Goal: Task Accomplishment & Management: Manage account settings

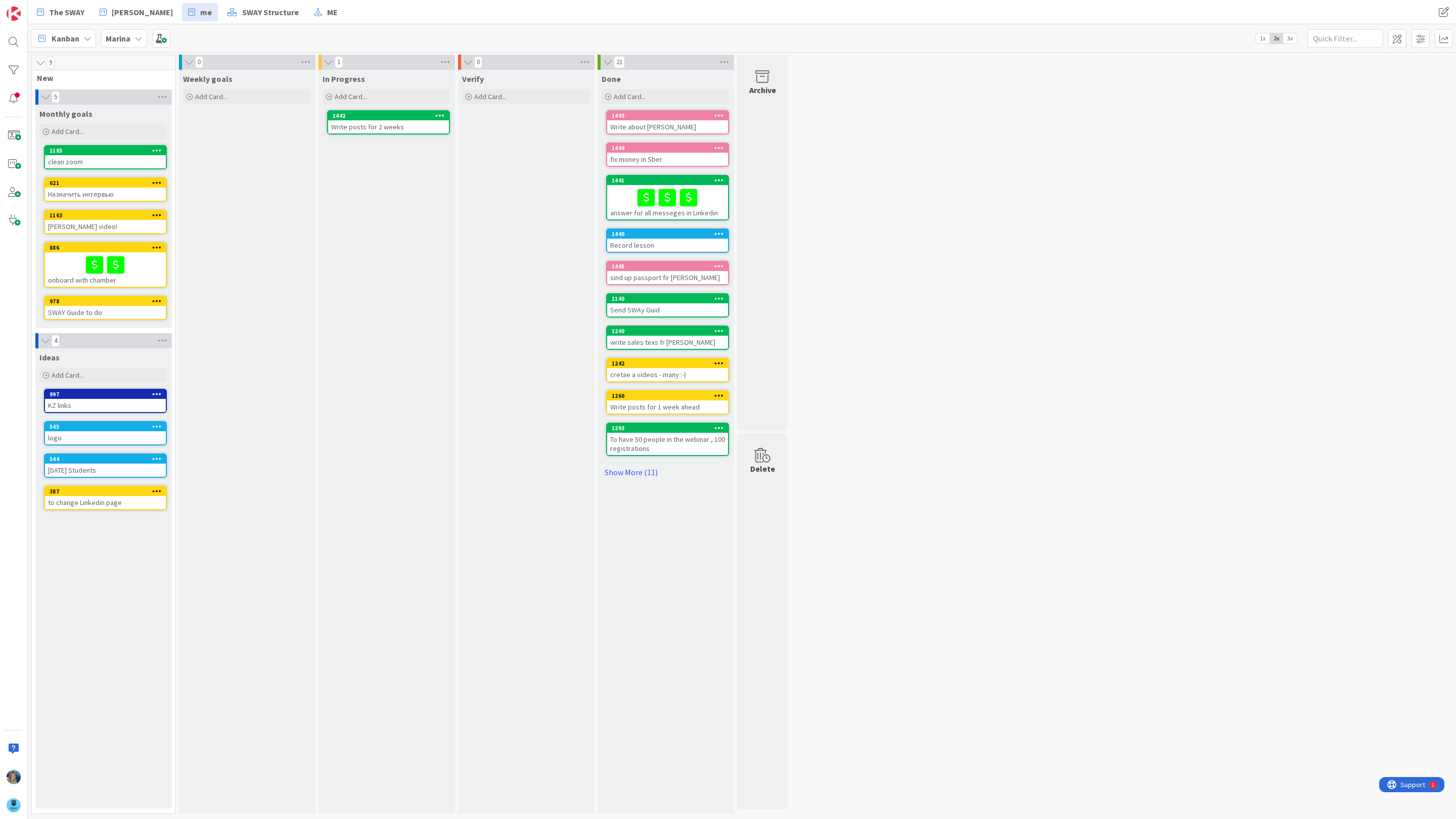
click at [136, 35] on icon at bounding box center [138, 38] width 8 height 8
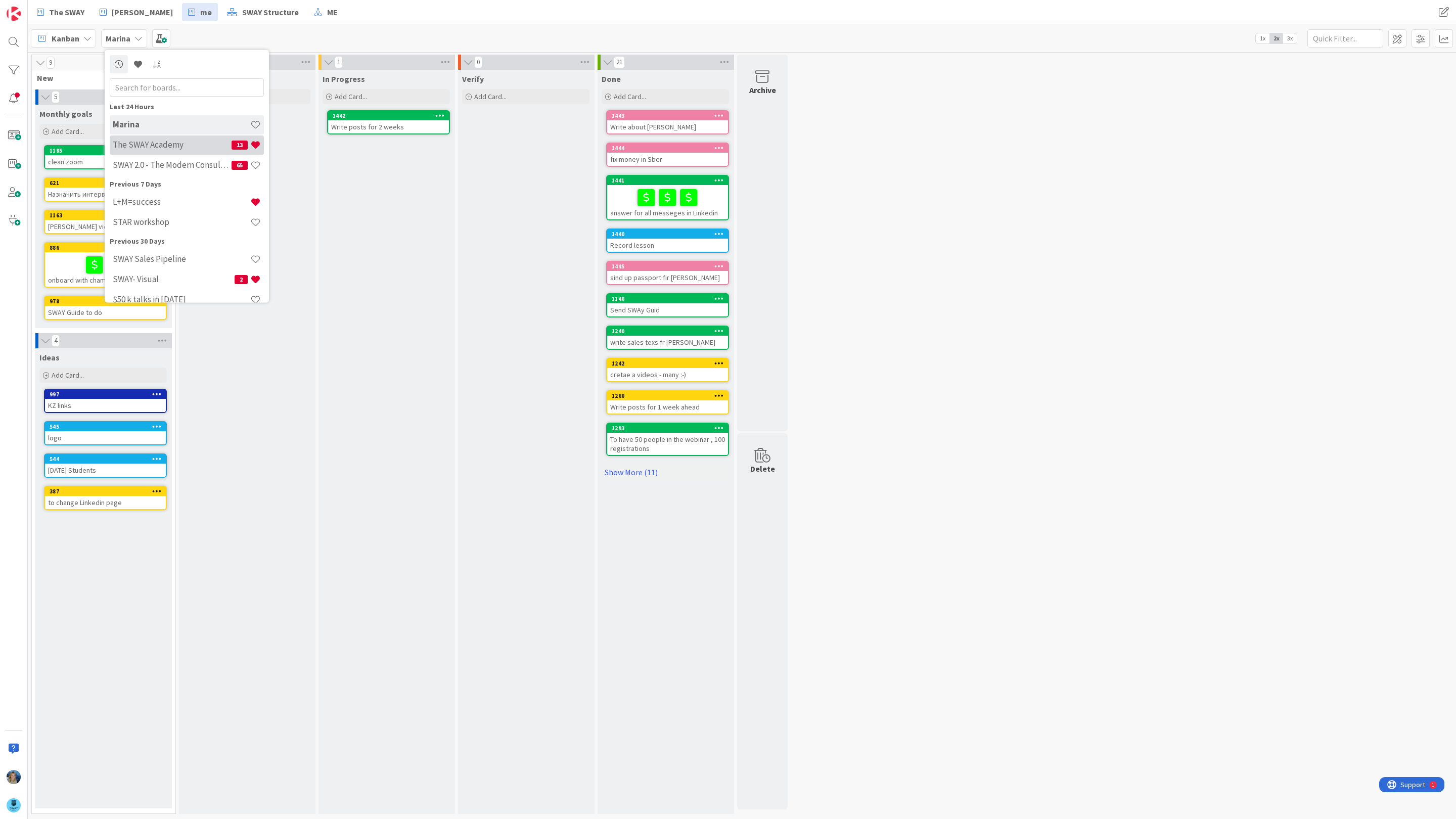
click at [159, 144] on h4 "The SWAY Academy" at bounding box center [172, 144] width 119 height 10
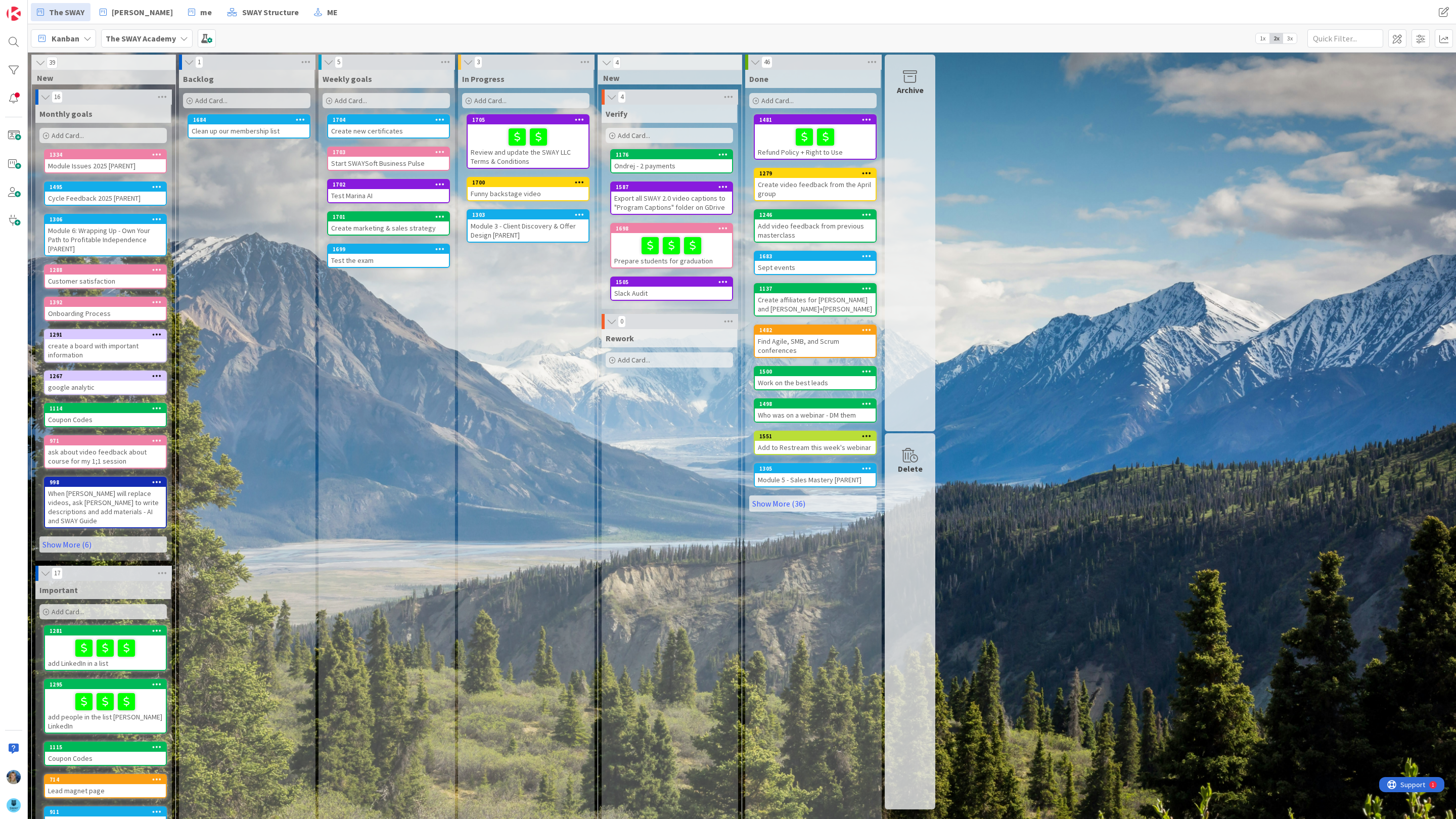
click at [622, 249] on div at bounding box center [671, 245] width 115 height 22
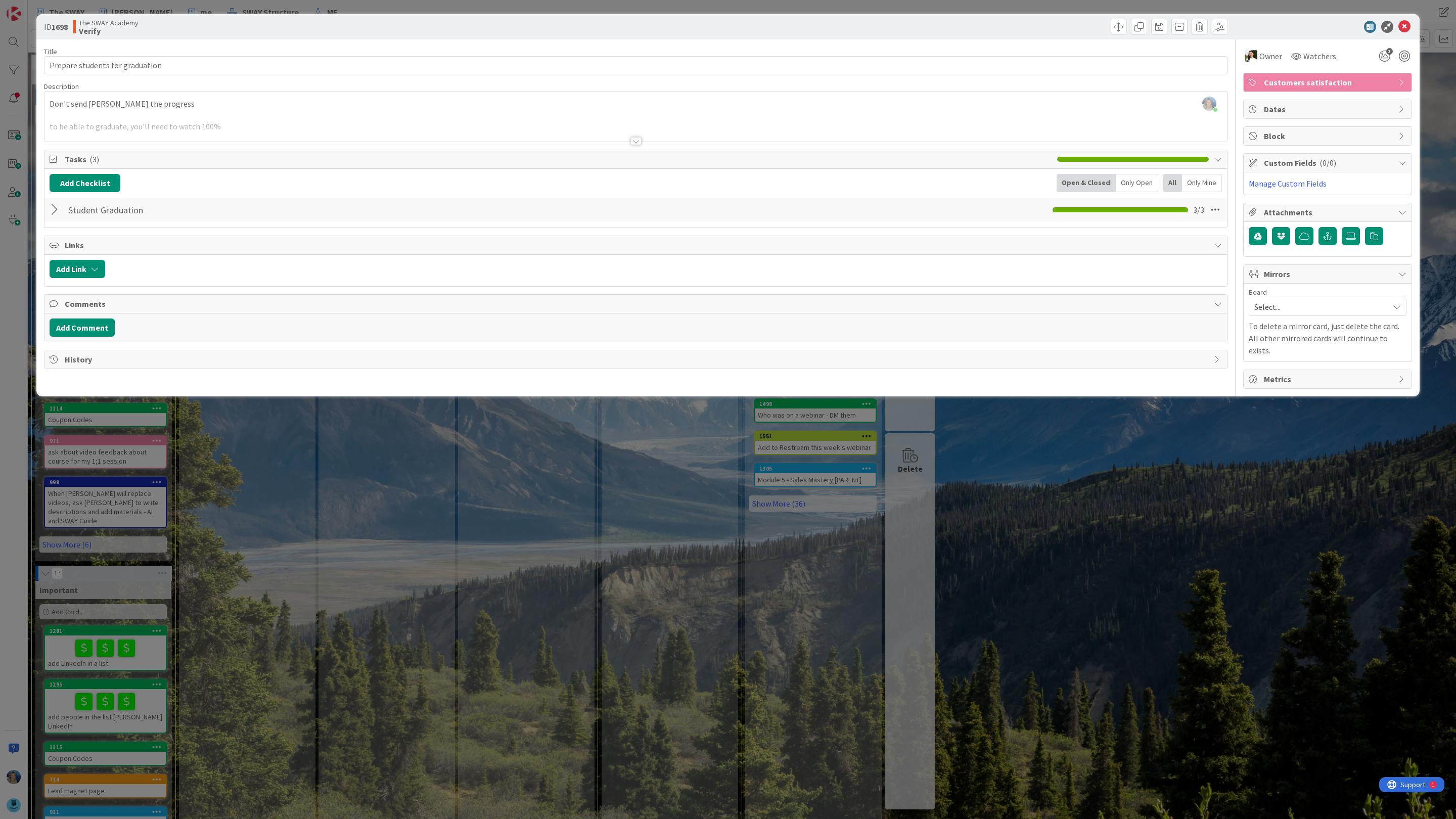
click at [48, 212] on div "Student Graduation Checklist Name 18 / 64 Student Graduation 3 / 3" at bounding box center [635, 209] width 1182 height 23
click at [56, 161] on icon at bounding box center [54, 159] width 10 height 8
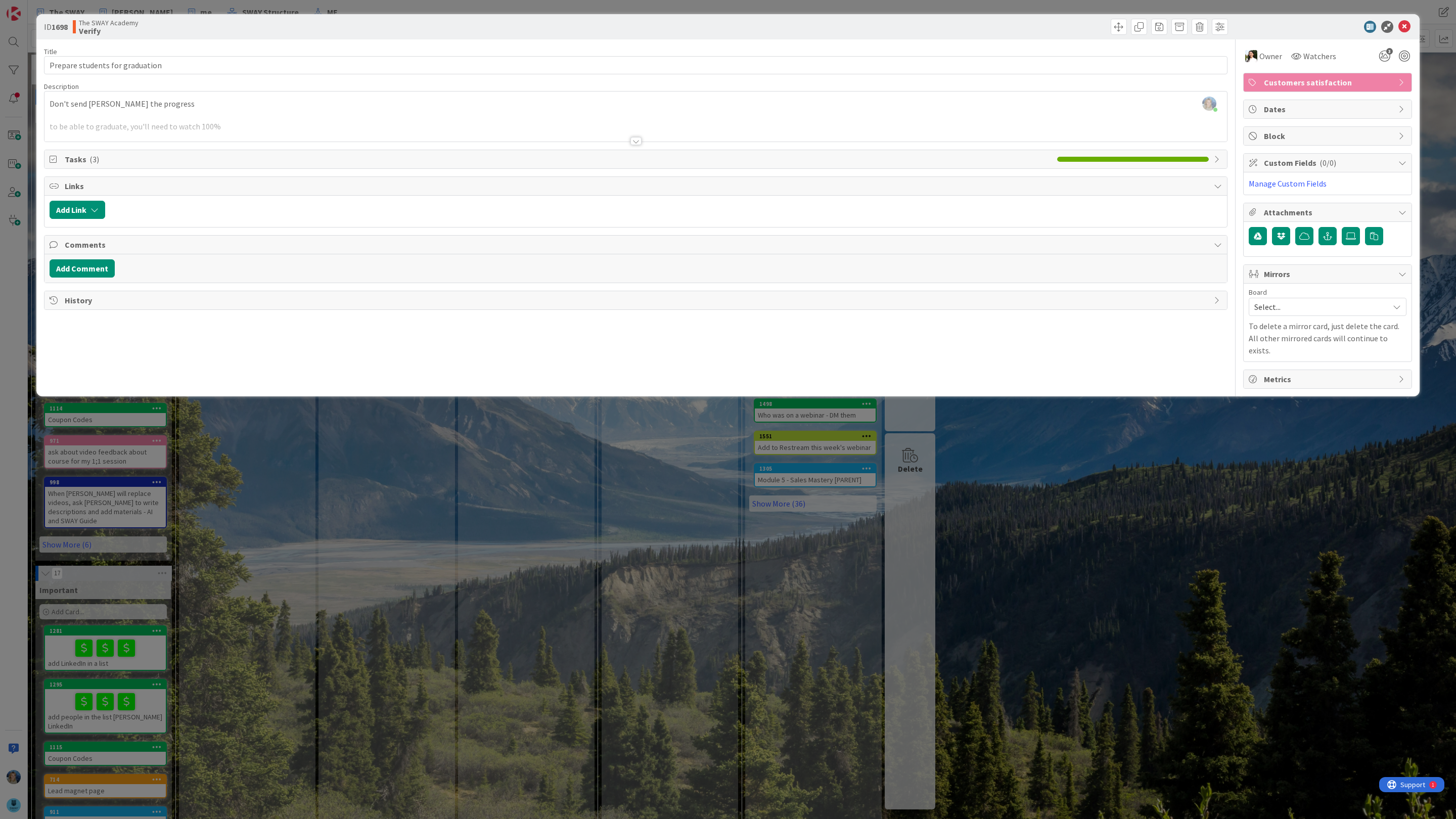
click at [97, 159] on span "Tasks ( 3 )" at bounding box center [558, 159] width 987 height 12
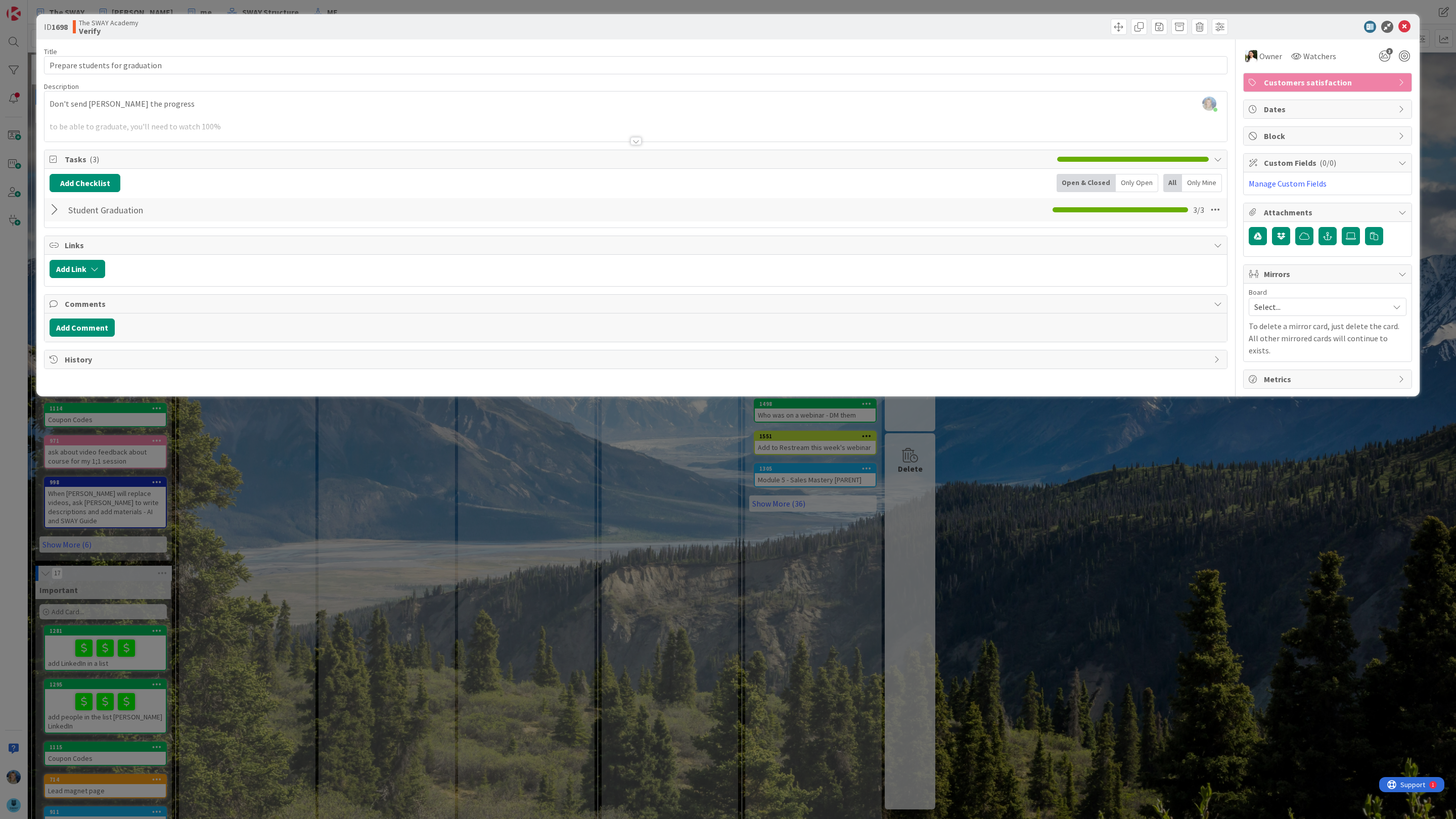
click at [1218, 158] on icon at bounding box center [1218, 159] width 8 height 8
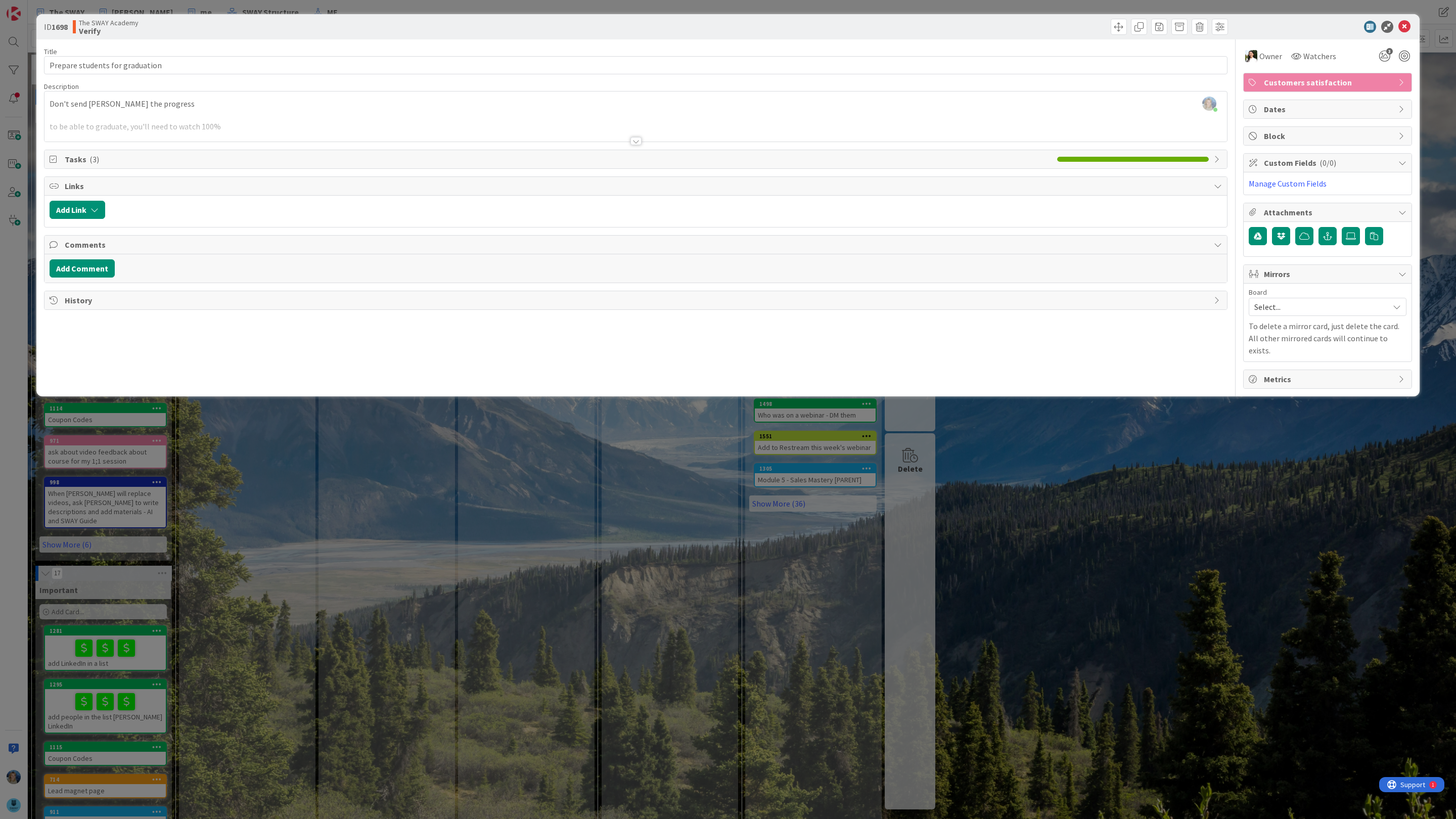
click at [1218, 158] on icon at bounding box center [1218, 159] width 8 height 8
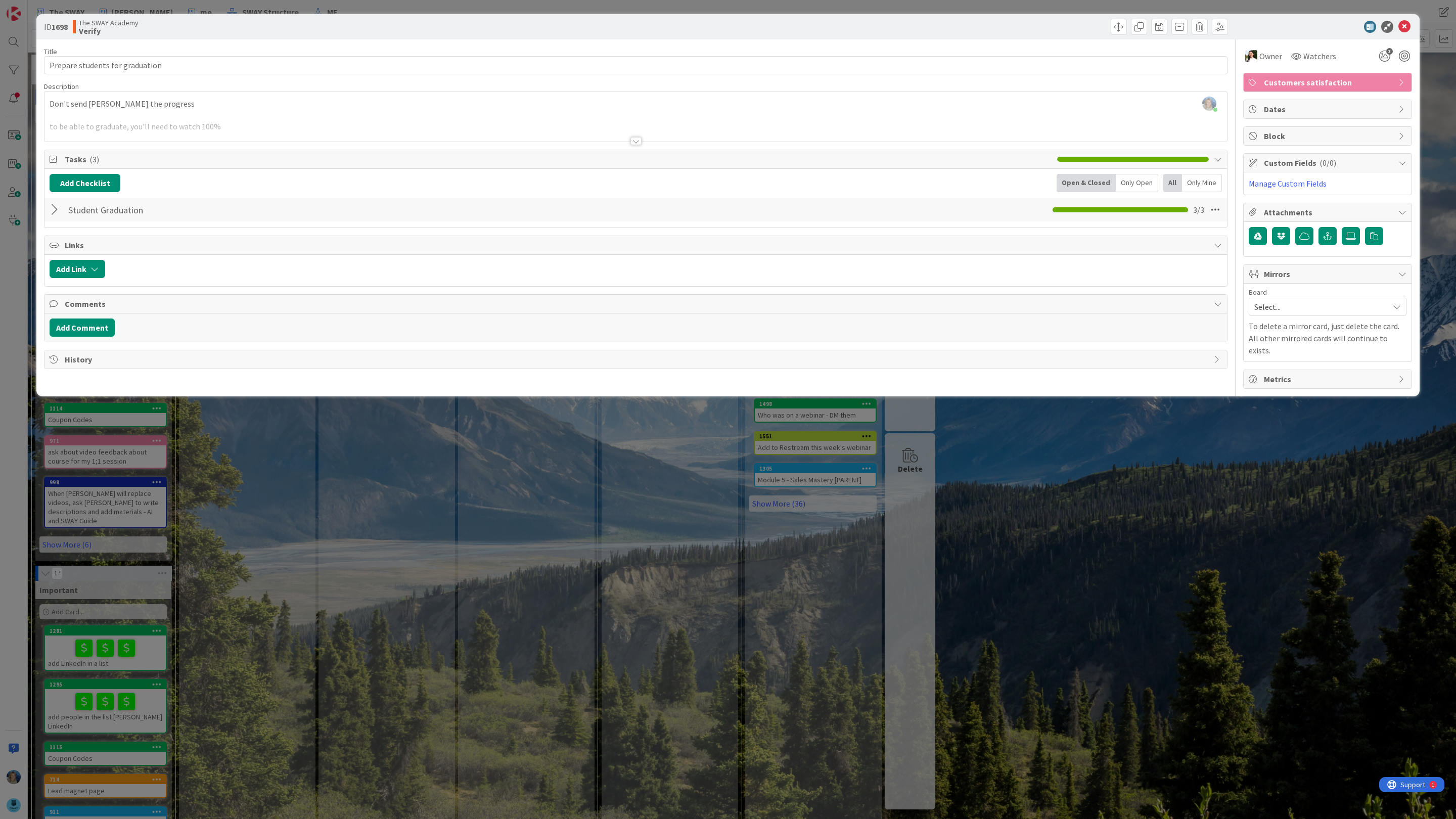
click at [49, 206] on div at bounding box center [56, 209] width 13 height 18
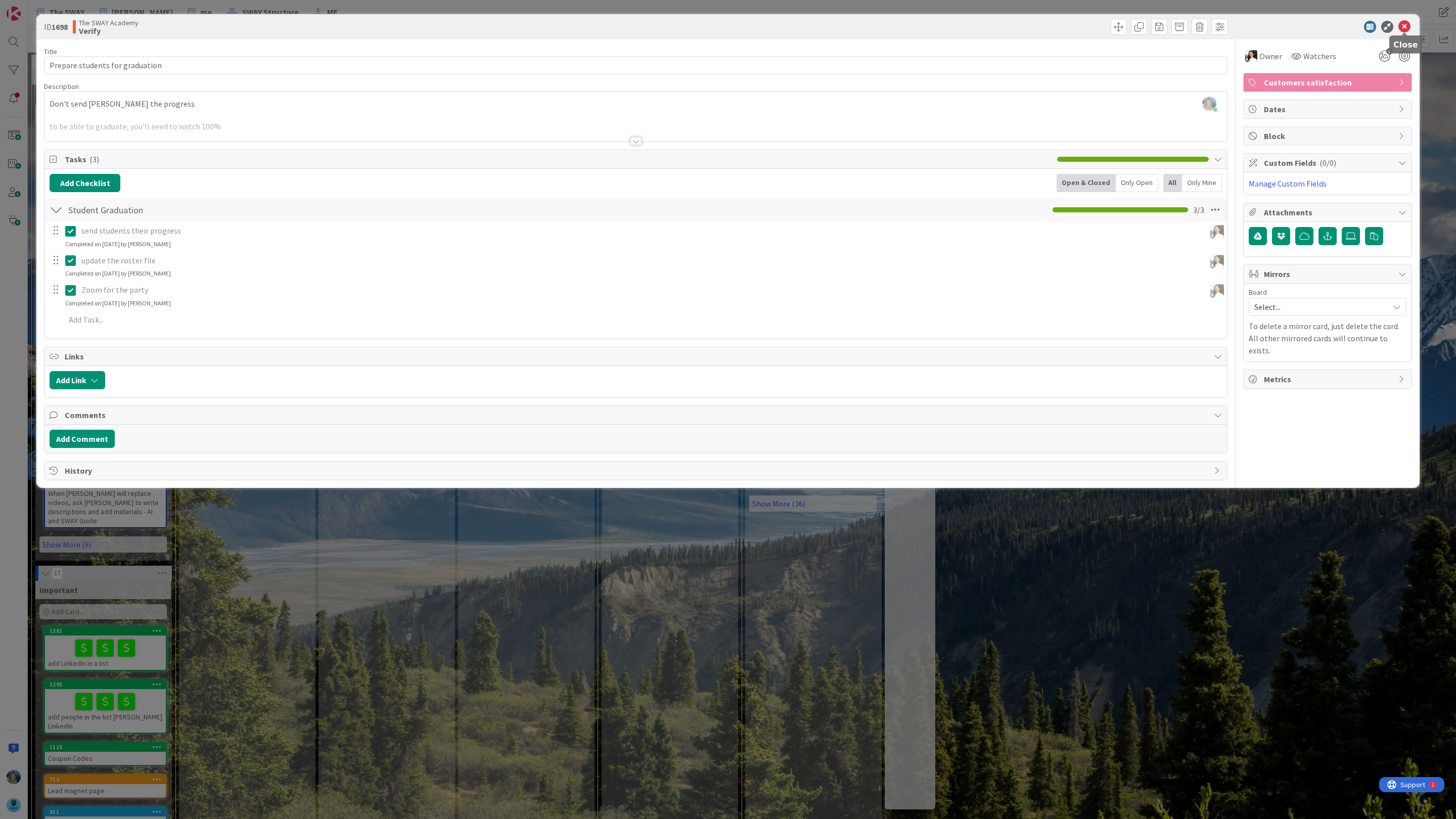
click at [1407, 26] on icon at bounding box center [1404, 26] width 12 height 12
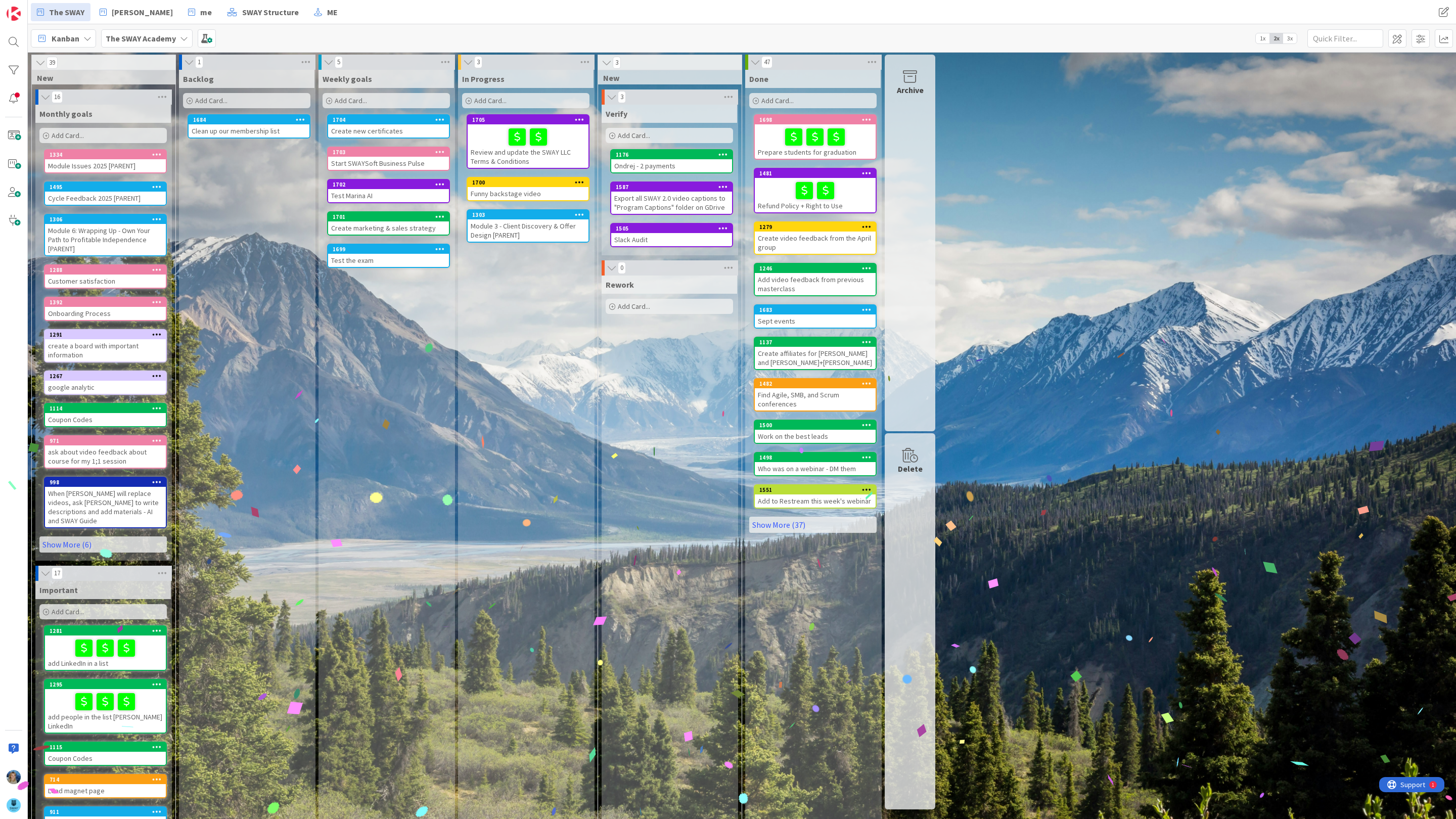
click at [675, 235] on div "Slack Audit" at bounding box center [671, 239] width 121 height 13
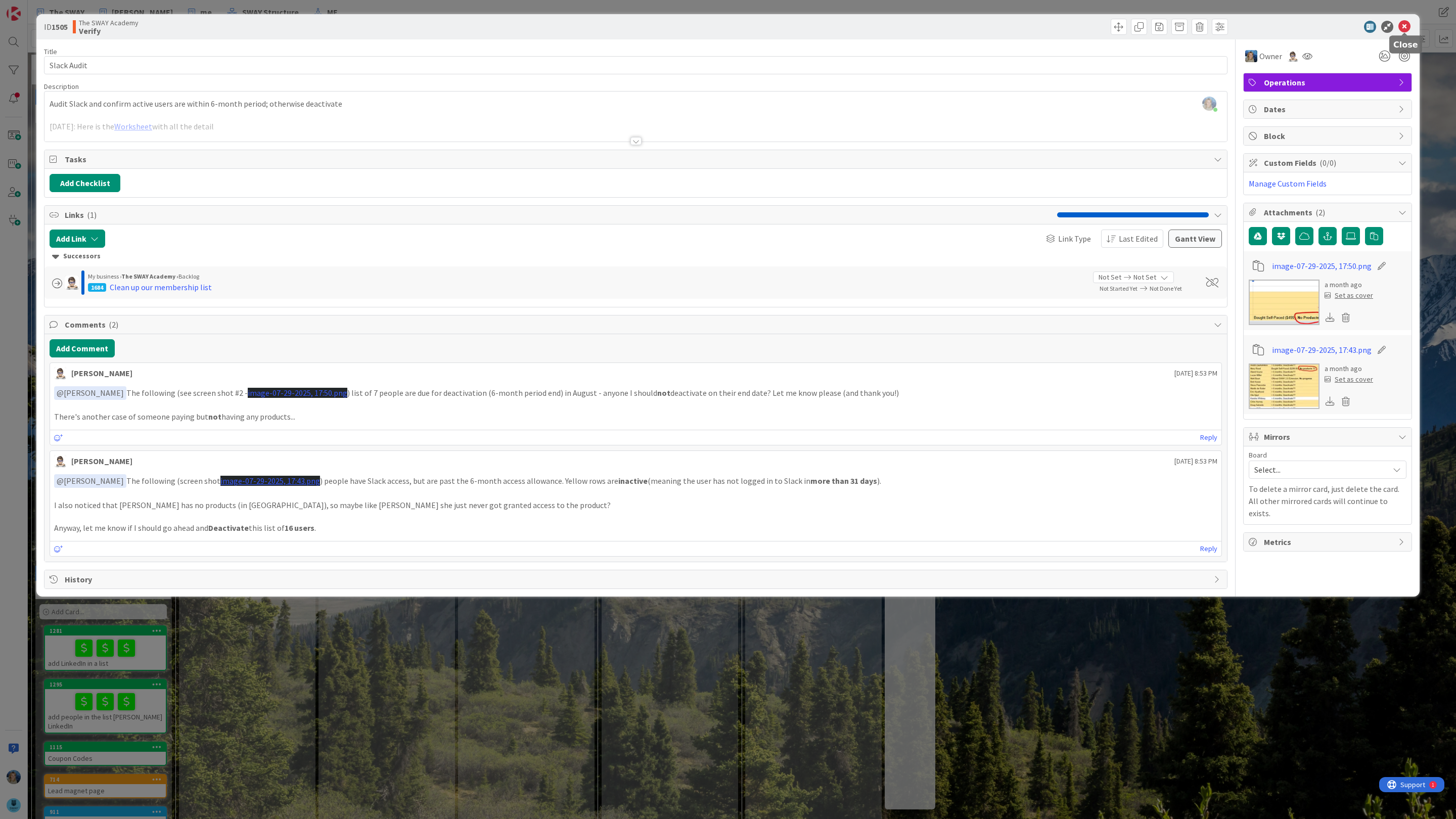
click at [1408, 26] on icon at bounding box center [1404, 26] width 12 height 12
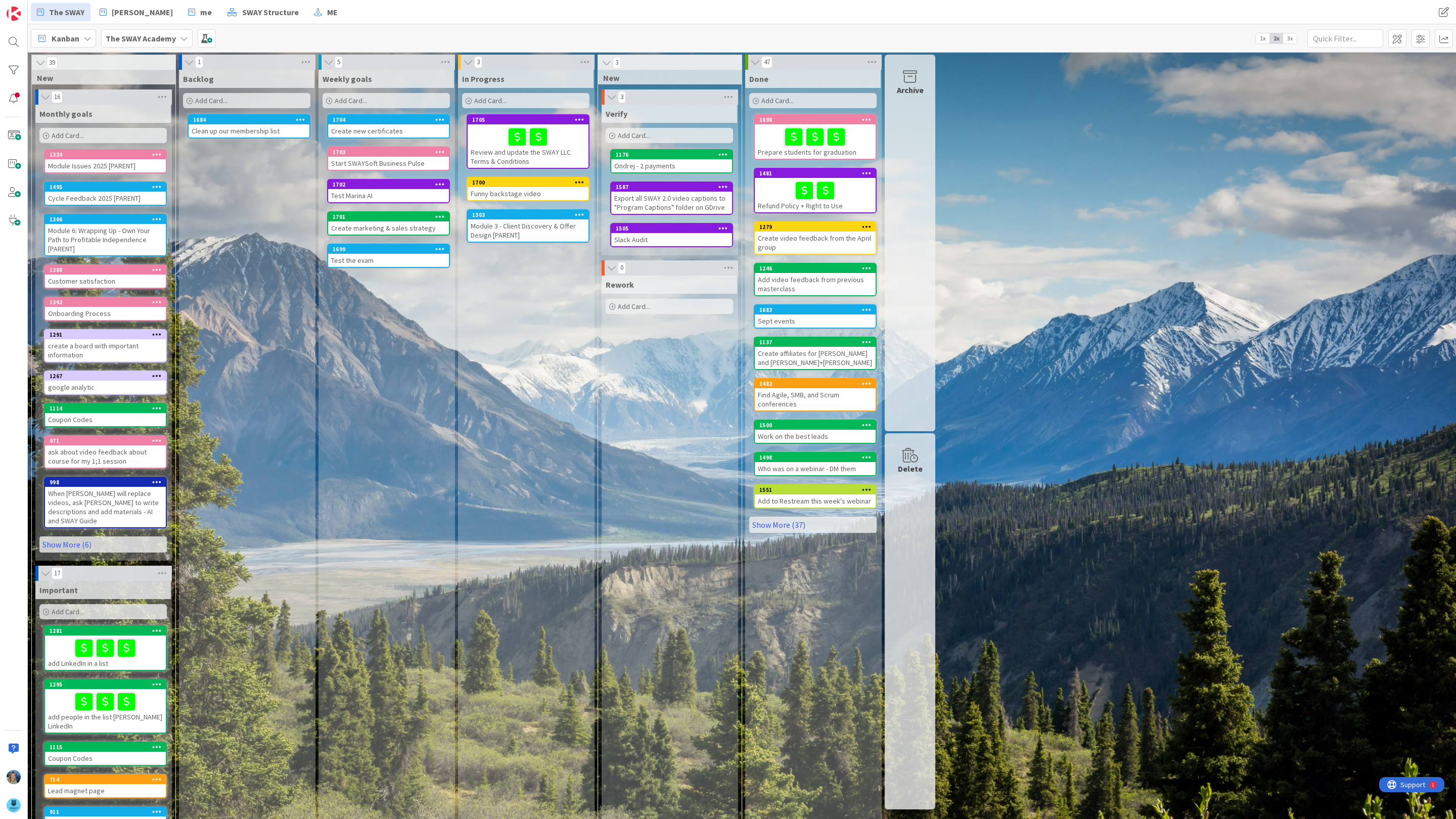
click at [388, 160] on div "Start SWAYSoft Business Pulse" at bounding box center [388, 163] width 121 height 13
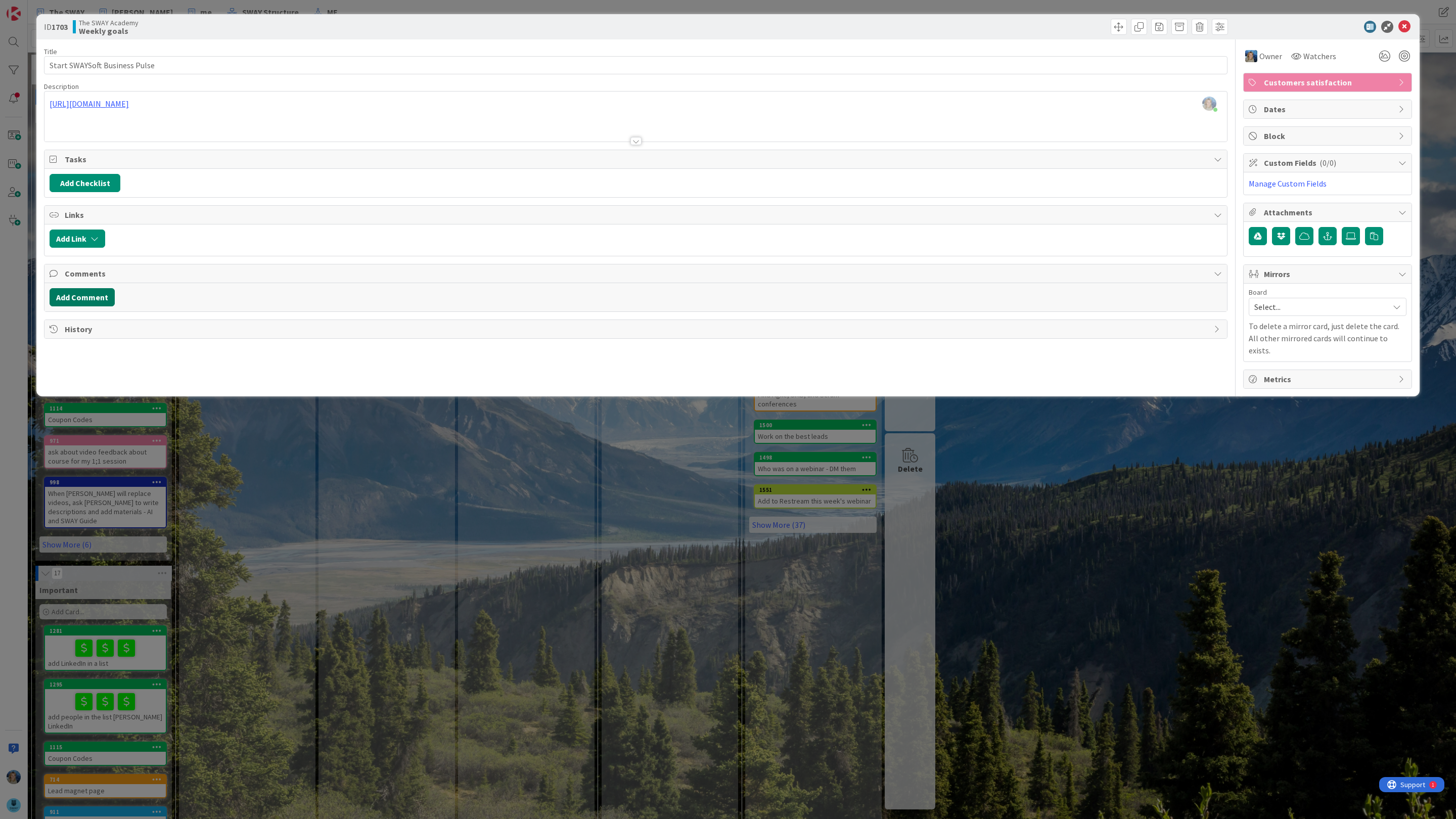
click at [81, 301] on button "Add Comment" at bounding box center [82, 297] width 65 height 18
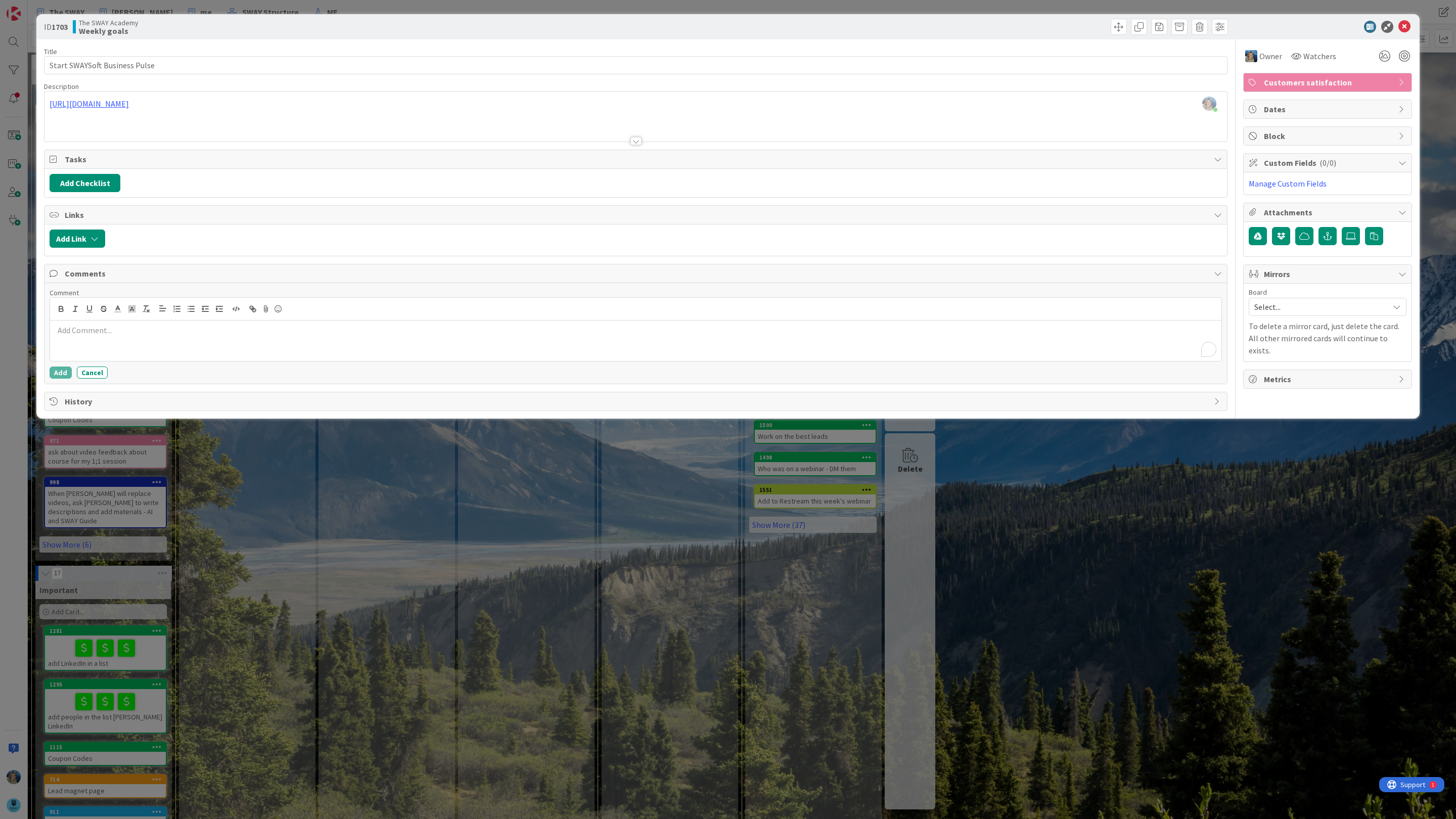
click at [78, 343] on div "To enrich screen reader interactions, please activate Accessibility in Grammarl…" at bounding box center [635, 341] width 1171 height 41
click at [109, 447] on li "[PERSON_NAME]" at bounding box center [134, 446] width 160 height 19
click at [255, 332] on p "﻿ @ [PERSON_NAME] ﻿ i [GEOGRAPHIC_DATA][PERSON_NAME] NDA and will give him the …" at bounding box center [635, 331] width 1163 height 14
click at [344, 335] on p "﻿ @ [PERSON_NAME] ﻿ i [GEOGRAPHIC_DATA][PERSON_NAME] NDA and will give him the …" at bounding box center [635, 331] width 1163 height 14
click at [308, 331] on p "﻿ @ [PERSON_NAME] ﻿ i [GEOGRAPHIC_DATA][PERSON_NAME] the NDA and will give him …" at bounding box center [635, 331] width 1163 height 14
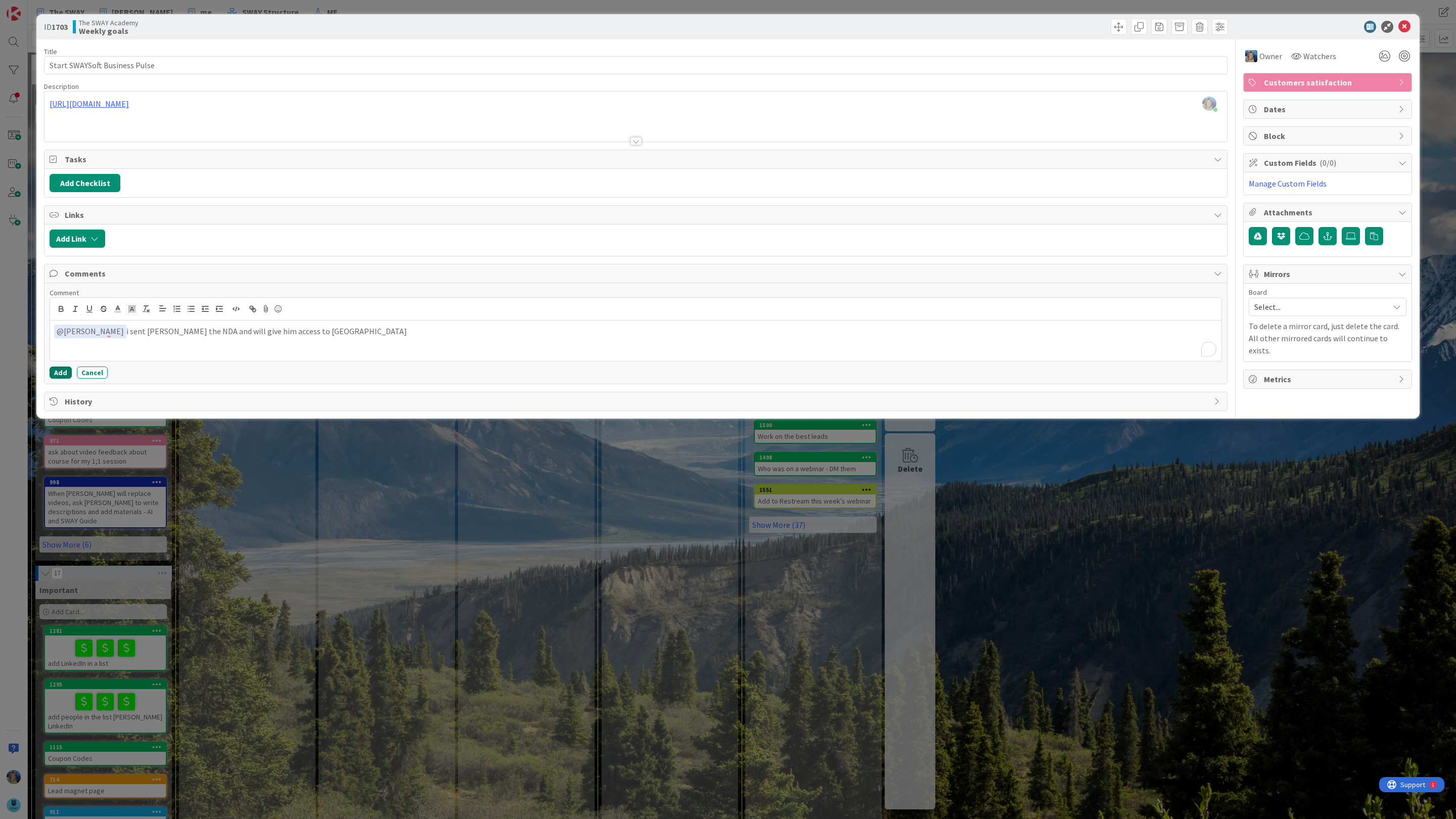
click at [57, 378] on button "Add" at bounding box center [61, 372] width 22 height 12
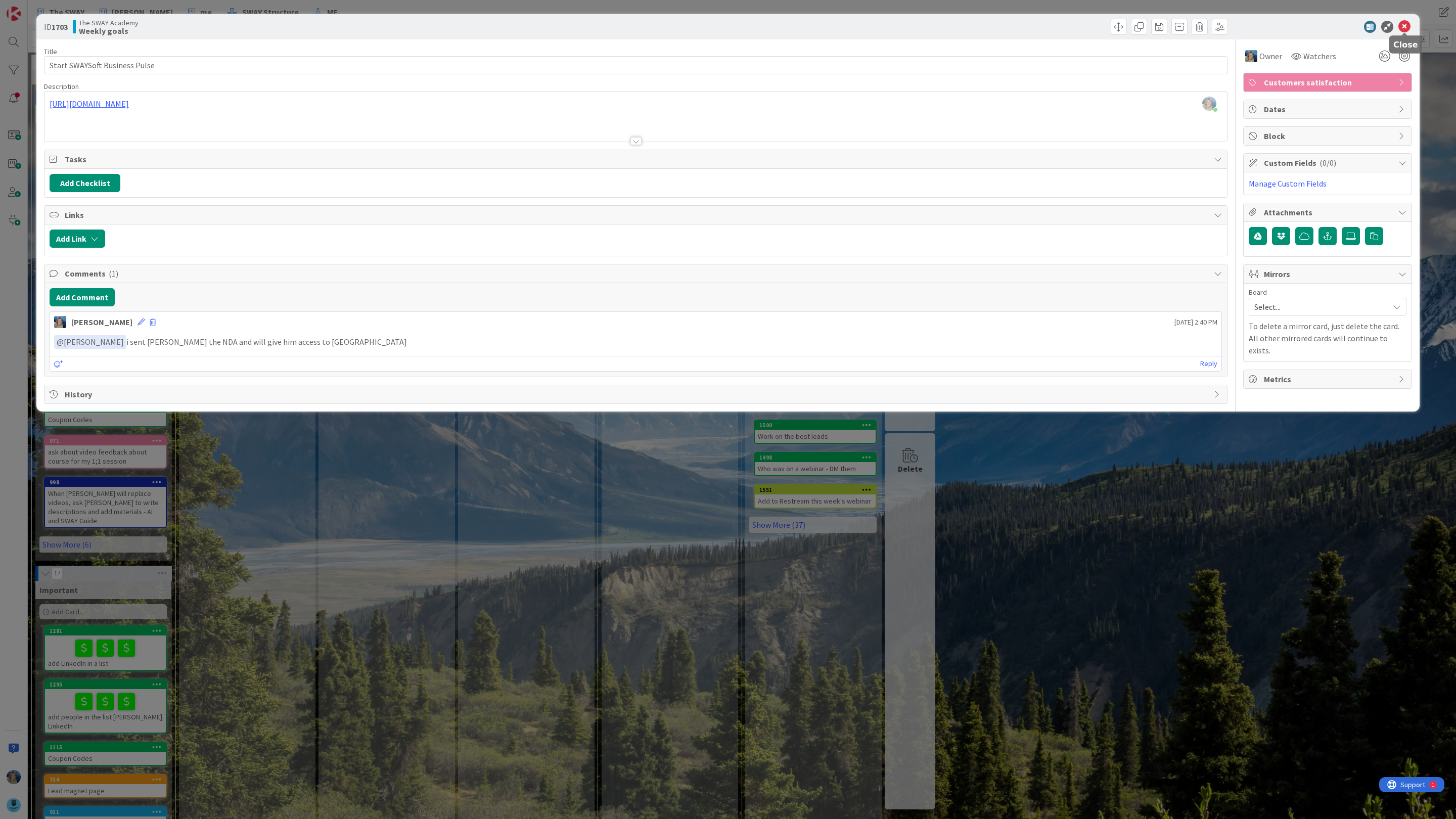
click at [1404, 22] on icon at bounding box center [1404, 26] width 12 height 12
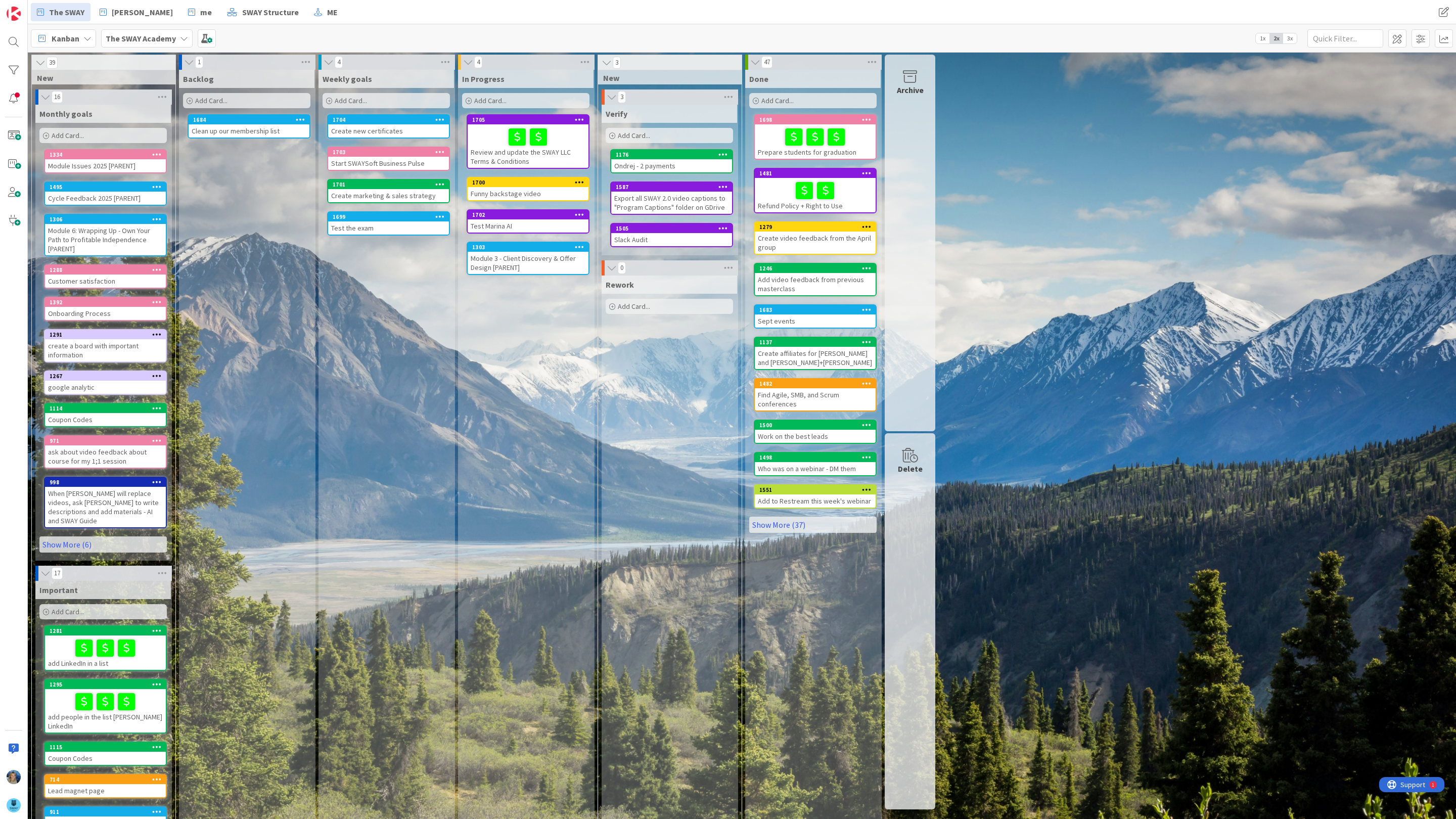
click at [413, 224] on div "Test the exam" at bounding box center [388, 228] width 121 height 13
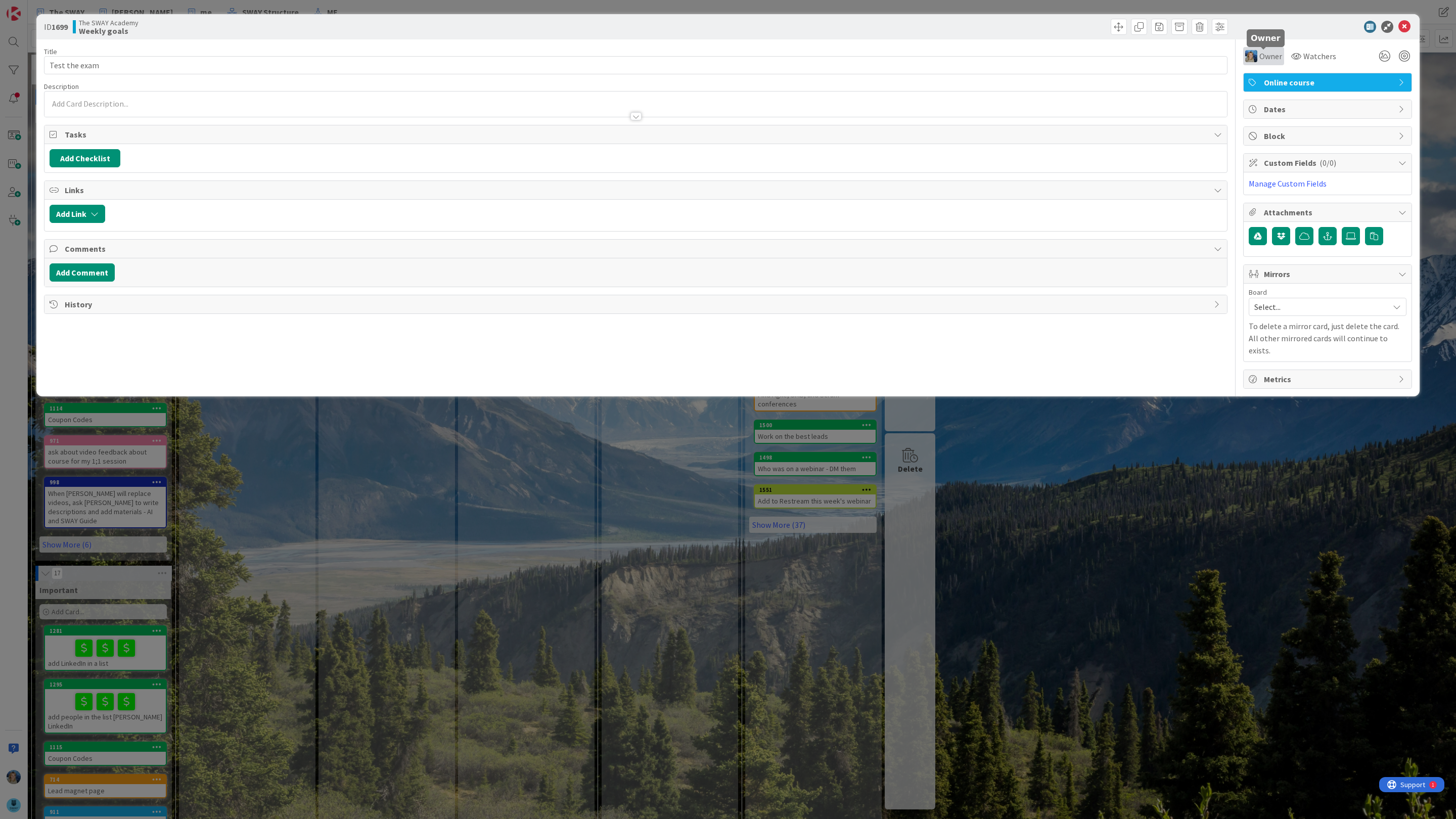
click at [1267, 56] on span "Owner" at bounding box center [1271, 56] width 22 height 12
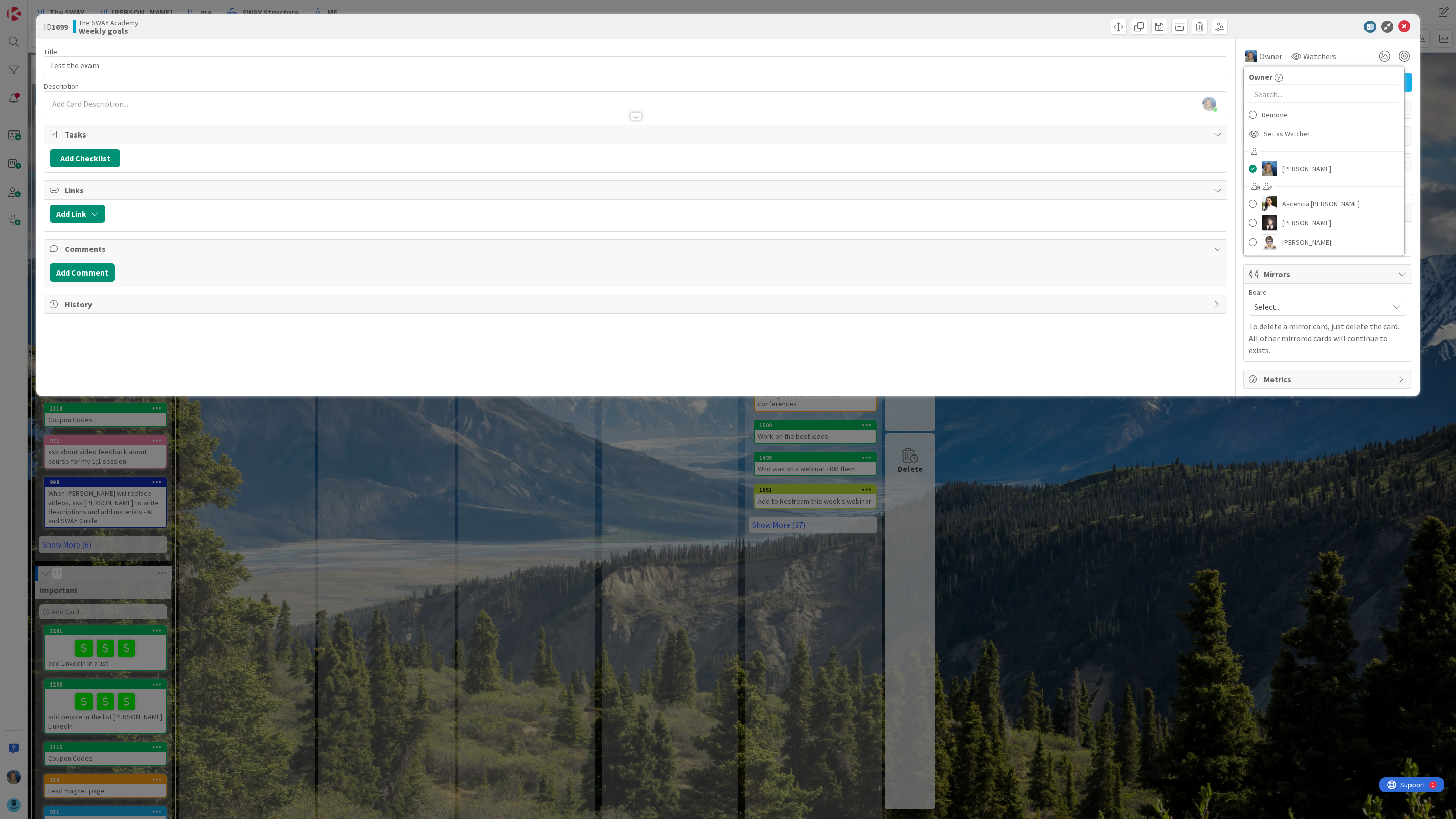
click at [1339, 34] on div "ID 1699 The SWAY Academy Weekly goals" at bounding box center [728, 27] width 1383 height 26
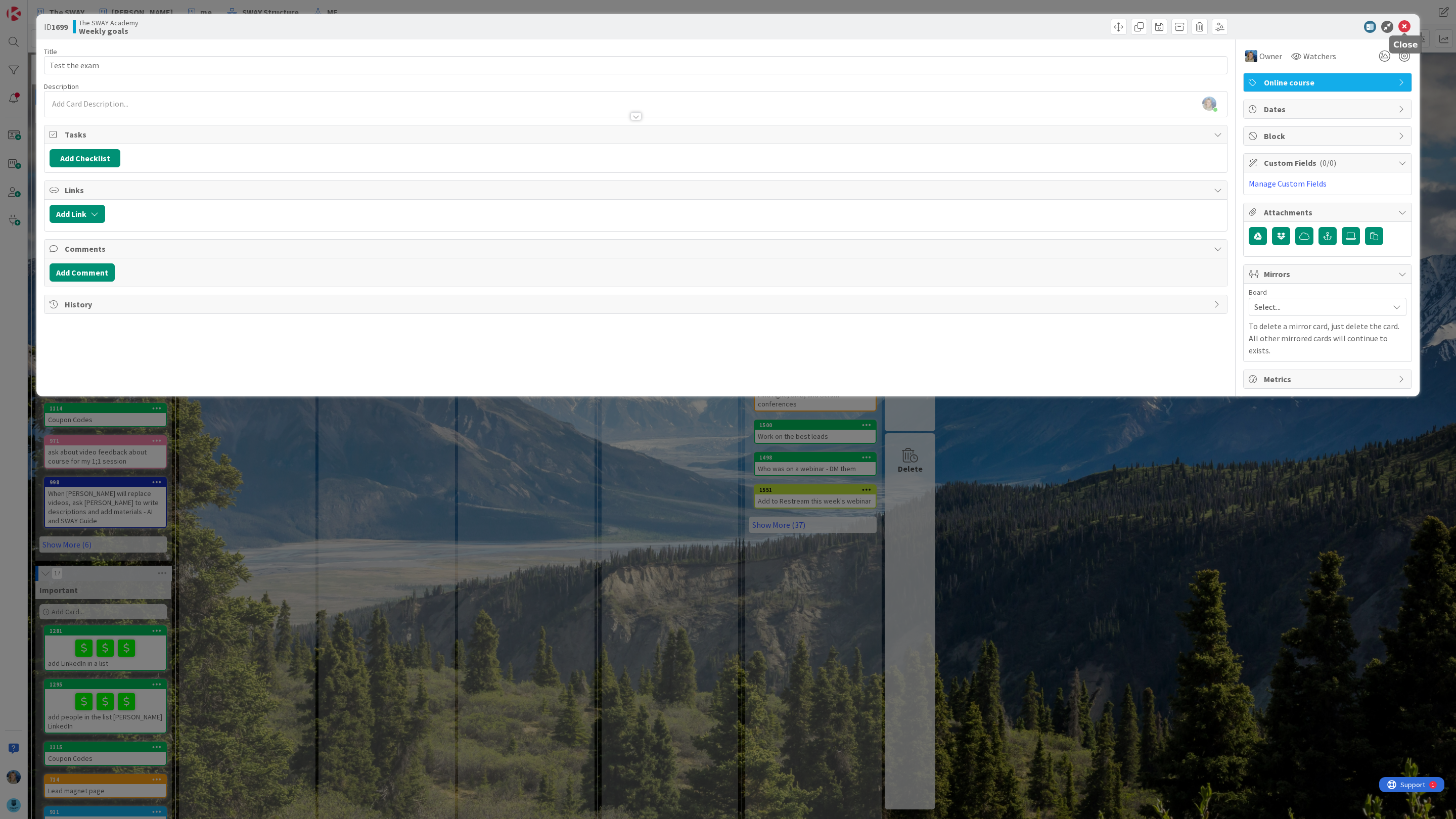
click at [1404, 24] on icon at bounding box center [1404, 26] width 12 height 12
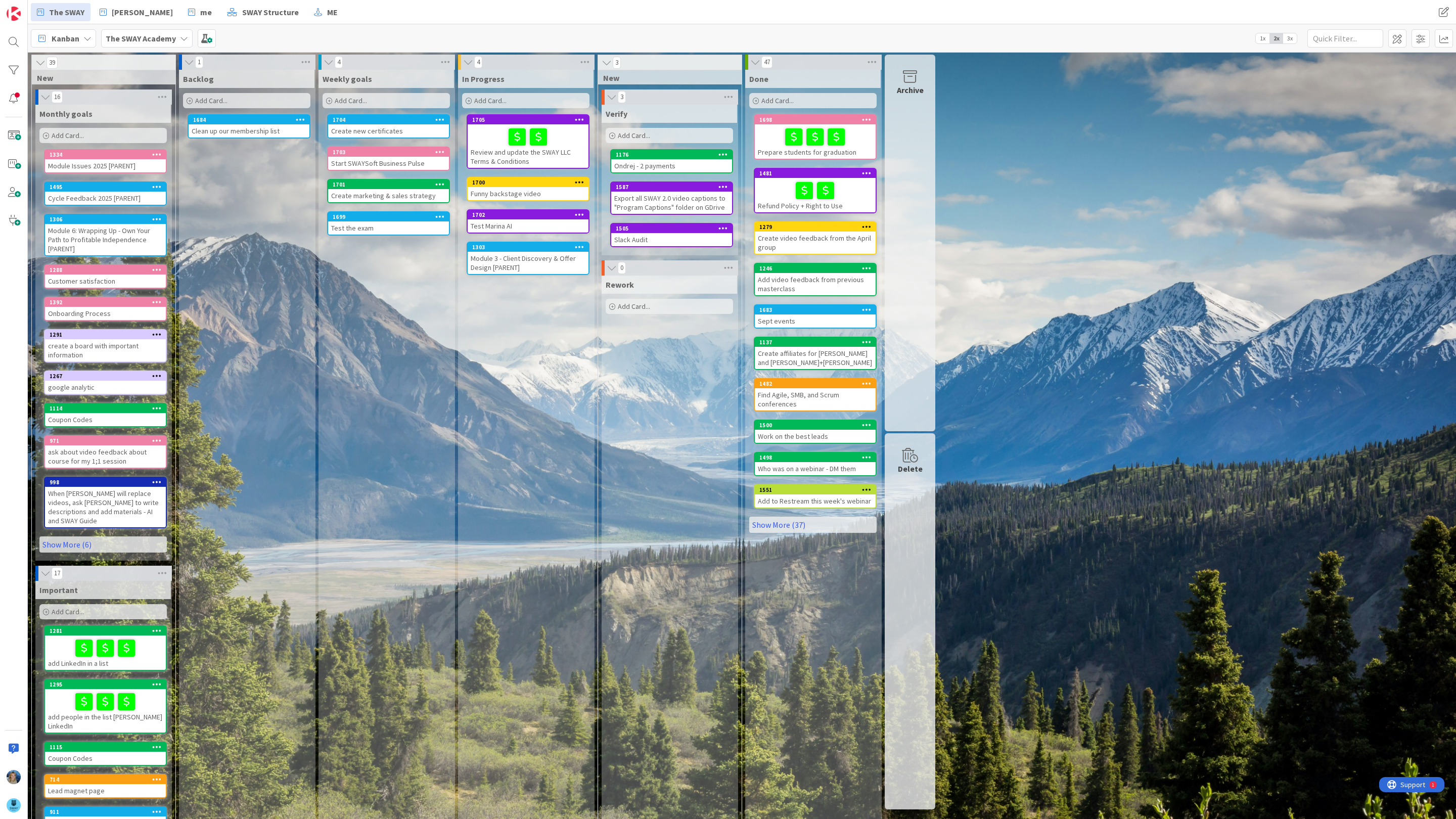
click at [383, 221] on div "Test the exam" at bounding box center [388, 228] width 121 height 13
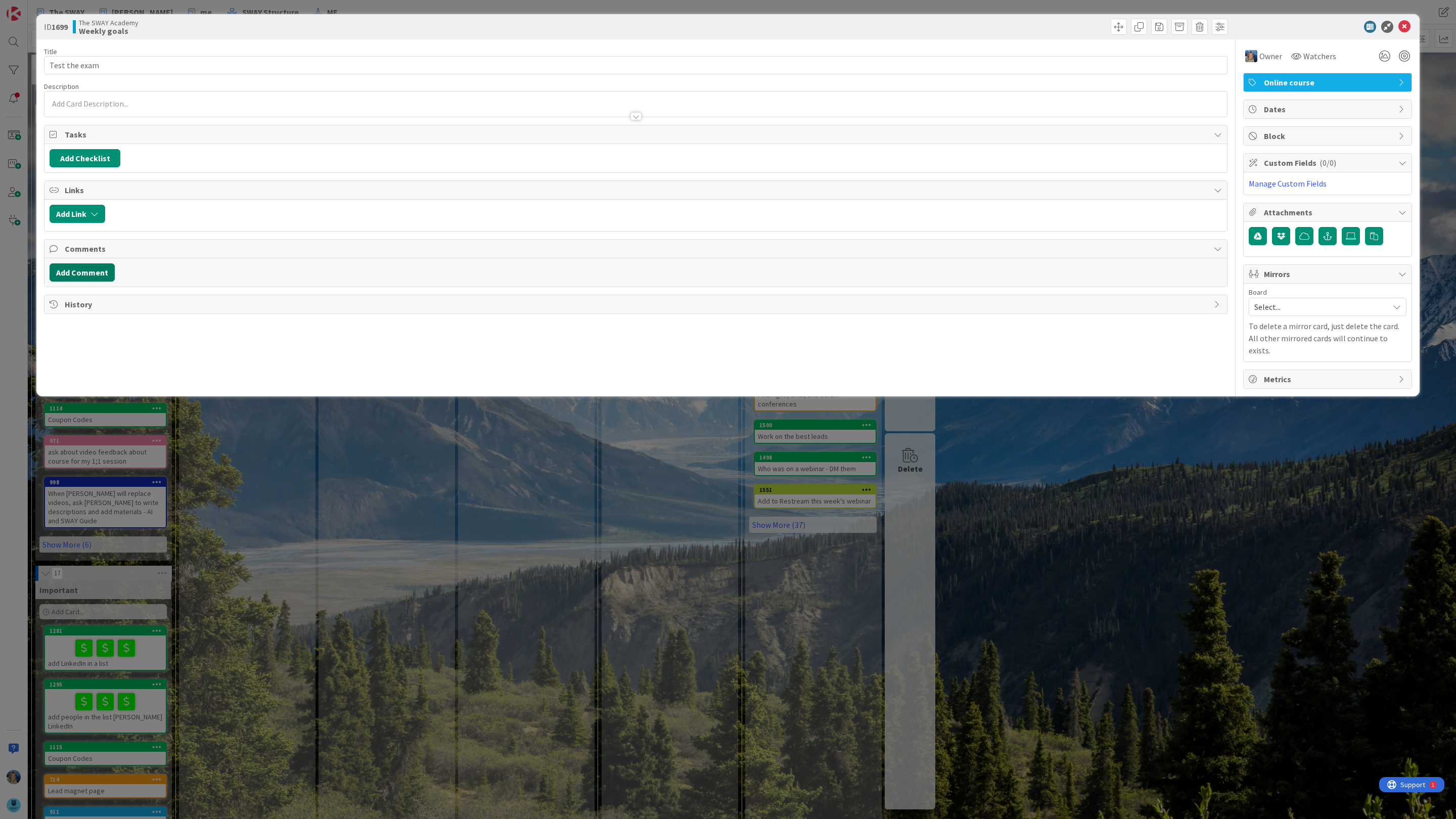
click at [85, 269] on button "Add Comment" at bounding box center [82, 272] width 65 height 18
click at [88, 322] on div "To enrich screen reader interactions, please activate Accessibility in Grammarl…" at bounding box center [635, 315] width 1171 height 41
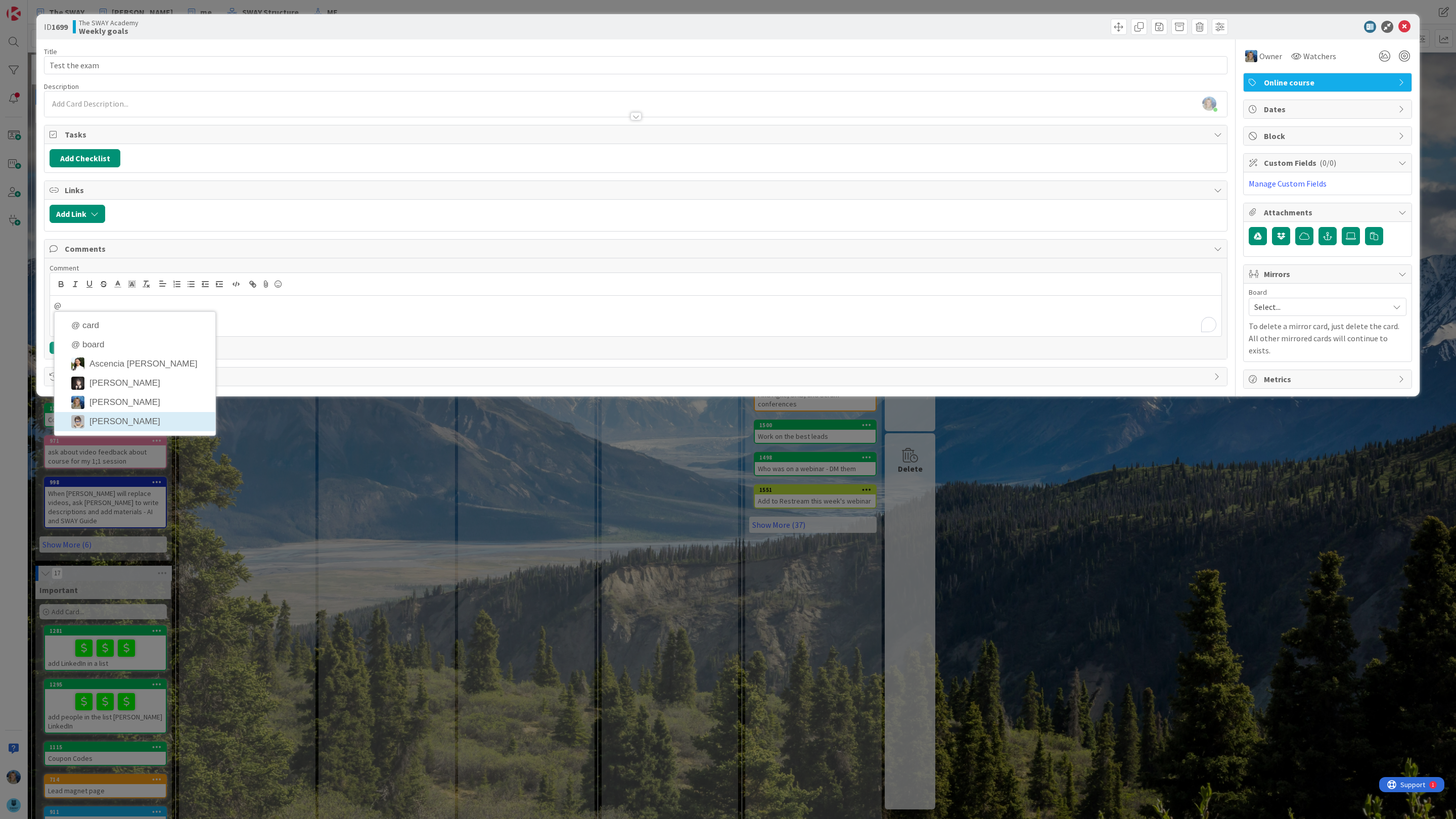
click at [119, 430] on li "[PERSON_NAME]" at bounding box center [134, 421] width 160 height 19
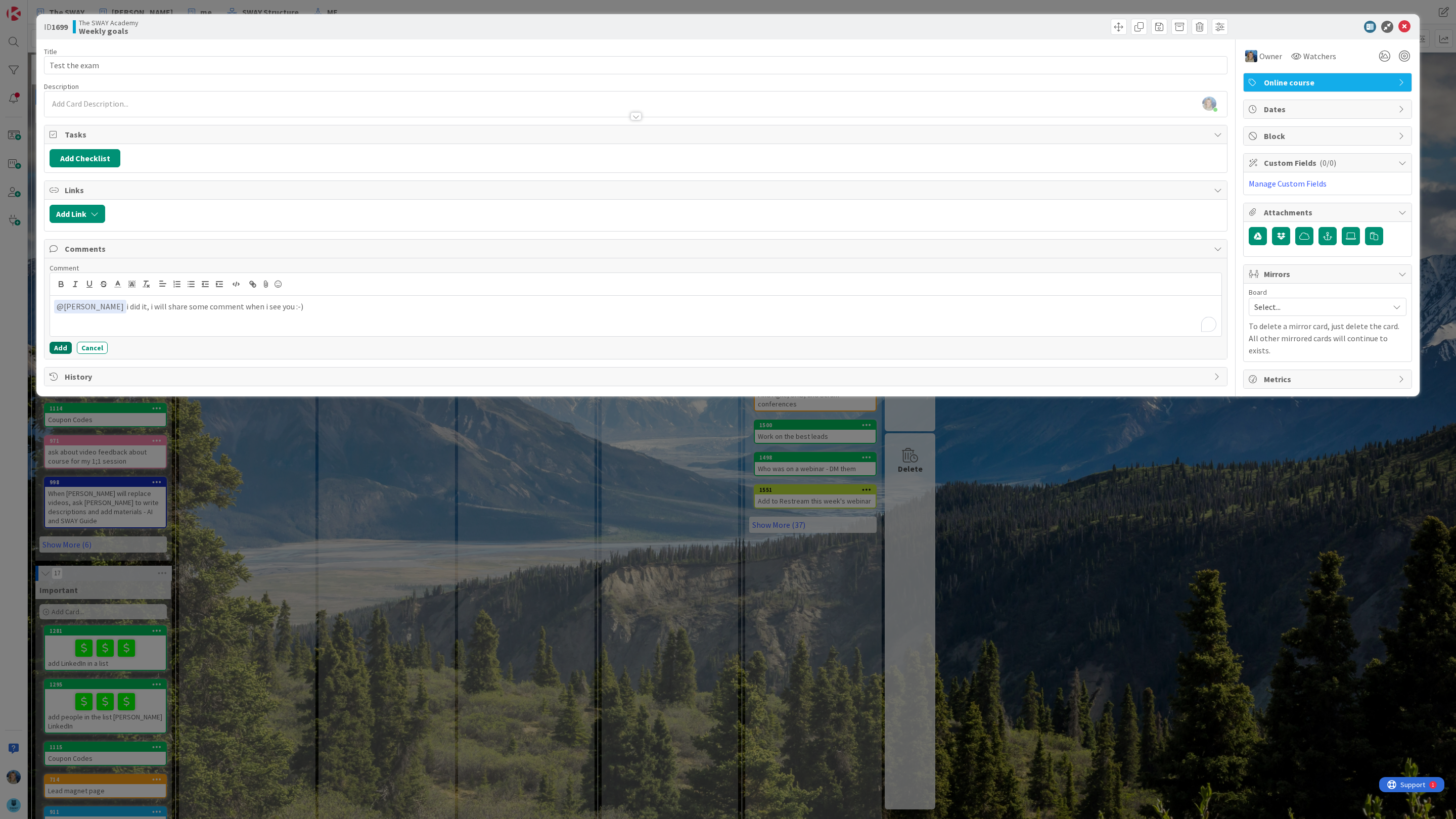
click at [63, 347] on button "Add" at bounding box center [61, 347] width 22 height 12
click at [1403, 22] on icon at bounding box center [1404, 26] width 12 height 12
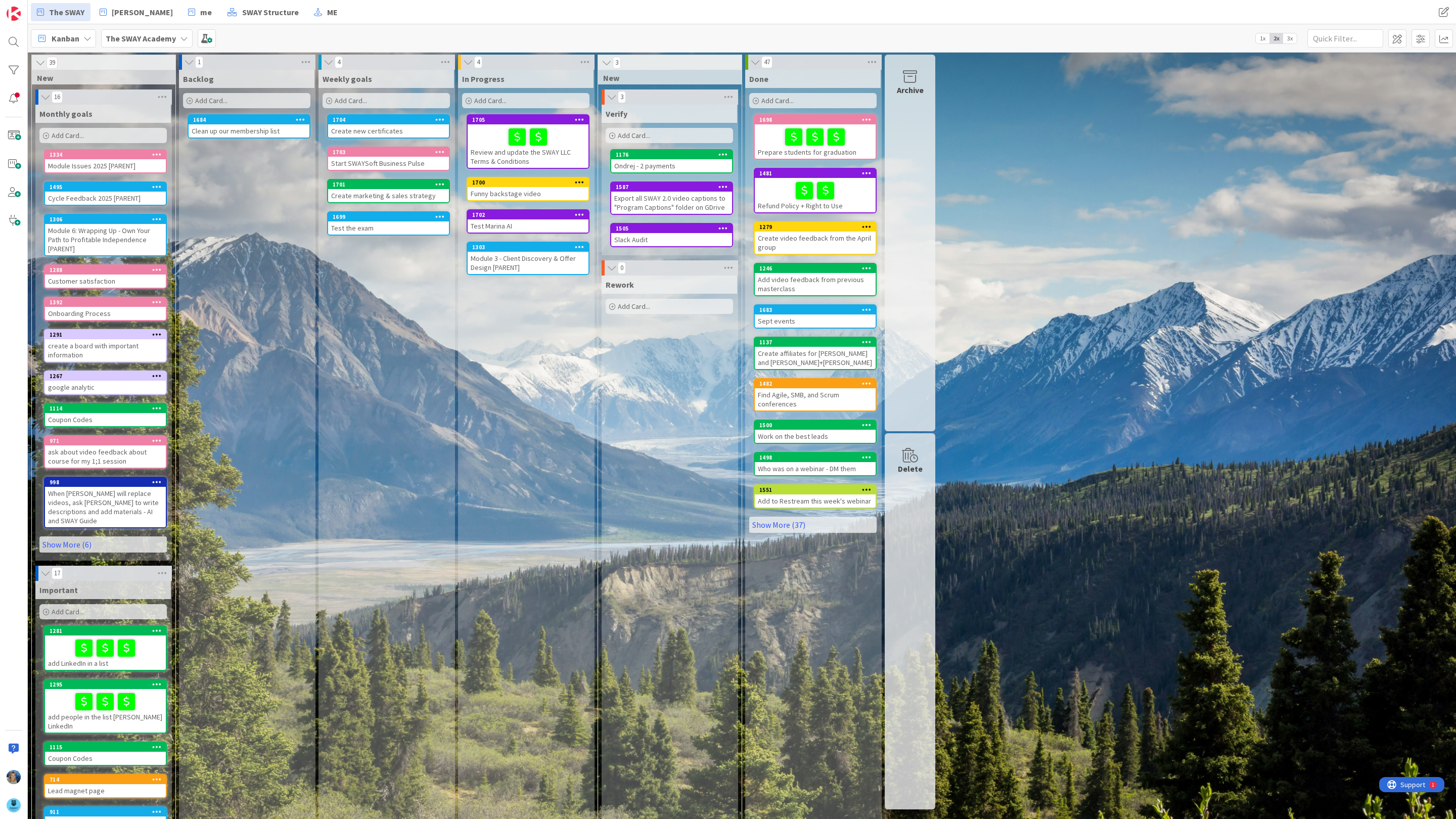
click at [359, 97] on span "Add Card..." at bounding box center [350, 100] width 33 height 9
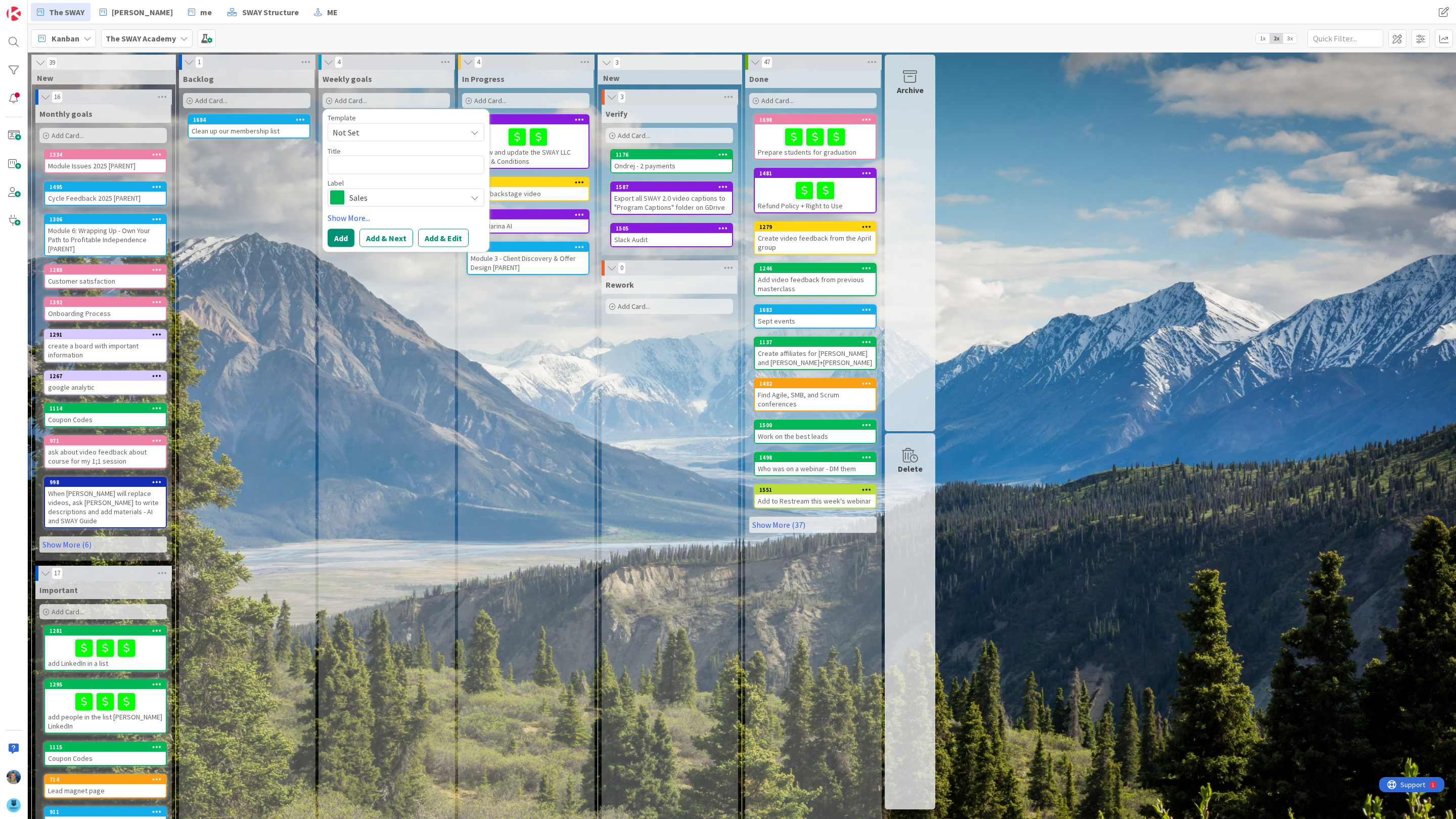
click at [353, 162] on textarea at bounding box center [406, 164] width 156 height 18
type textarea "x"
type textarea "C"
type textarea "x"
type textarea "Co"
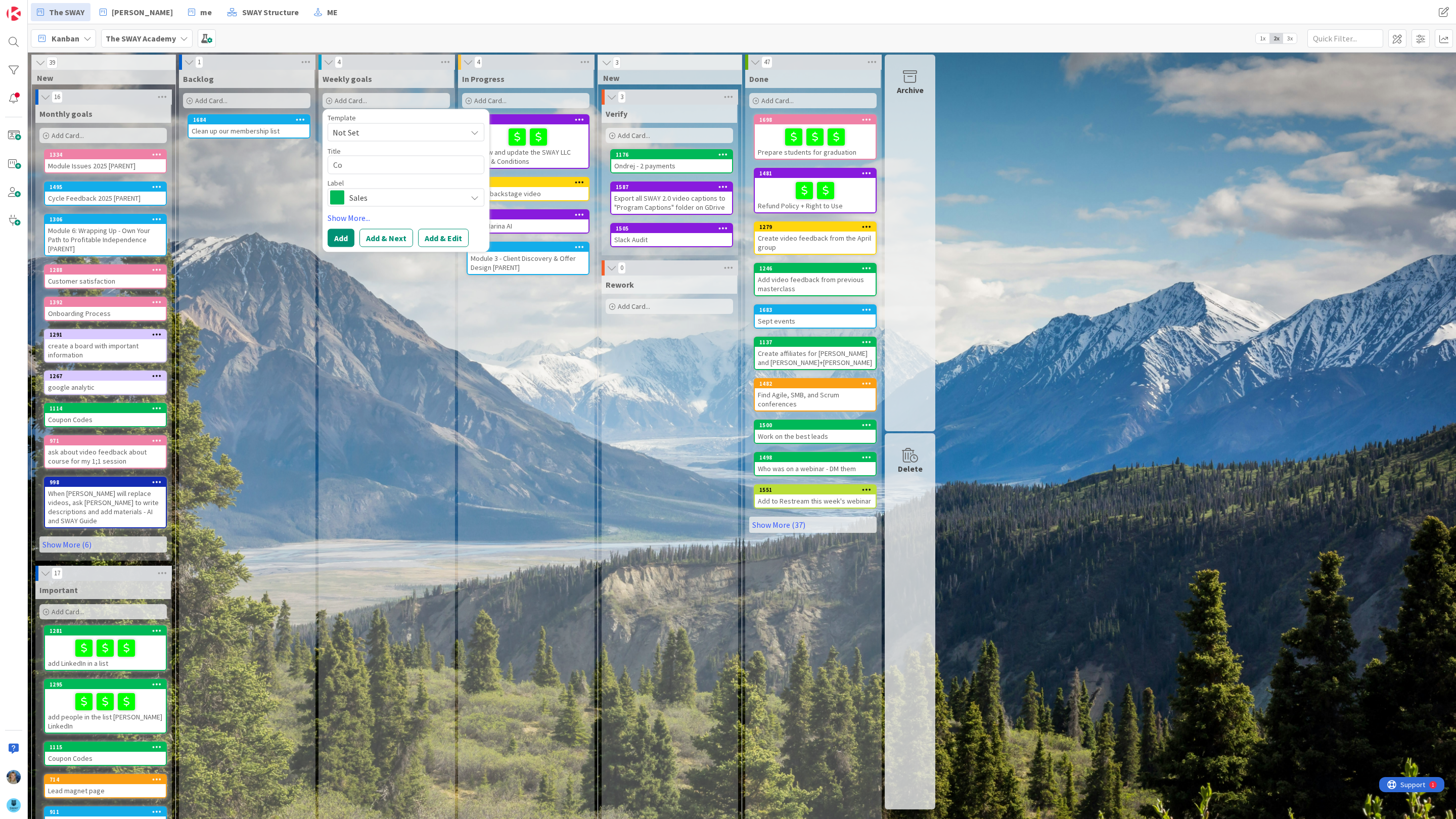
type textarea "x"
type textarea "Col"
type textarea "x"
type textarea "Coll"
type textarea "x"
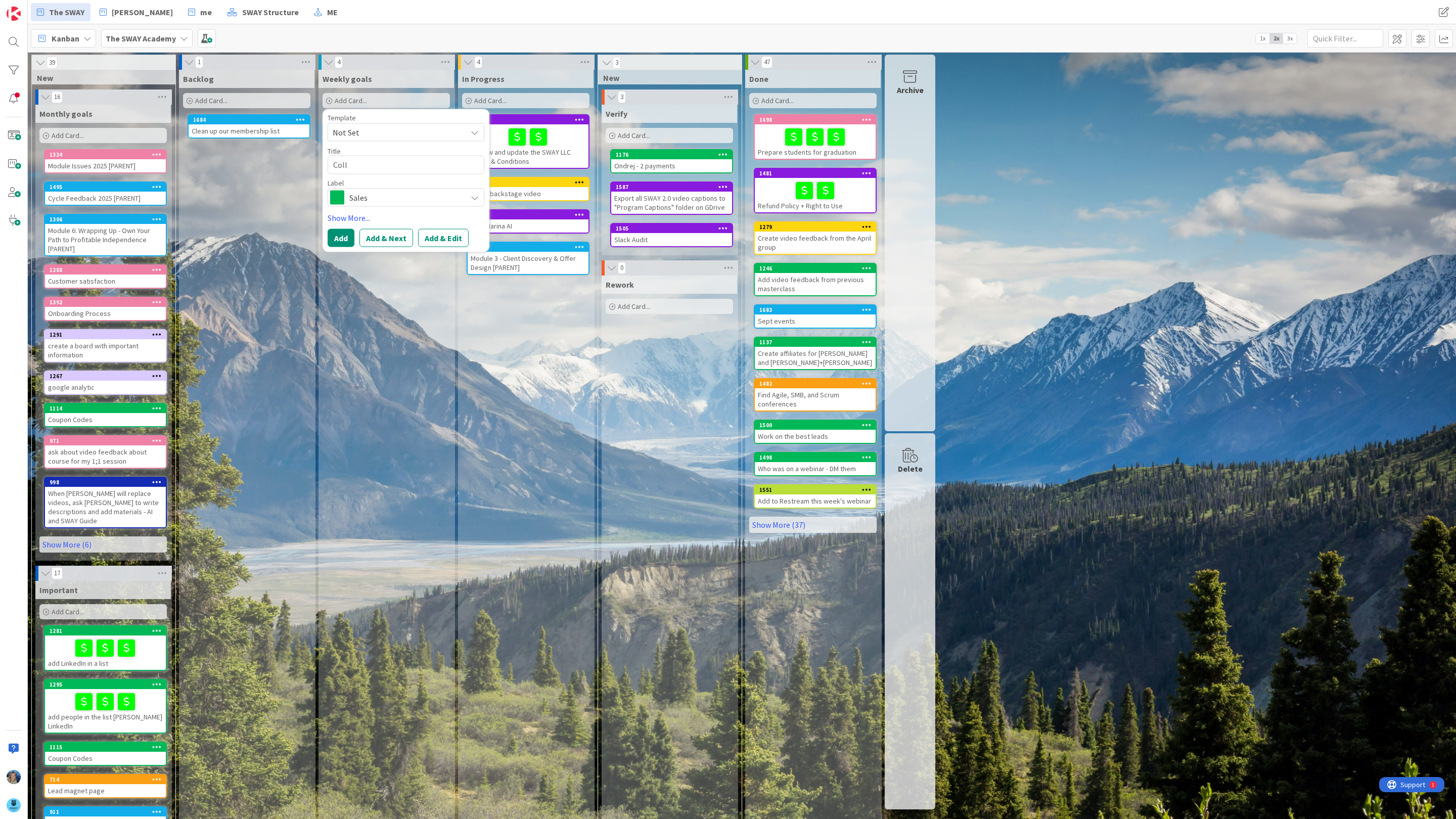
type textarea "Colle"
type textarea "x"
type textarea "Collec"
type textarea "x"
type textarea "Collect"
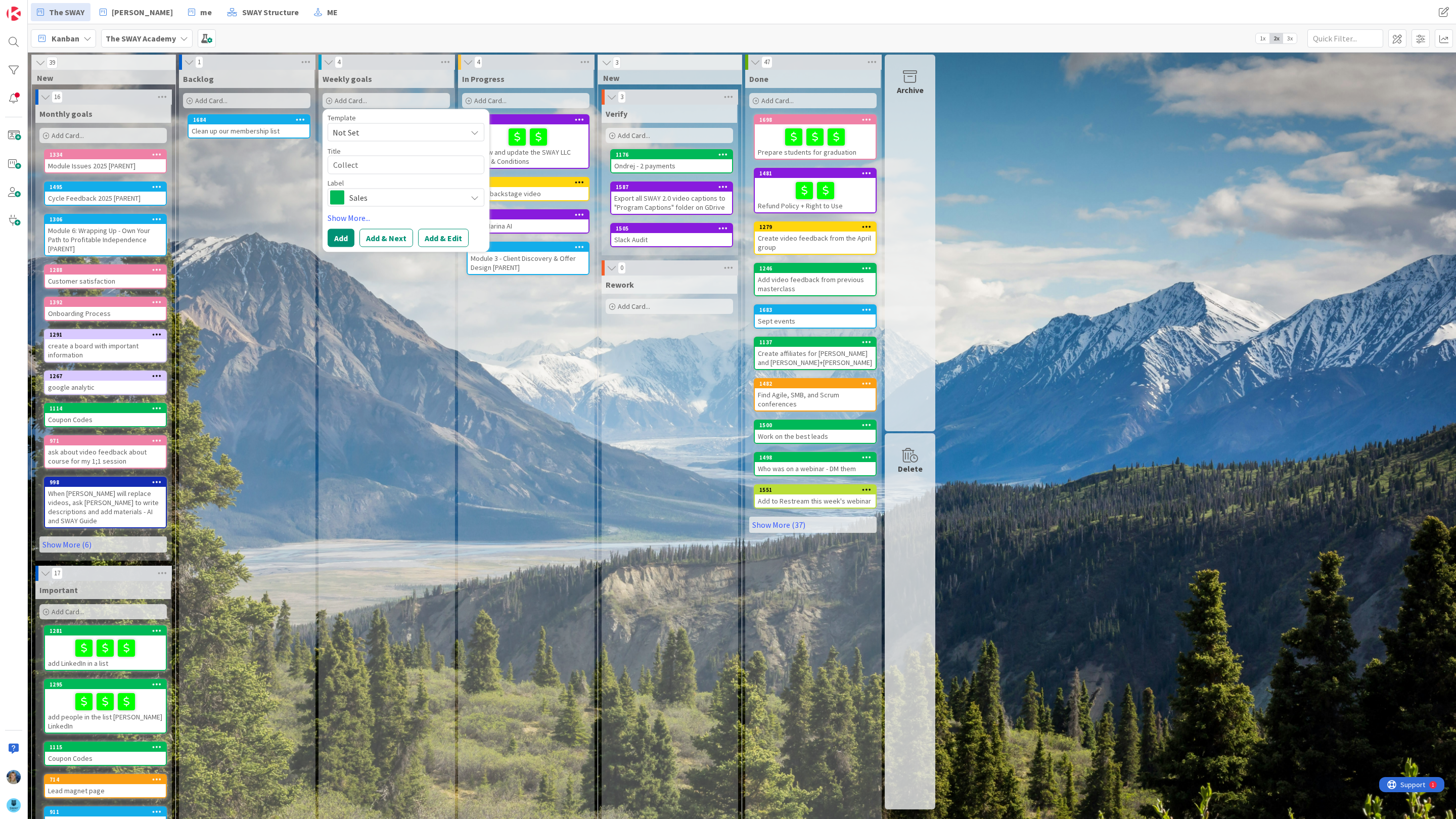
type textarea "x"
type textarea "Collect"
type textarea "x"
type textarea "Collect v"
type textarea "x"
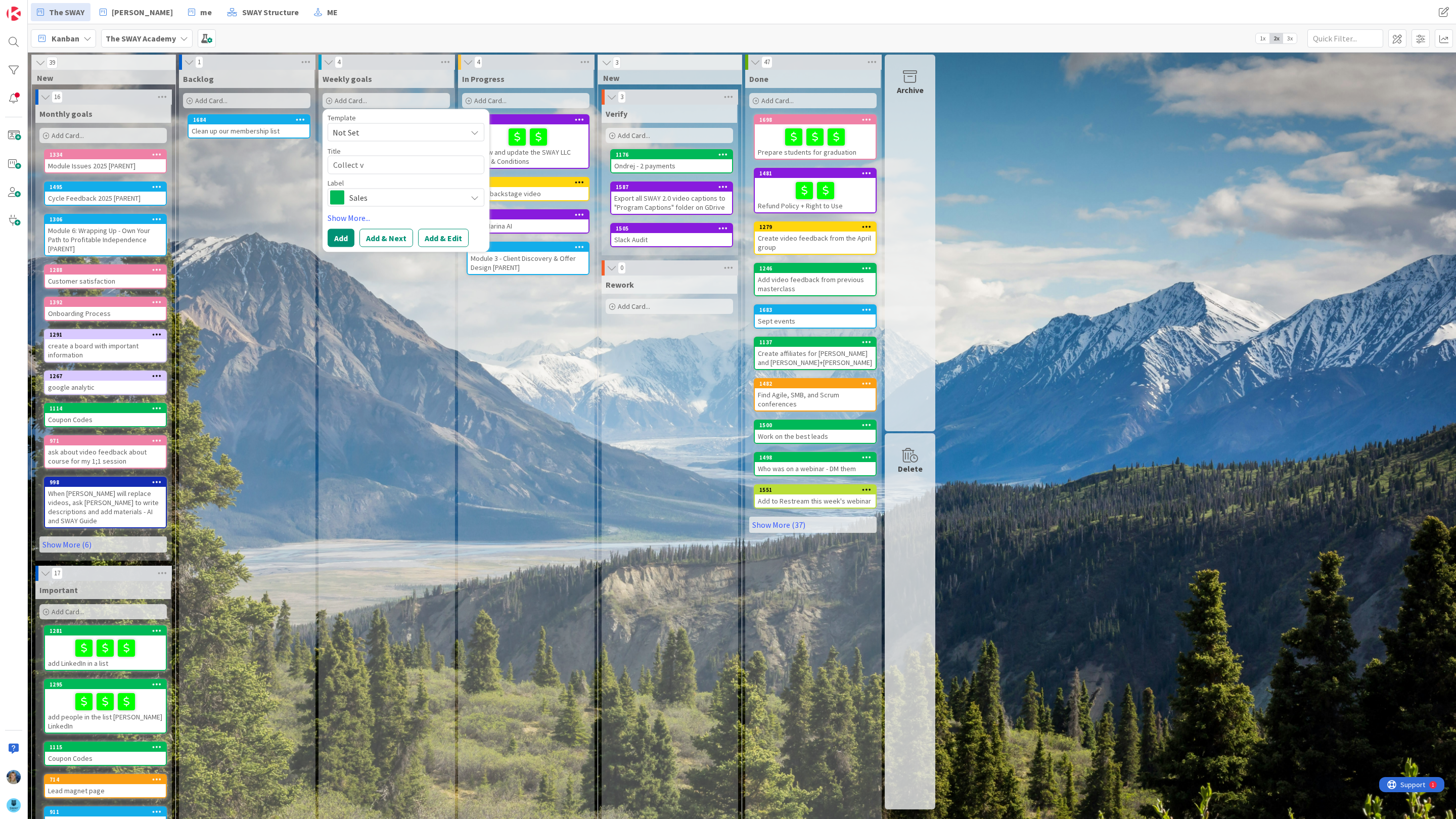
type textarea "Collect vi"
type textarea "x"
type textarea "Collect vid"
type textarea "x"
type textarea "Collect vide"
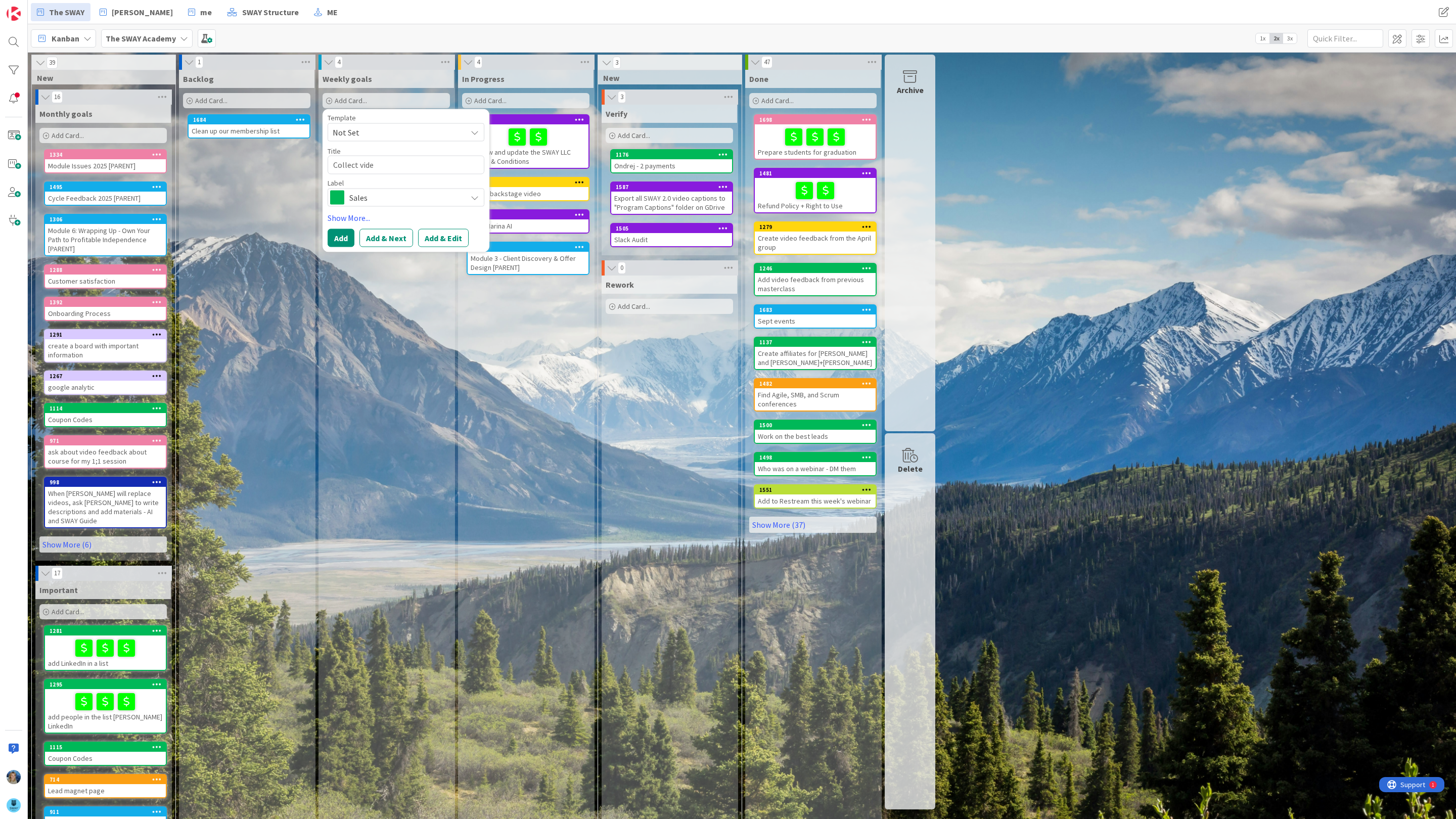
type textarea "x"
type textarea "Collect video"
type textarea "x"
type textarea "Collect video"
type textarea "x"
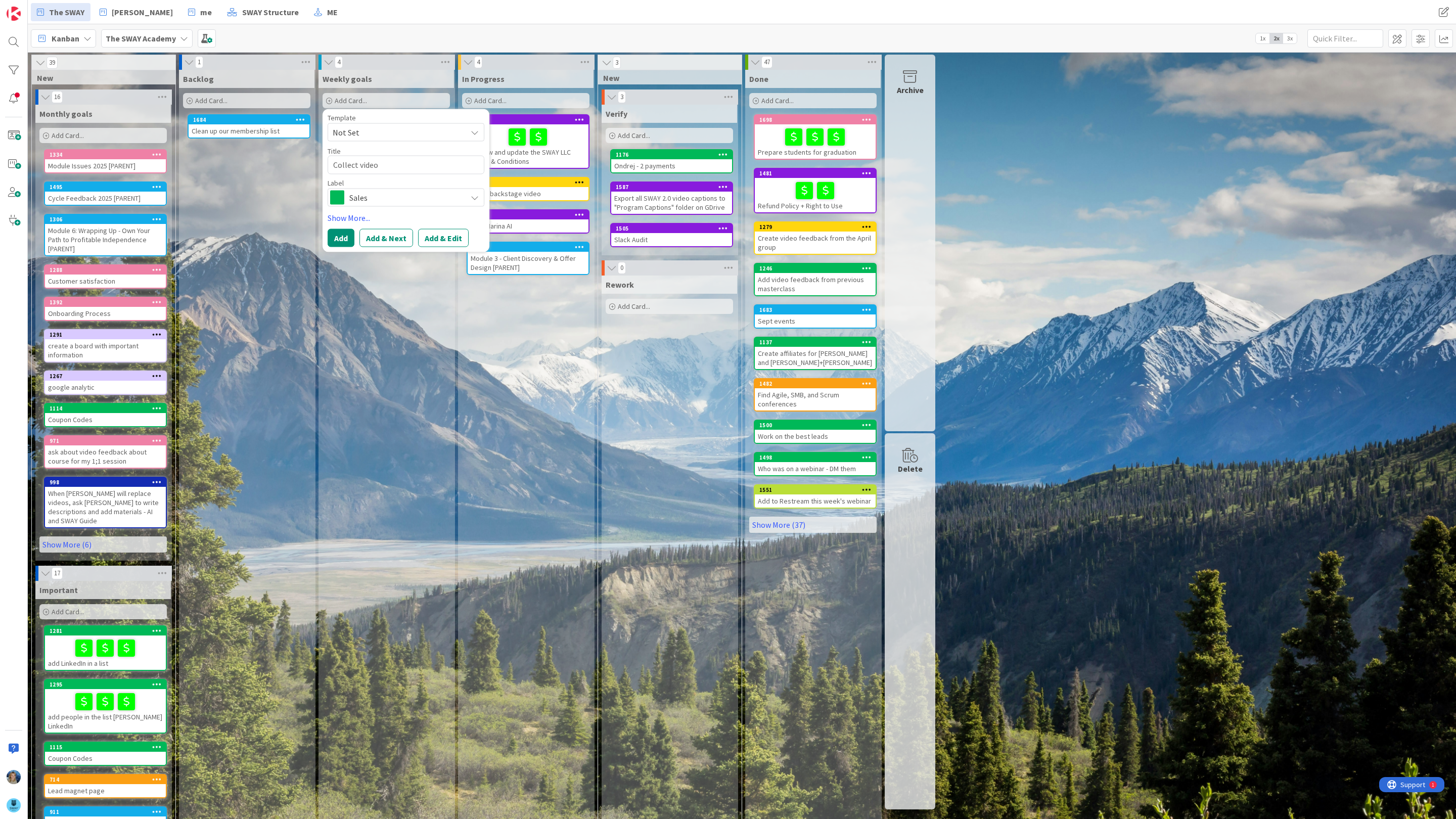
type textarea "Collect video f"
type textarea "x"
type textarea "Collect video fe"
type textarea "x"
type textarea "Collect video fee"
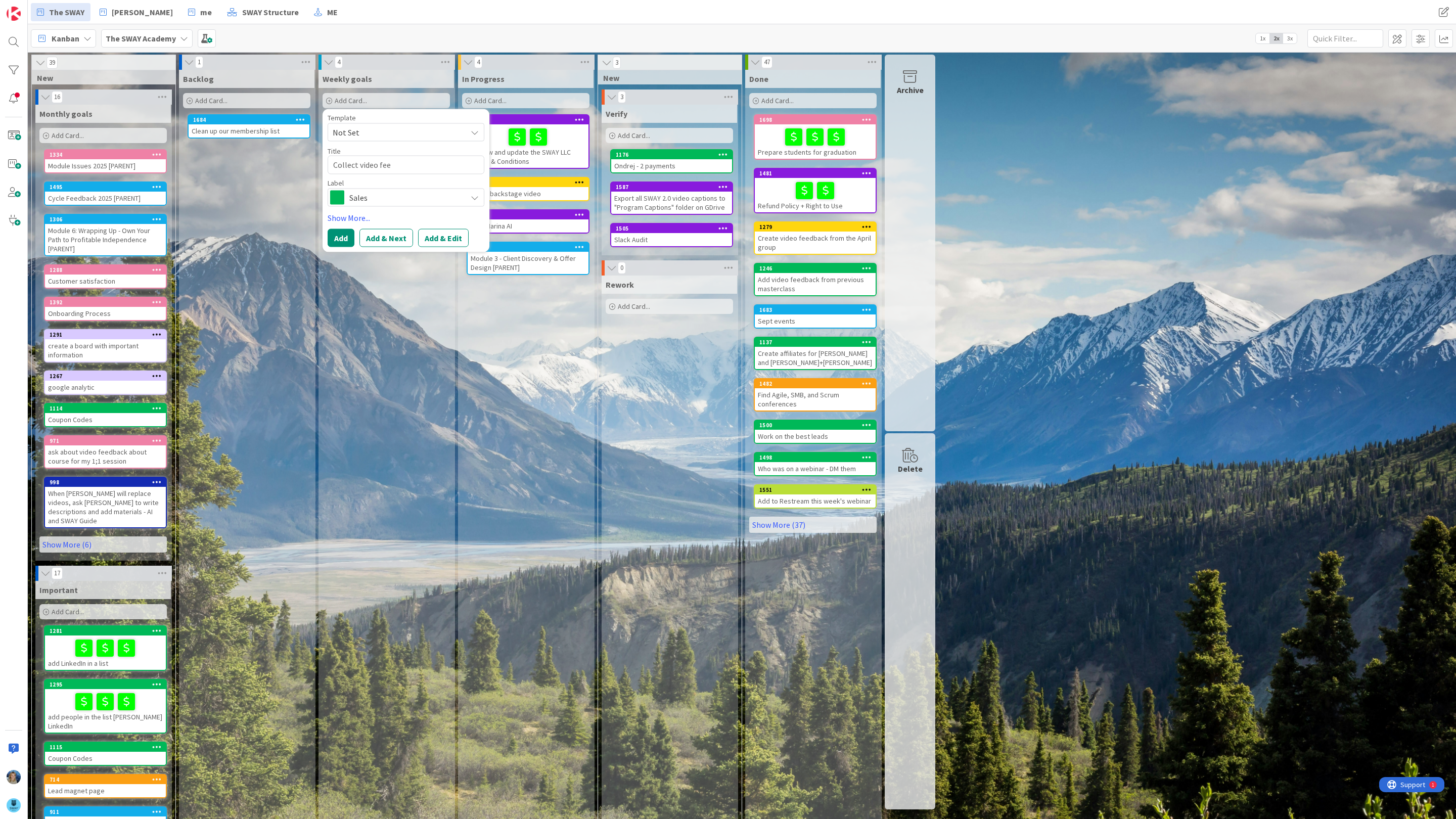
type textarea "x"
type textarea "Collect video feed"
type textarea "x"
type textarea "Collect video feedb"
type textarea "x"
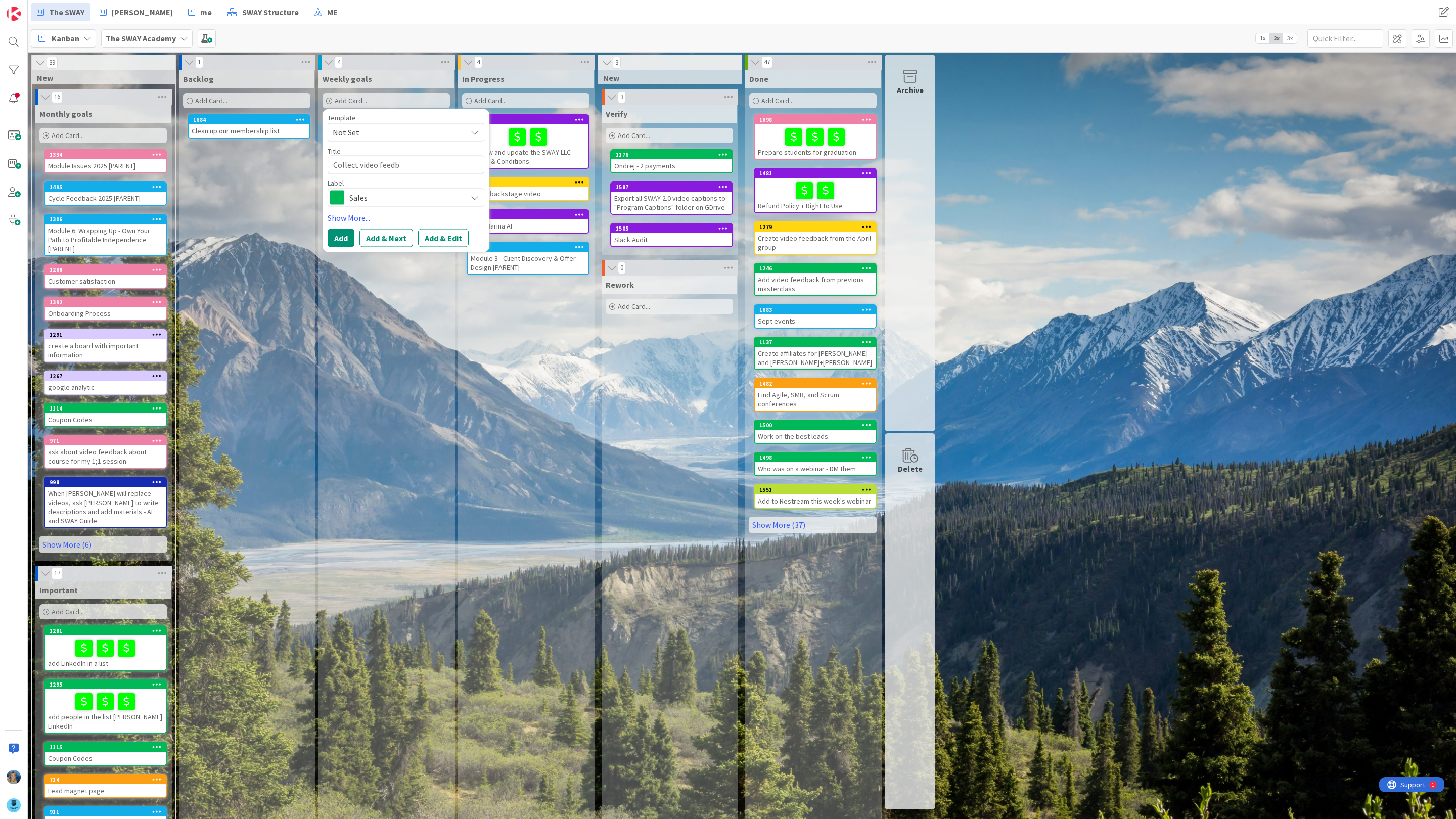
type textarea "Collect video feedba"
type textarea "x"
type textarea "Collect video feedbac"
type textarea "x"
type textarea "Collect video feedback"
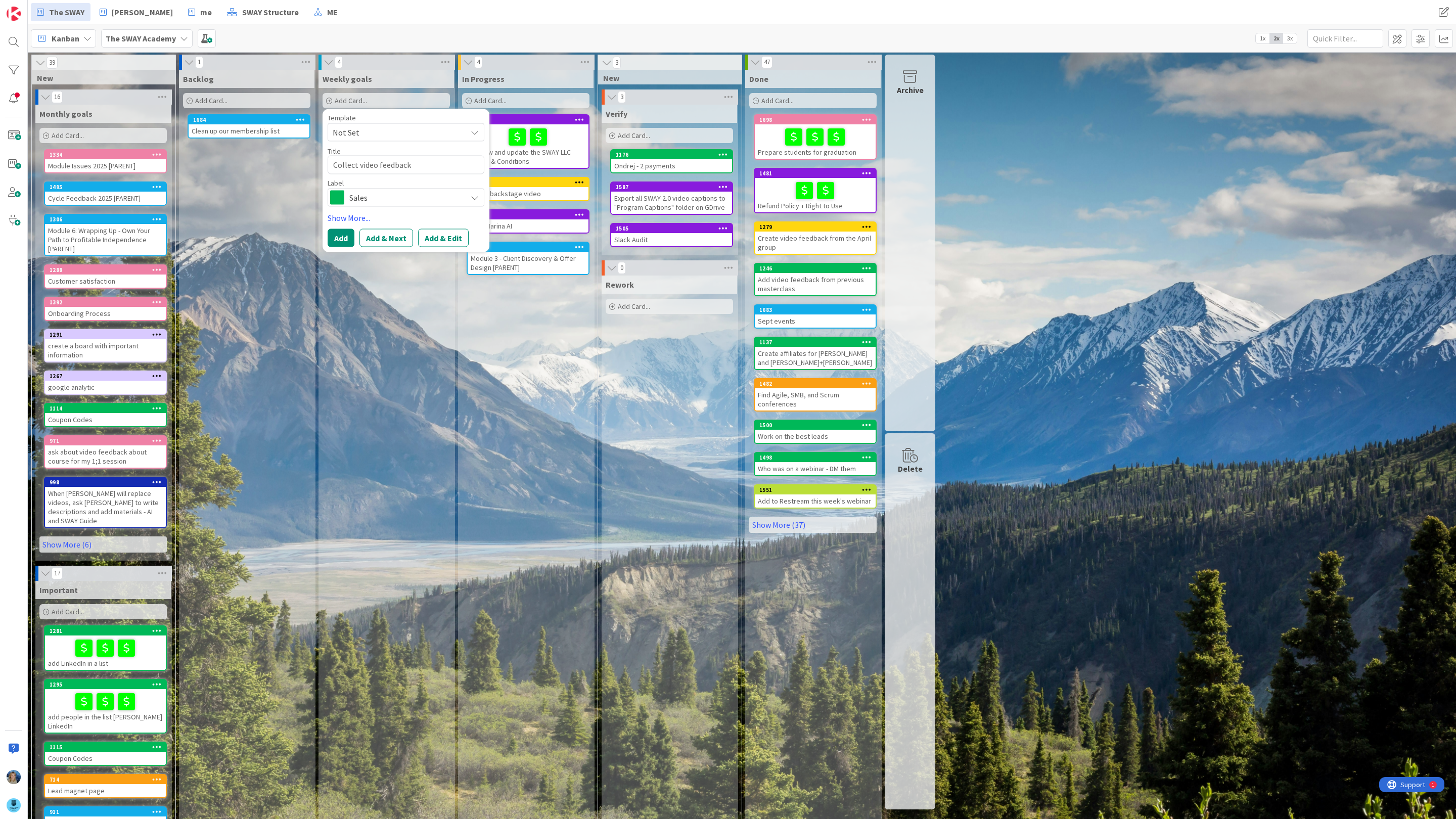
type textarea "x"
type textarea "Collect video feedback"
type textarea "x"
type textarea "Collect video feedback f"
type textarea "x"
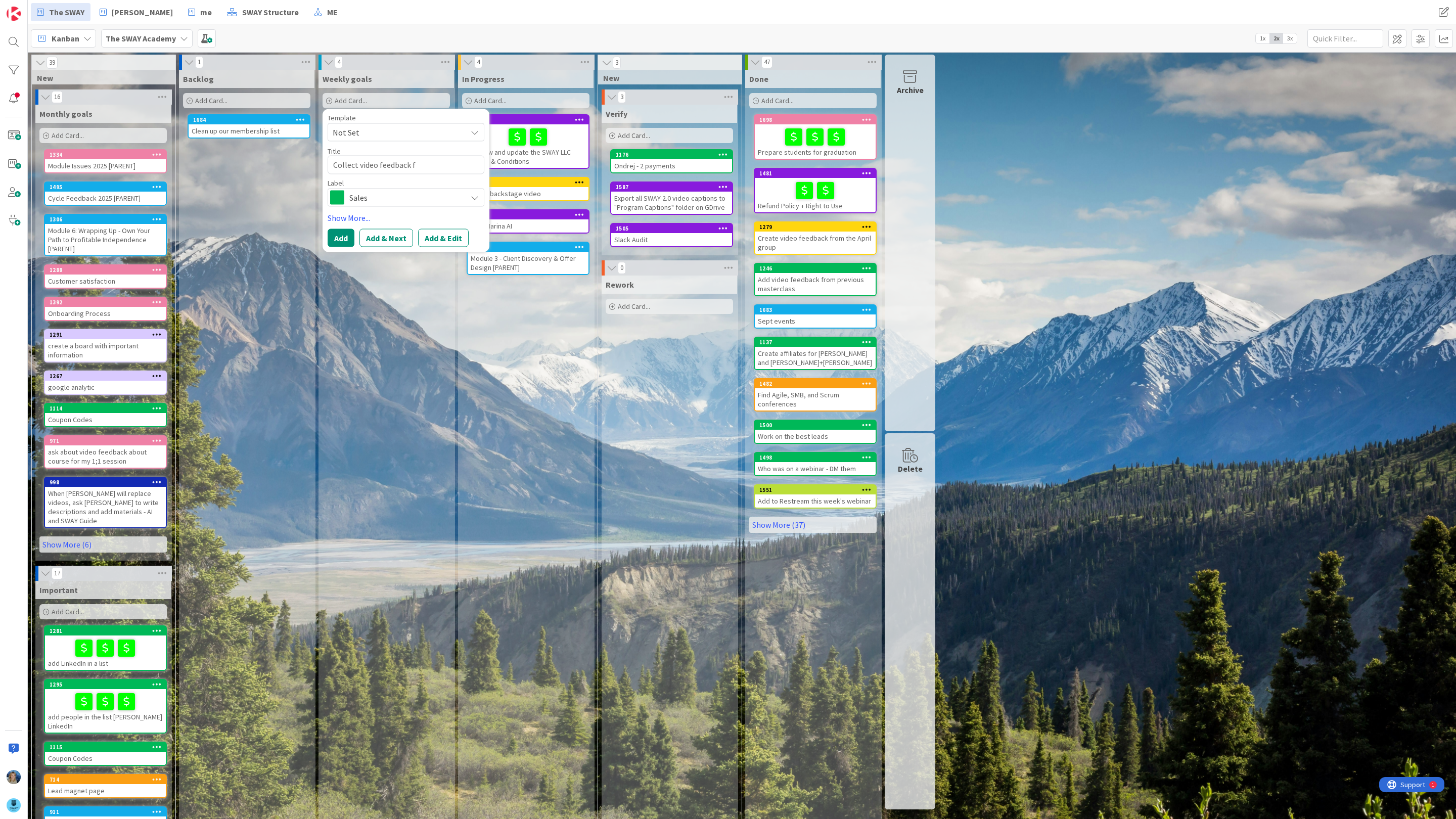
type textarea "Collect video feedback fr"
type textarea "x"
type textarea "Collect video feedback fro"
type textarea "x"
type textarea "Collect video feedback from"
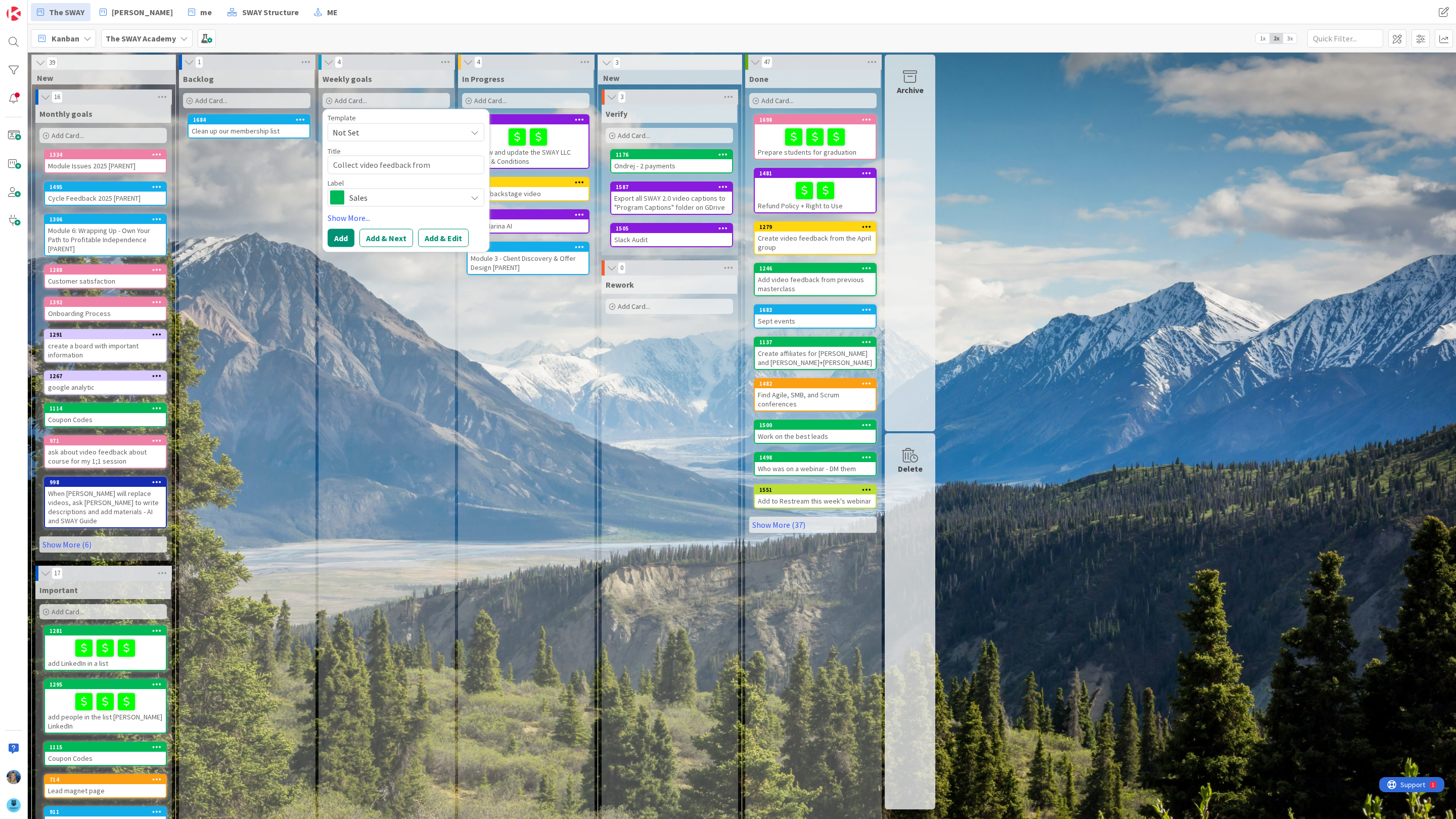
type textarea "x"
type textarea "Collect video feedback from"
type textarea "x"
type textarea "Collect video feedback from o"
type textarea "x"
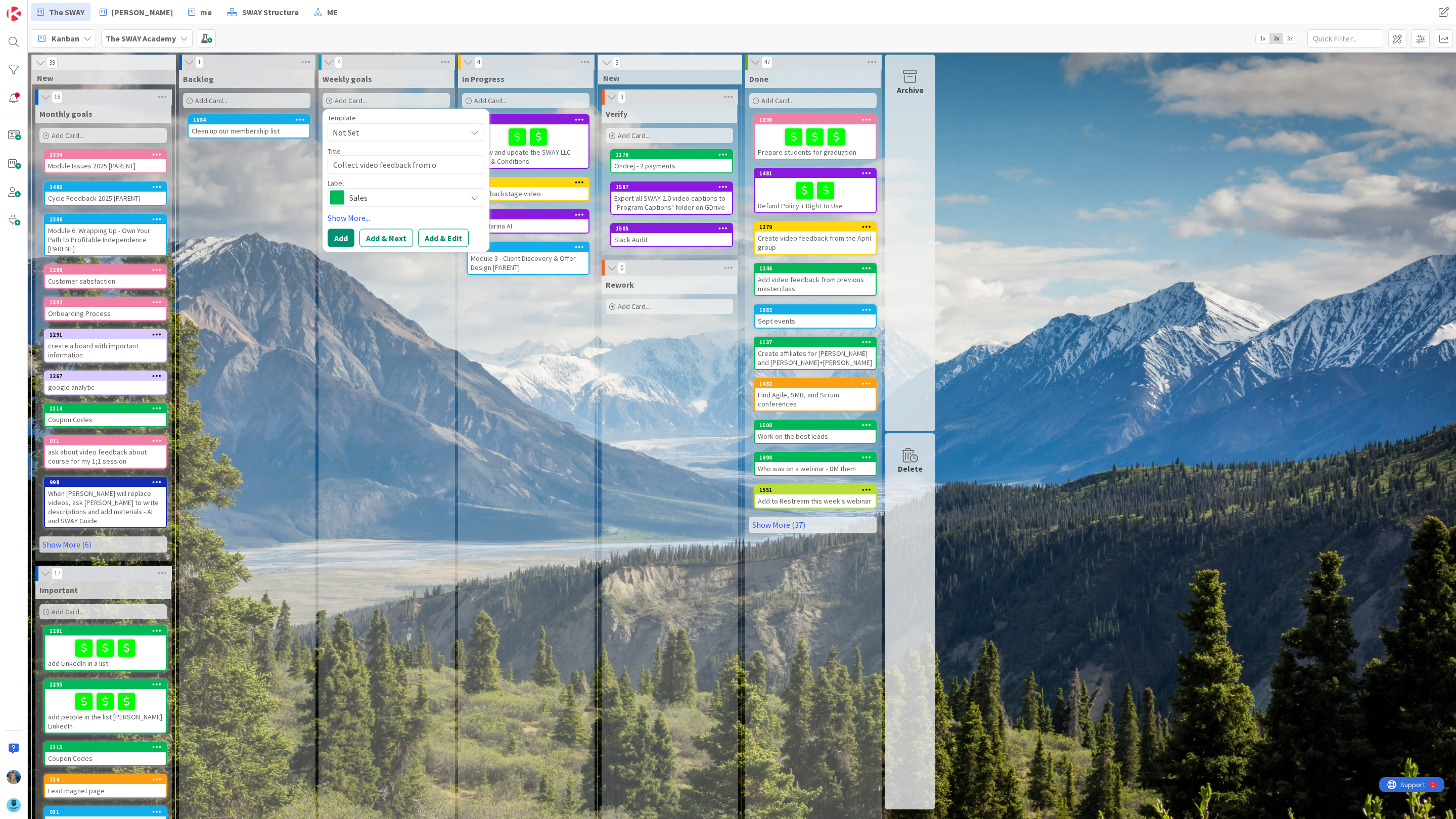
type textarea "Collect video feedback from ou"
type textarea "x"
type textarea "Collect video feedback from our"
type textarea "x"
type textarea "Collect video feedback from our"
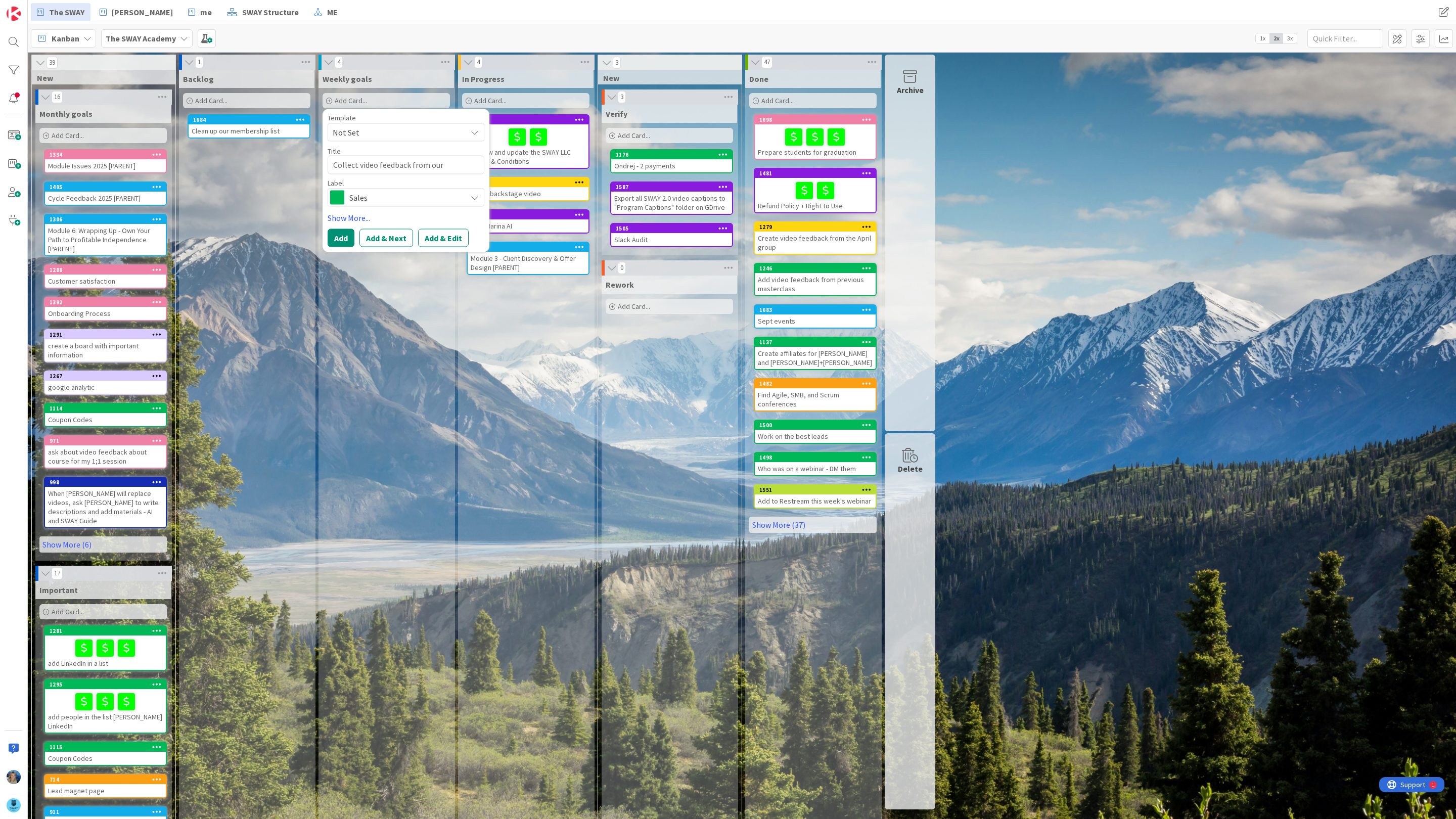
type textarea "x"
type textarea "Collect video feedback from our g"
type textarea "x"
type textarea "Collect video feedback from our gr"
type textarea "x"
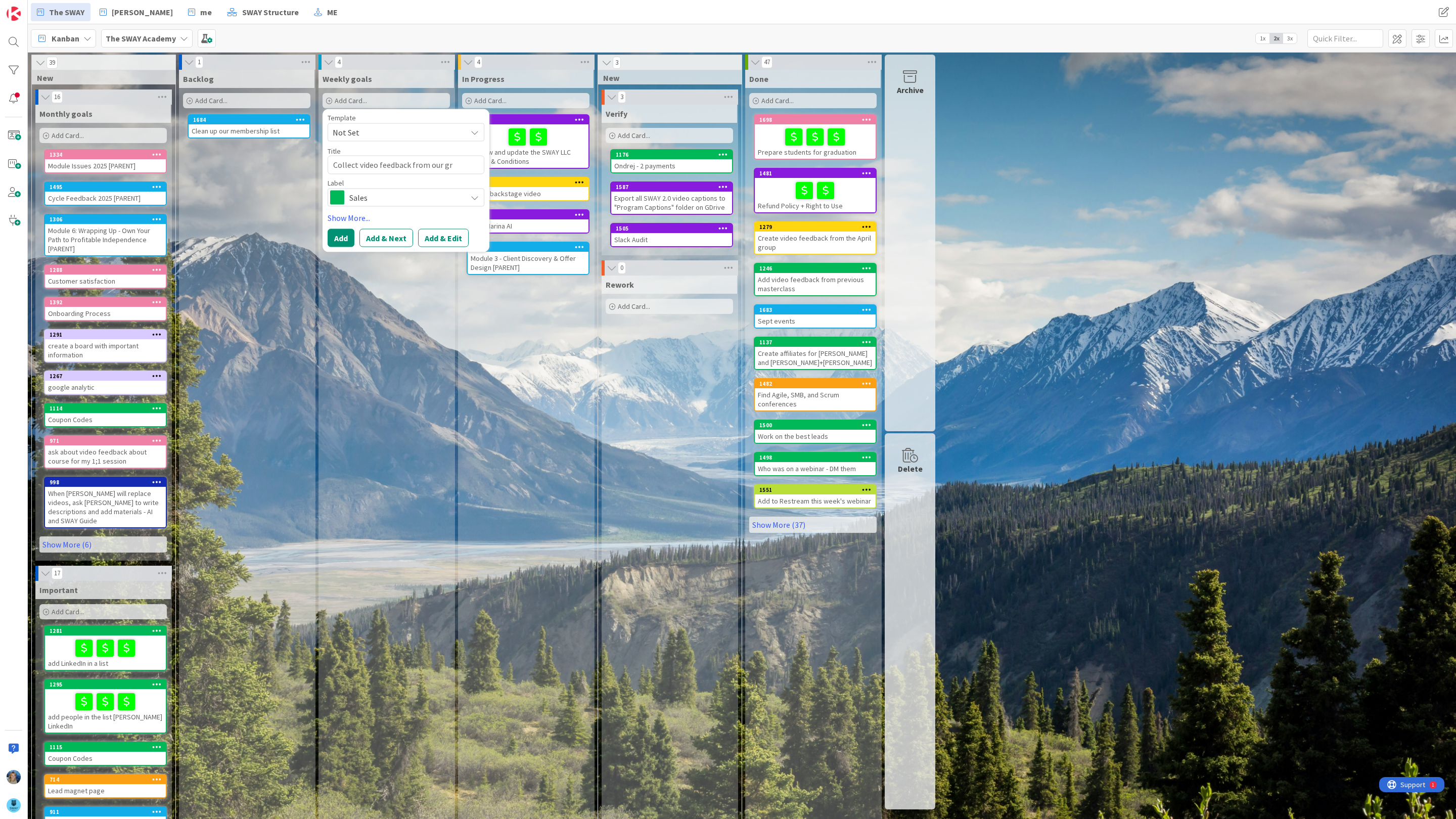
type textarea "Collect video feedback from our gra"
type textarea "x"
type textarea "Collect video feedback from our grad"
type textarea "x"
type textarea "Collect video feedback from our gradu"
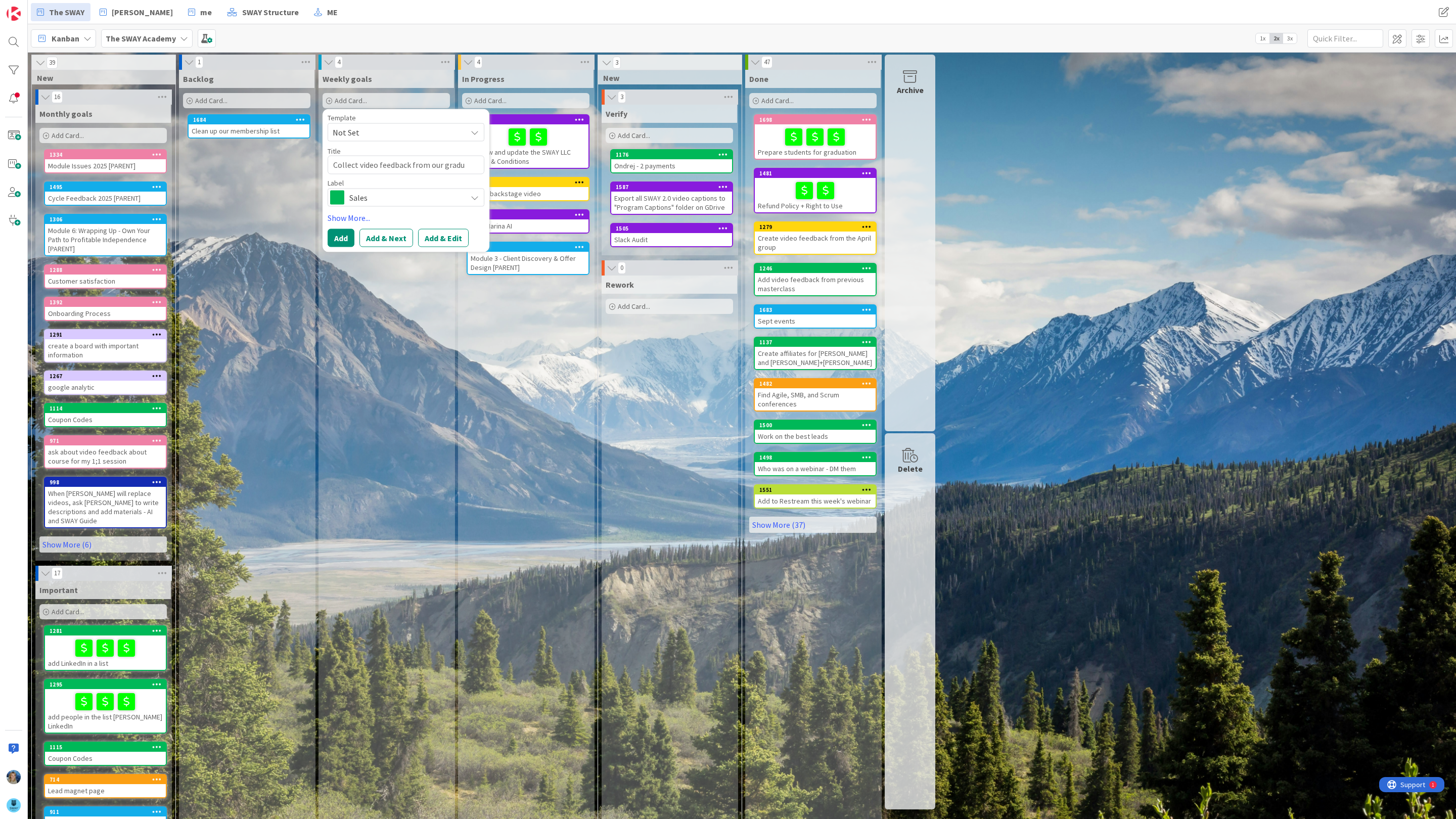
type textarea "x"
type textarea "Collect video feedback from our gradua"
type textarea "x"
type textarea "Collect video feedback from our graduat"
type textarea "x"
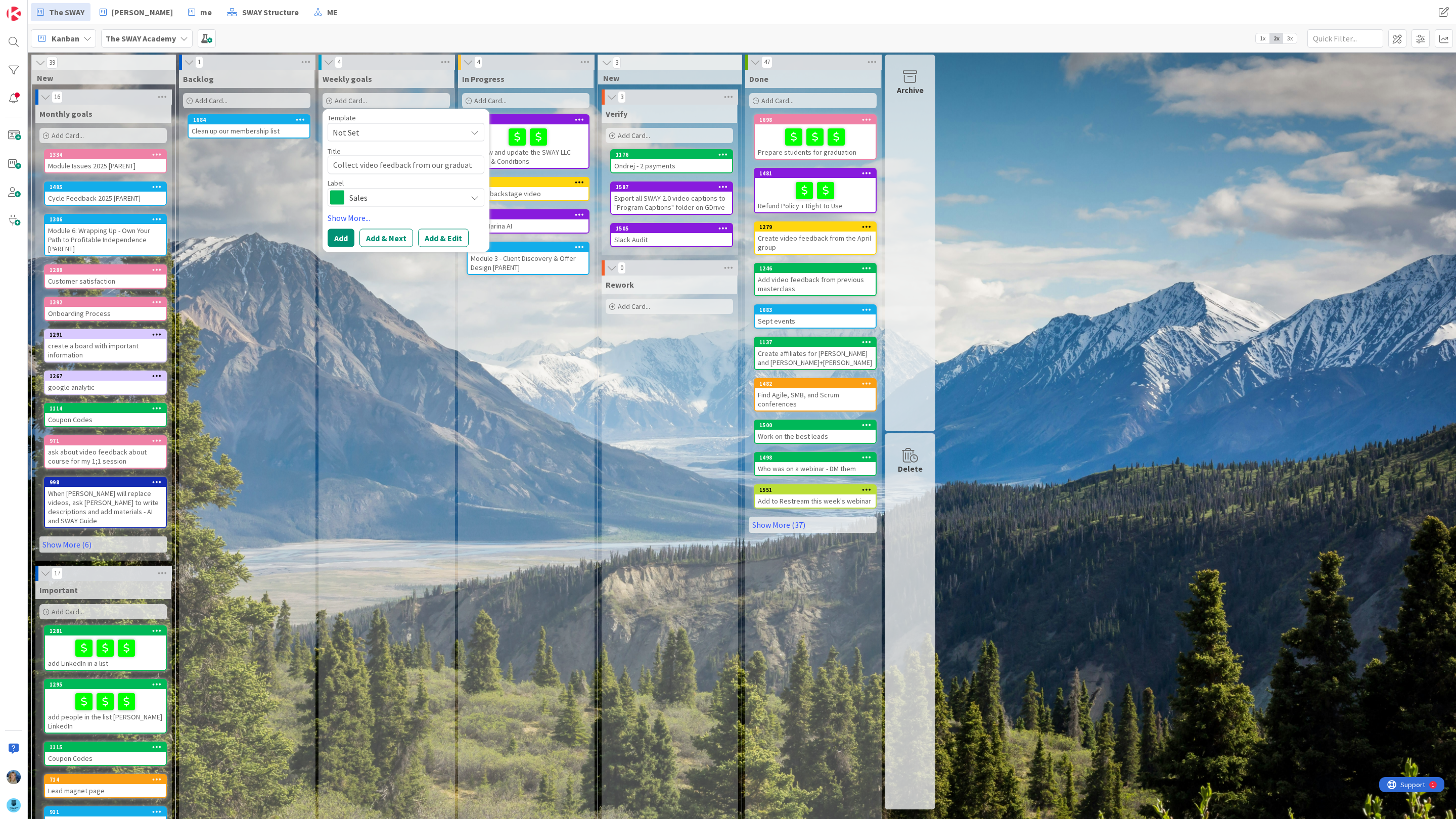
type textarea "Collect video feedback from our graduate"
type textarea "x"
type textarea "Collect video feedback from our graduated"
type textarea "x"
type textarea "Collect video feedback from our graduated"
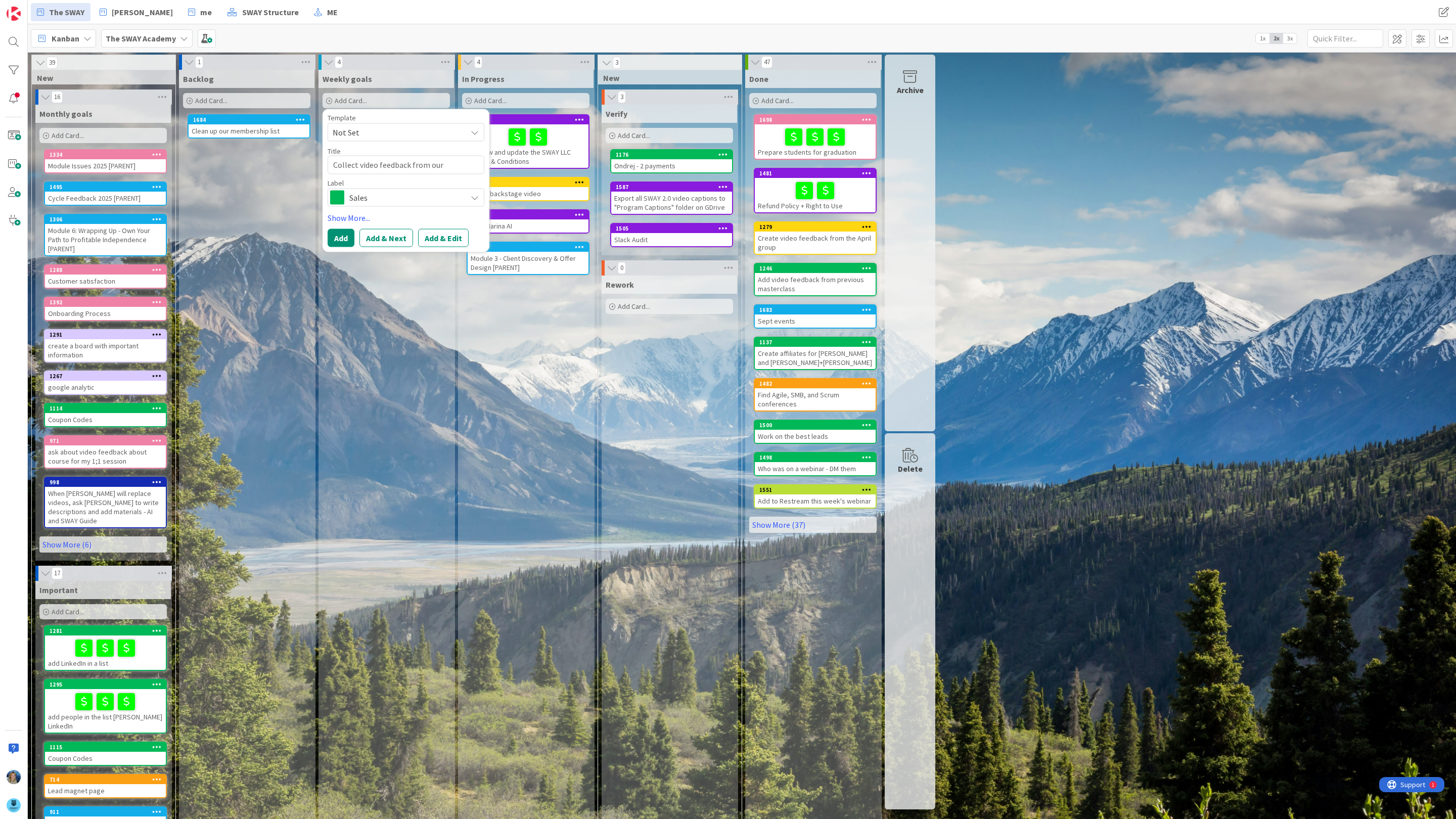
type textarea "x"
type textarea "Collect video feedback from our graduated s"
type textarea "x"
type textarea "Collect video feedback from our graduated st"
type textarea "x"
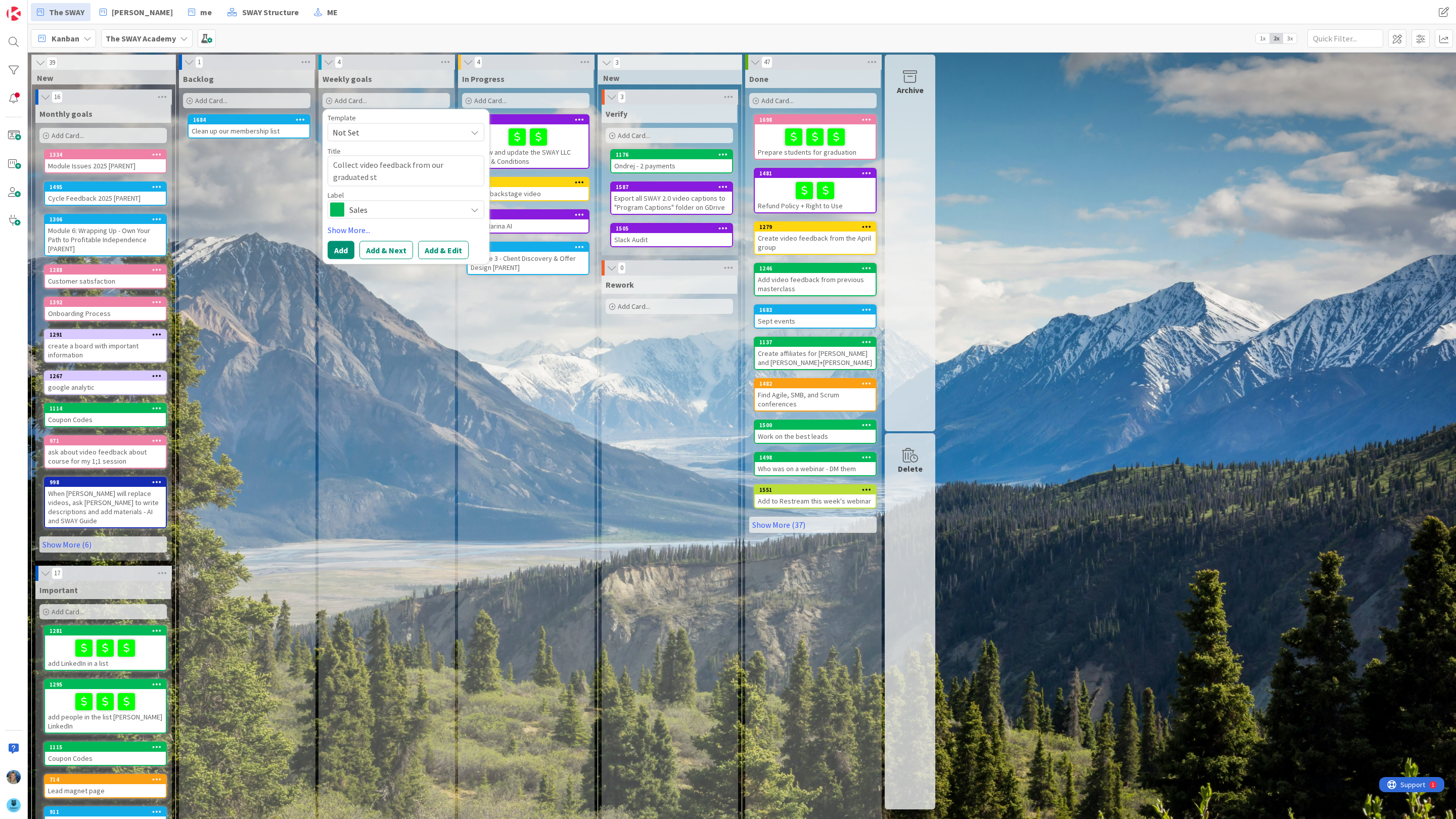
type textarea "Collect video feedback from our graduated stu"
type textarea "x"
type textarea "Collect video feedback from our graduated stud"
type textarea "x"
type textarea "Collect video feedback from our graduated stude"
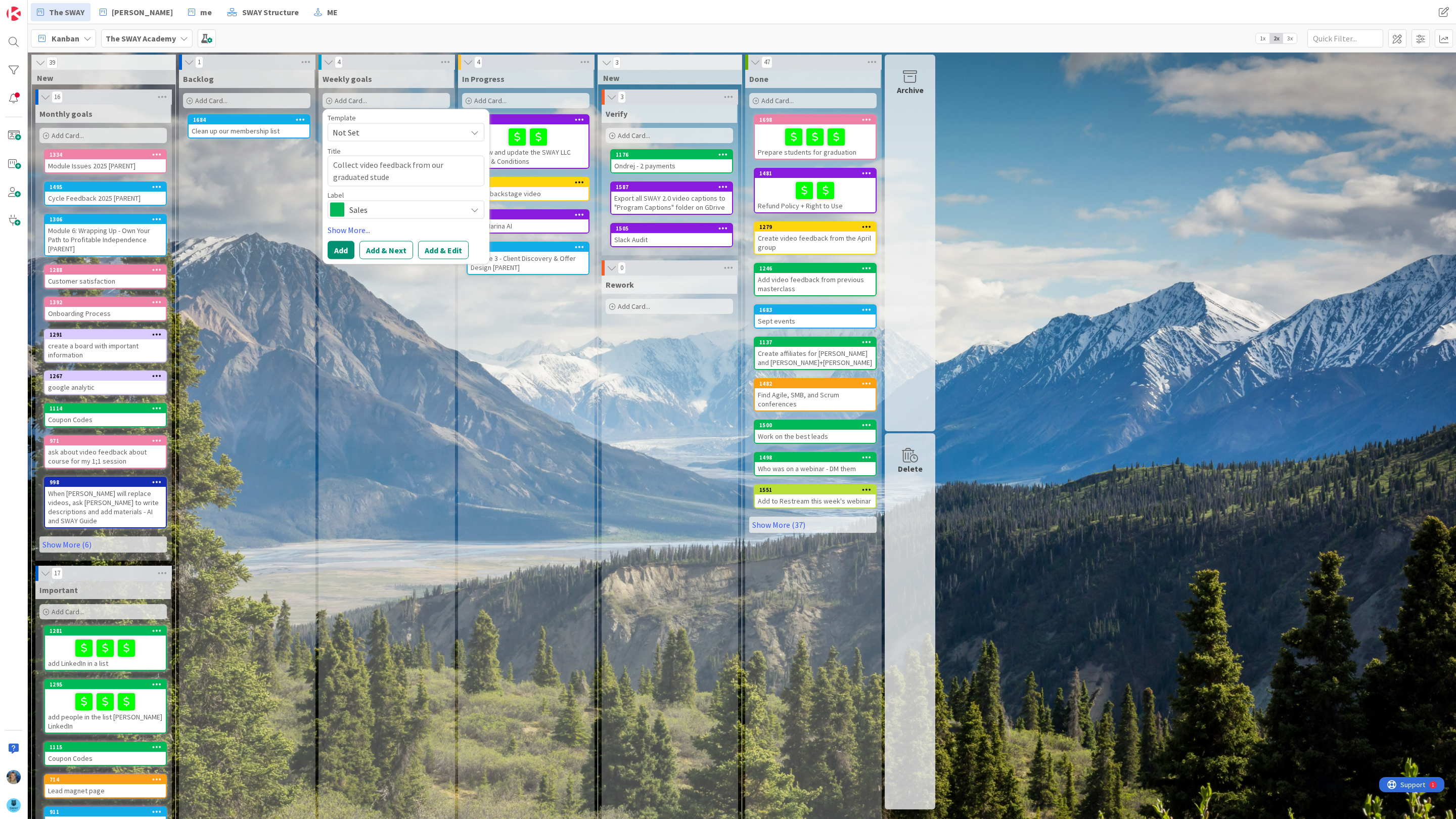
type textarea "x"
type textarea "Collect video feedback from our graduated studen"
type textarea "x"
type textarea "Collect video feedback from our graduated student"
type textarea "x"
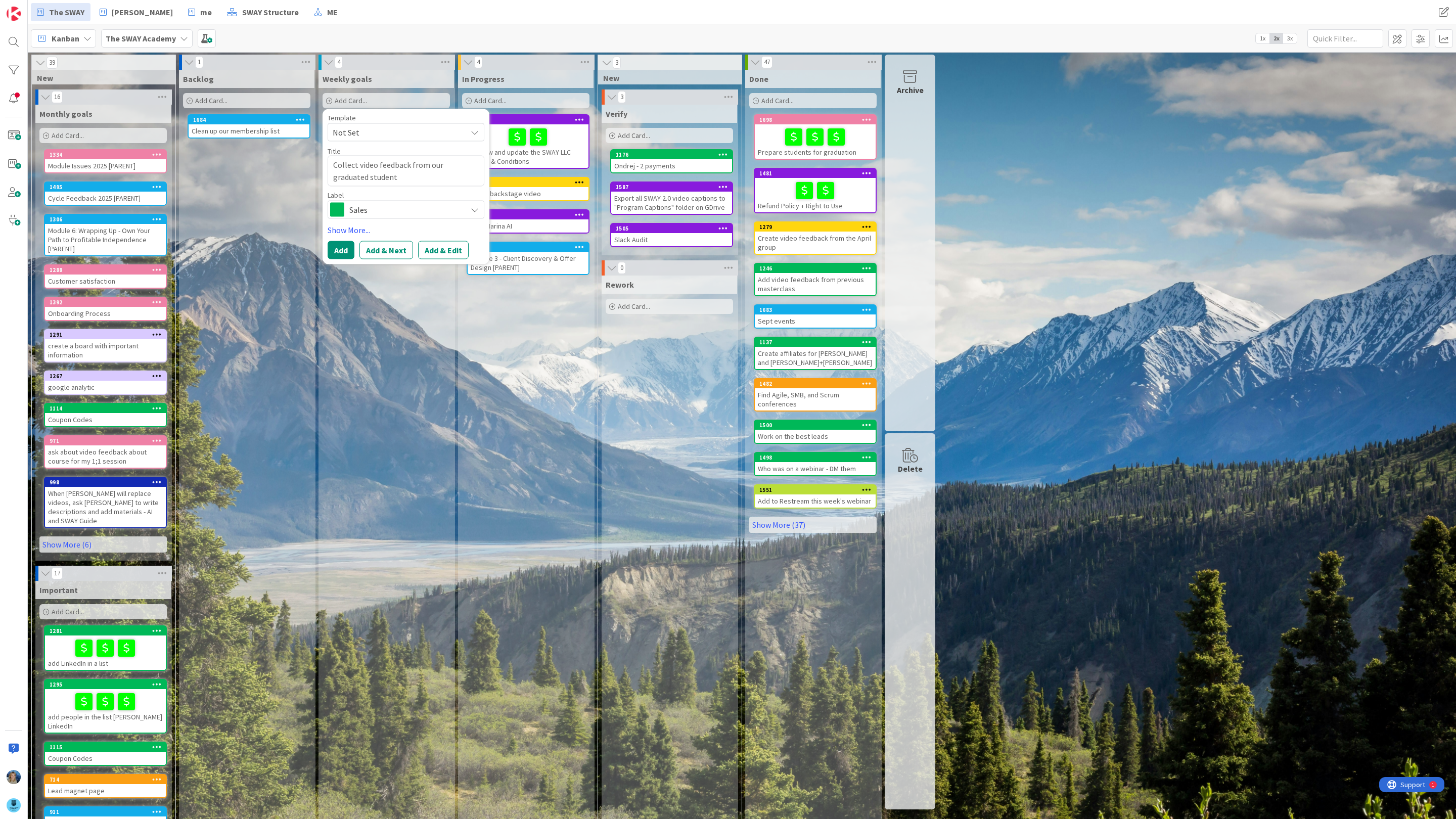
type textarea "Collect video feedback from our graduated student"
type textarea "x"
type textarea "Collect video feedback from our graduated student a"
type textarea "x"
type textarea "Collect video feedback from our graduated student an"
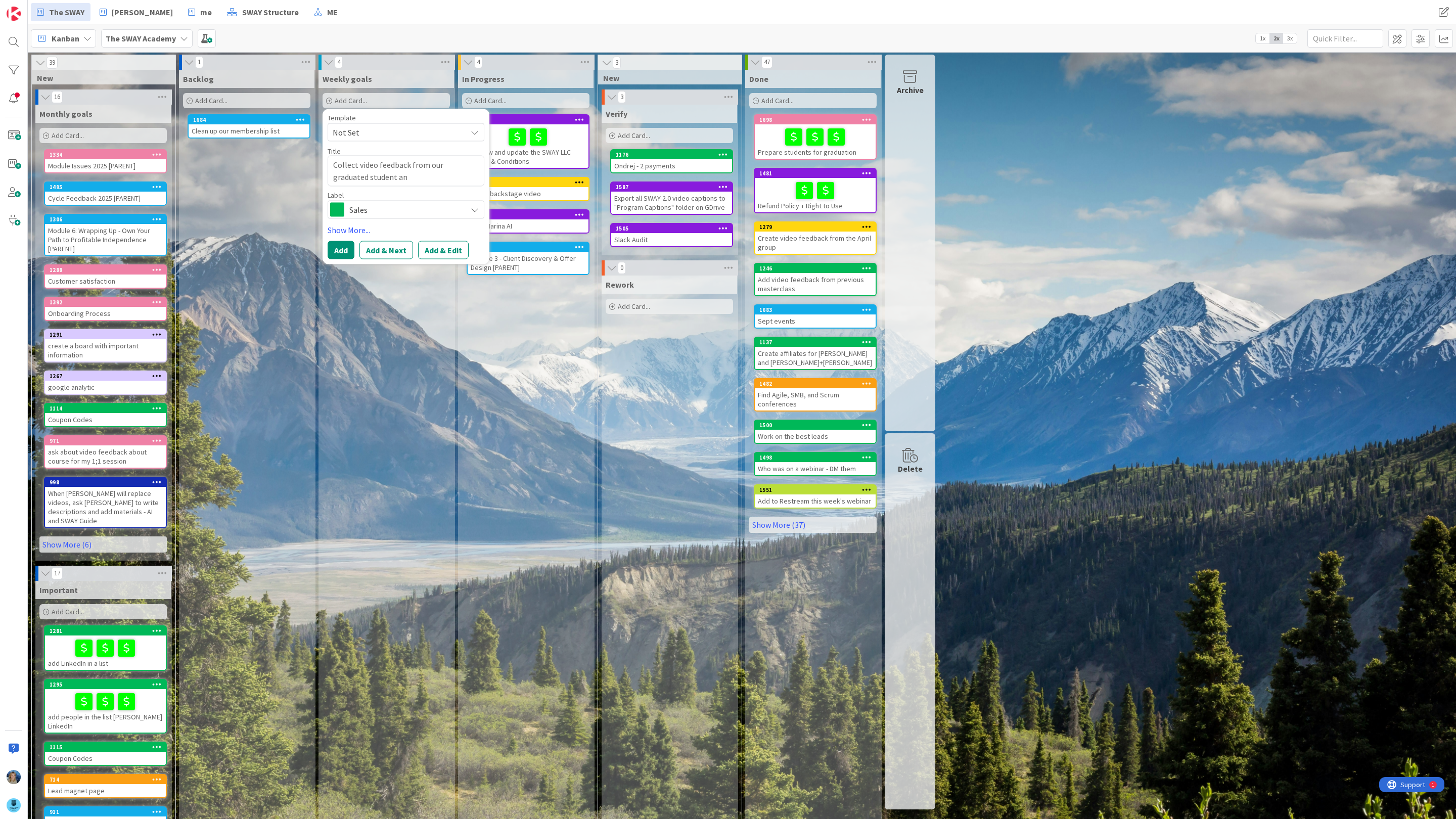
type textarea "x"
type textarea "Collect video feedback from our graduated student and"
type textarea "x"
type textarea "Collect video feedback from our graduated student and"
type textarea "x"
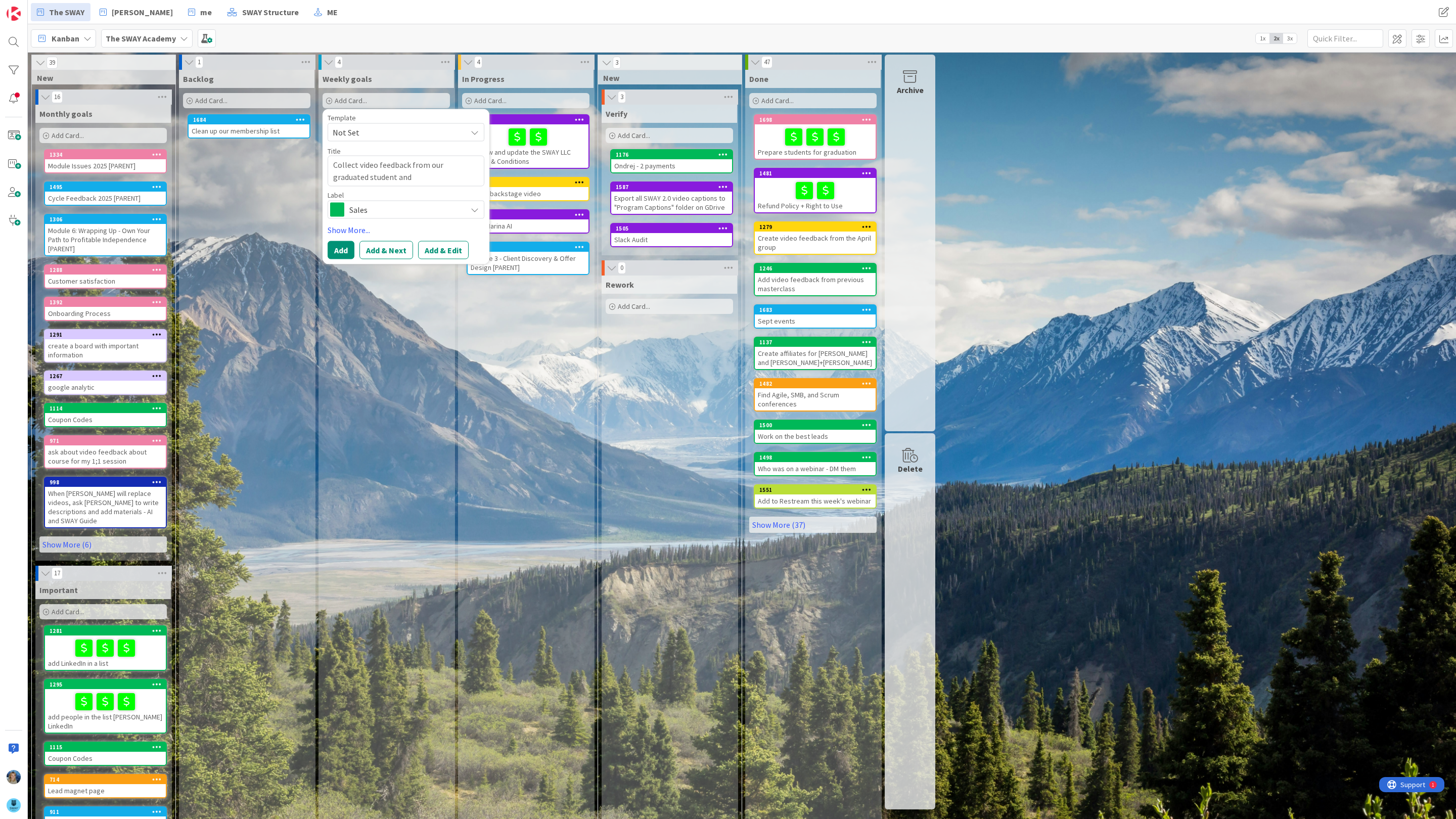
type textarea "Collect video feedback from our graduated student and p"
type textarea "x"
type textarea "Collect video feedback from our graduated student and pr"
type textarea "x"
type textarea "Collect video feedback from our graduated student and pri"
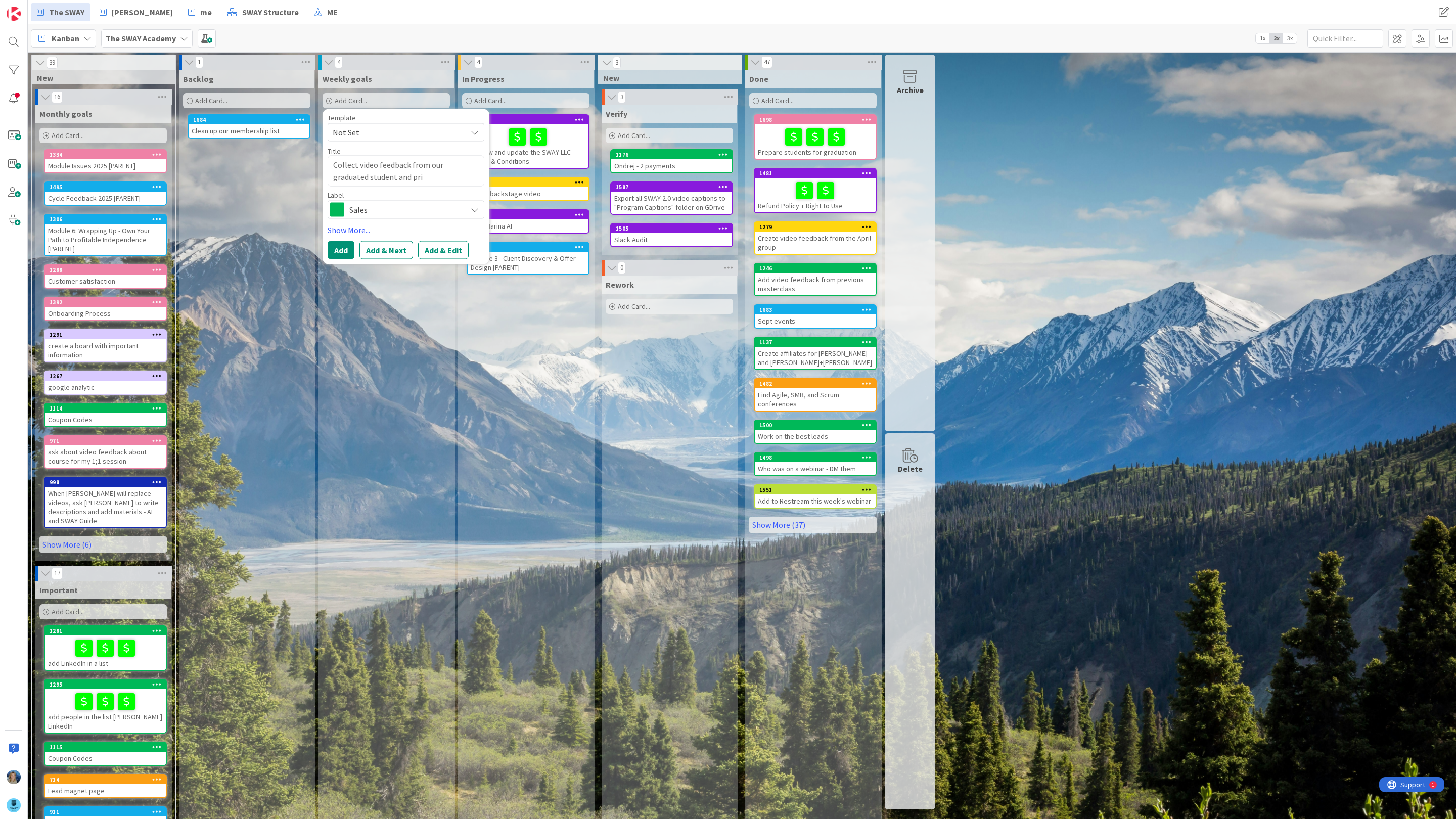
type textarea "x"
type textarea "Collect video feedback from our graduated student and priv"
type textarea "x"
type textarea "Collect video feedback from our graduated student and privi"
type textarea "x"
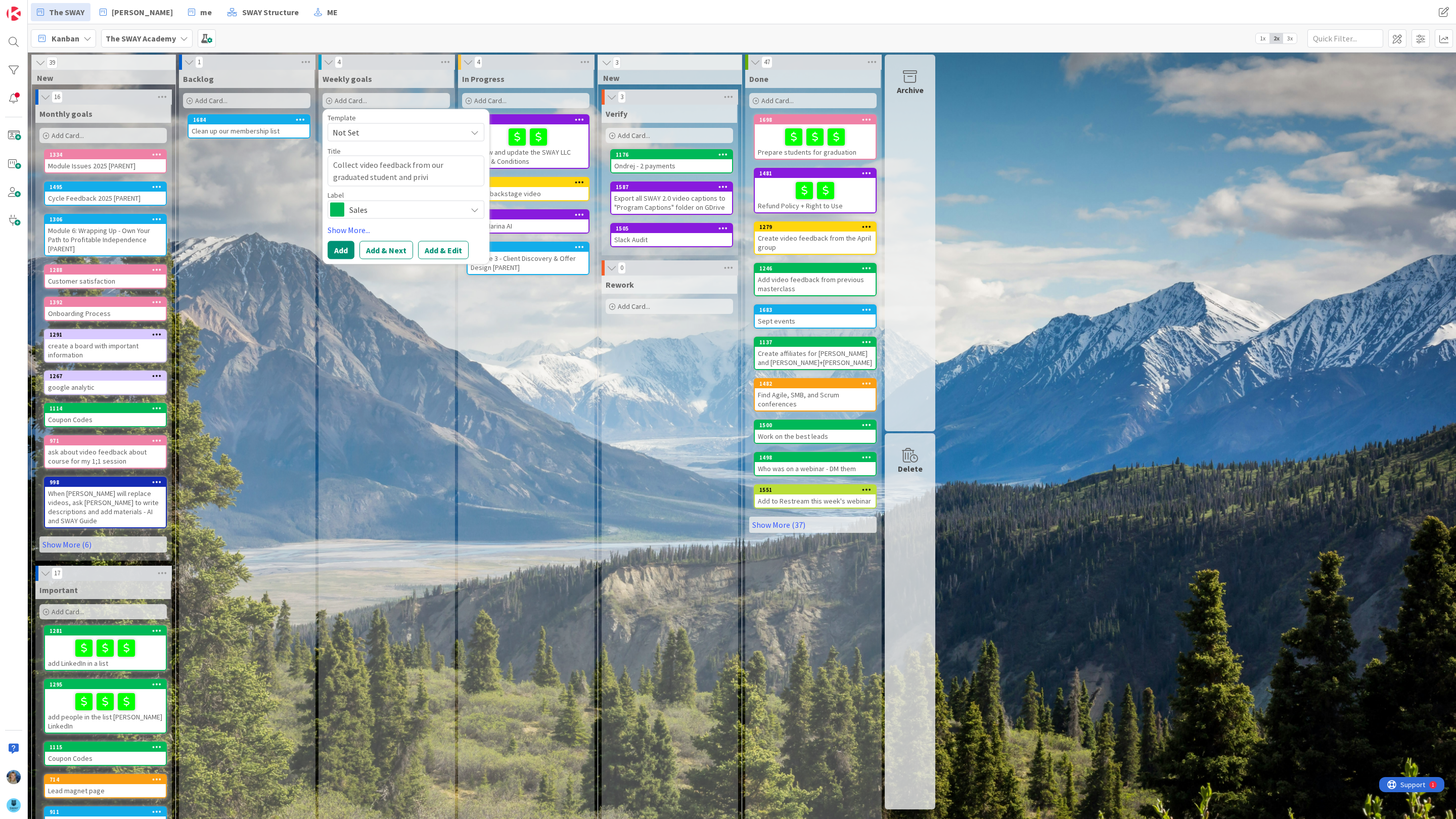
type textarea "Collect video feedback from our graduated student and priviu"
type textarea "x"
type textarea "Collect video feedback from our graduated student and [PERSON_NAME]"
type textarea "x"
type textarea "Collect video feedback from our graduated student and [PERSON_NAME]"
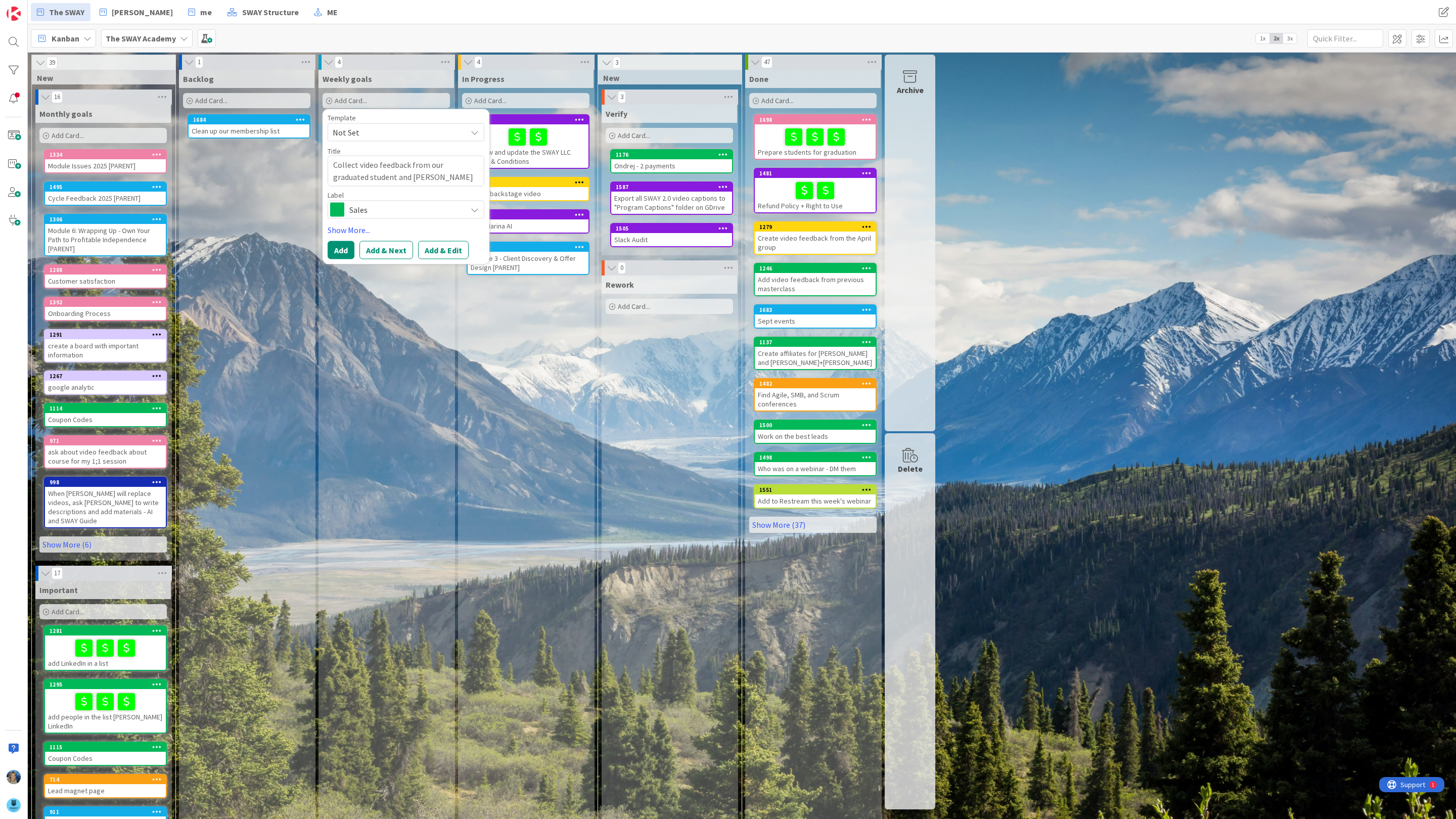
type textarea "x"
type textarea "Collect video feedback from our graduated student and [PERSON_NAME]"
type textarea "x"
type textarea "Collect video feedback from our graduated student and [PERSON_NAME]"
type textarea "x"
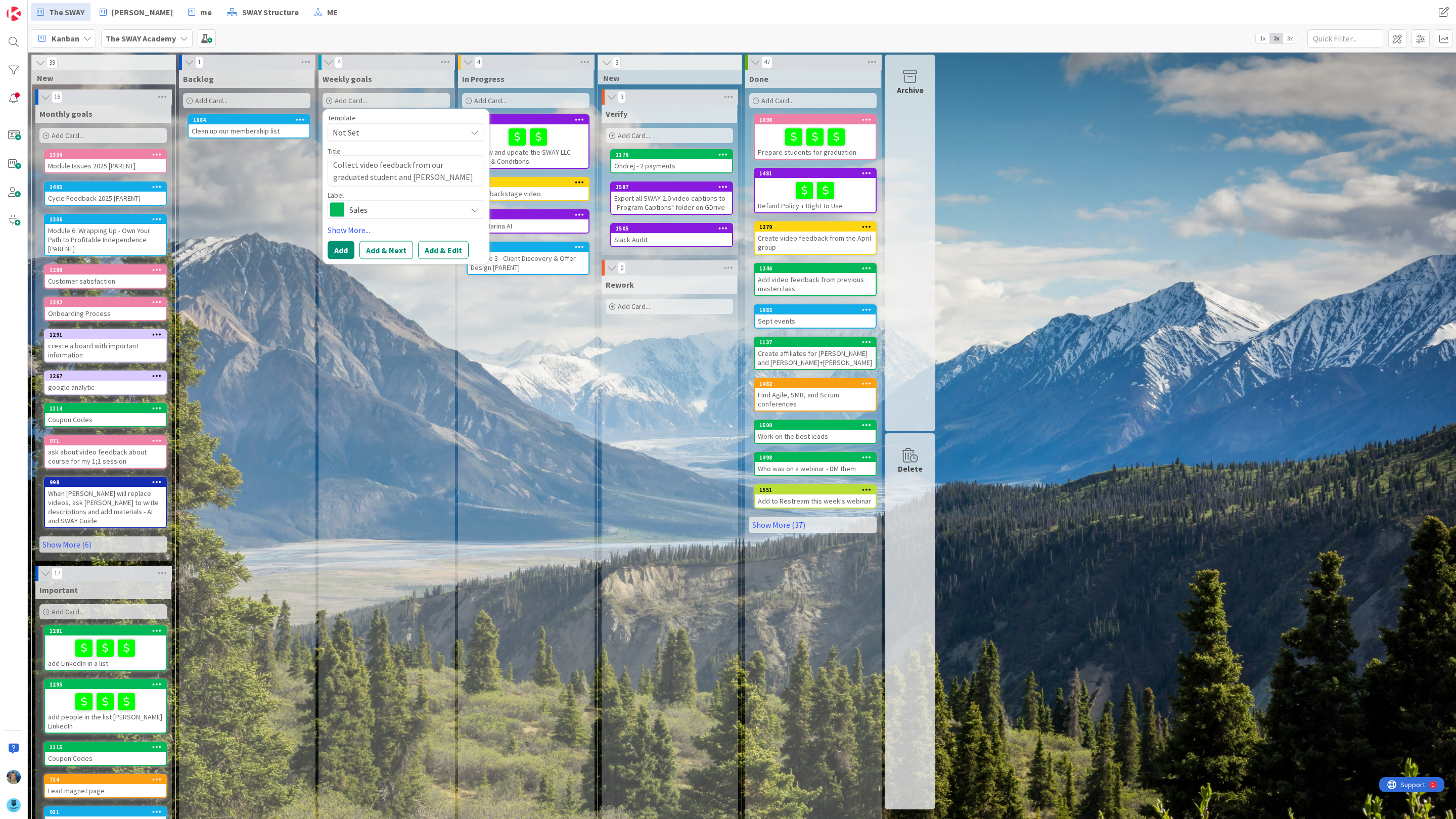
type textarea "Collect video feedback from our graduated student and [PERSON_NAME]"
type textarea "x"
type textarea "Collect video feedback from our graduated student and [PERSON_NAME]"
type textarea "x"
type textarea "Collect video feedback from our graduated student and privius group"
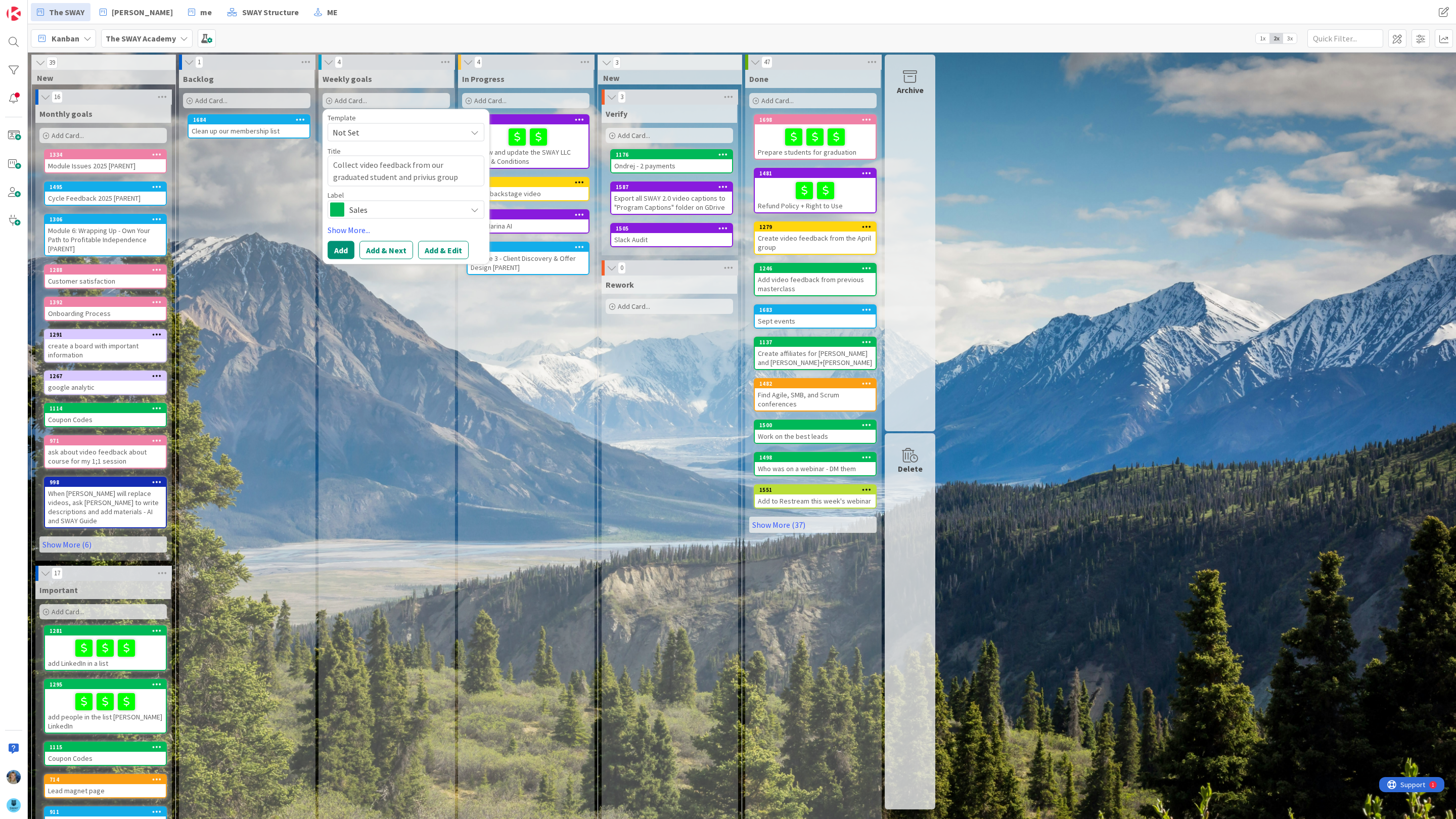
type textarea "x"
type textarea "Collect video feedback from our graduated student and privius group"
type textarea "x"
type textarea "Collect video feedback from our graduated student and privies group"
click at [420, 176] on textarea "Collect video feedback from our graduated student and privius group" at bounding box center [406, 171] width 156 height 31
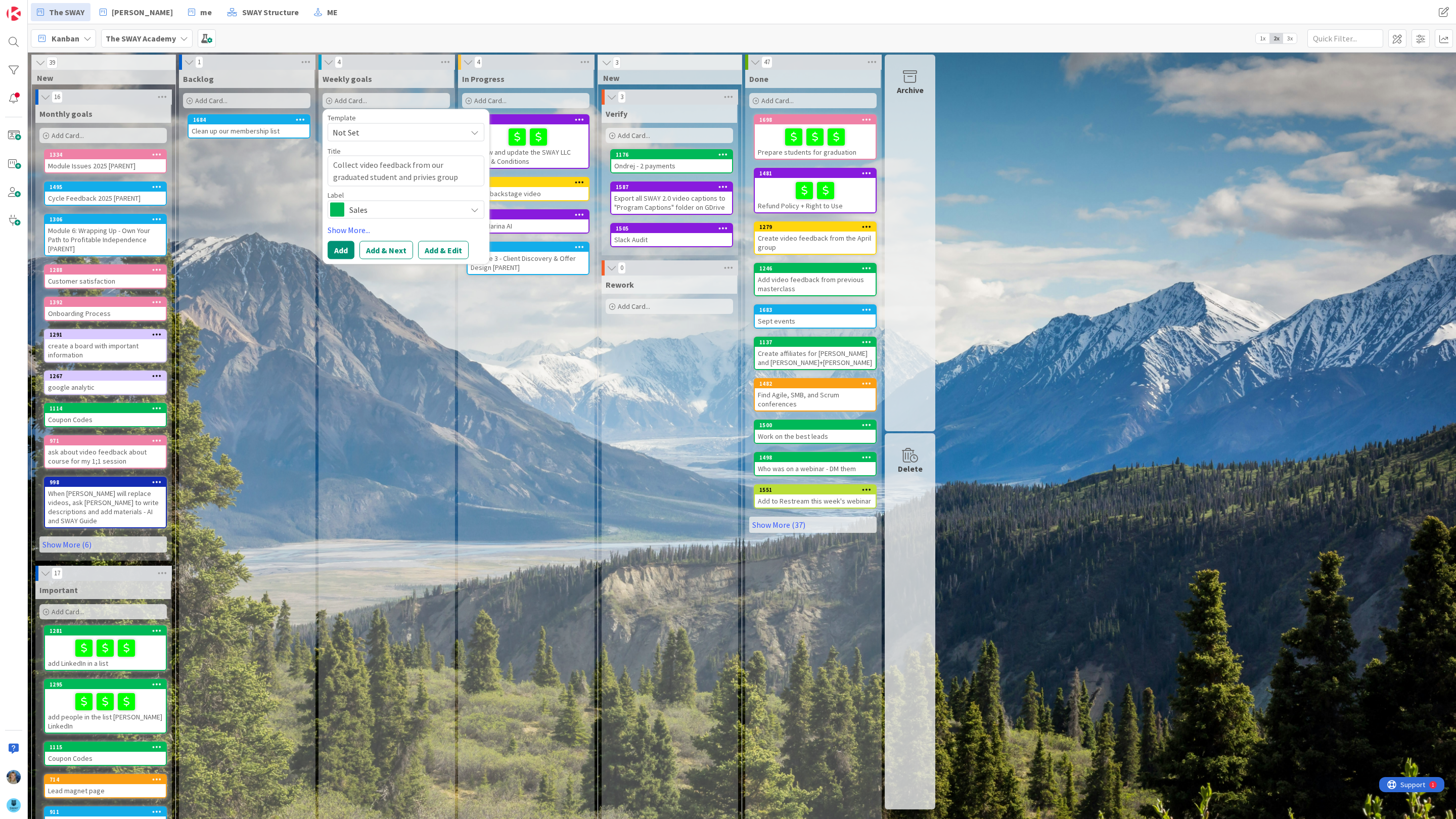
click at [449, 177] on textarea "Collect video feedback from our graduated student and privies group" at bounding box center [406, 171] width 156 height 31
click at [394, 172] on textarea "Collect video feedback from our graduated student and privies group" at bounding box center [406, 171] width 156 height 31
click at [398, 173] on textarea "Collect video feedback from our graduated student and privies group" at bounding box center [406, 171] width 156 height 31
type textarea "x"
type textarea "Collect video feedback from our graduated student and privie group"
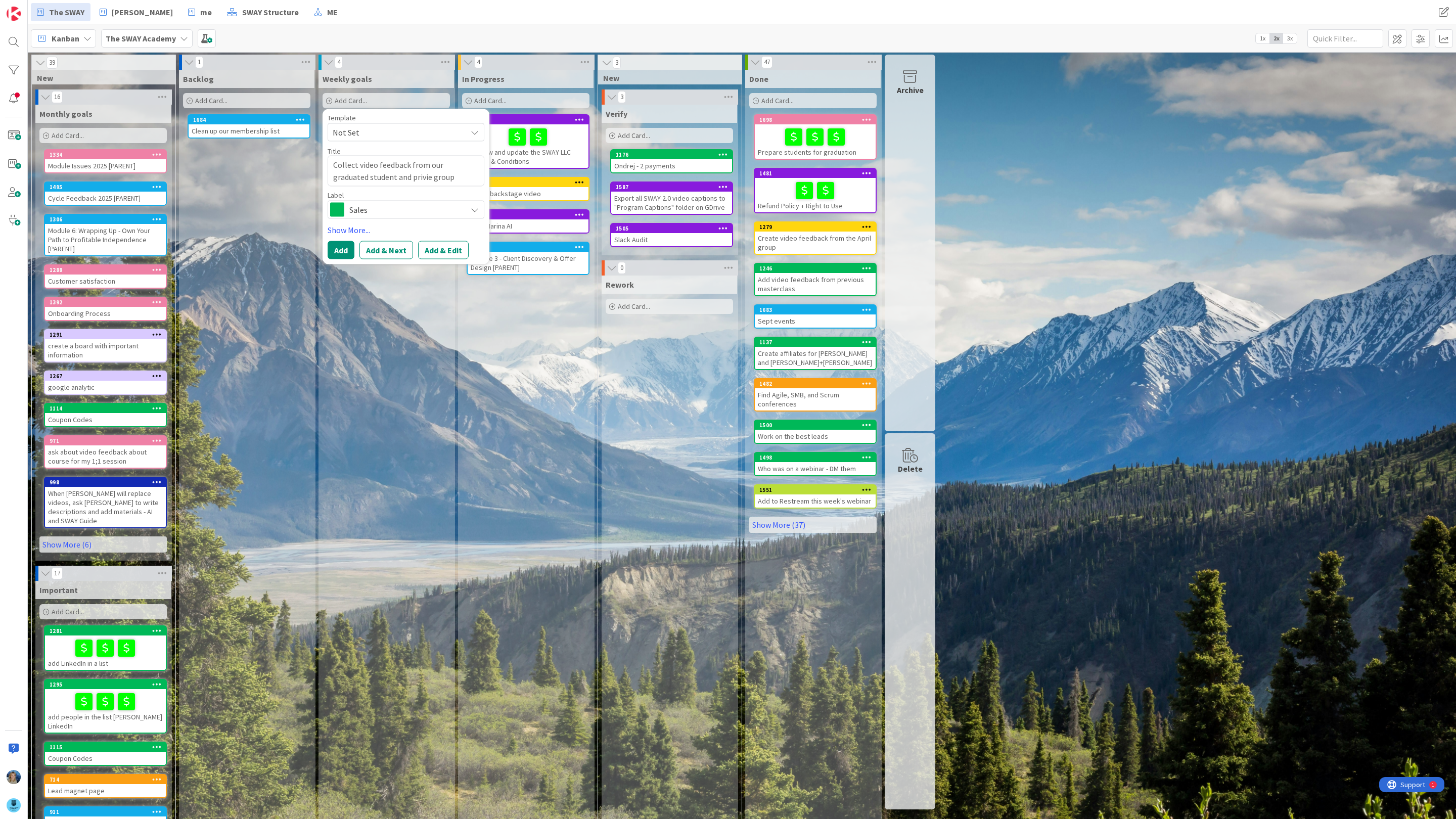
type textarea "x"
type textarea "Collect video feedback from our graduated student and privi group"
type textarea "x"
type textarea "Collect video feedback from our graduated student and priv group"
type textarea "x"
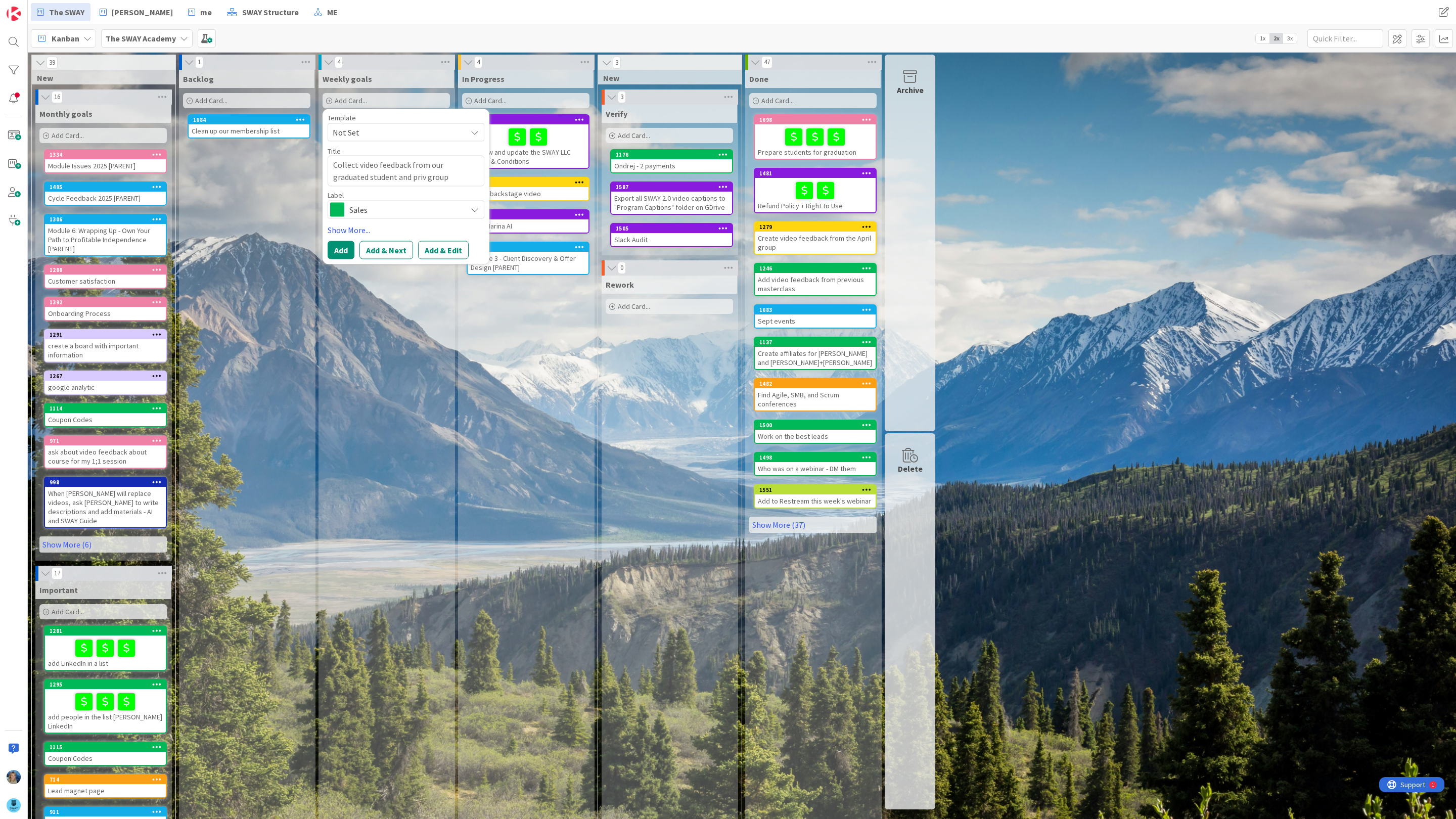
type textarea "Collect video feedback from our graduated student and pri group"
type textarea "x"
type textarea "Collect video feedback from our graduated student and priv group"
type textarea "x"
type textarea "Collect video feedback from our graduated student and privi group"
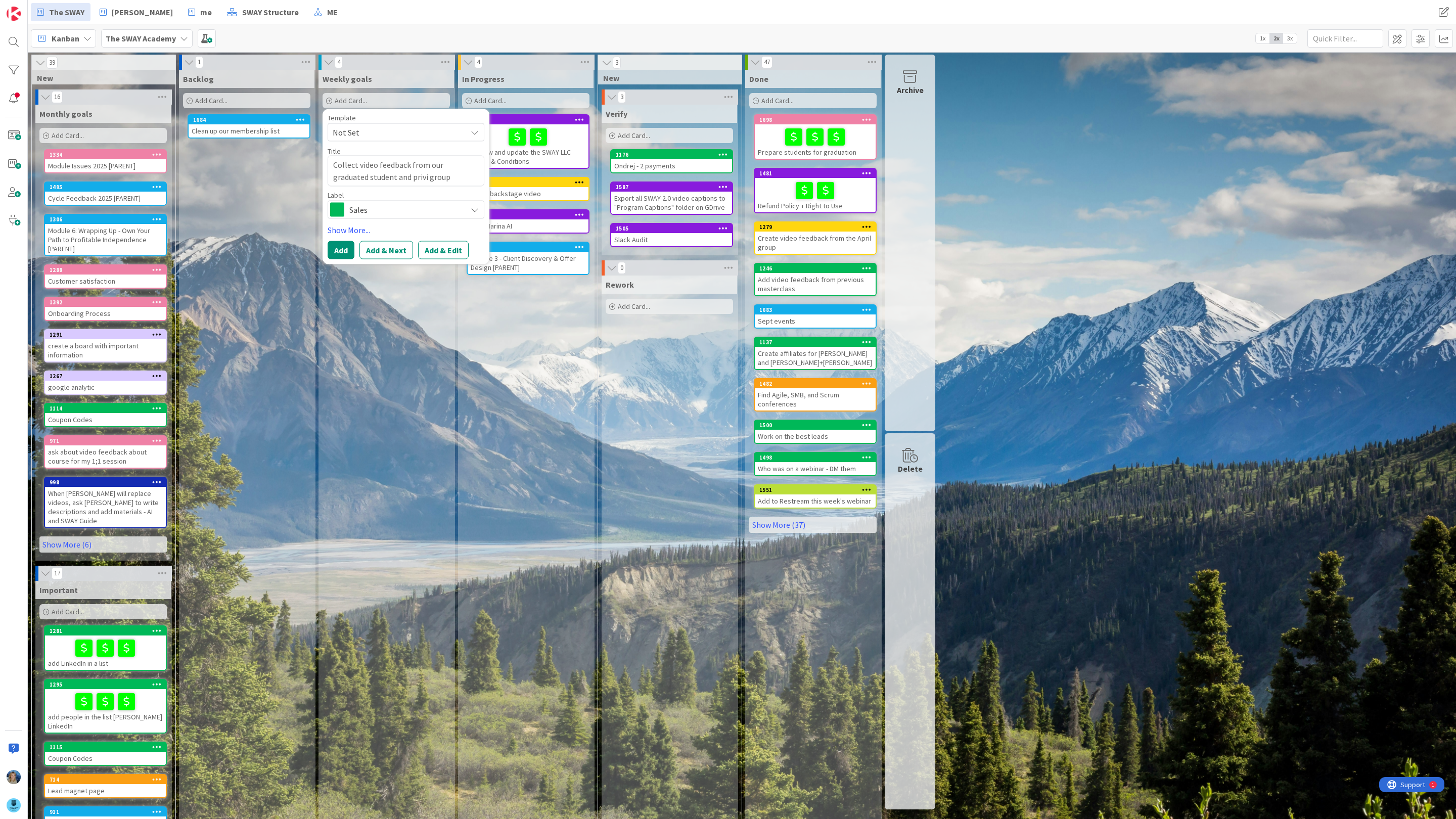
type textarea "x"
type textarea "Collect video feedback from our graduated student and priviu group"
type textarea "x"
type textarea "Collect video feedback from our graduated student and privius group"
click at [447, 172] on textarea "Collect video feedback from our graduated student and privius group" at bounding box center [406, 171] width 156 height 31
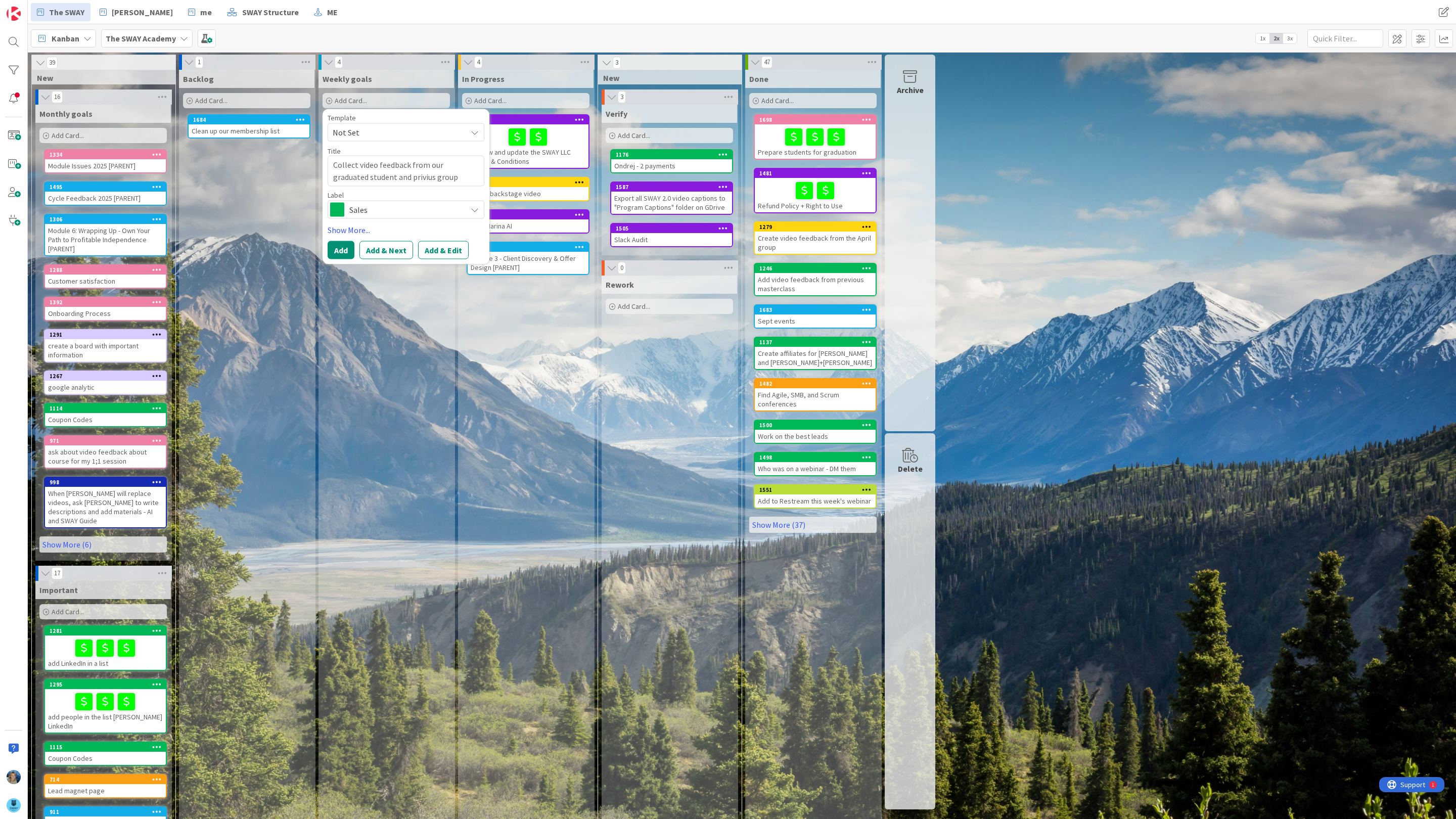
click at [428, 179] on textarea "Collect video feedback from our graduated student and privius group" at bounding box center [406, 171] width 156 height 31
click at [398, 176] on textarea "Collect video feedback from our graduated student and privius group" at bounding box center [406, 171] width 156 height 31
type textarea "x"
type textarea "Collect video feedback from our graduated student and priviu group"
type textarea "x"
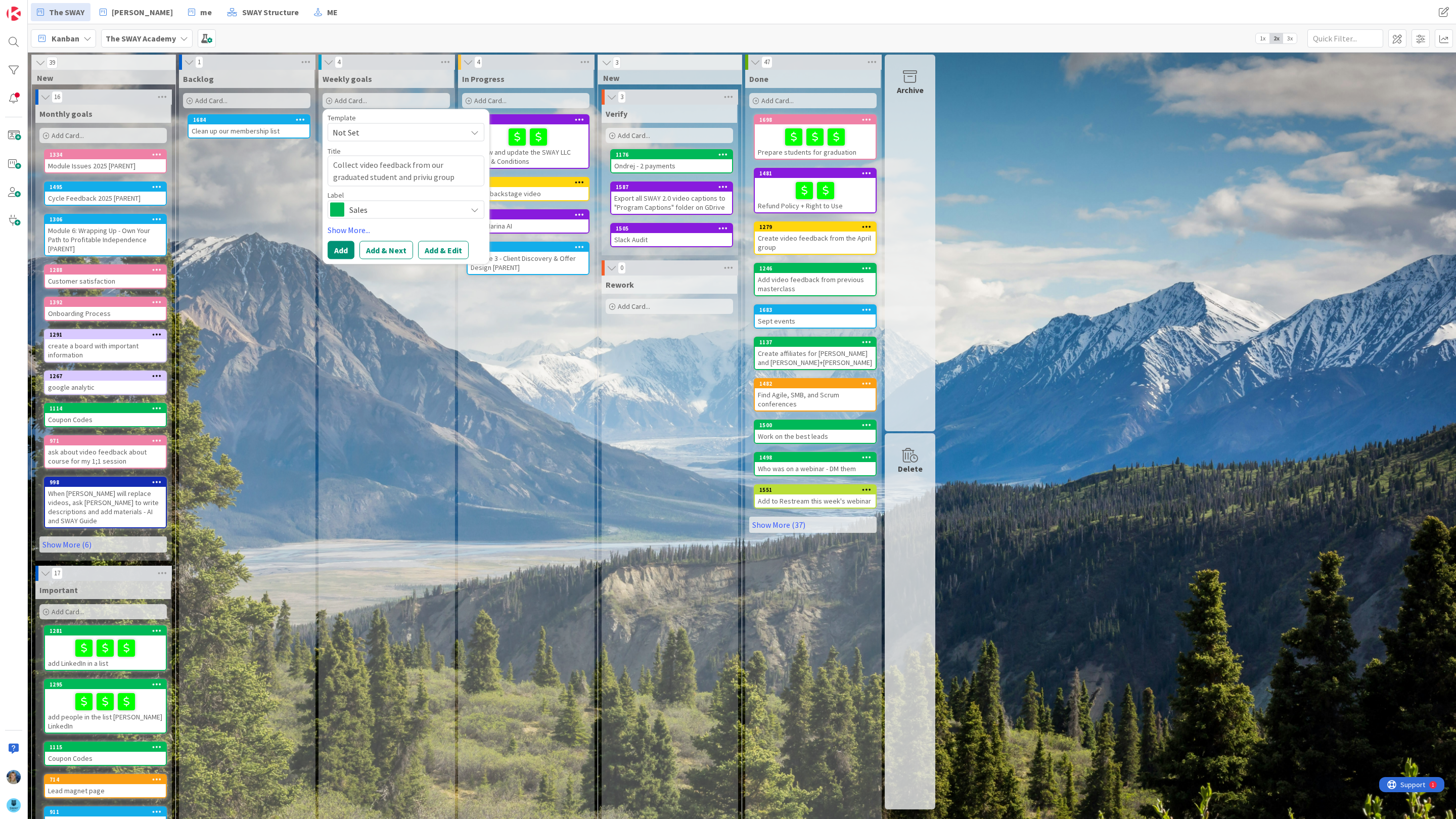
type textarea "Collect video feedback from our graduated student and privi group"
type textarea "x"
type textarea "Collect video feedback from our graduated student and priv group"
type textarea "x"
type textarea "Collect video feedback from our graduated student and pri group"
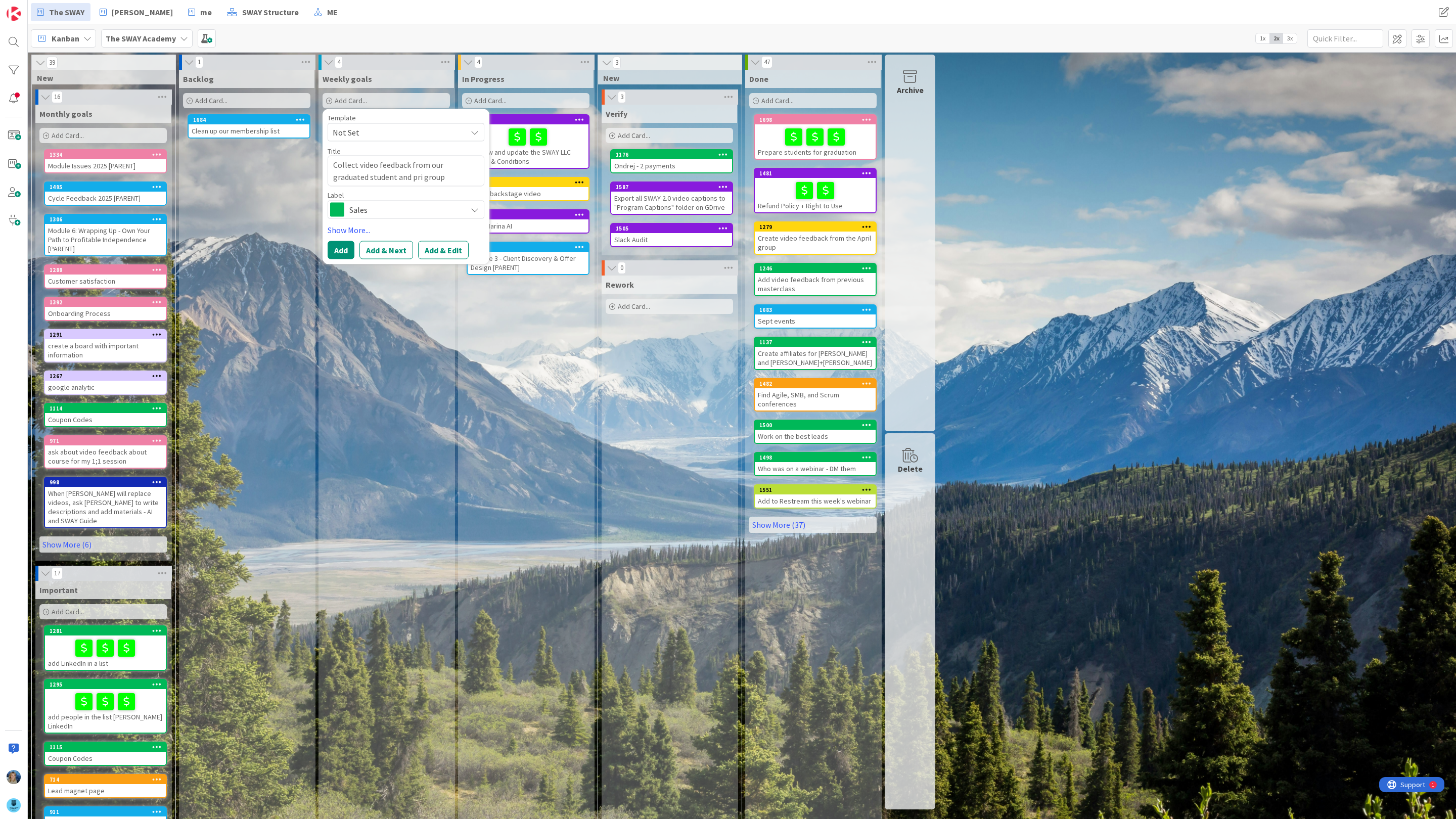
type textarea "x"
type textarea "Collect video feedback from our graduated student and pr group"
type textarea "x"
type textarea "Collect video feedback from our graduated student and pre group"
type textarea "x"
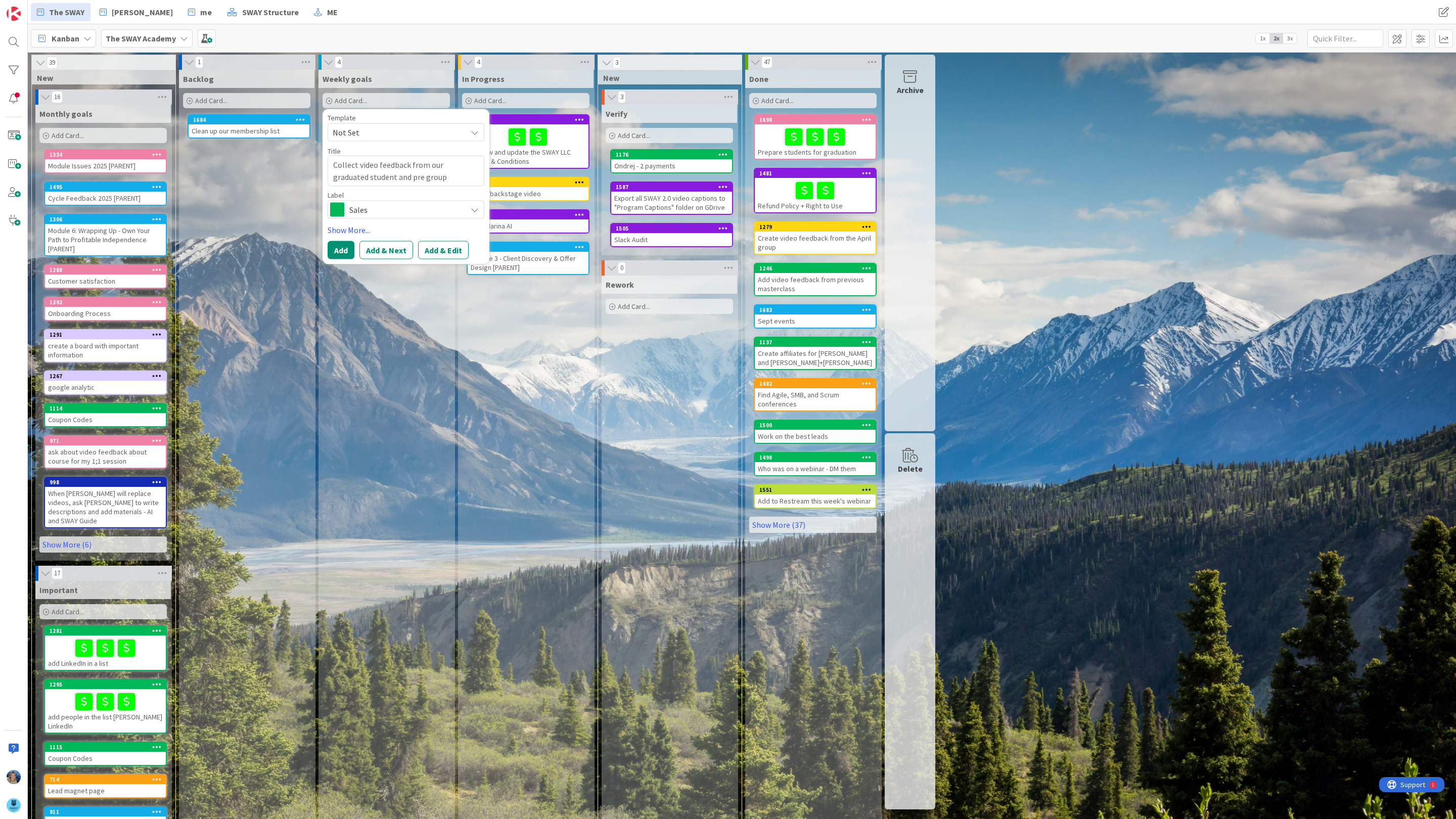
type textarea "Collect video feedback from our graduated student and prev group"
type textarea "x"
type textarea "Collect video feedback from our graduated student and previ group"
type textarea "x"
type textarea "Collect video feedback from our graduated student and previu group"
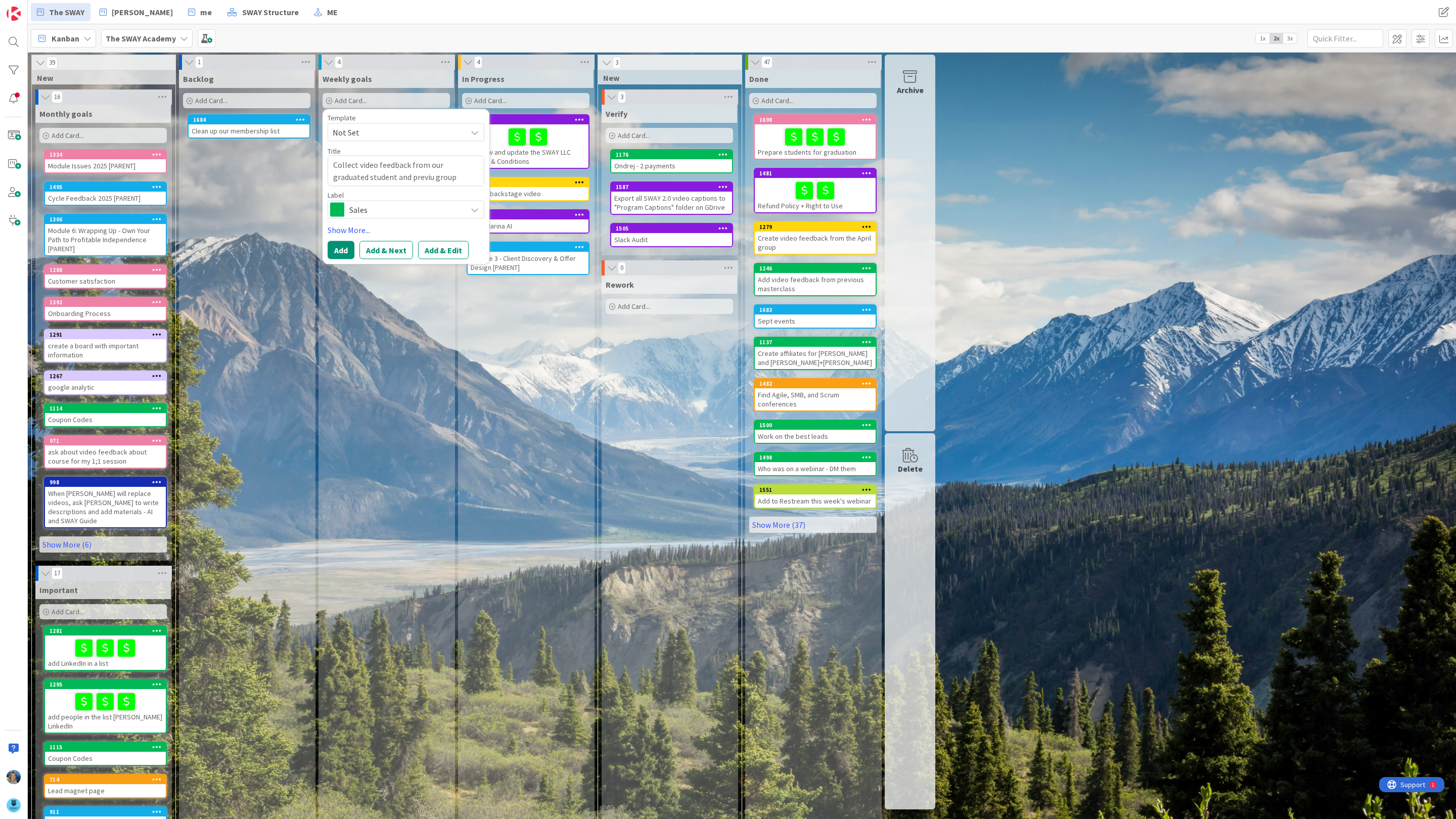
type textarea "x"
type textarea "Collect video feedback from our graduated student and previus group"
click at [441, 178] on textarea "Collect video feedback from our graduated student and previus group" at bounding box center [406, 171] width 156 height 31
type textarea "x"
click at [427, 180] on textarea "Collect video feedback from our graduated student and previous group" at bounding box center [406, 171] width 156 height 31
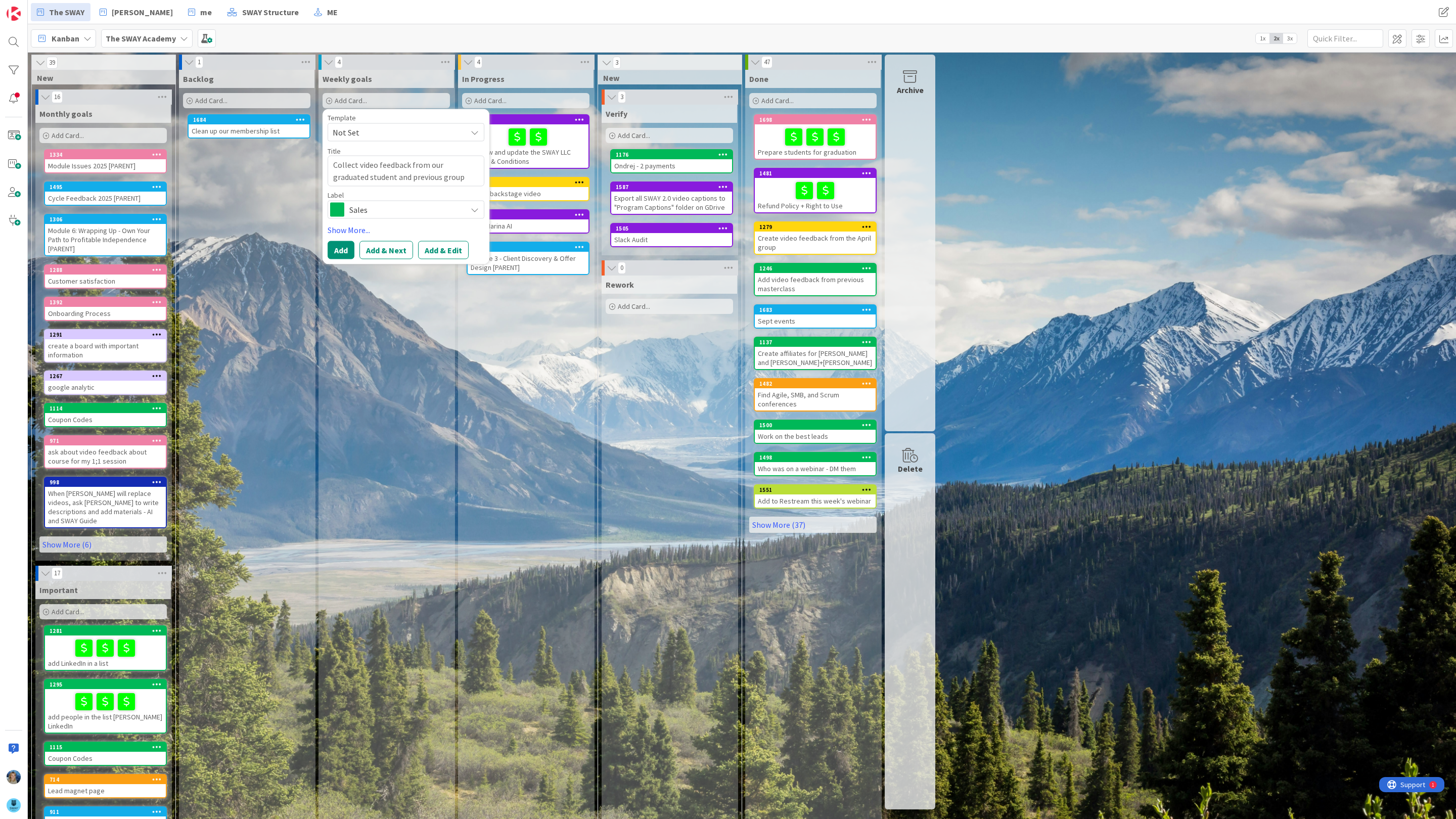
type textarea "Collect video feedback from our graduated student and previous group"
click at [364, 208] on span "Sales" at bounding box center [406, 210] width 113 height 14
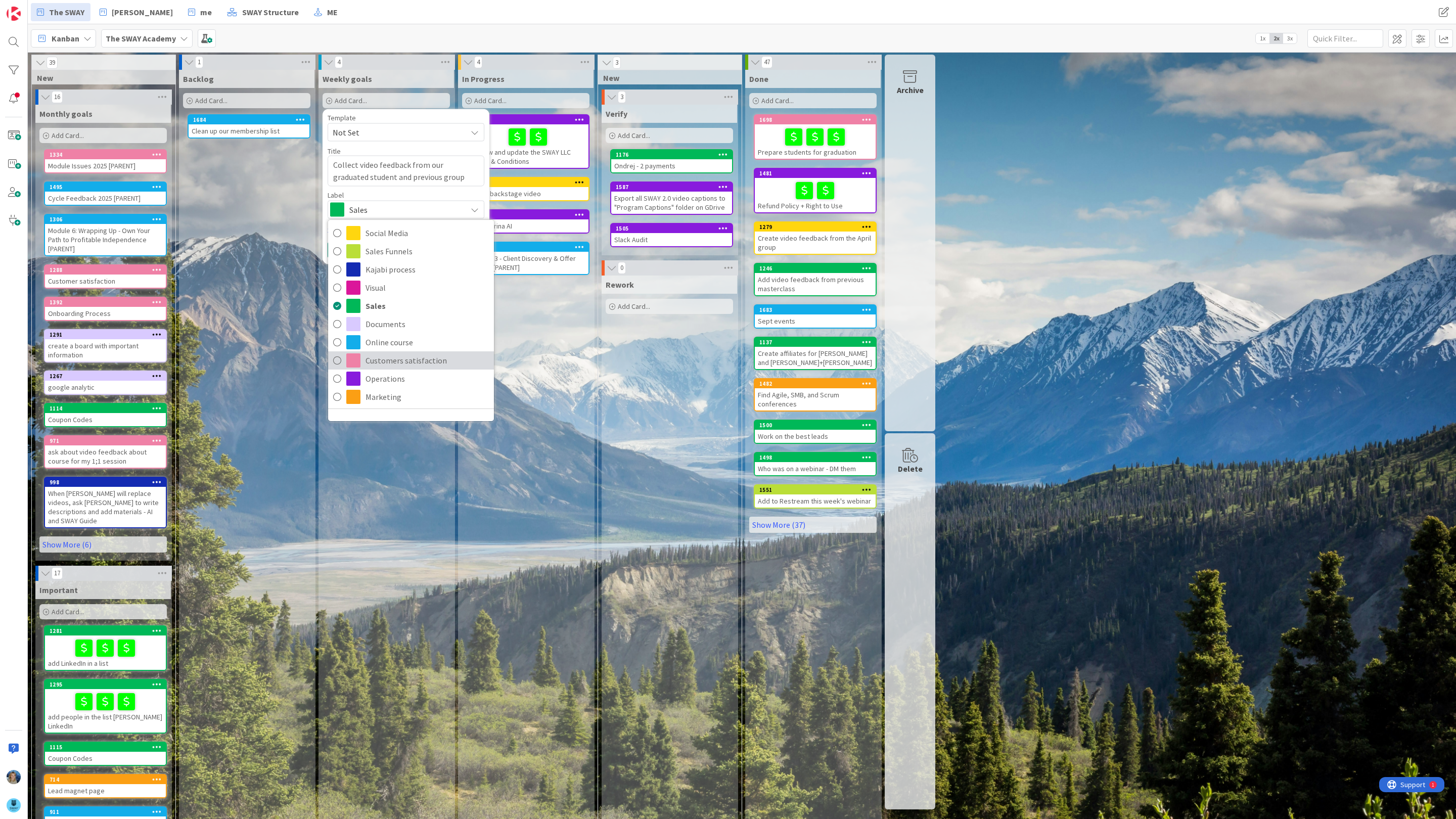
click at [401, 363] on span "Customers satisfaction" at bounding box center [427, 360] width 124 height 15
type textarea "x"
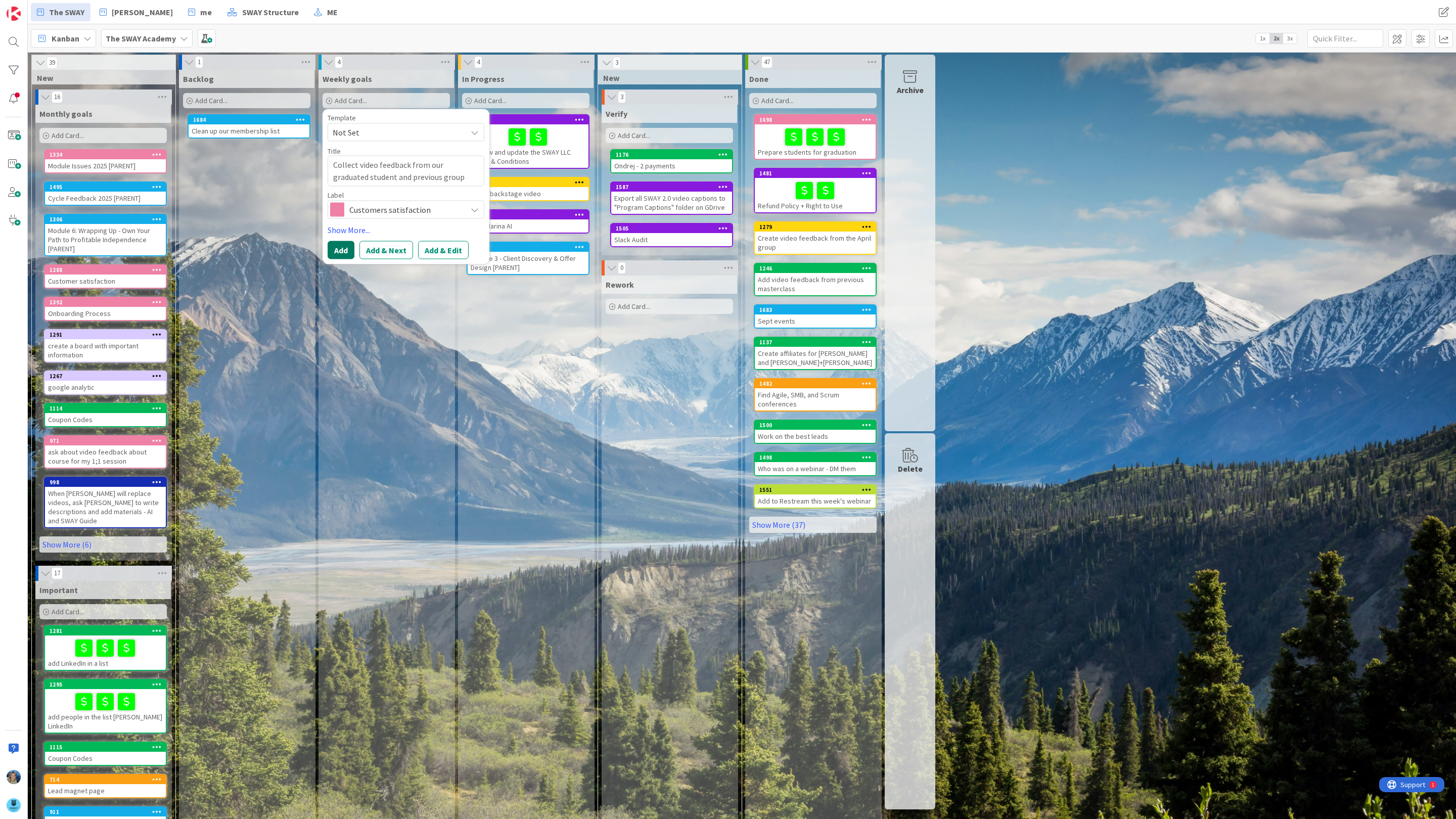
click at [338, 249] on button "Add" at bounding box center [341, 250] width 27 height 18
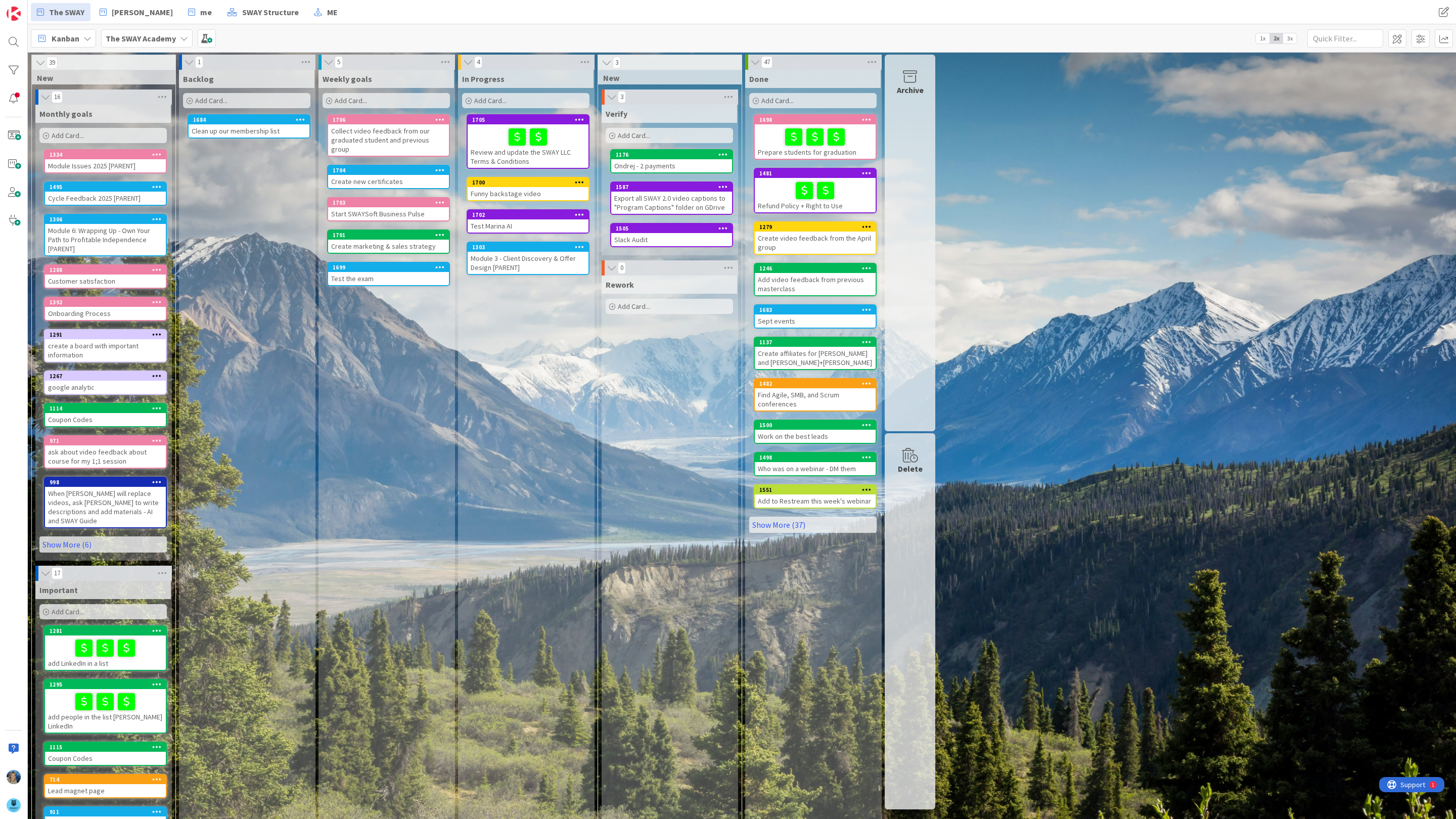
click at [386, 130] on div "Collect video feedback from our graduated student and previous group" at bounding box center [388, 140] width 121 height 31
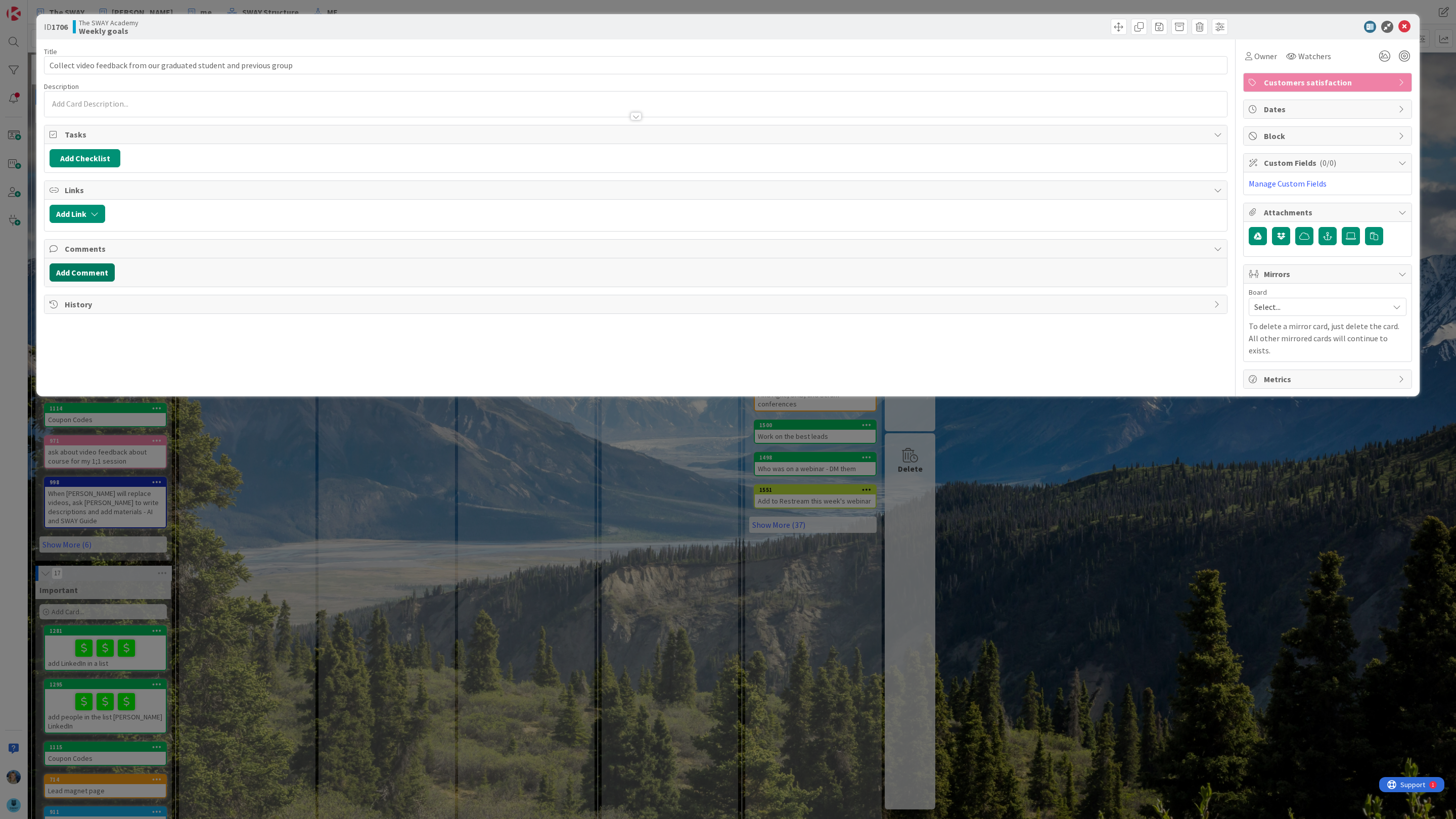
click at [103, 273] on button "Add Comment" at bounding box center [82, 272] width 65 height 18
click at [109, 319] on div "To enrich screen reader interactions, please activate Accessibility in Grammarl…" at bounding box center [635, 315] width 1171 height 41
click at [123, 331] on li "Ascencia [PERSON_NAME]" at bounding box center [134, 326] width 160 height 19
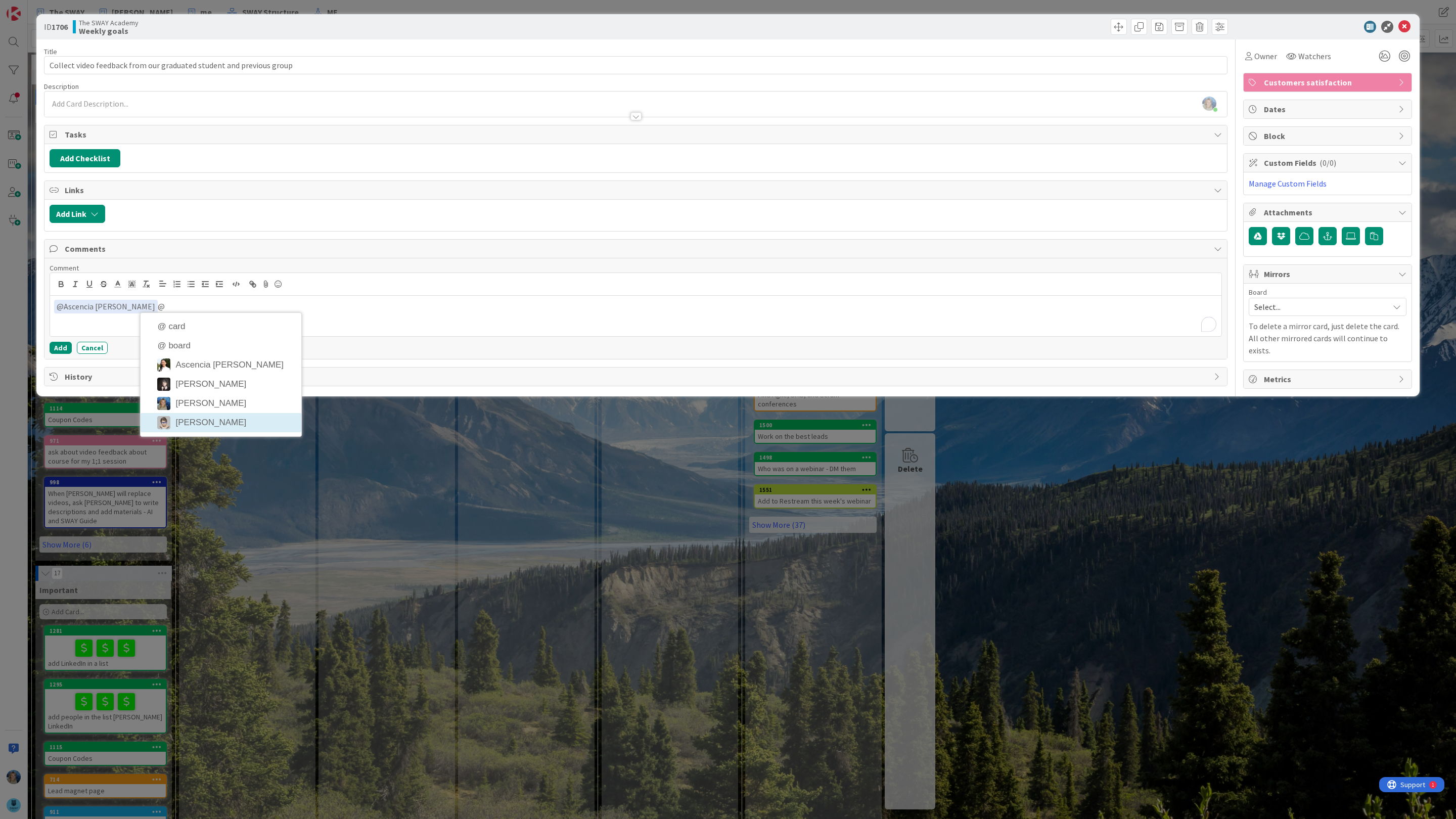
click at [188, 424] on li "[PERSON_NAME]" at bounding box center [220, 422] width 160 height 19
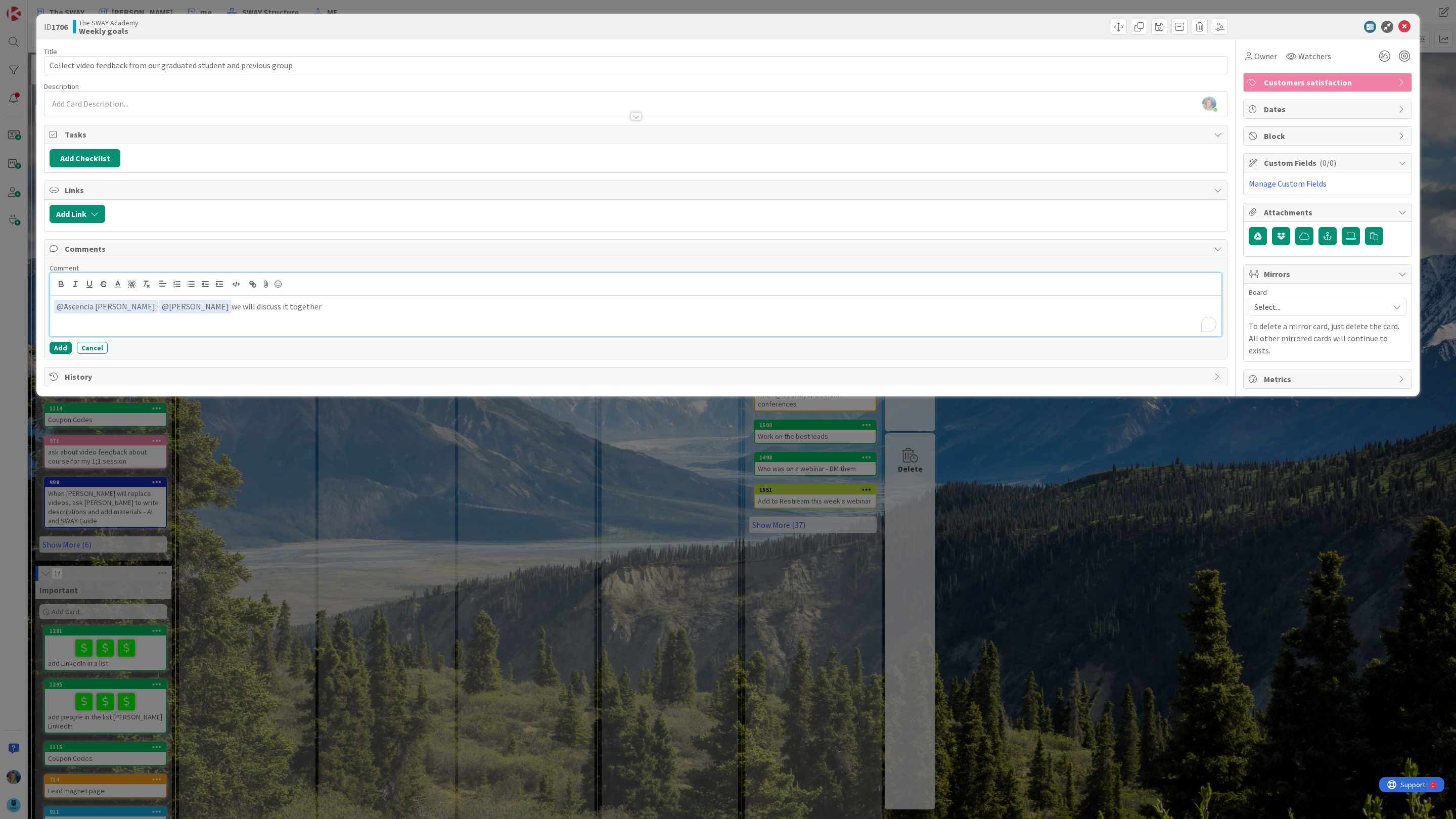
click at [320, 318] on div "﻿ @ Ascencia [PERSON_NAME] ﻿ ﻿ @ [PERSON_NAME] ﻿ we will discuss it together" at bounding box center [635, 315] width 1171 height 41
click at [59, 354] on button "Add" at bounding box center [61, 347] width 22 height 12
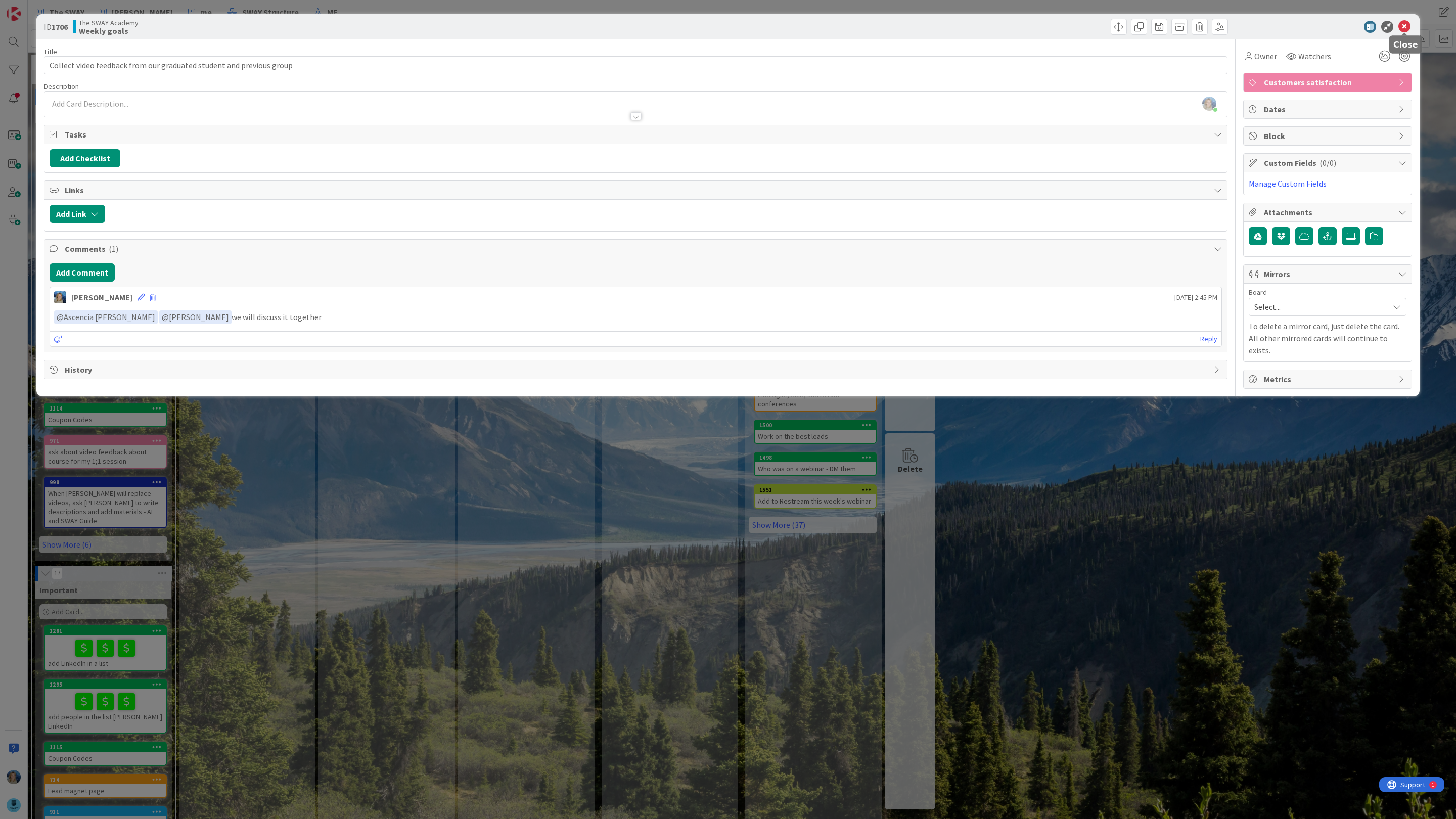
click at [1406, 30] on icon at bounding box center [1404, 26] width 12 height 12
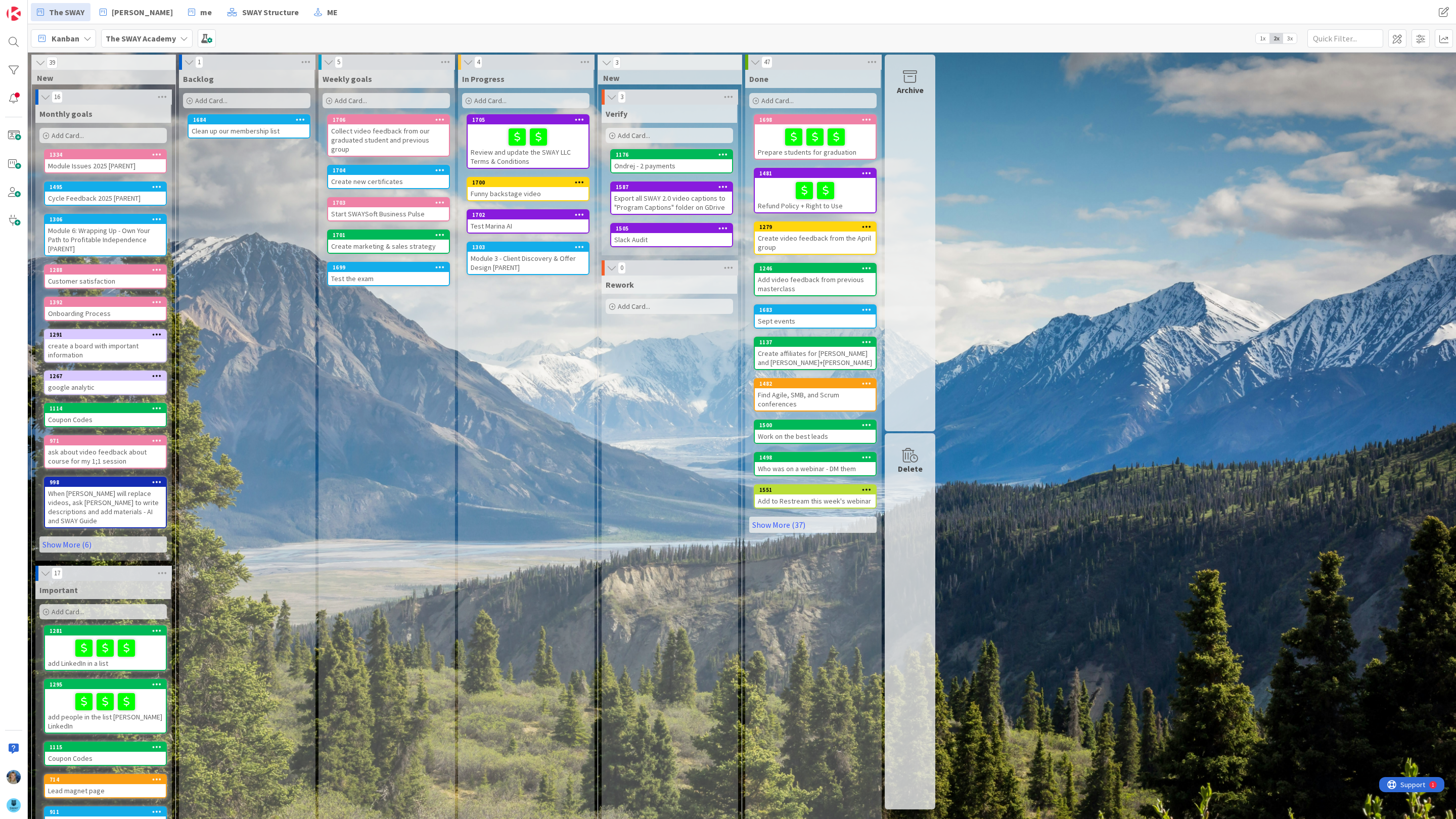
click at [133, 37] on b "The SWAY Academy" at bounding box center [140, 38] width 70 height 10
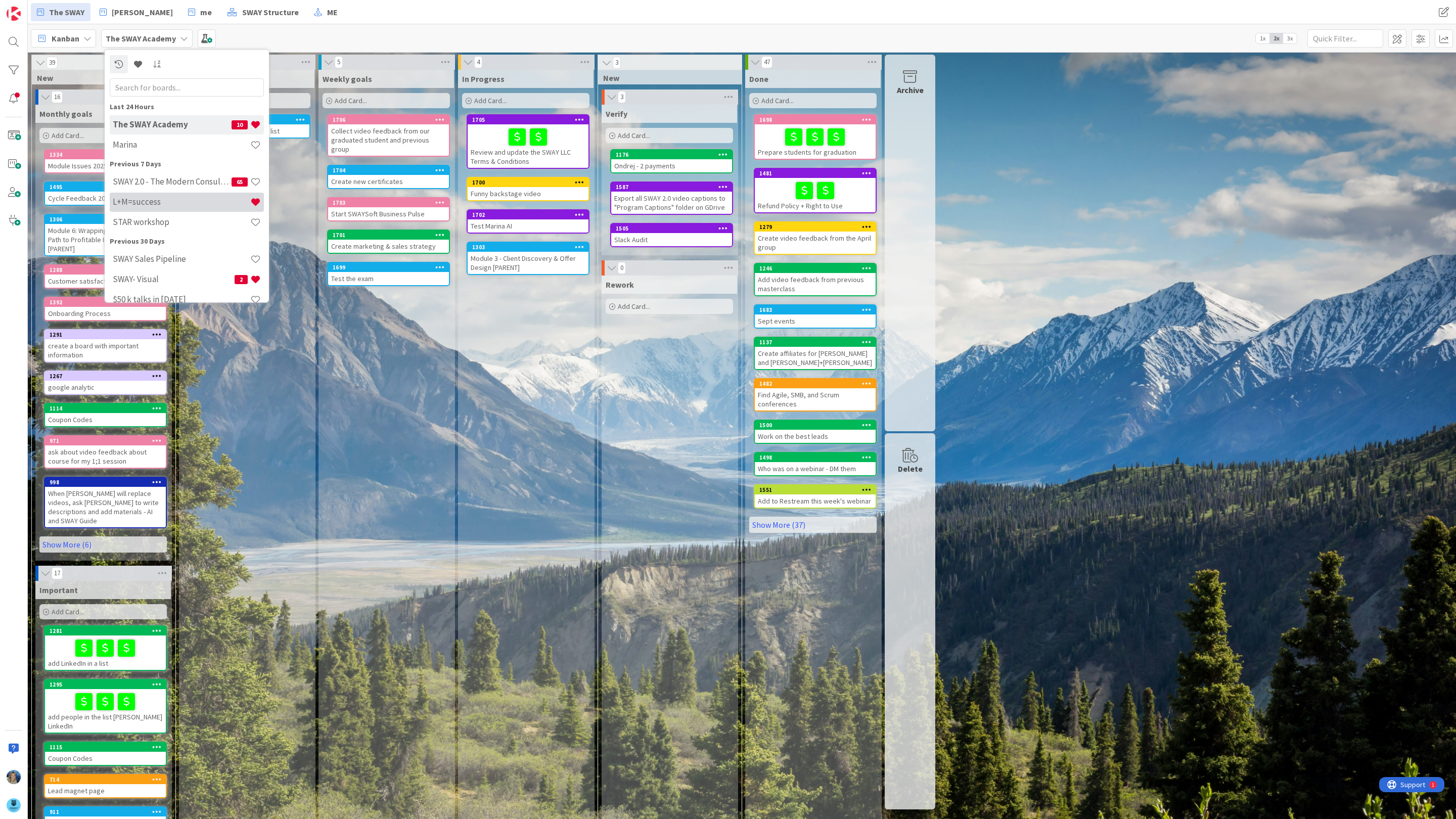
scroll to position [8, 0]
click at [134, 268] on h4 "SWAY- Visual" at bounding box center [173, 271] width 122 height 10
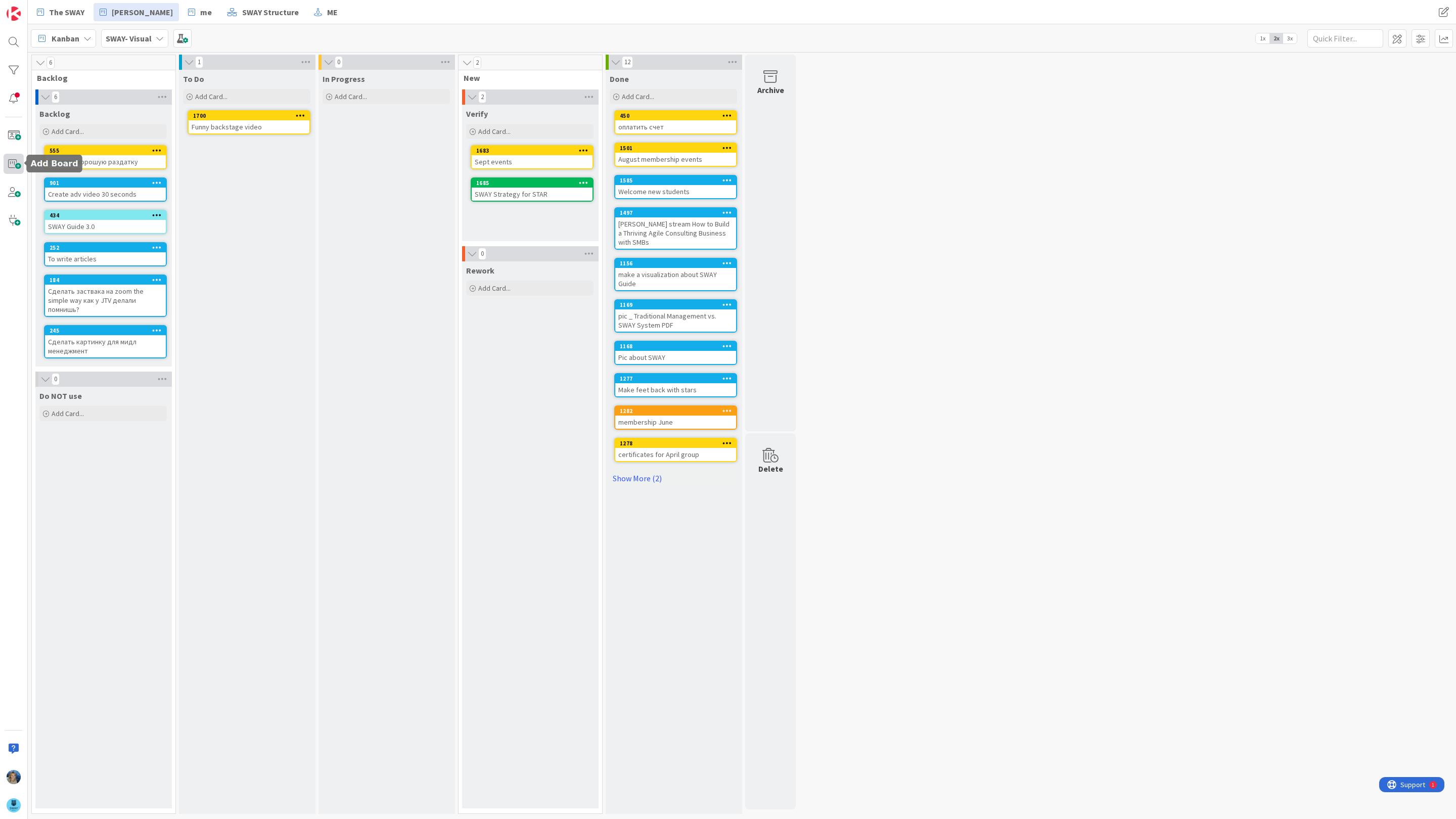
click at [16, 164] on span at bounding box center [13, 164] width 20 height 20
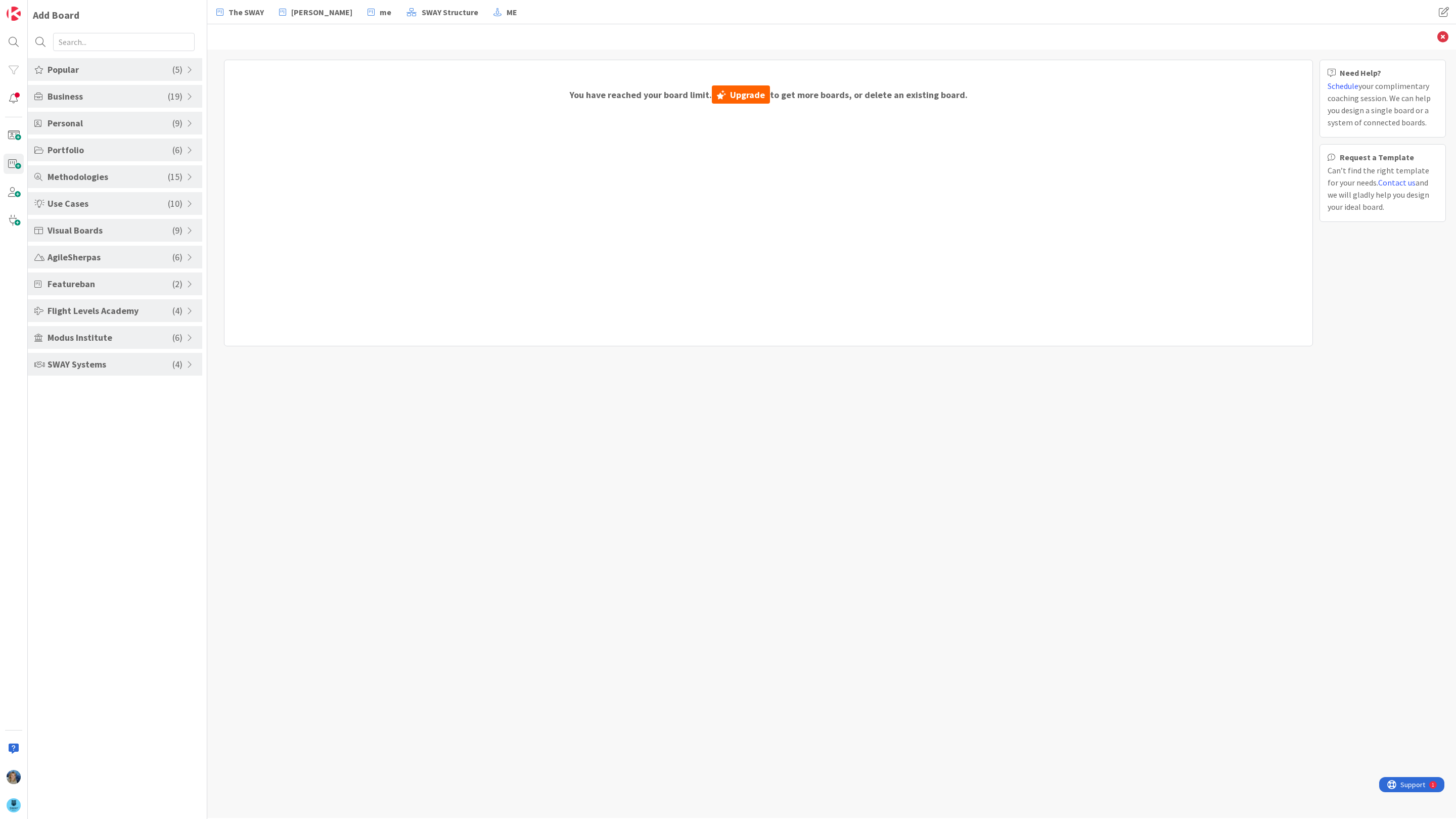
click at [105, 373] on div "SWAY Systems ( 4 )" at bounding box center [115, 364] width 174 height 22
click at [103, 390] on li "SWAY Business Board" at bounding box center [115, 389] width 174 height 17
click at [113, 394] on li "SWAY Business Board" at bounding box center [115, 389] width 174 height 17
click at [406, 386] on div "You have reached your board limit. Upgrade to get more boards, or delete an exi…" at bounding box center [832, 433] width 1248 height 769
click at [1440, 34] on icon at bounding box center [1442, 37] width 11 height 11
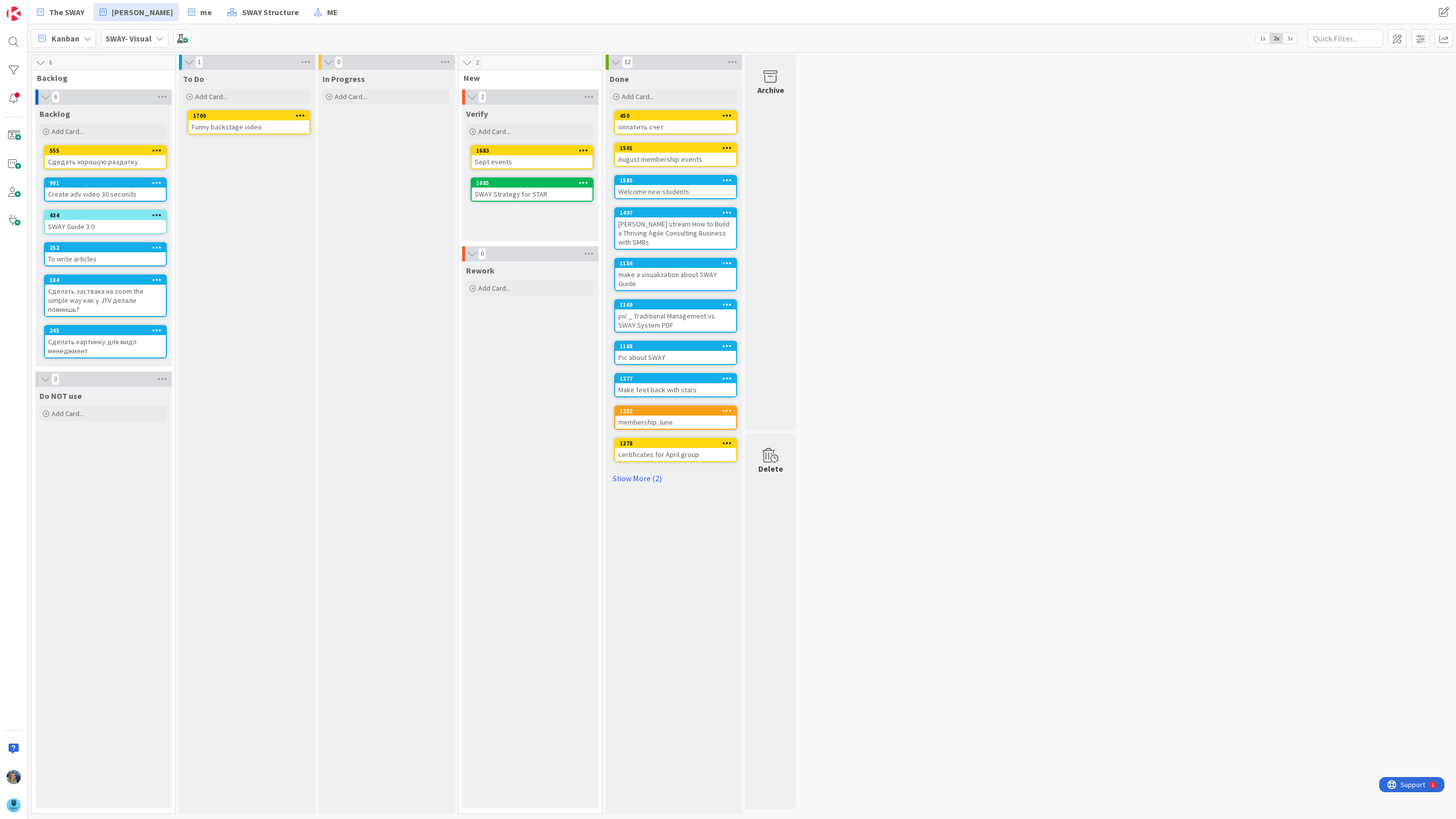
click at [137, 37] on b "SWAY- Visual" at bounding box center [129, 38] width 46 height 10
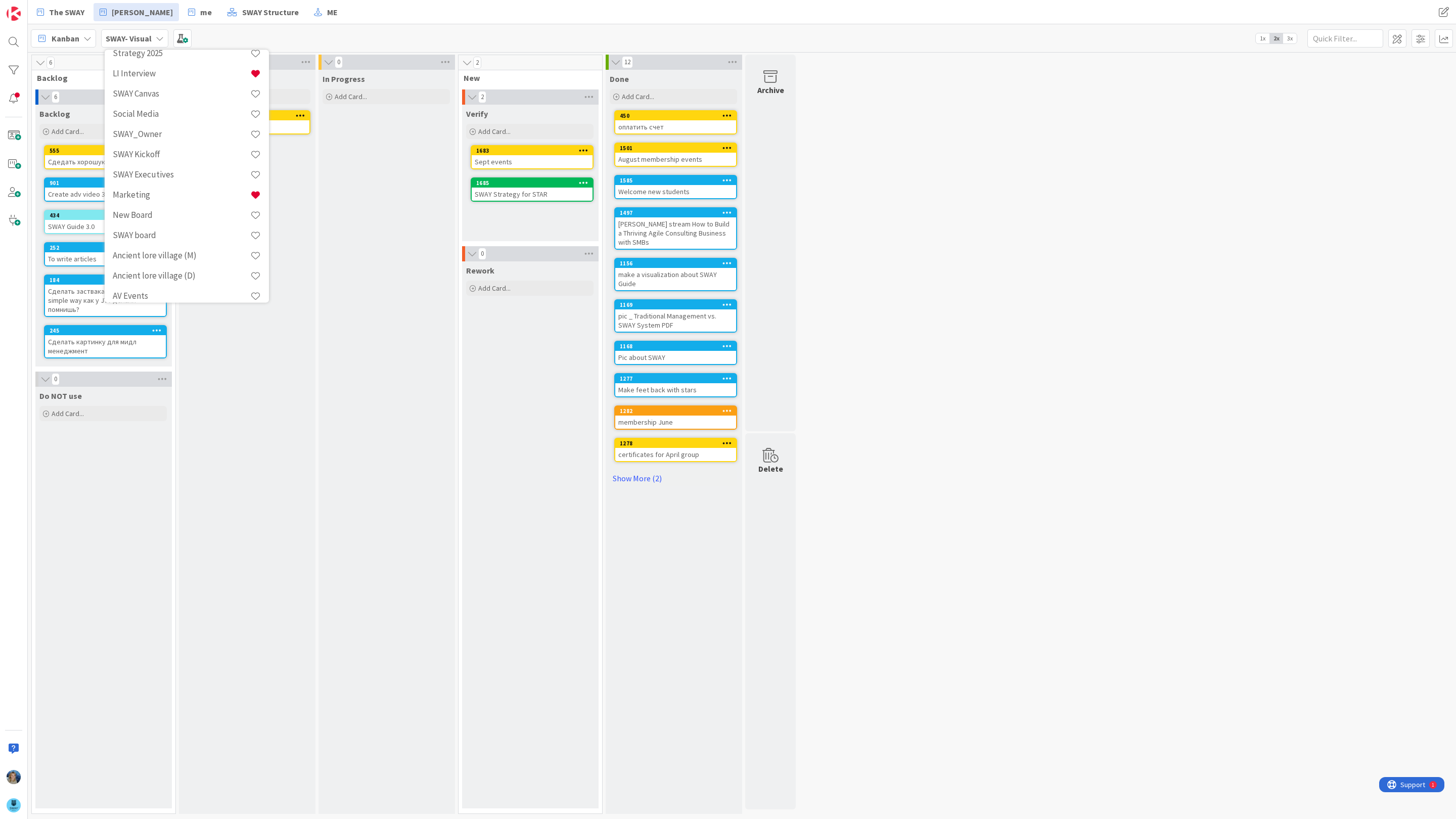
scroll to position [837, 0]
click at [159, 280] on div "TEMPLATE: SWAY Sales Pipeline" at bounding box center [186, 287] width 154 height 19
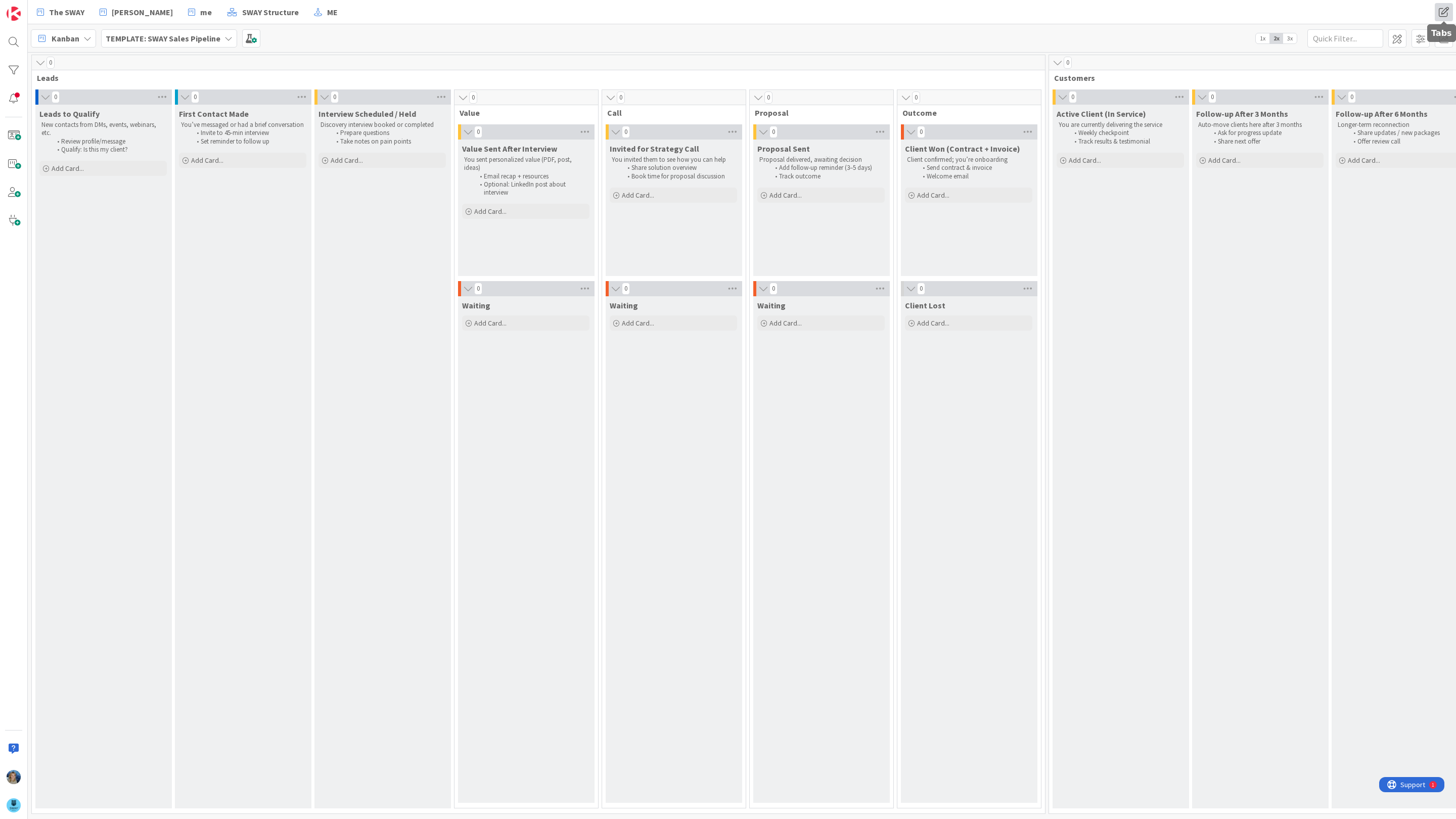
click at [1442, 10] on span at bounding box center [1443, 12] width 18 height 18
click at [1117, 30] on div "Kanban TEMPLATE: SWAY Sales Pipeline 1x 2x 3x" at bounding box center [742, 38] width 1428 height 28
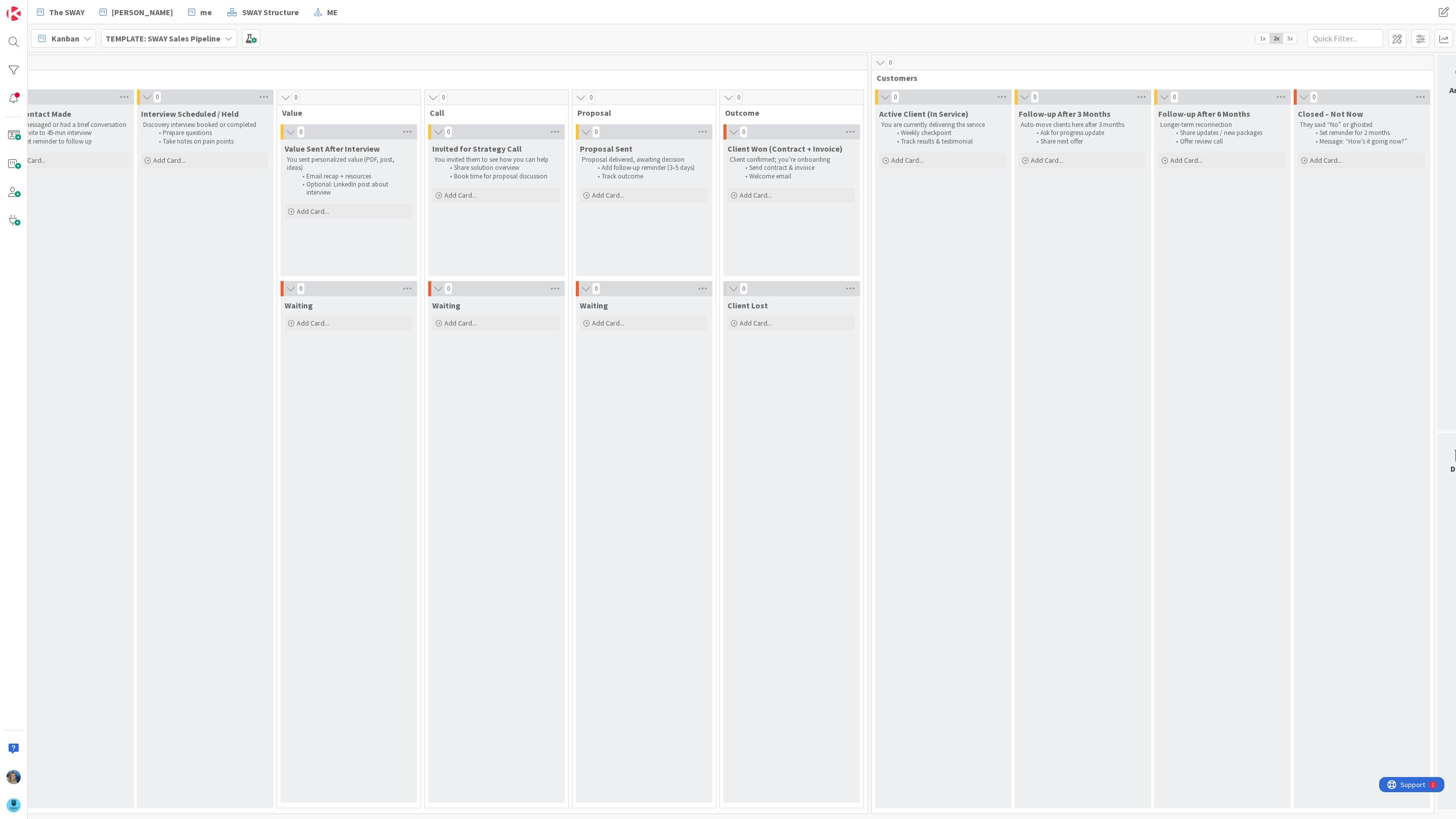
scroll to position [0, 216]
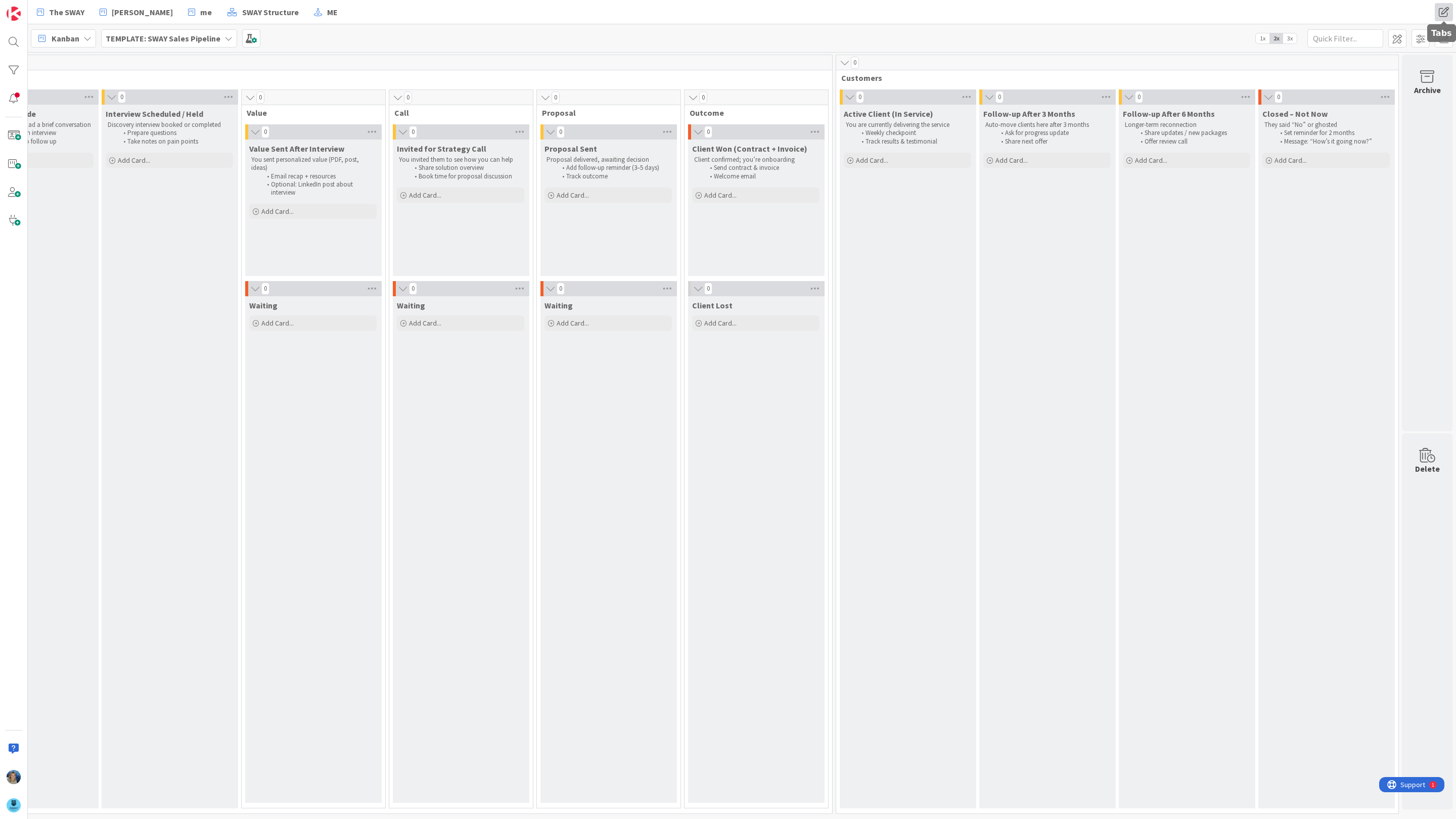
click at [1440, 14] on span at bounding box center [1443, 12] width 18 height 18
click at [1300, 224] on div "Closed – Not Now They said “No” or ghosted Set reminder for 2 months Message: “…" at bounding box center [1326, 457] width 136 height 704
click at [1399, 38] on span at bounding box center [1397, 38] width 18 height 18
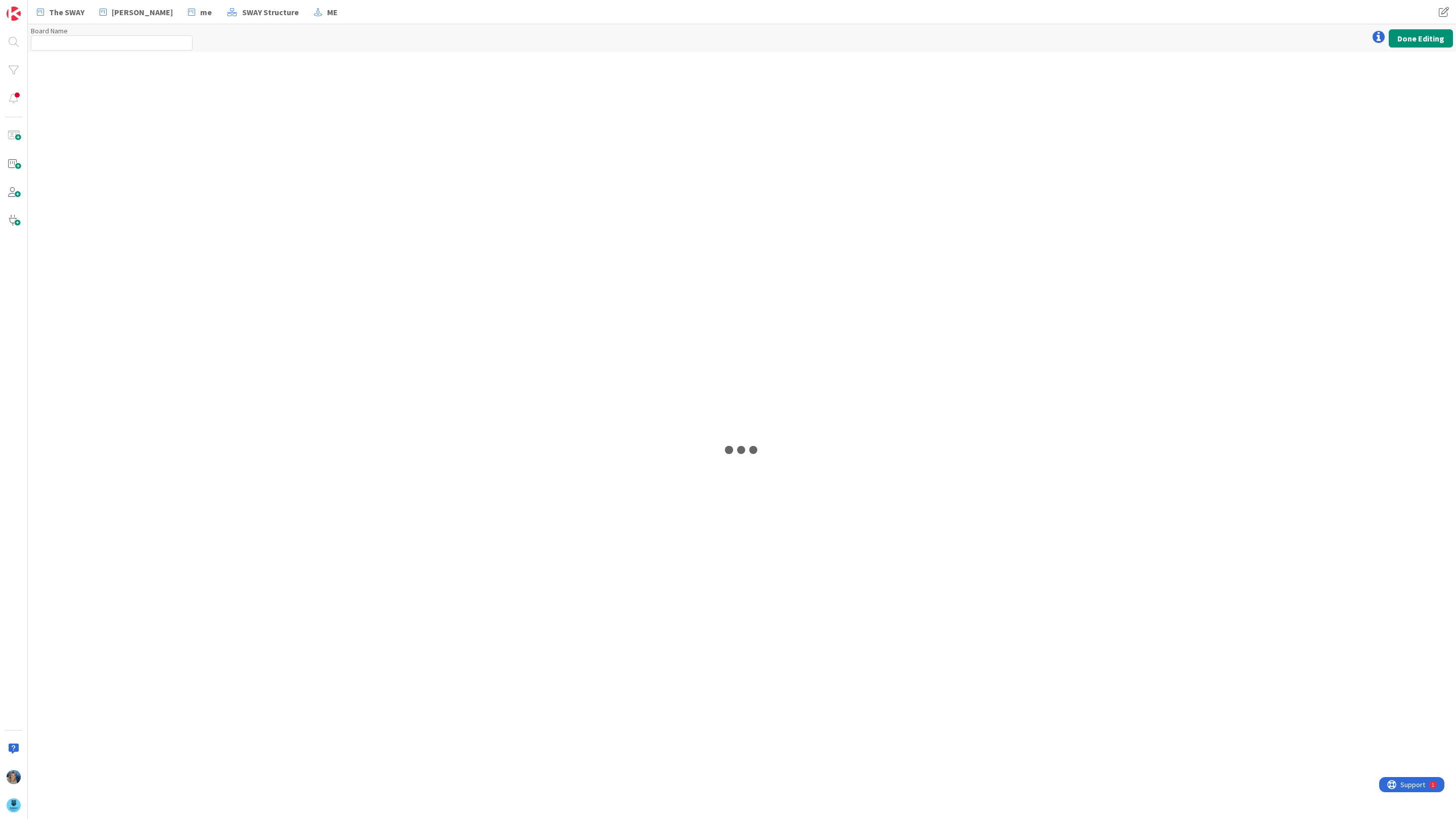
type input "TEMPLATE: SWAY Sales Pipeline"
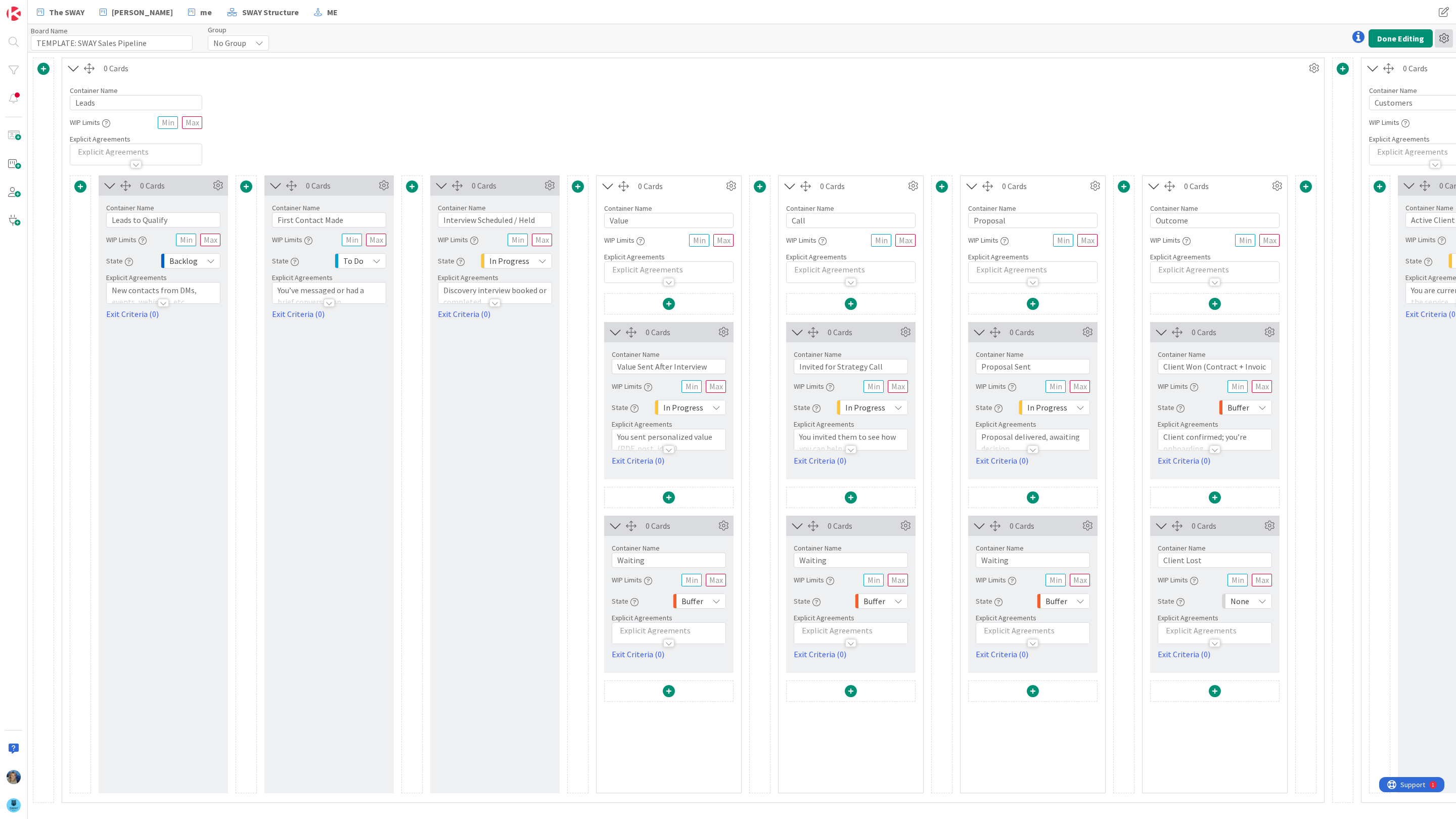
click at [1446, 37] on icon at bounding box center [1443, 38] width 18 height 18
click at [1399, 87] on link "Delete Board" at bounding box center [1389, 90] width 128 height 14
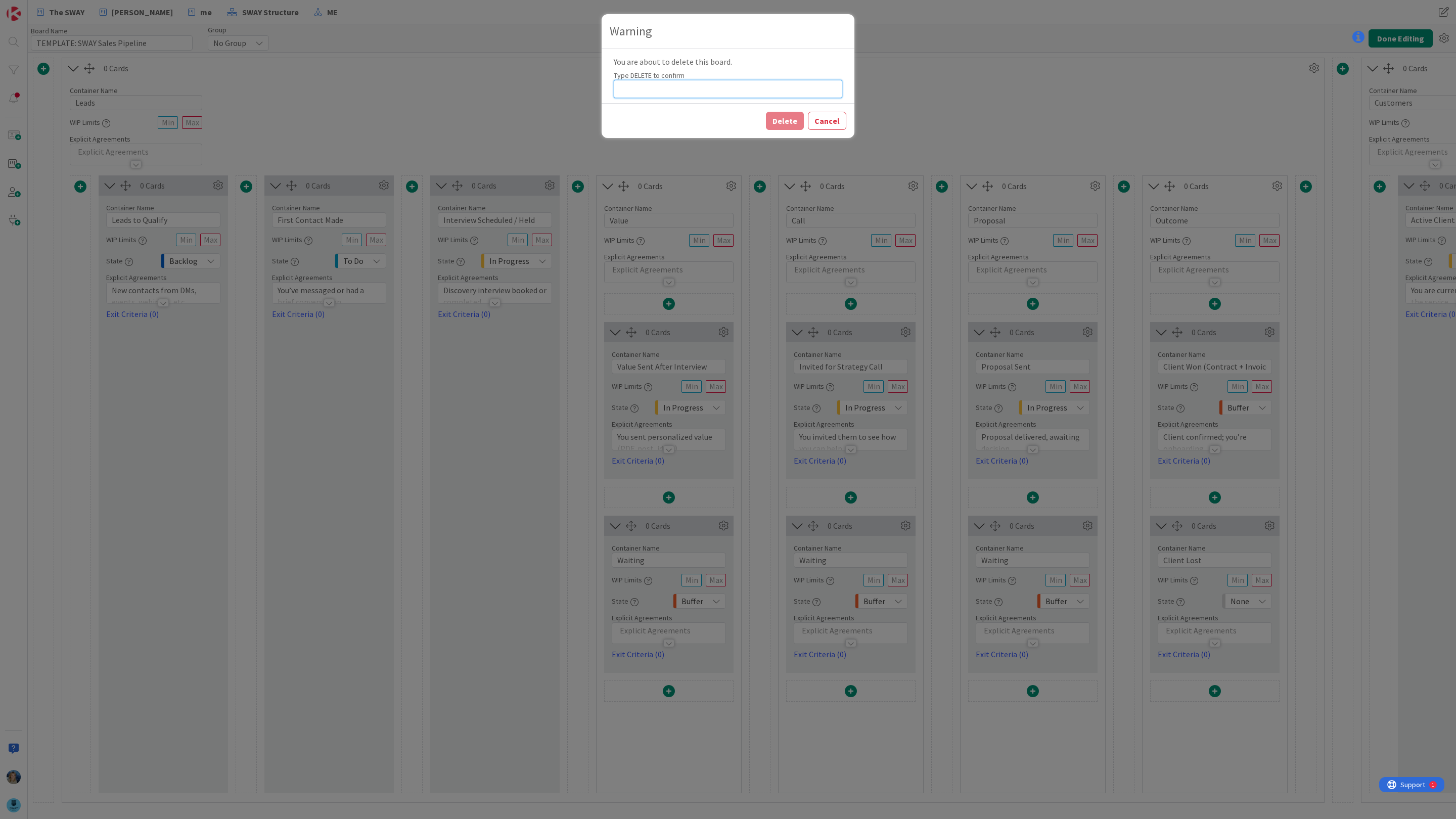
click at [759, 88] on input at bounding box center [728, 89] width 228 height 18
click at [767, 92] on input "DELITE" at bounding box center [728, 89] width 228 height 18
click at [635, 88] on input "DELITE" at bounding box center [728, 89] width 228 height 18
type input "DELETE"
click at [781, 121] on button "Delete" at bounding box center [784, 121] width 38 height 18
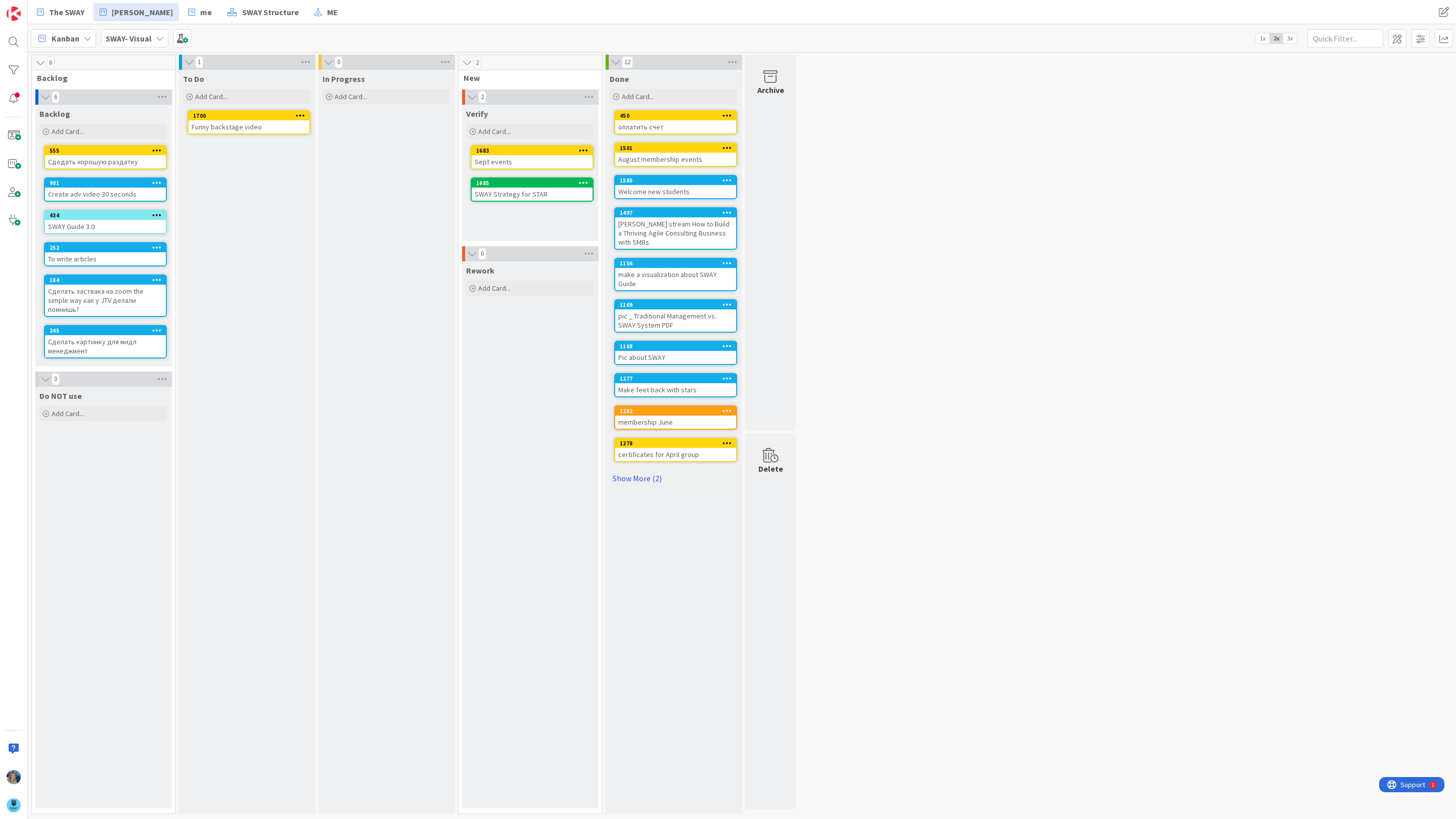
click at [158, 37] on icon at bounding box center [160, 38] width 8 height 8
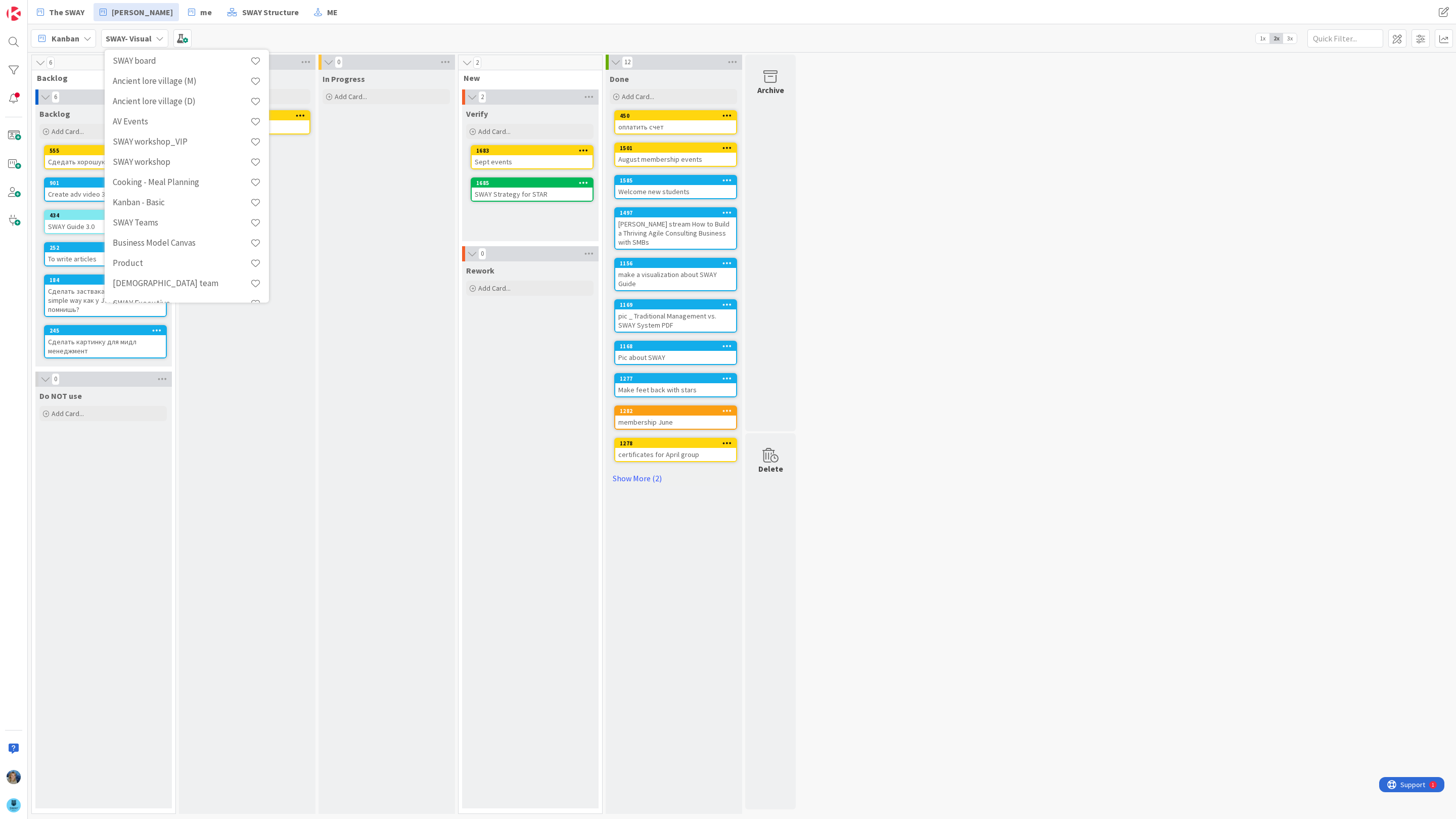
scroll to position [817, 0]
click at [175, 208] on h4 "SWAY Soft - Business Pulse" at bounding box center [173, 206] width 122 height 10
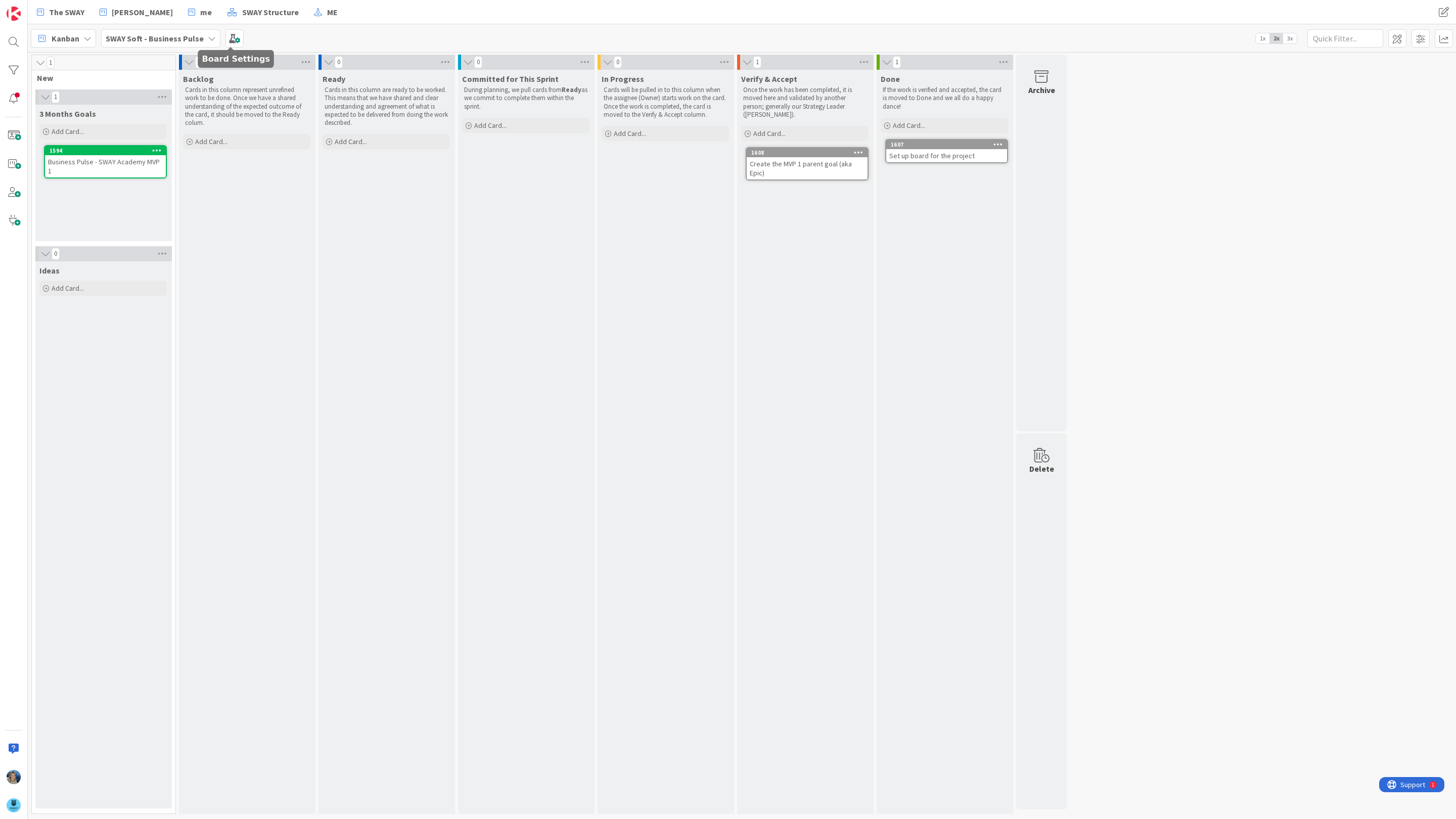
click at [208, 35] on icon at bounding box center [212, 38] width 8 height 8
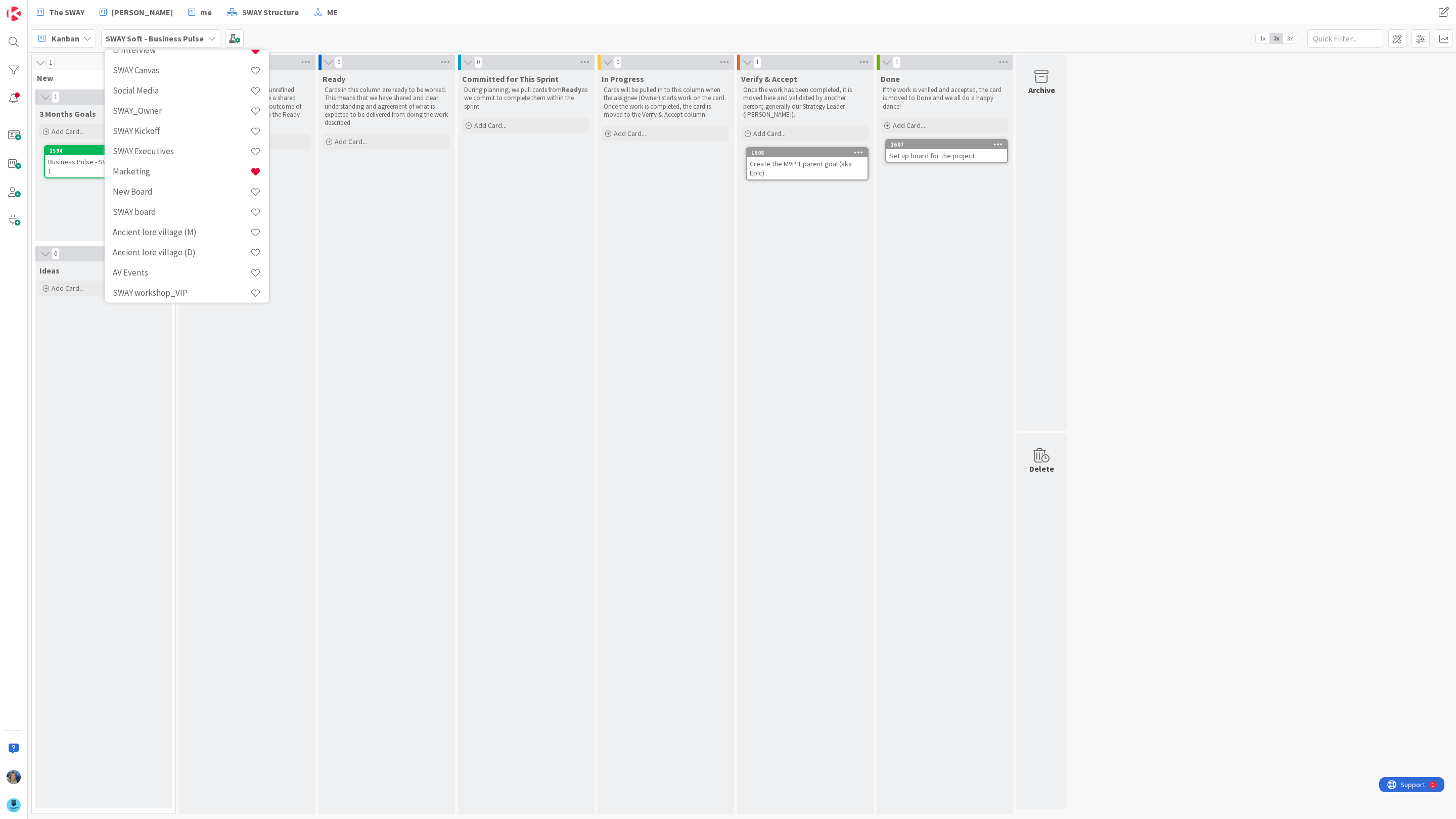
scroll to position [817, 0]
click at [181, 287] on h4 "TEMPLATE: SWAY Organization" at bounding box center [181, 287] width 137 height 10
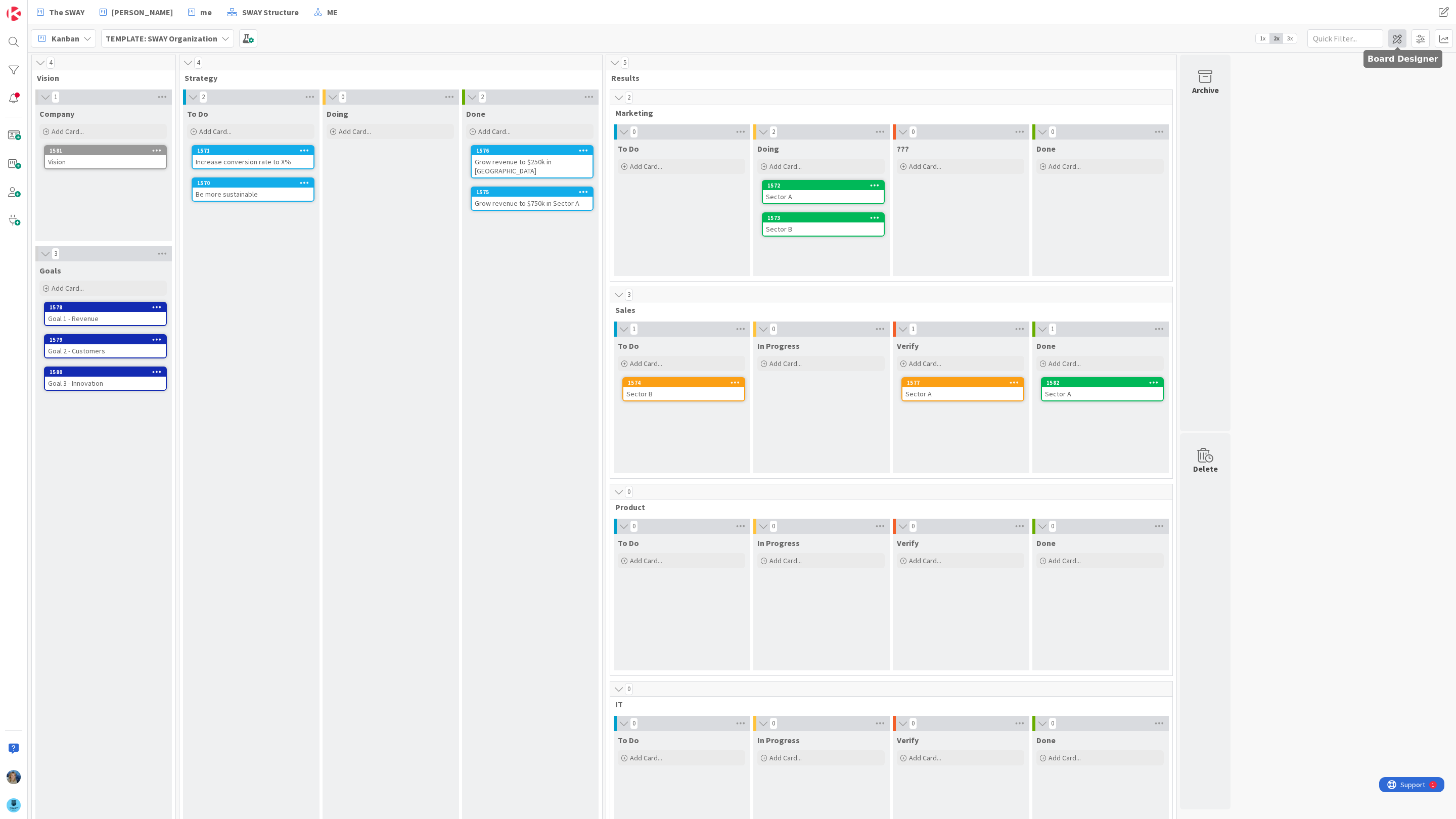
click at [1398, 37] on span at bounding box center [1397, 38] width 18 height 18
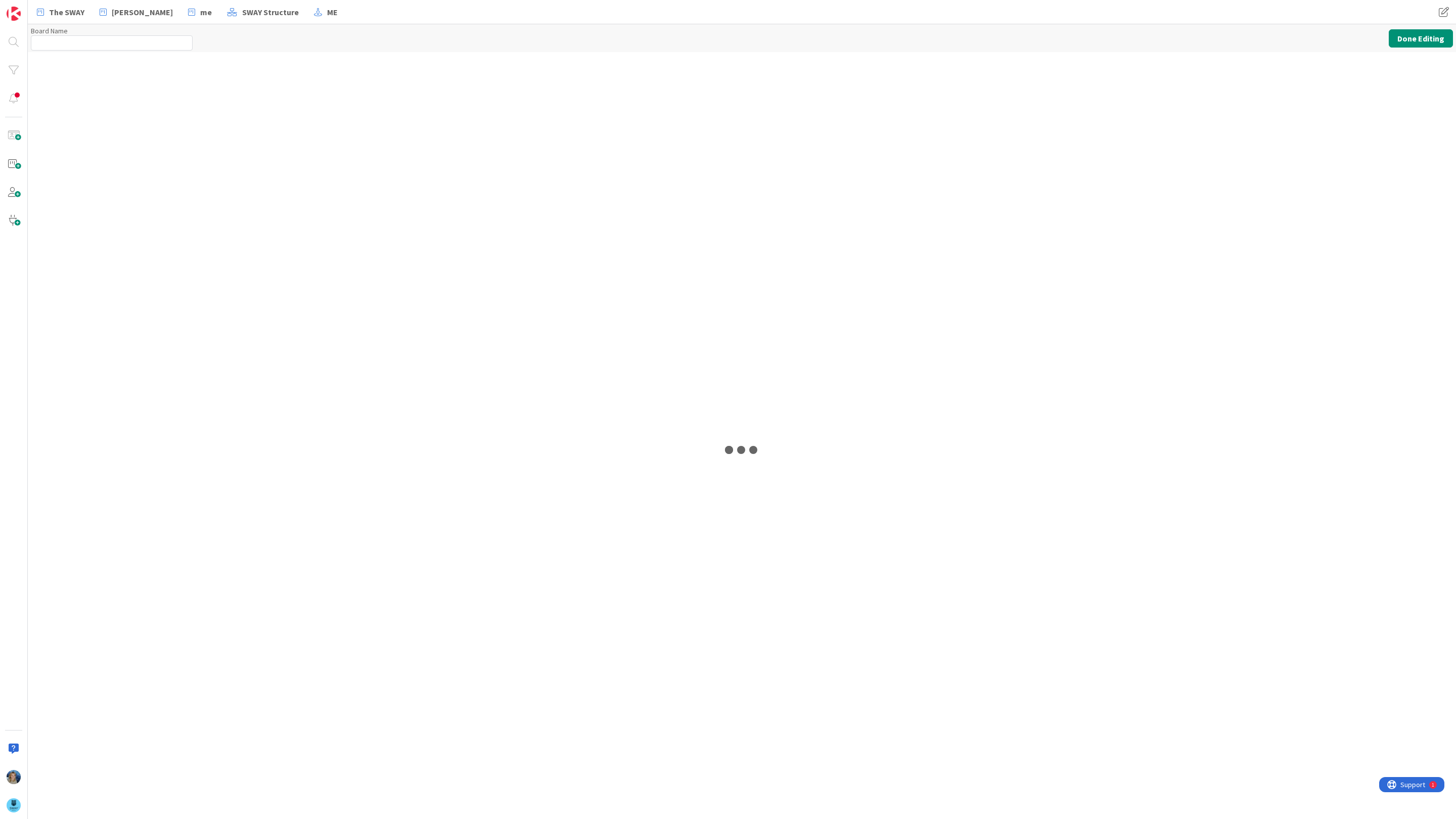
type input "TEMPLATE: SWAY Organization"
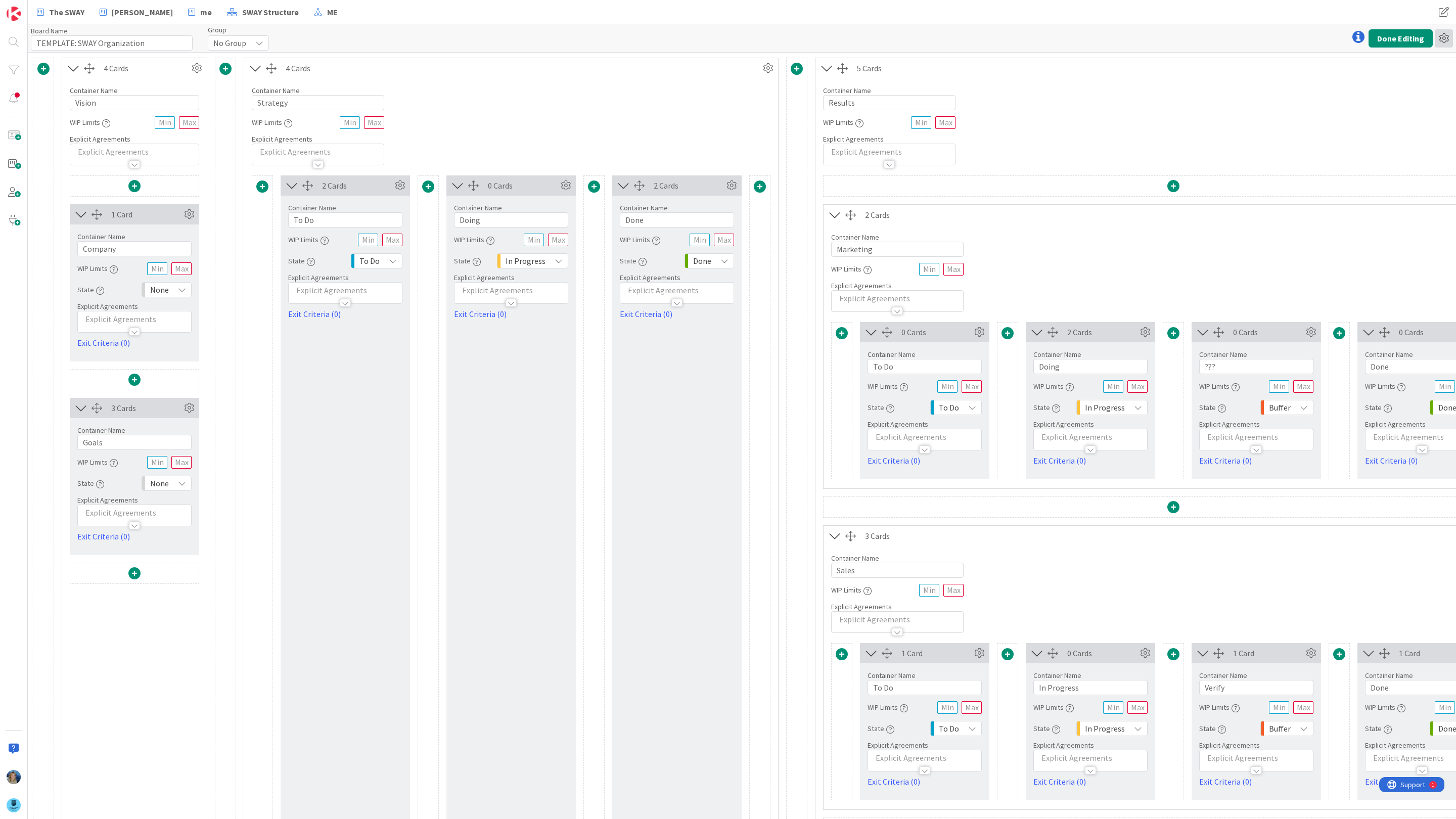
click at [1444, 36] on icon at bounding box center [1443, 38] width 18 height 18
click at [1387, 89] on link "Delete Board" at bounding box center [1389, 90] width 128 height 14
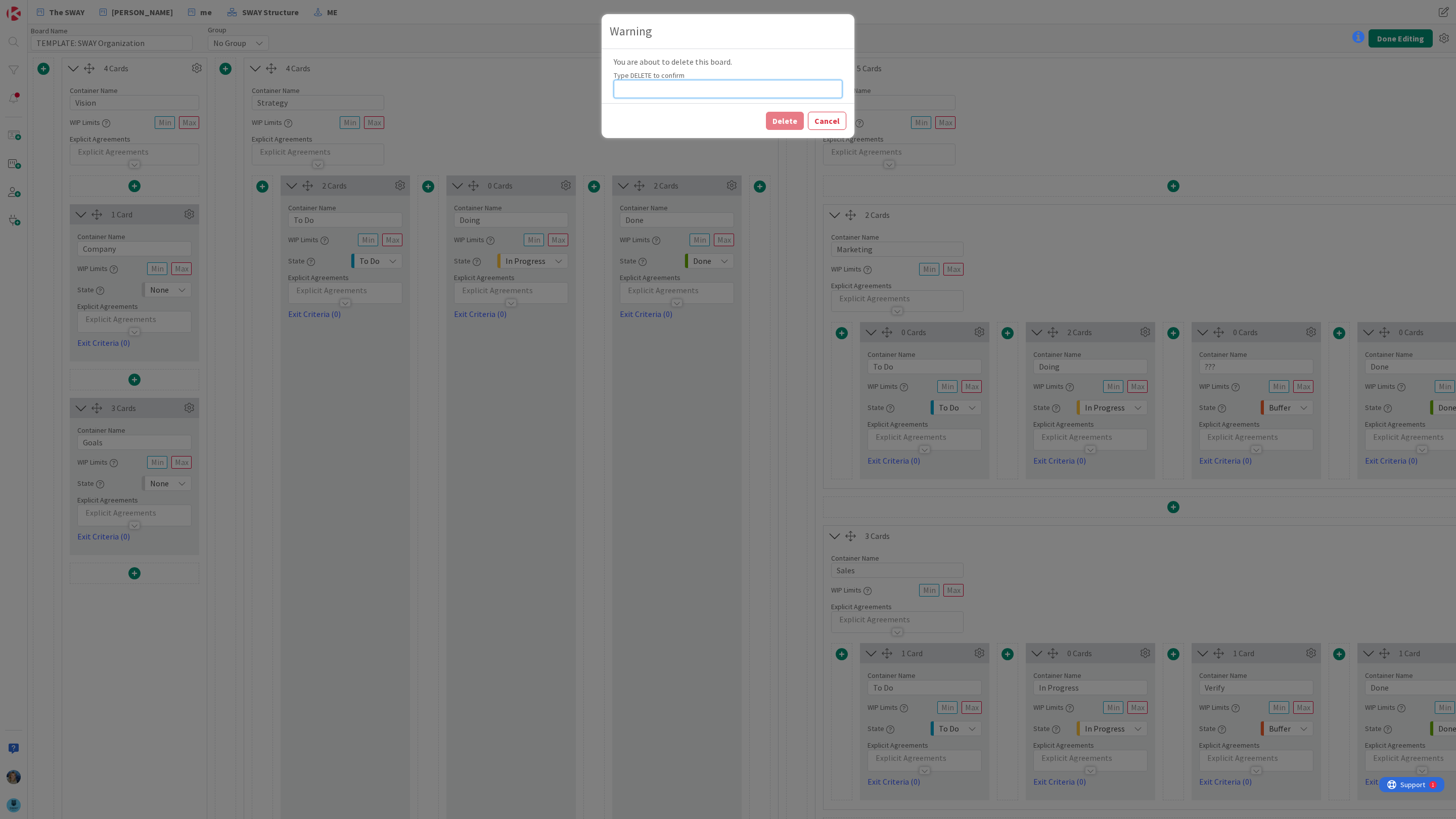
click at [777, 86] on input at bounding box center [728, 89] width 228 height 18
click at [690, 89] on input "delete" at bounding box center [728, 89] width 228 height 18
drag, startPoint x: 659, startPoint y: 90, endPoint x: 602, endPoint y: 90, distance: 57.0
click at [602, 90] on div "You are about to delete this board. Type DELETE to confirm delete" at bounding box center [728, 76] width 253 height 54
type input "DELETE"
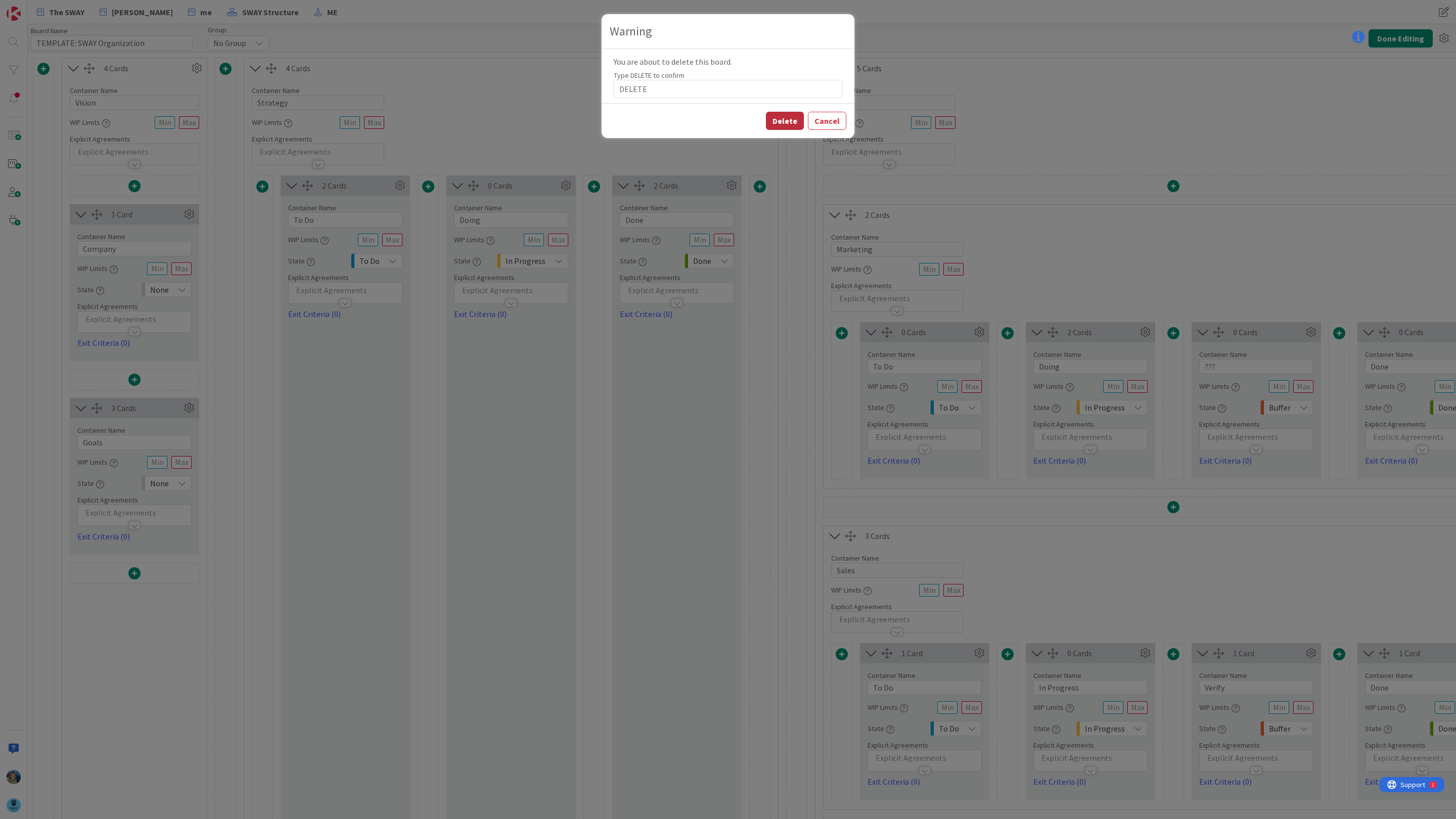
click at [792, 120] on button "Delete" at bounding box center [784, 121] width 38 height 18
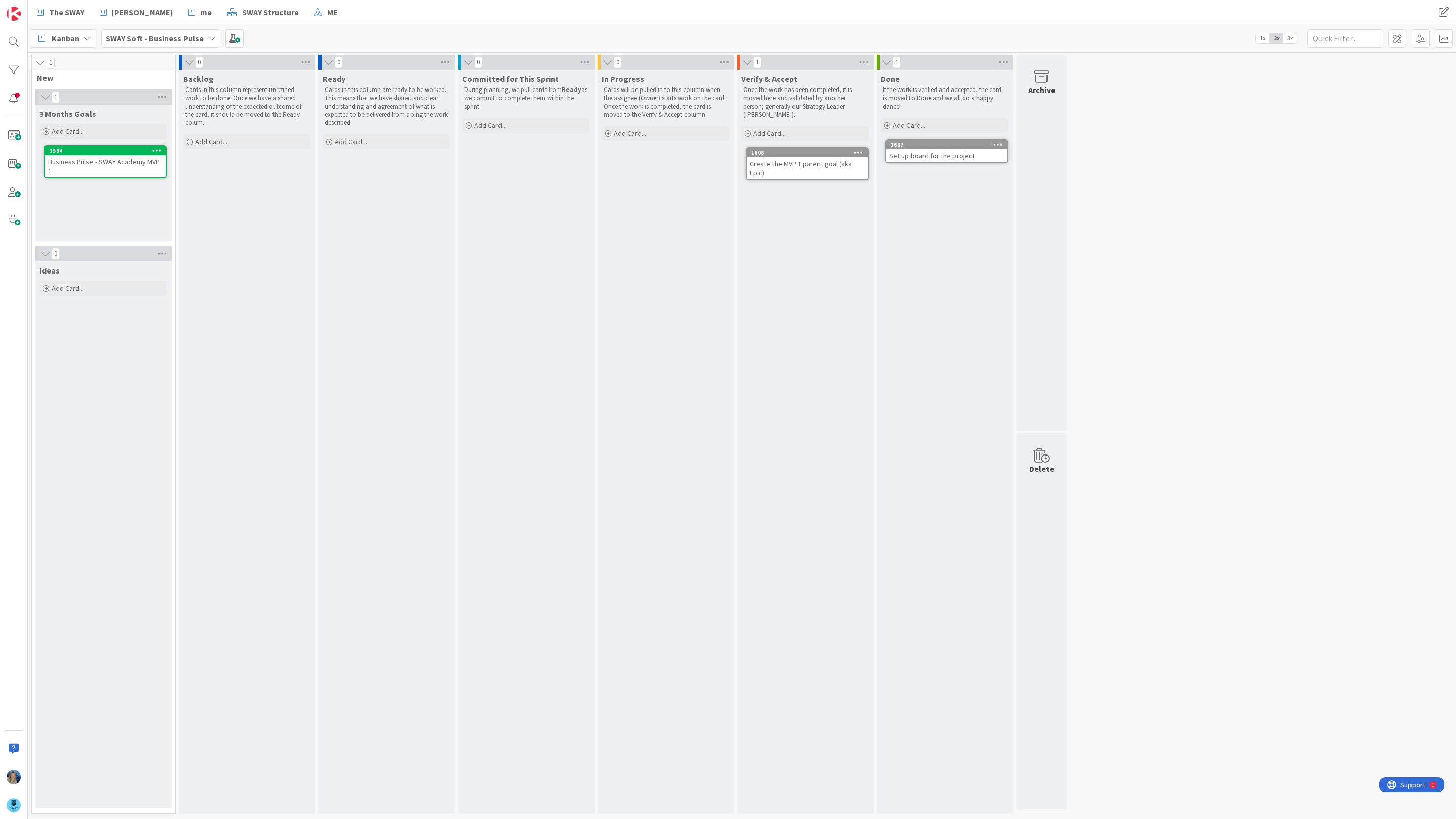
click at [204, 33] on div "SWAY Soft - Business Pulse" at bounding box center [160, 38] width 119 height 18
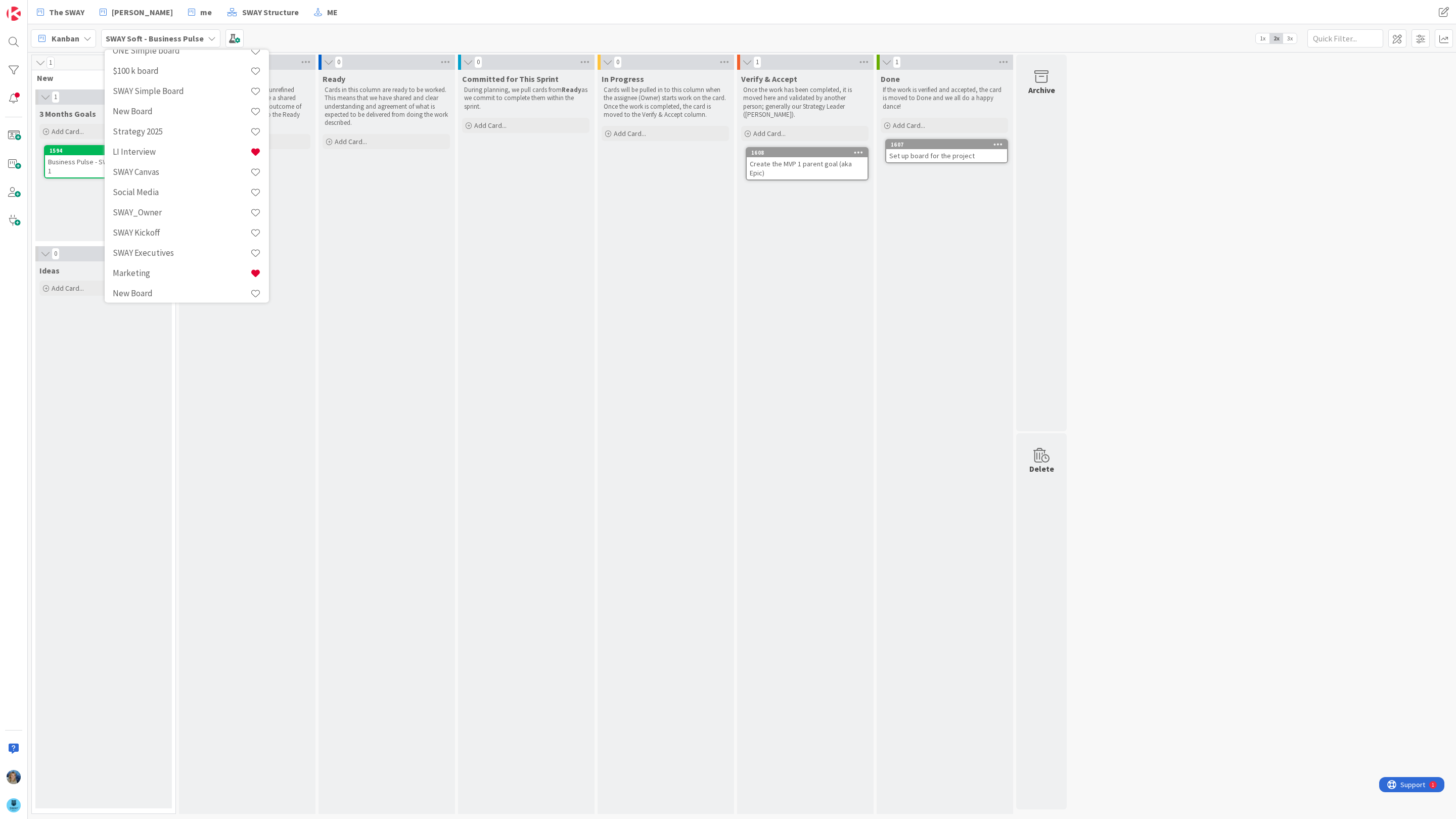
scroll to position [797, 0]
click at [180, 286] on h4 "TEMPLATE: SWAY Executive Board" at bounding box center [181, 287] width 137 height 10
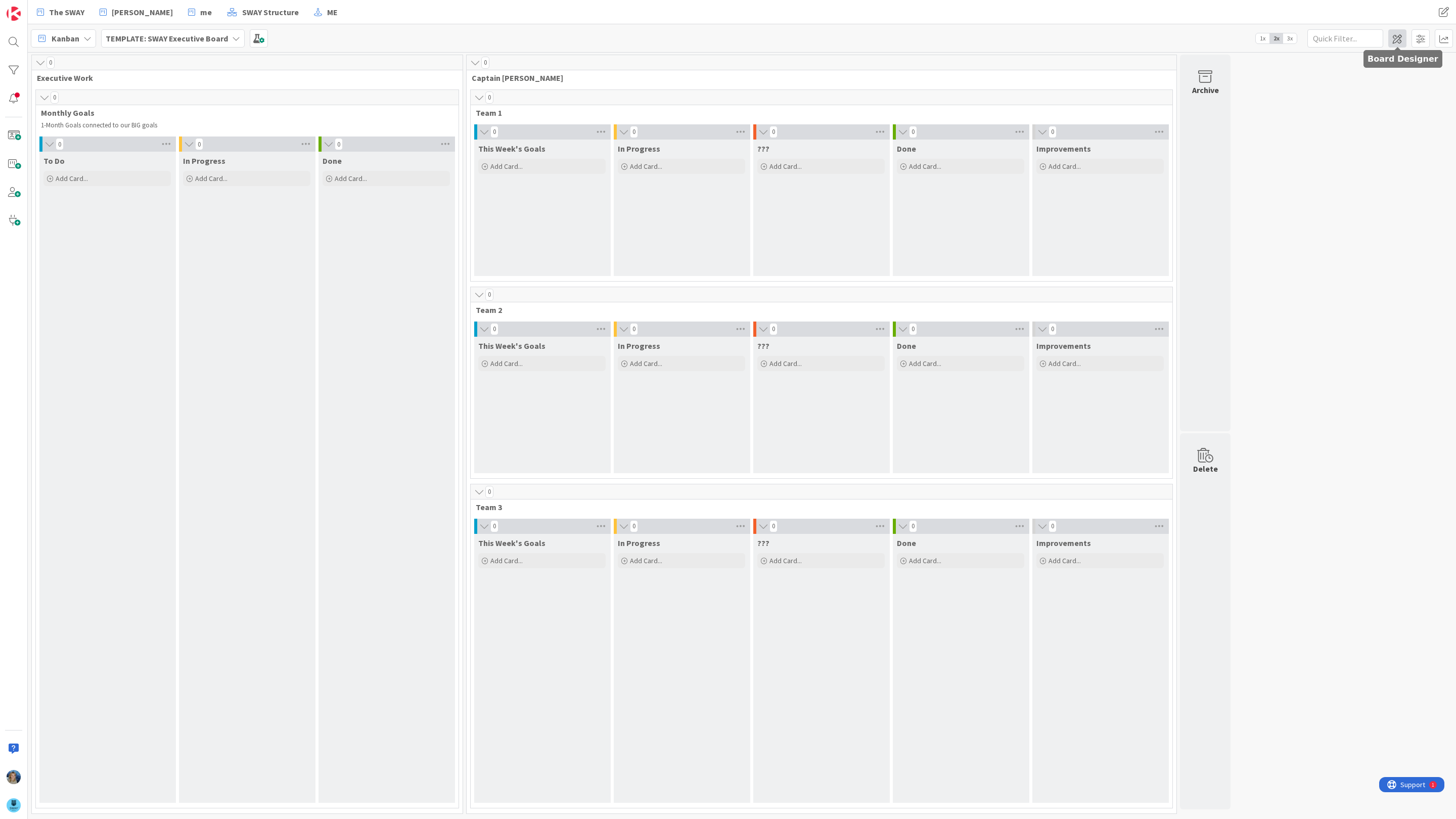
click at [1399, 35] on span at bounding box center [1397, 38] width 18 height 18
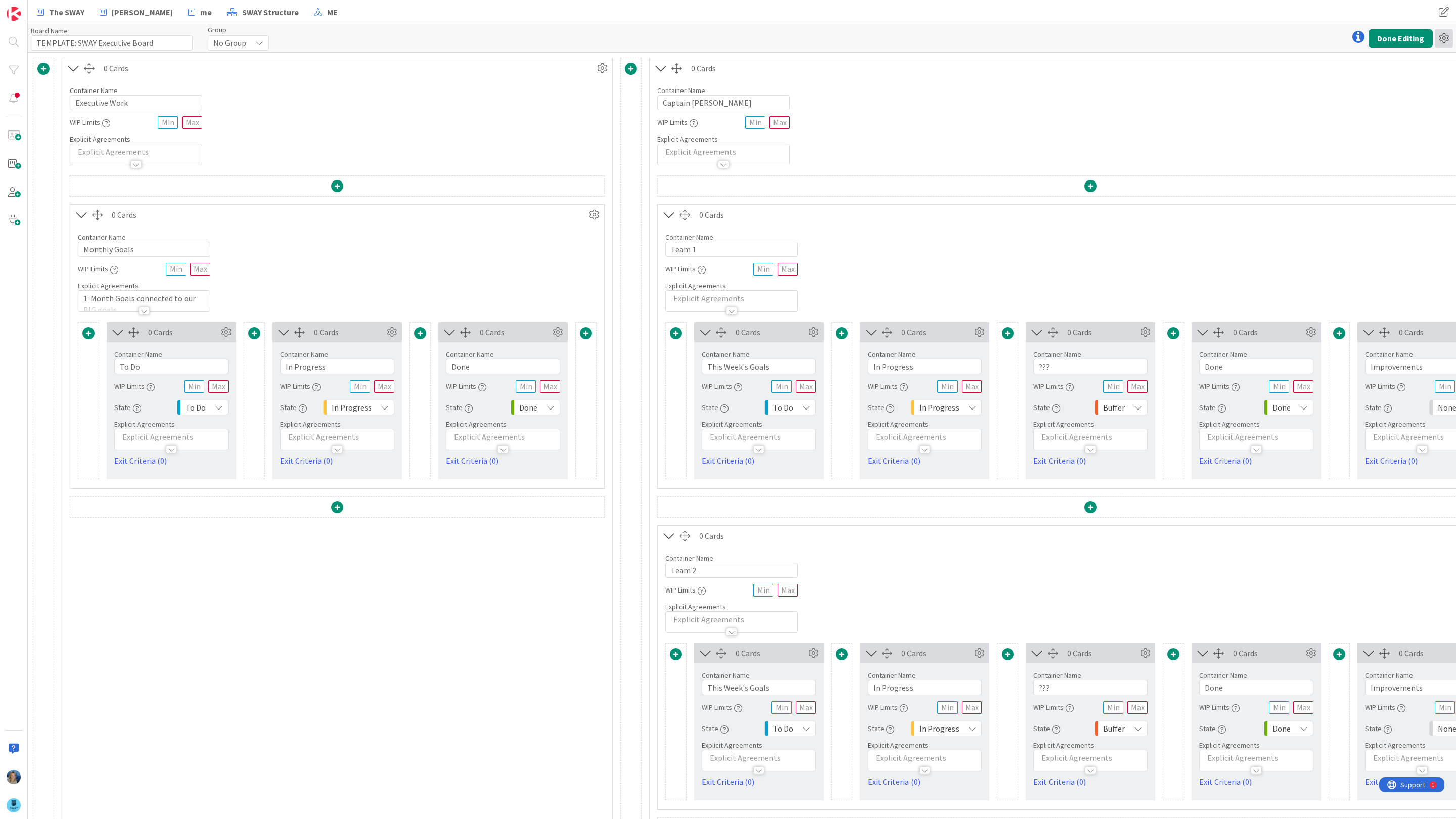
click at [1446, 33] on icon at bounding box center [1443, 38] width 18 height 18
click at [1399, 86] on link "Delete Board" at bounding box center [1389, 90] width 128 height 14
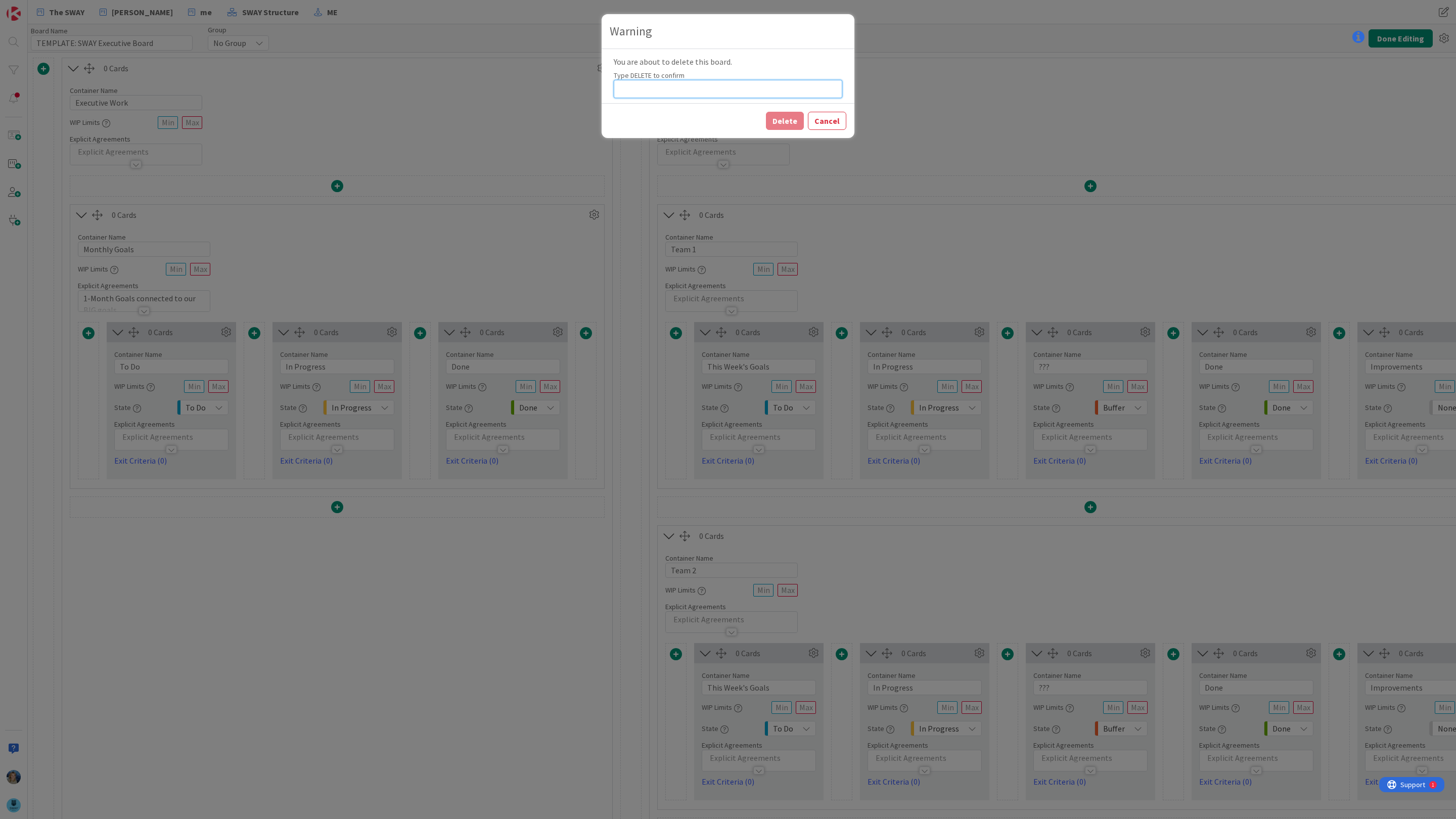
click at [679, 91] on input at bounding box center [728, 89] width 228 height 18
type input "DELETE"
click at [788, 119] on button "Delete" at bounding box center [784, 121] width 38 height 18
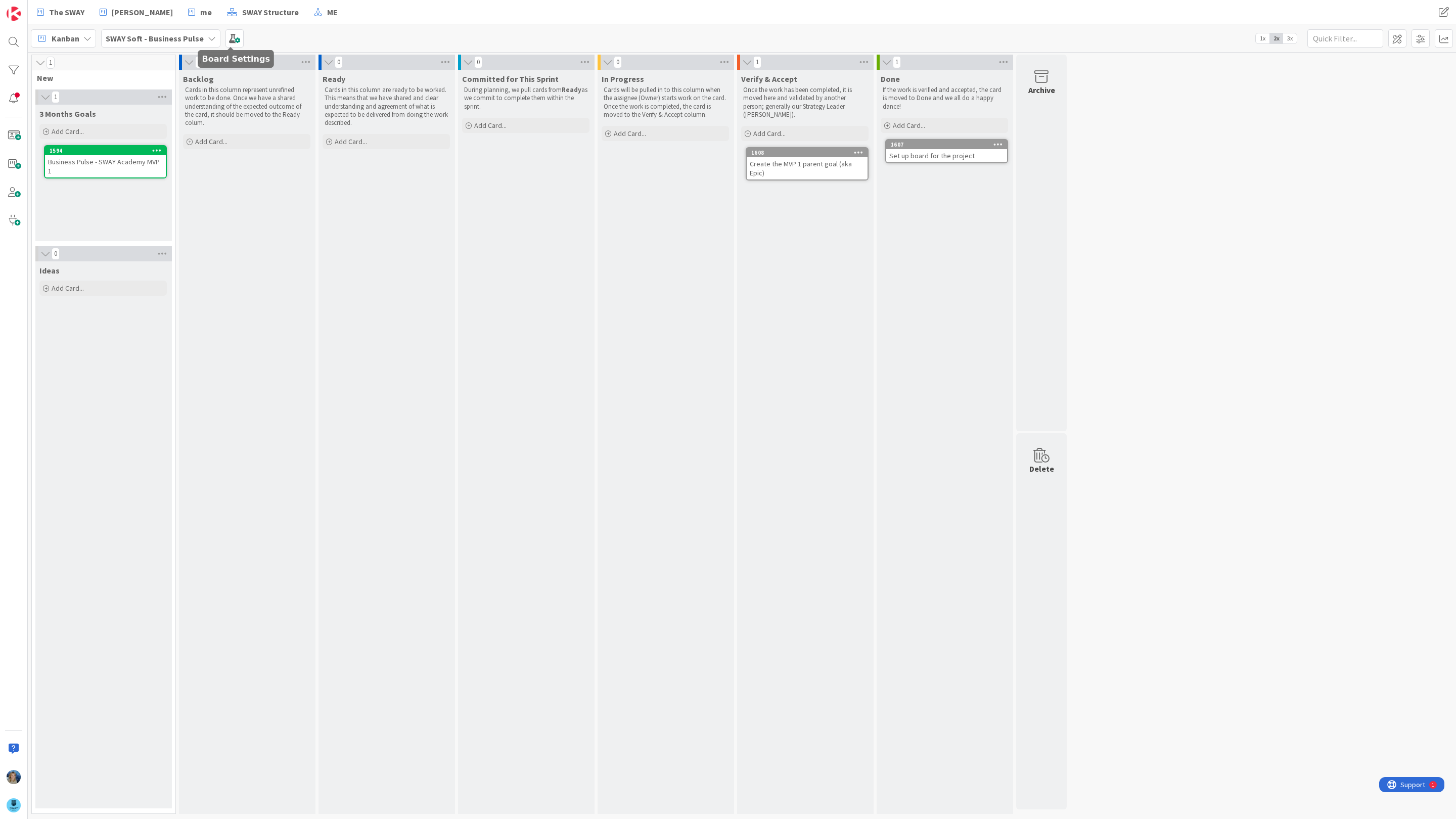
click at [209, 32] on div "SWAY Soft - Business Pulse" at bounding box center [160, 38] width 119 height 18
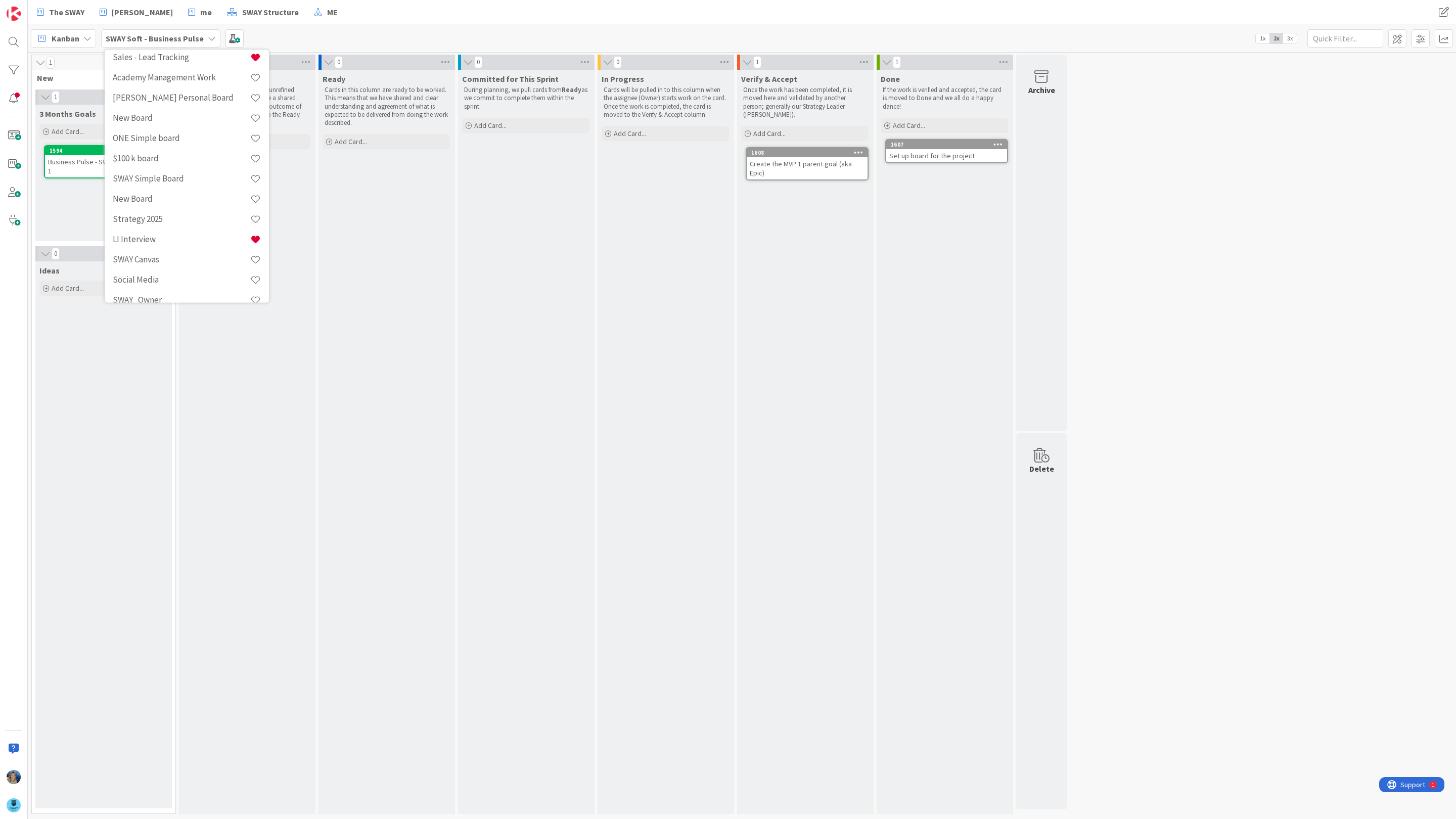
scroll to position [777, 0]
click at [212, 222] on h4 "[DEMOGRAPHIC_DATA] team" at bounding box center [181, 227] width 137 height 10
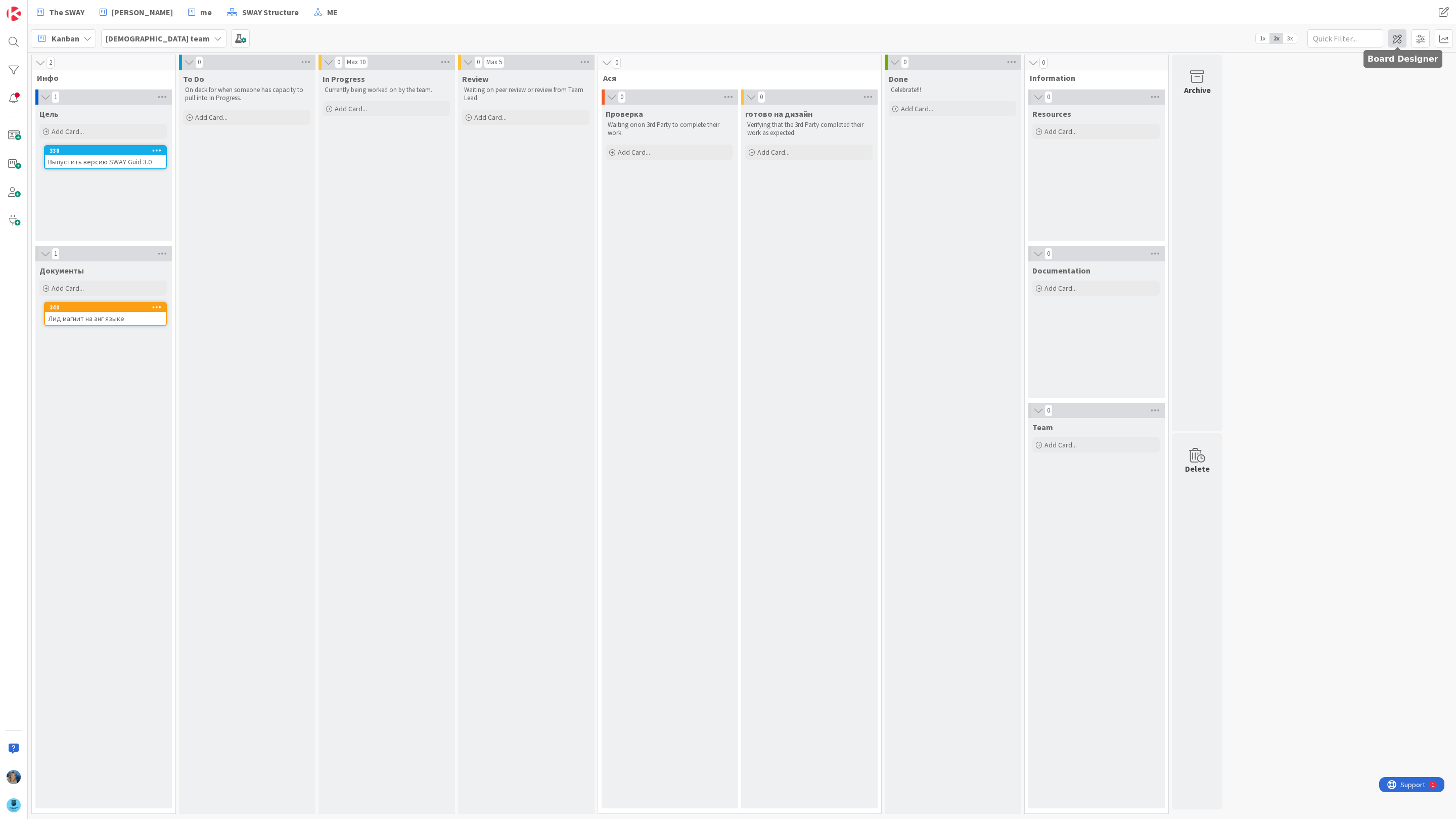
click at [1396, 38] on span at bounding box center [1397, 38] width 18 height 18
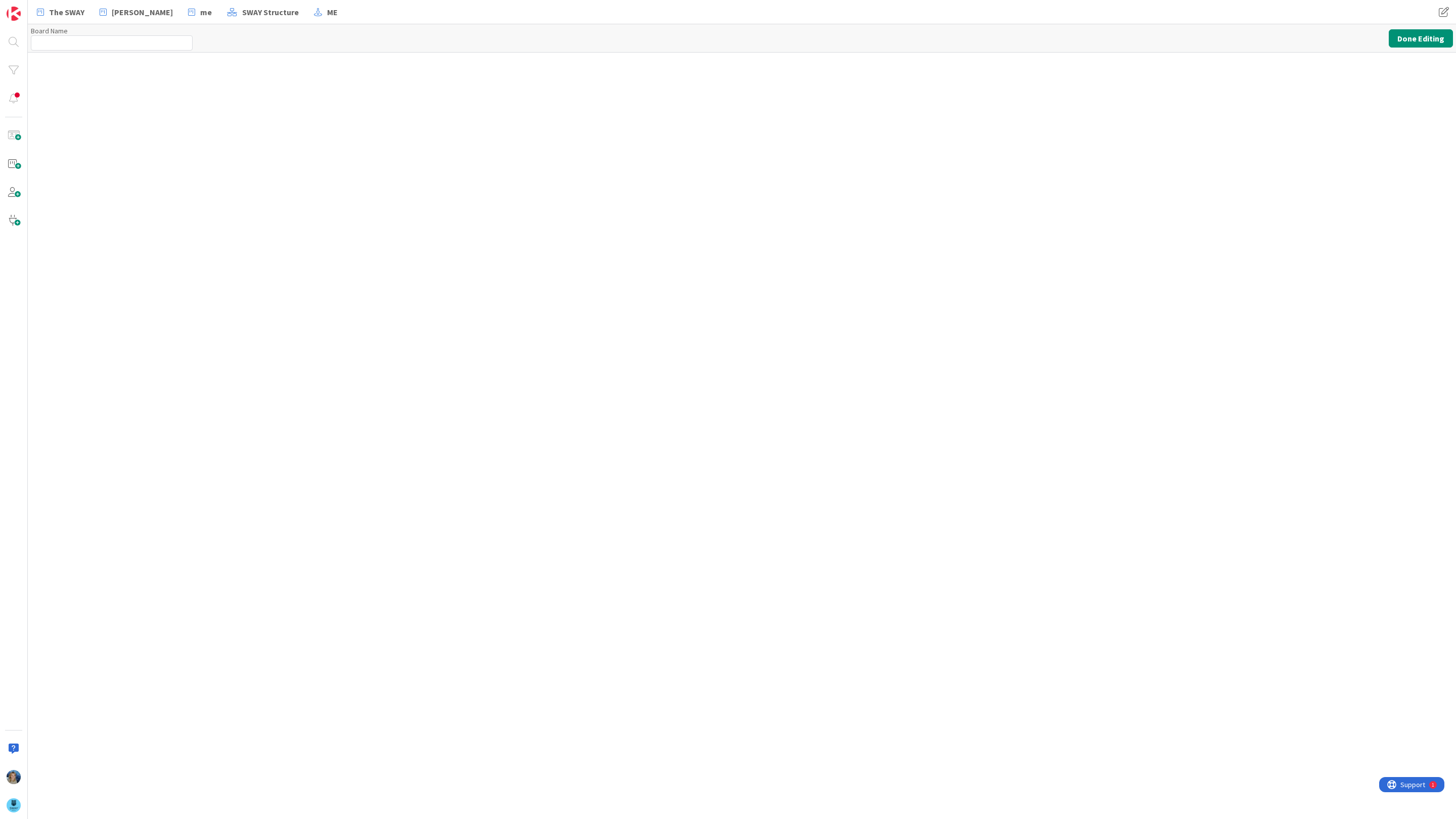
type input "[DEMOGRAPHIC_DATA] team"
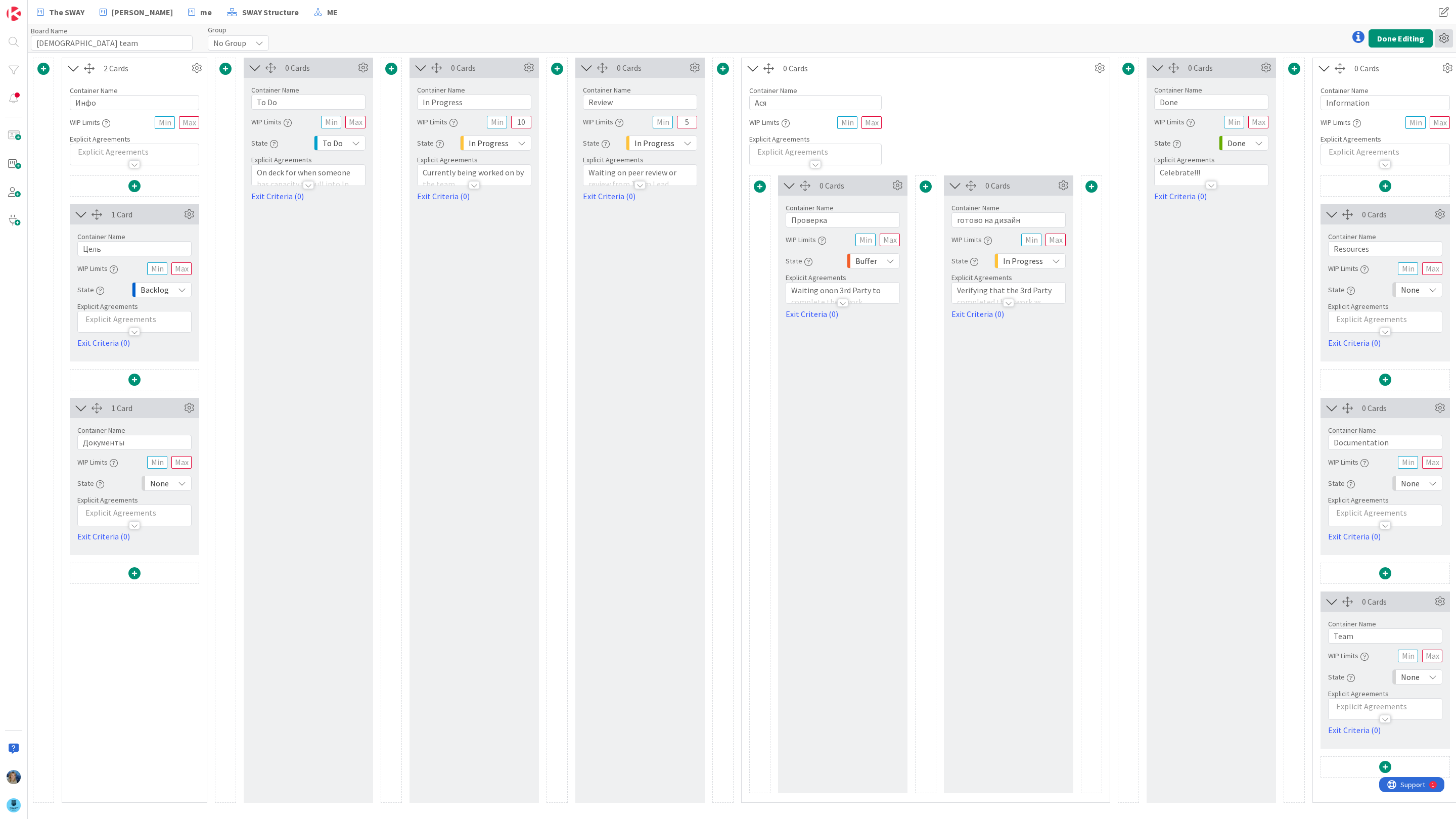
click at [1447, 36] on icon at bounding box center [1443, 38] width 18 height 18
click at [1383, 93] on link "Delete Board" at bounding box center [1389, 90] width 128 height 14
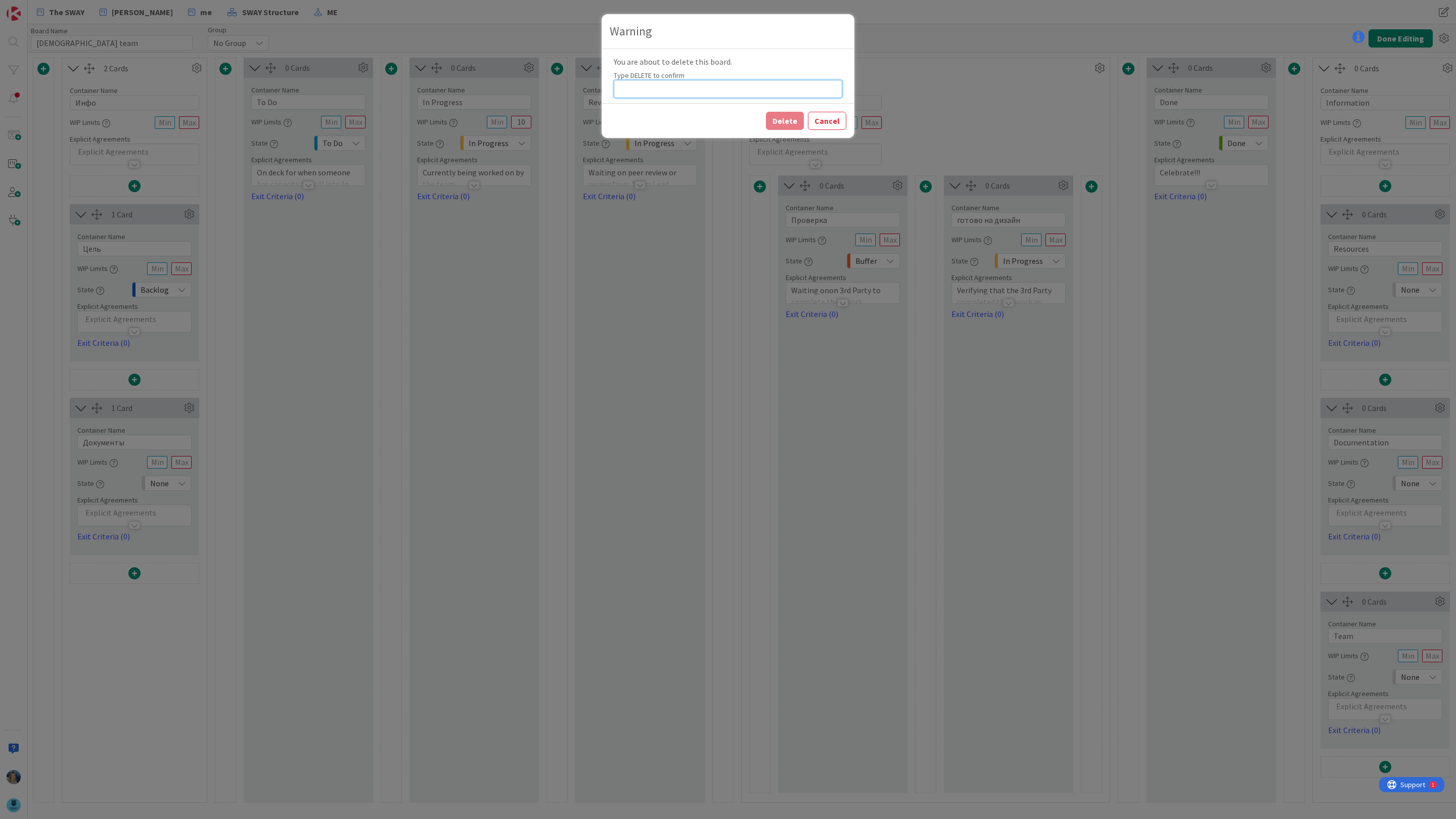
click at [686, 88] on input at bounding box center [728, 89] width 228 height 18
type input "DELETE"
click at [778, 121] on button "Delete" at bounding box center [784, 121] width 38 height 18
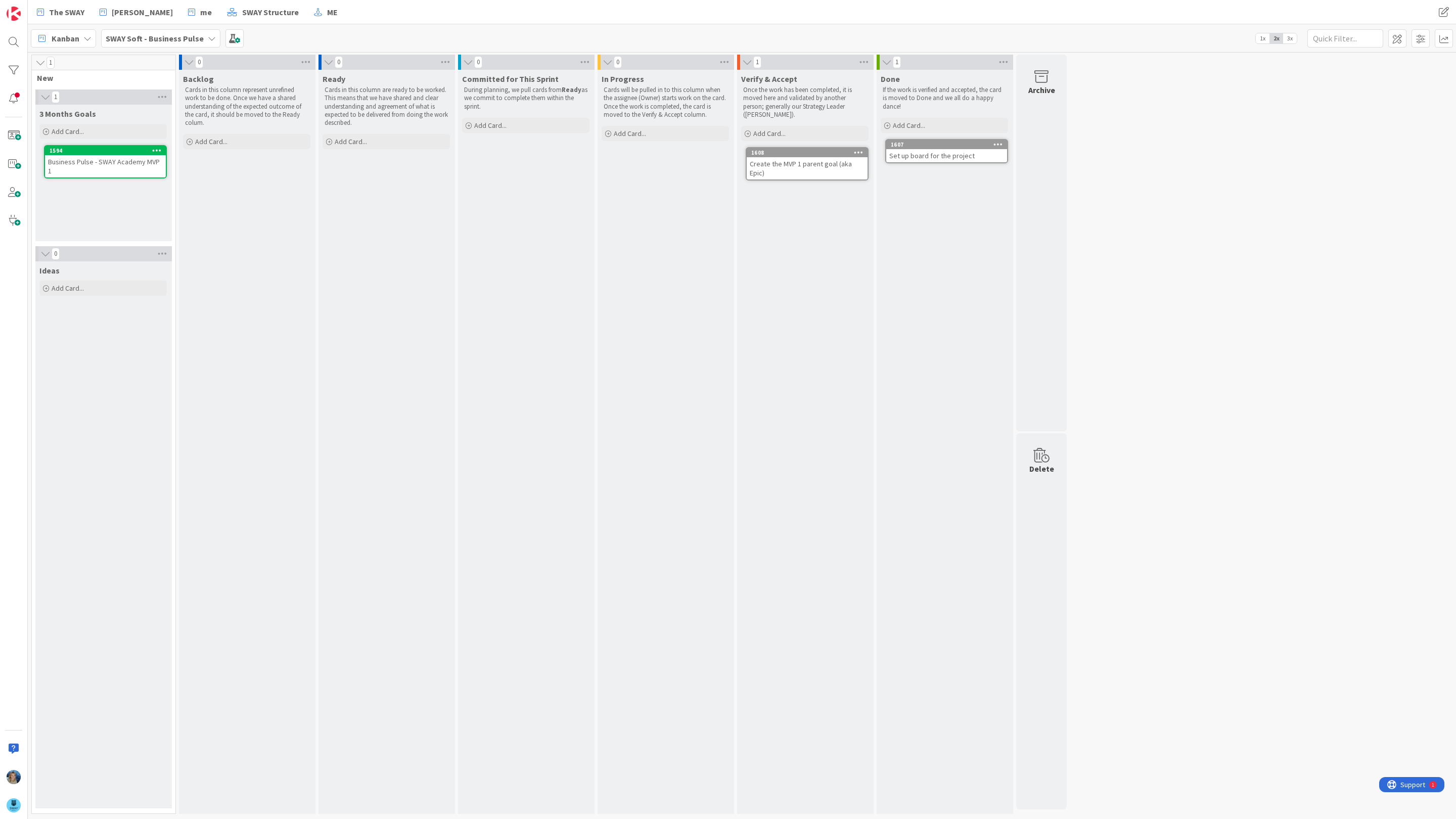
click at [198, 38] on b "SWAY Soft - Business Pulse" at bounding box center [154, 38] width 98 height 10
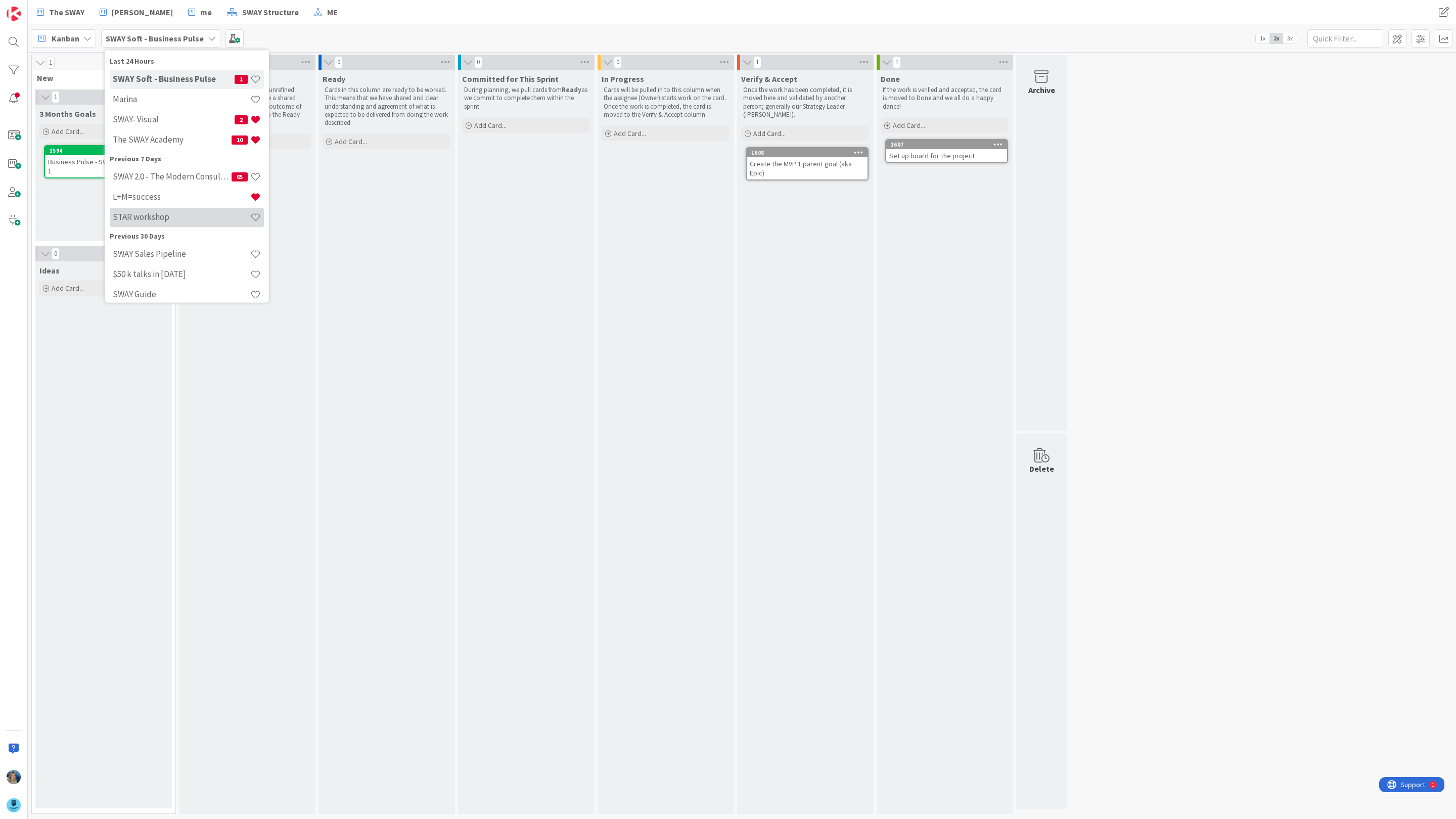
scroll to position [47, 0]
click at [200, 267] on h4 "$50 k talks in [DATE]" at bounding box center [181, 272] width 137 height 10
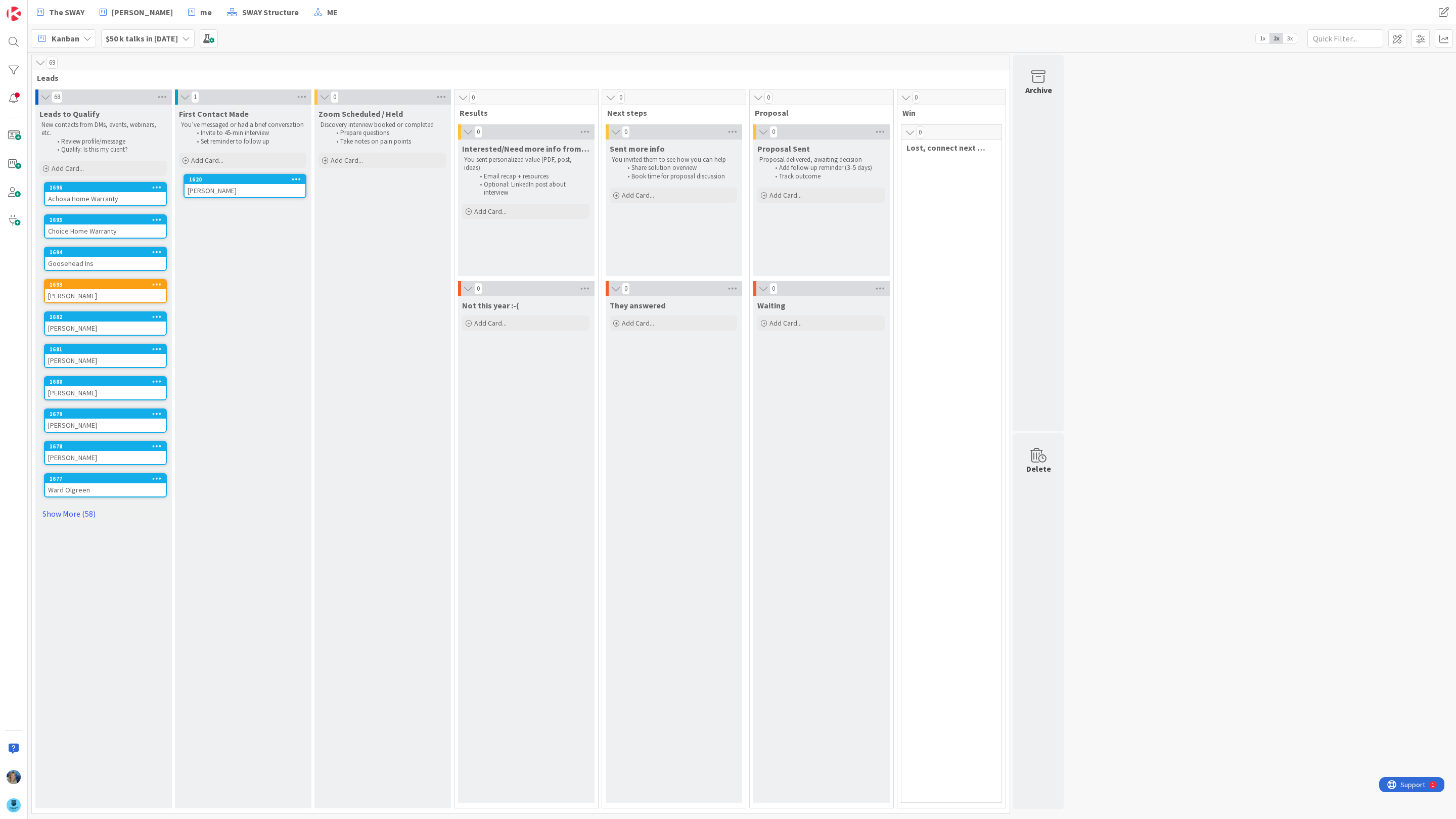
click at [162, 35] on b "$50 k talks in [DATE]" at bounding box center [141, 38] width 73 height 10
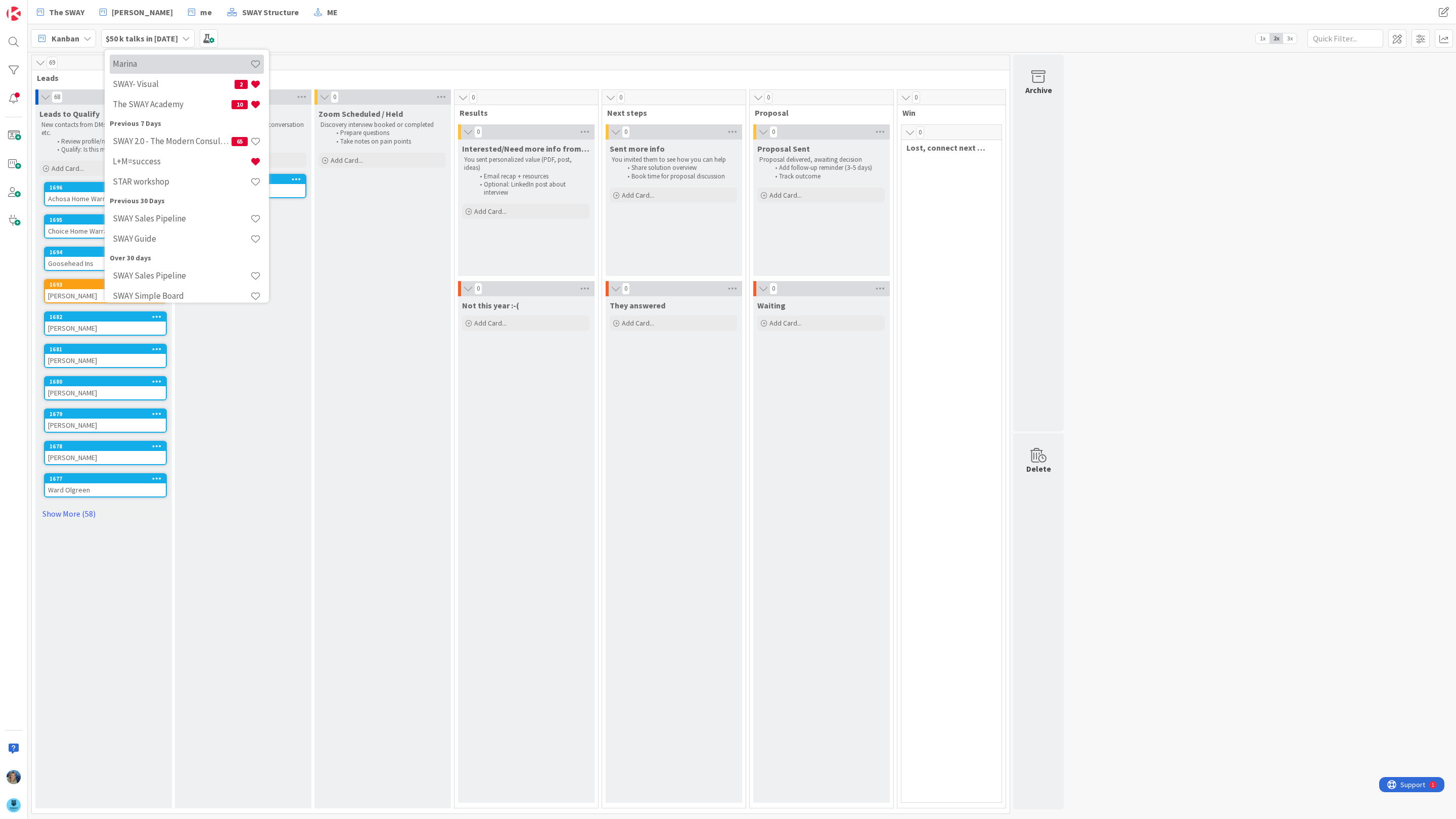
scroll to position [109, 0]
click at [170, 231] on h4 "SWAY Guide" at bounding box center [181, 230] width 137 height 10
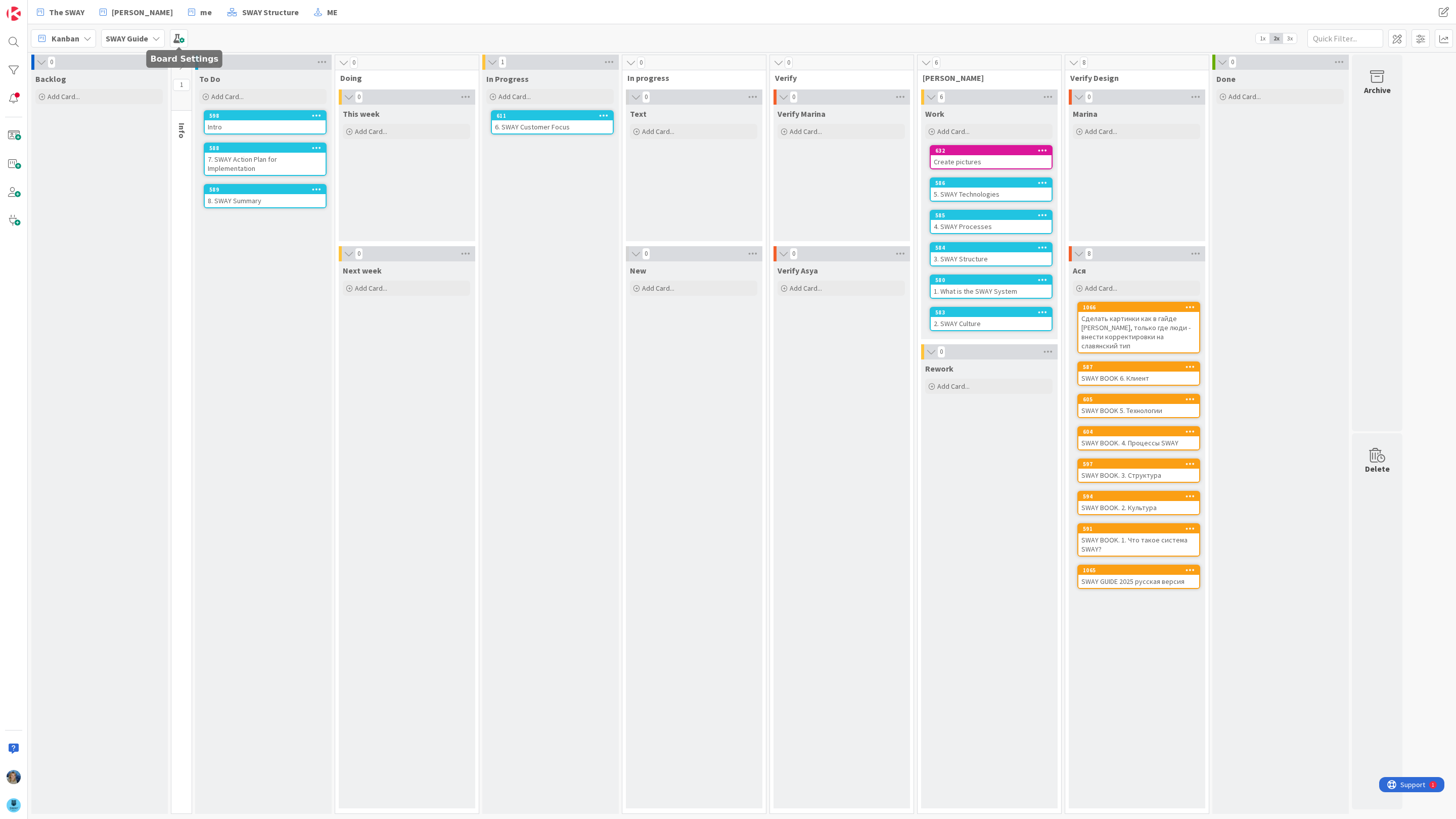
click at [152, 33] on div "SWAY Guide" at bounding box center [133, 38] width 64 height 18
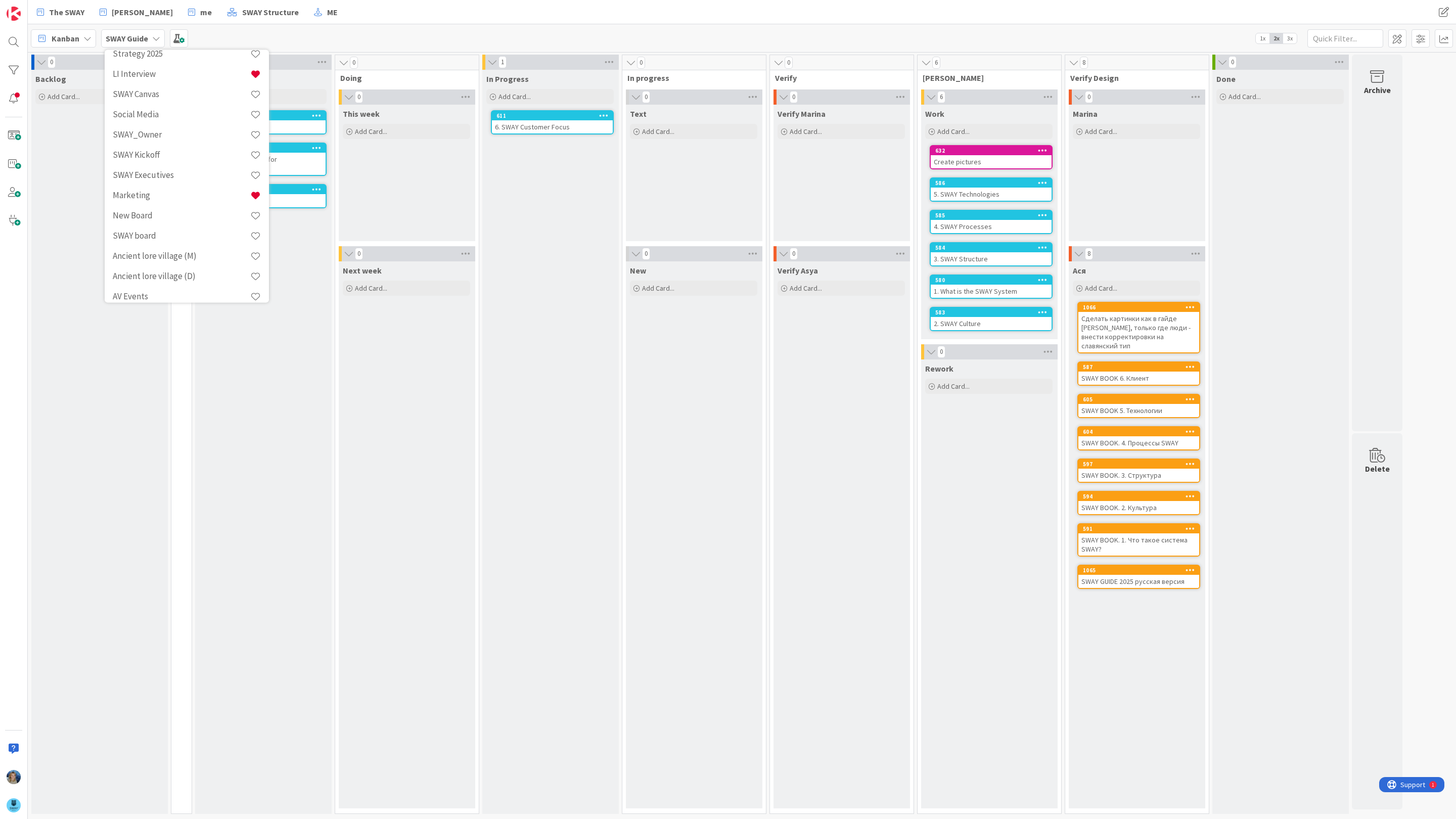
scroll to position [757, 0]
click at [192, 228] on h4 "Product" at bounding box center [181, 226] width 137 height 10
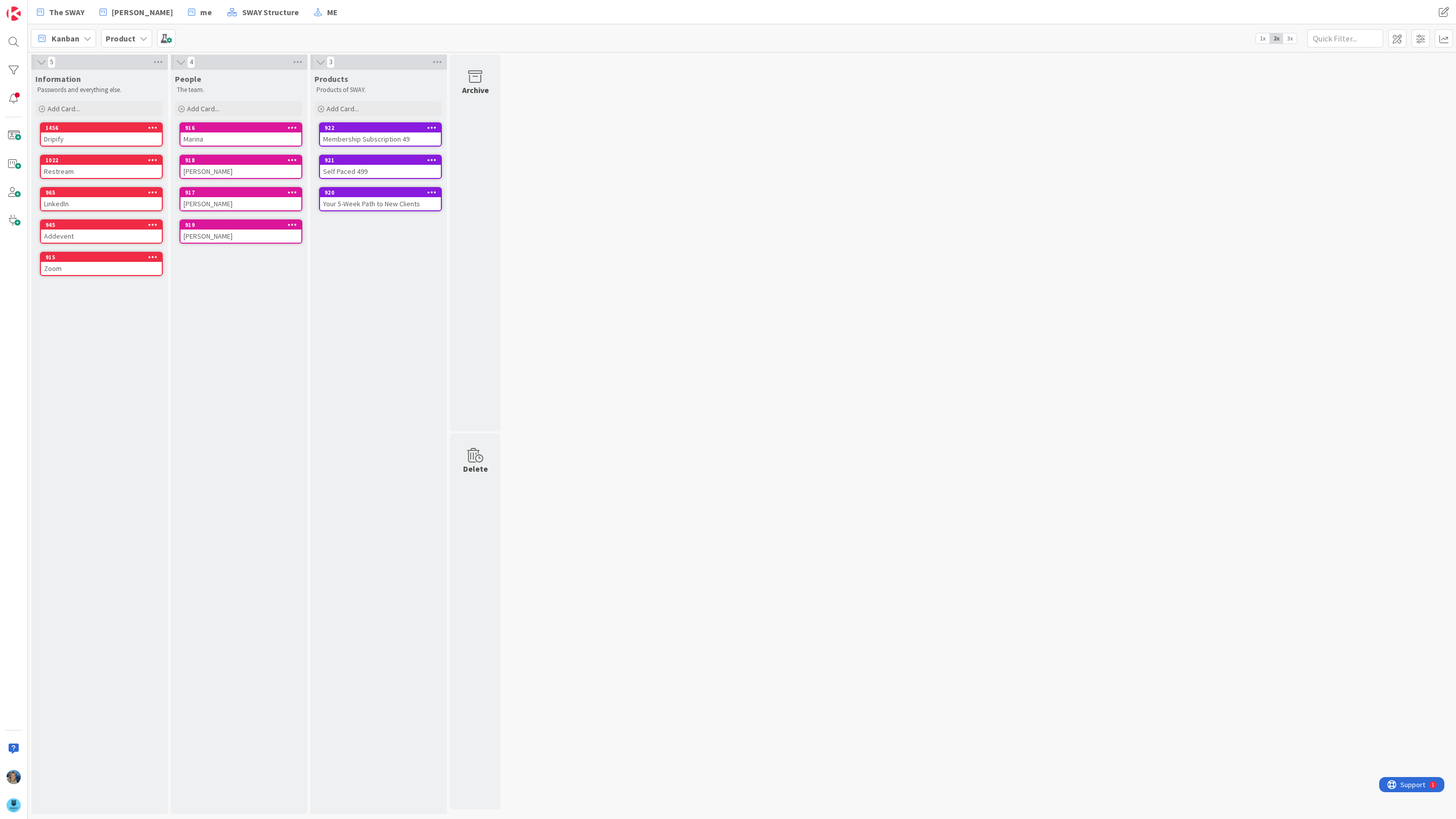
click at [117, 34] on b "Product" at bounding box center [120, 38] width 30 height 10
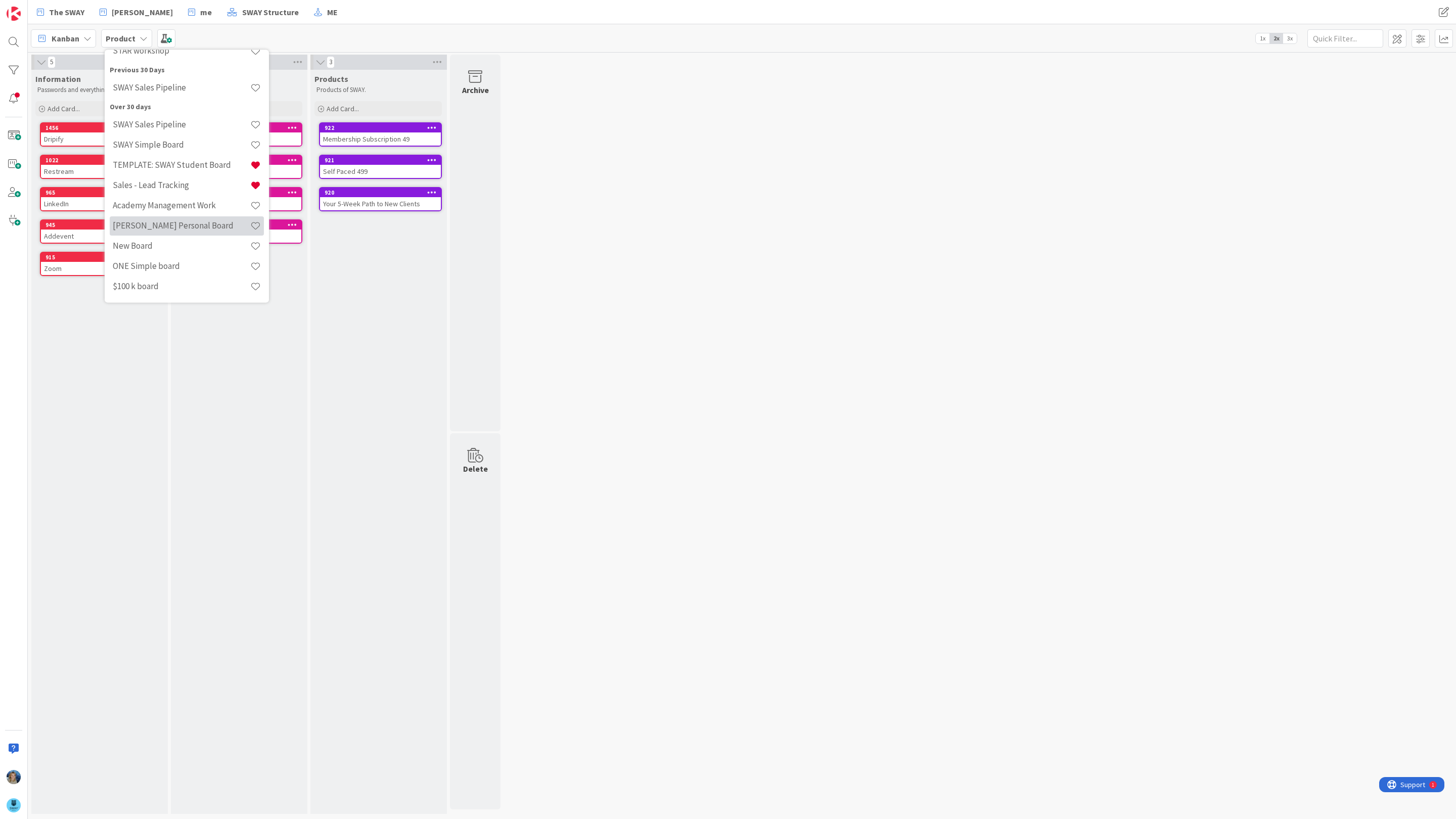
scroll to position [278, 0]
click at [204, 235] on h4 "New Board" at bounding box center [181, 239] width 137 height 10
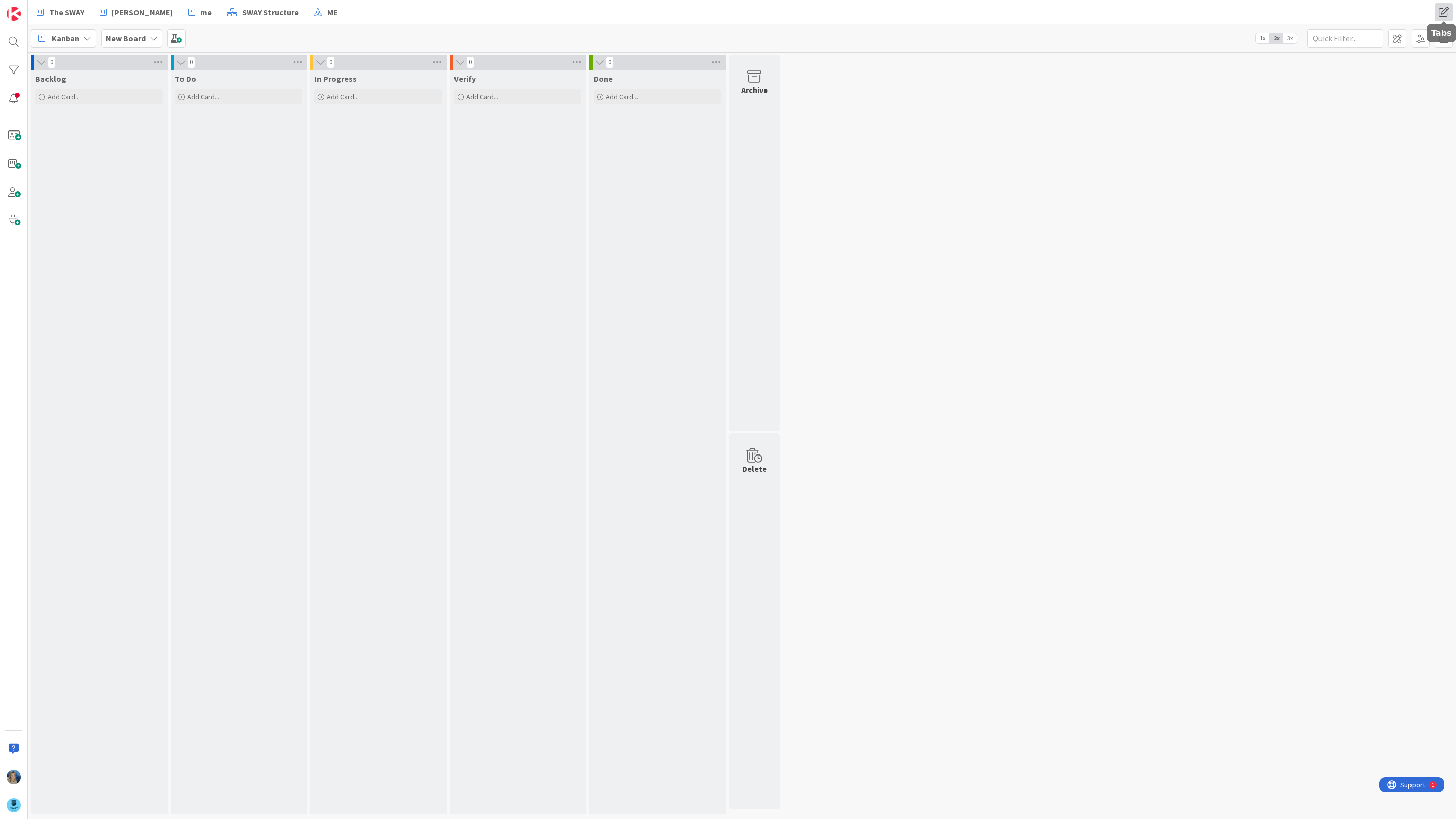
click at [1443, 13] on span at bounding box center [1443, 12] width 18 height 18
click at [1207, 140] on div "0 Backlog Add Card... 0 To Do Add Card... 0 In Progress Add Card... 0 Verify Ad…" at bounding box center [742, 437] width 1424 height 765
click at [1396, 39] on span at bounding box center [1397, 38] width 18 height 18
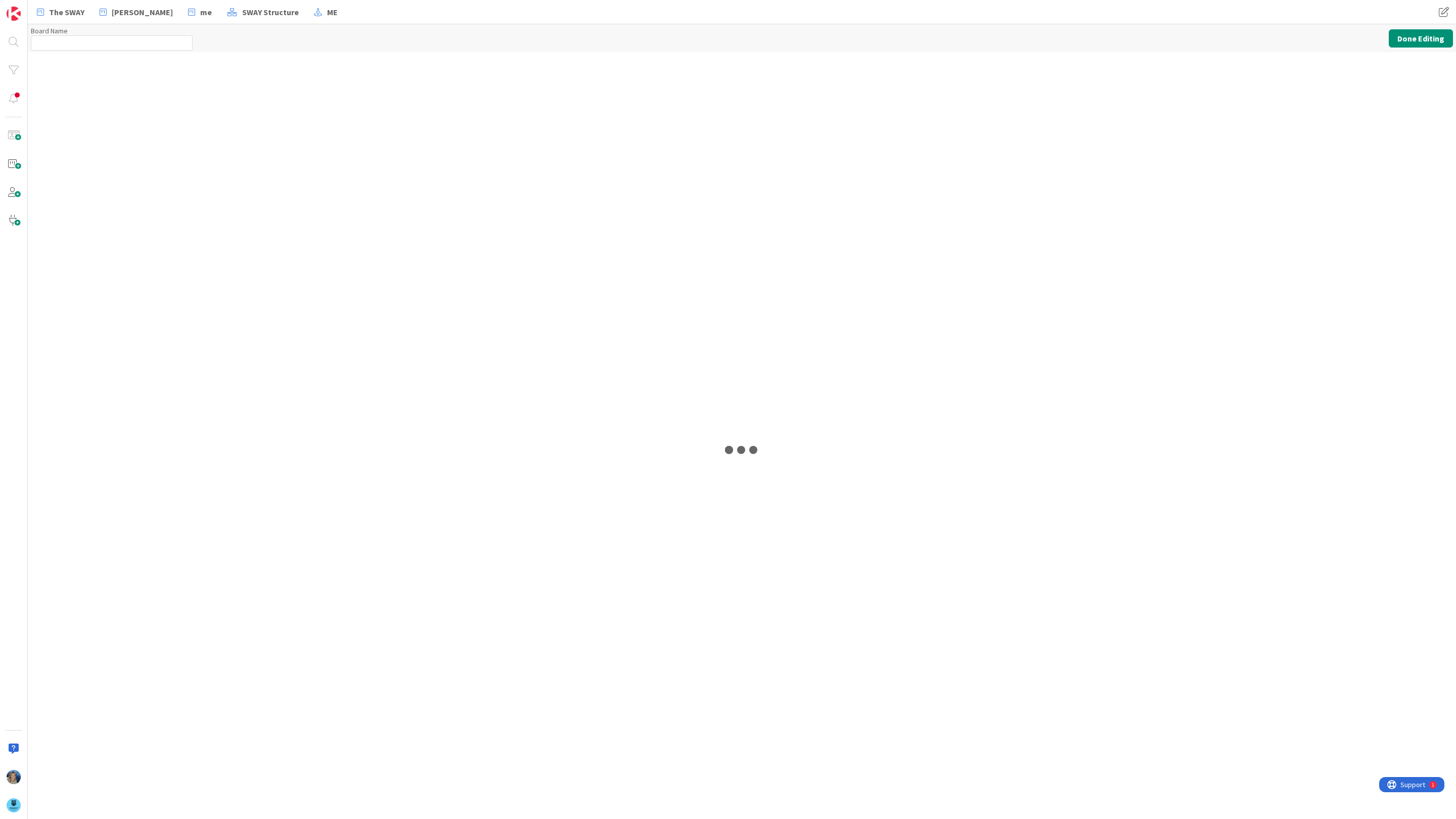
type input "New Board"
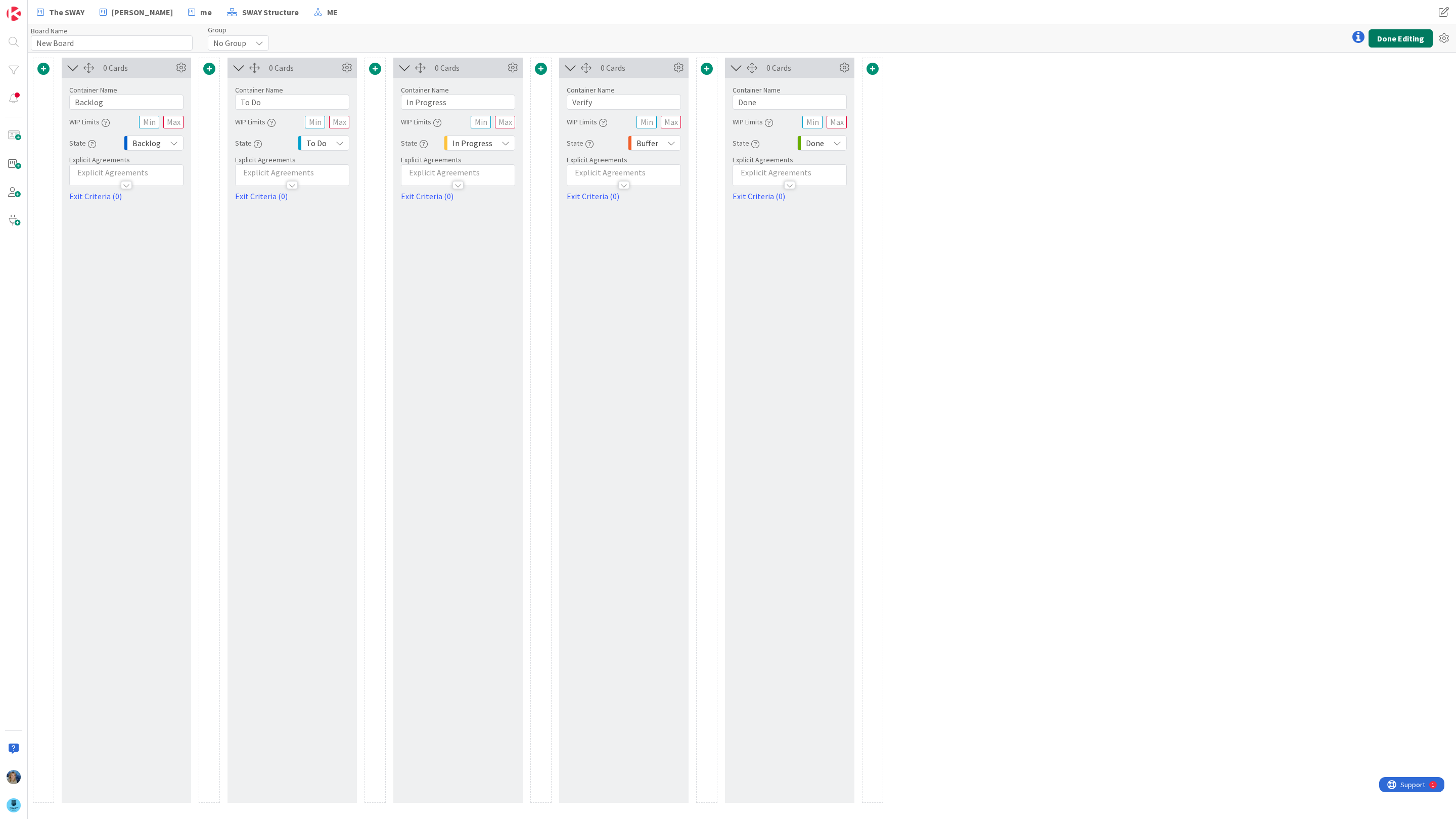
click at [1407, 34] on button "Done Editing" at bounding box center [1400, 38] width 64 height 18
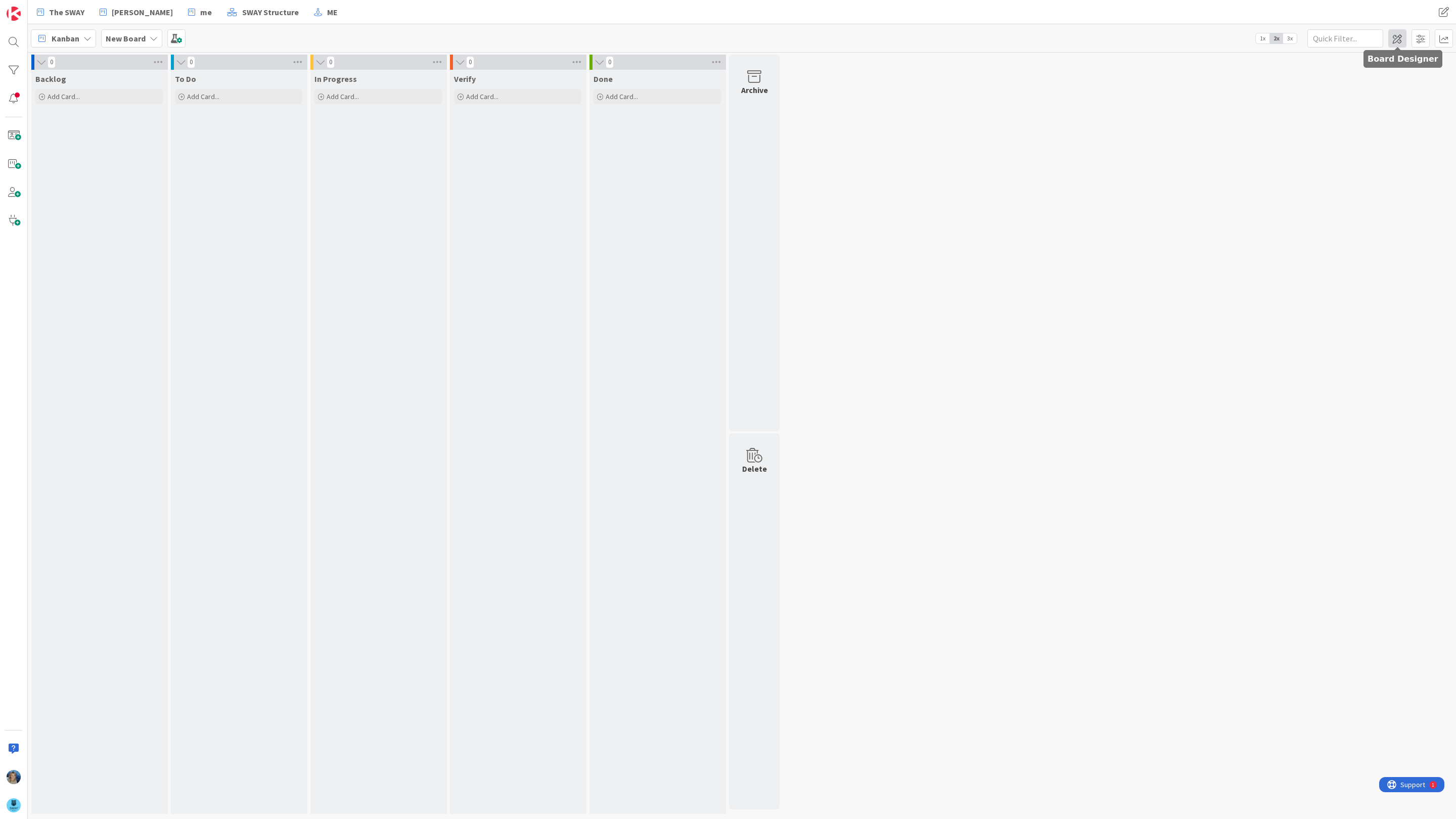
click at [1398, 34] on span at bounding box center [1397, 38] width 18 height 18
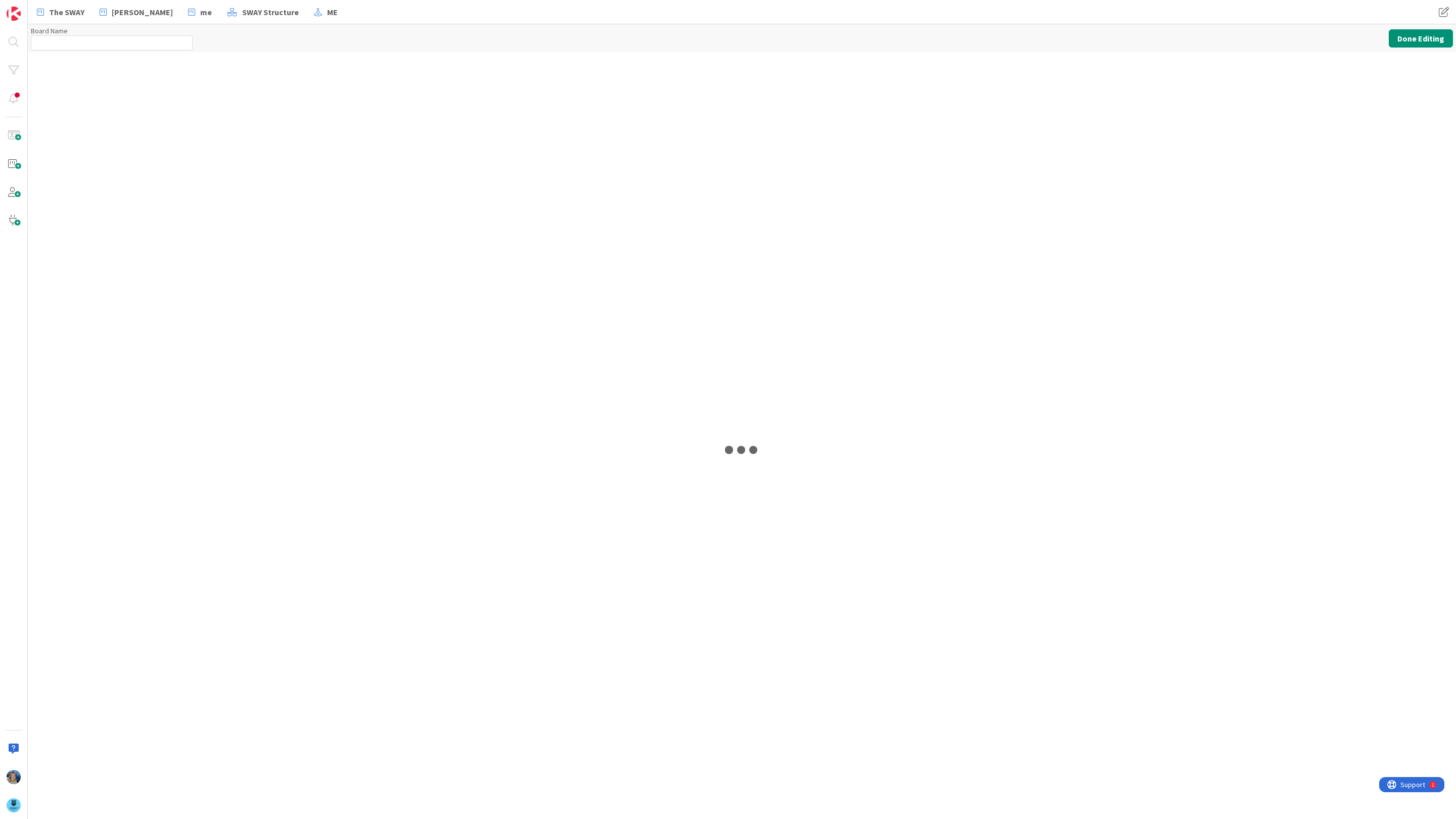
type input "New Board"
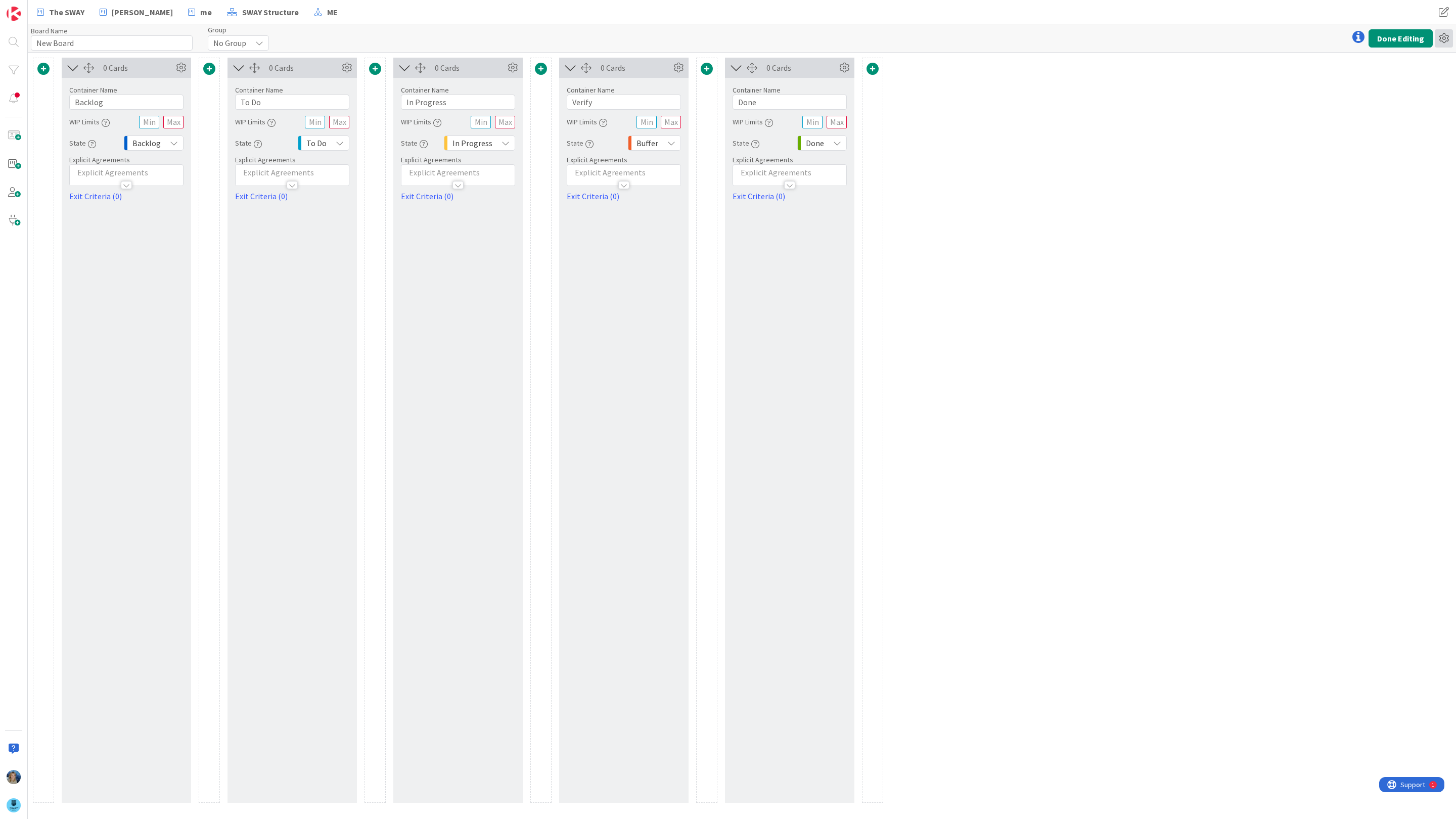
click at [1446, 34] on icon at bounding box center [1443, 38] width 18 height 18
click at [1355, 90] on link "Delete Board" at bounding box center [1389, 90] width 128 height 14
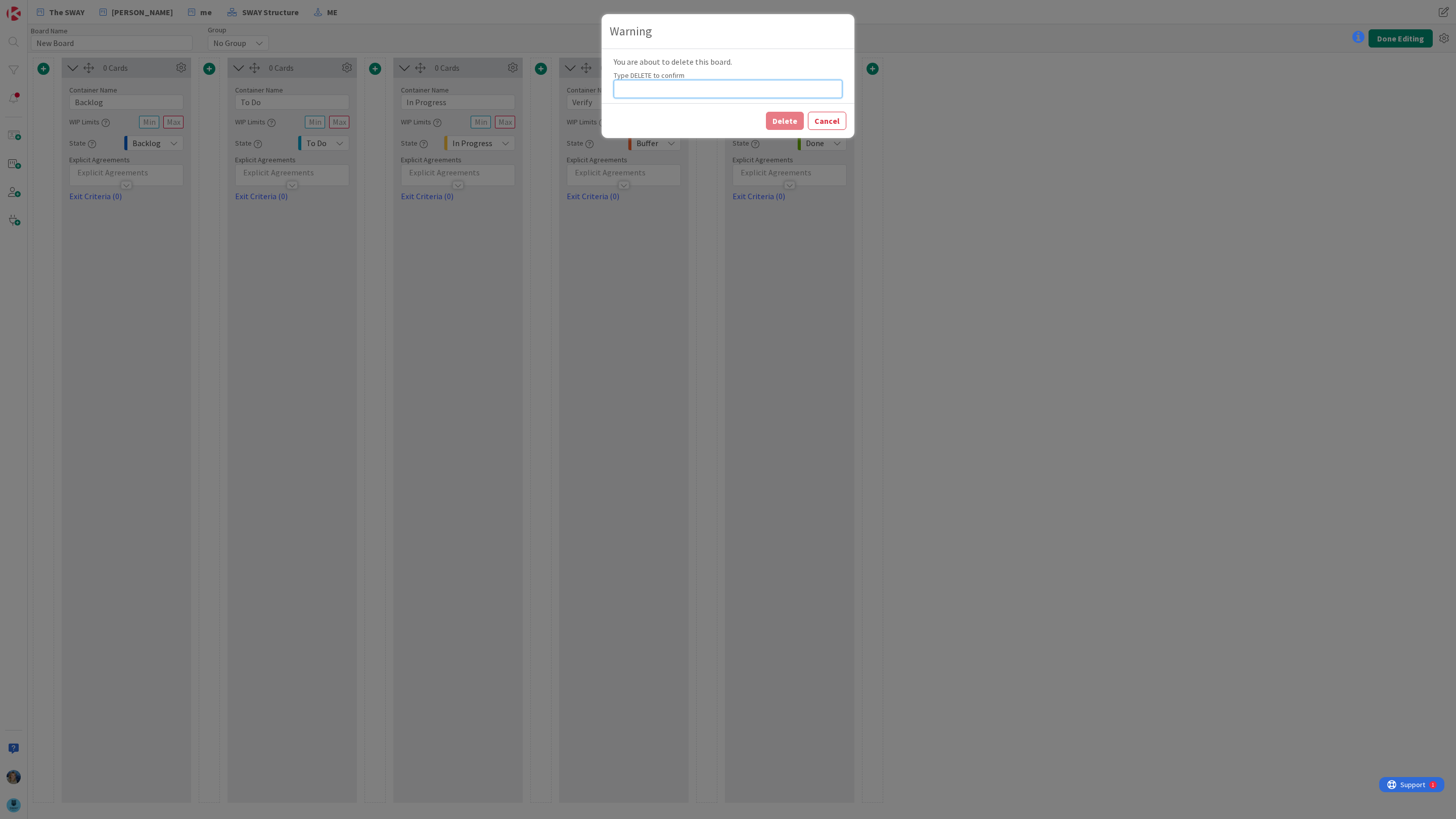
click at [759, 82] on input at bounding box center [728, 89] width 228 height 18
type input "DELETE"
click at [781, 121] on button "Delete" at bounding box center [784, 121] width 38 height 18
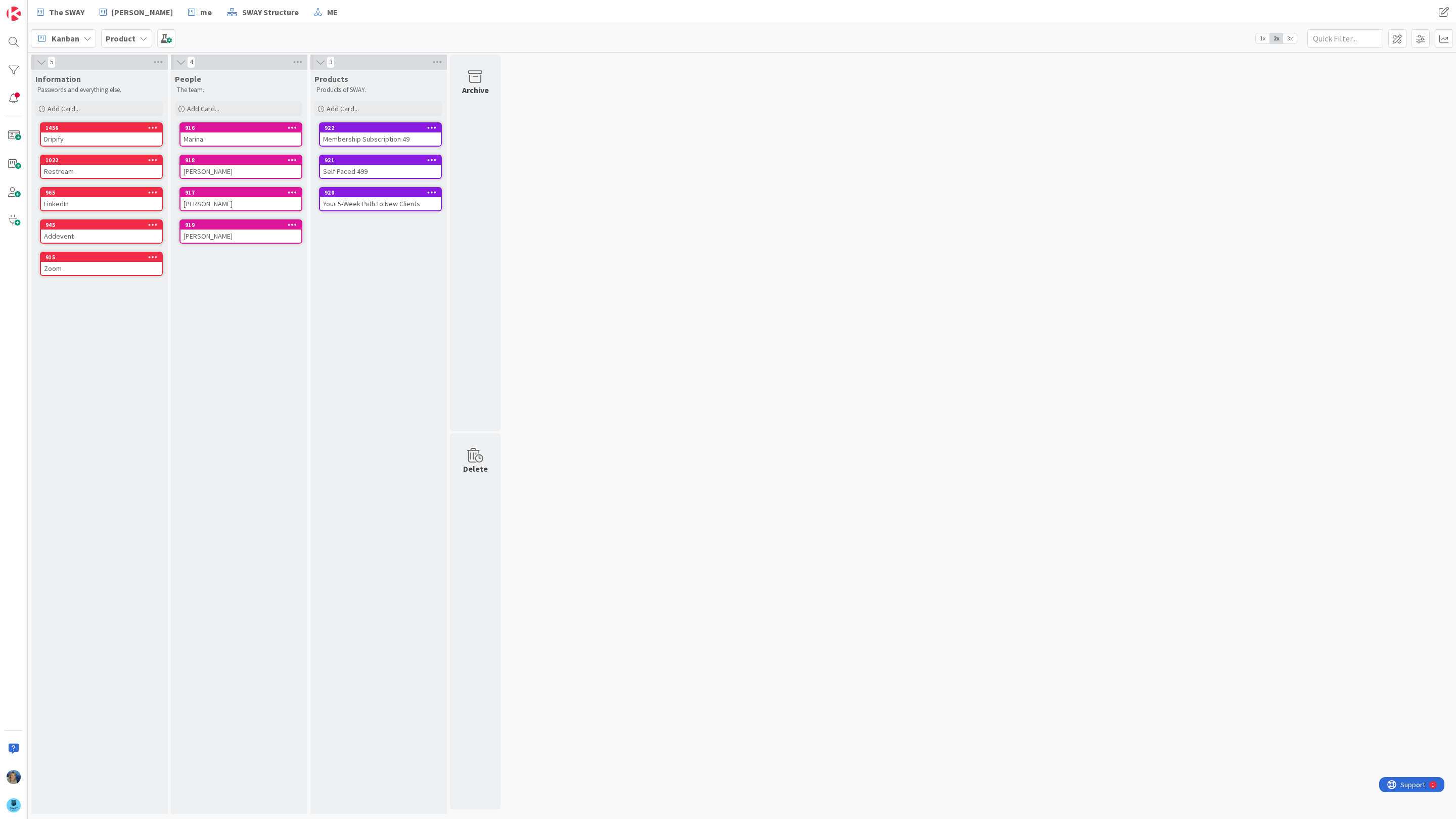
click at [129, 37] on b "Product" at bounding box center [120, 38] width 30 height 10
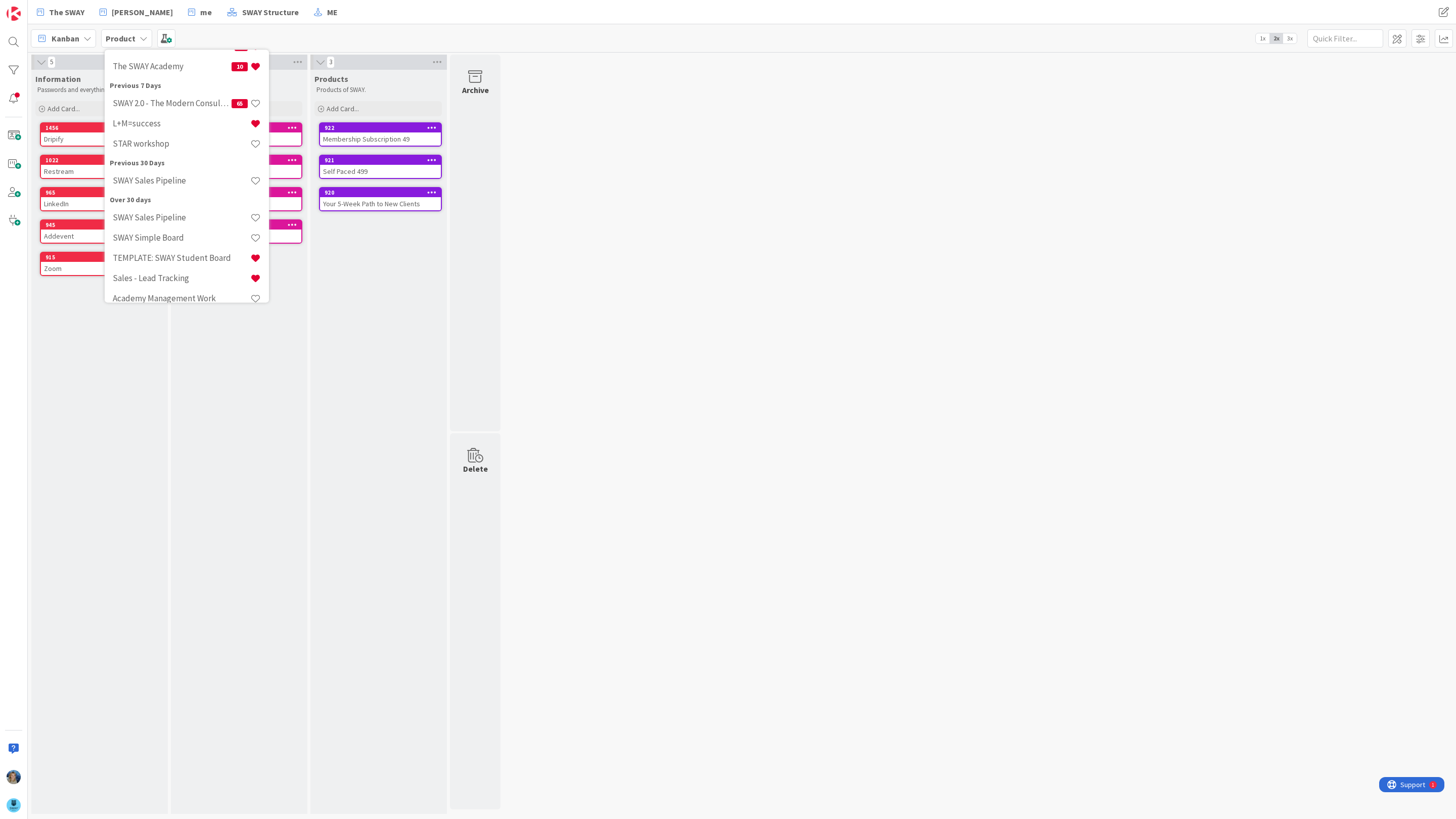
scroll to position [188, 0]
click at [157, 224] on h4 "SWAY Simple Board" at bounding box center [181, 229] width 137 height 10
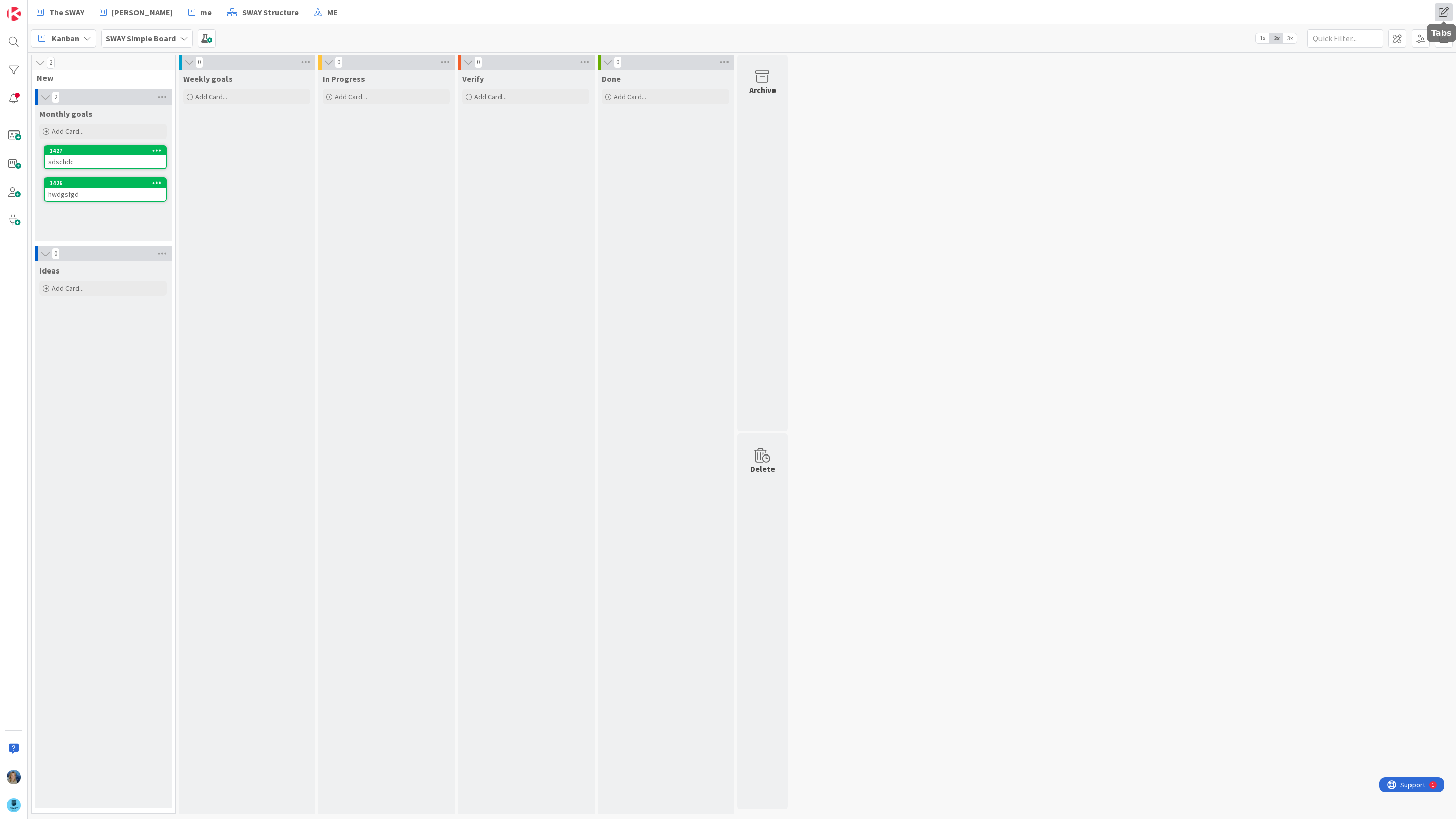
click at [1447, 7] on span at bounding box center [1443, 12] width 18 height 18
click at [1243, 93] on div "2 New 2 Monthly goals Add Card... 1427 sdschdc 1426 hwdgsfgd 0 Ideas Add Card..…" at bounding box center [742, 437] width 1424 height 765
click at [1397, 37] on span at bounding box center [1397, 38] width 18 height 18
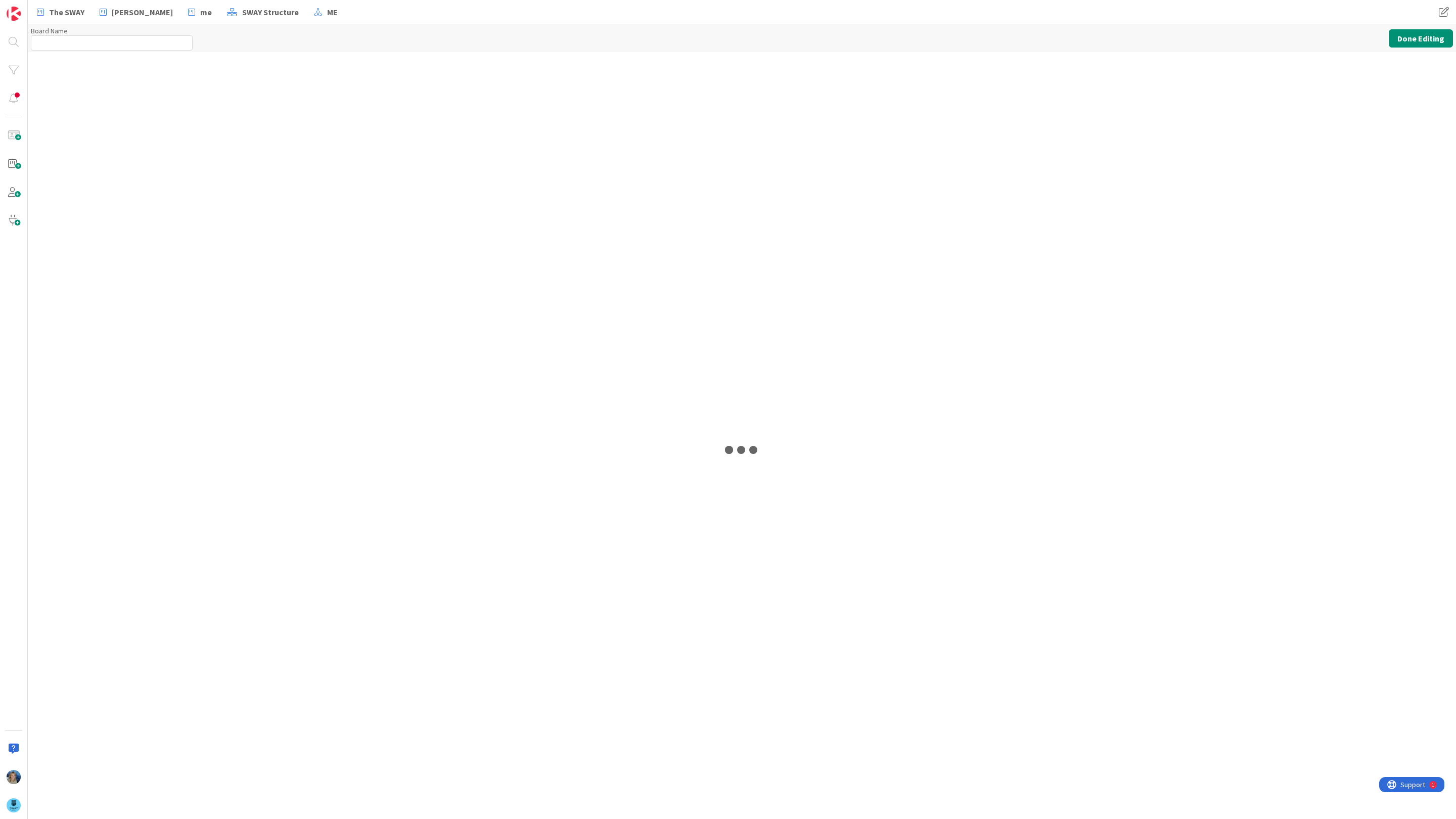
type input "SWAY Simple Board"
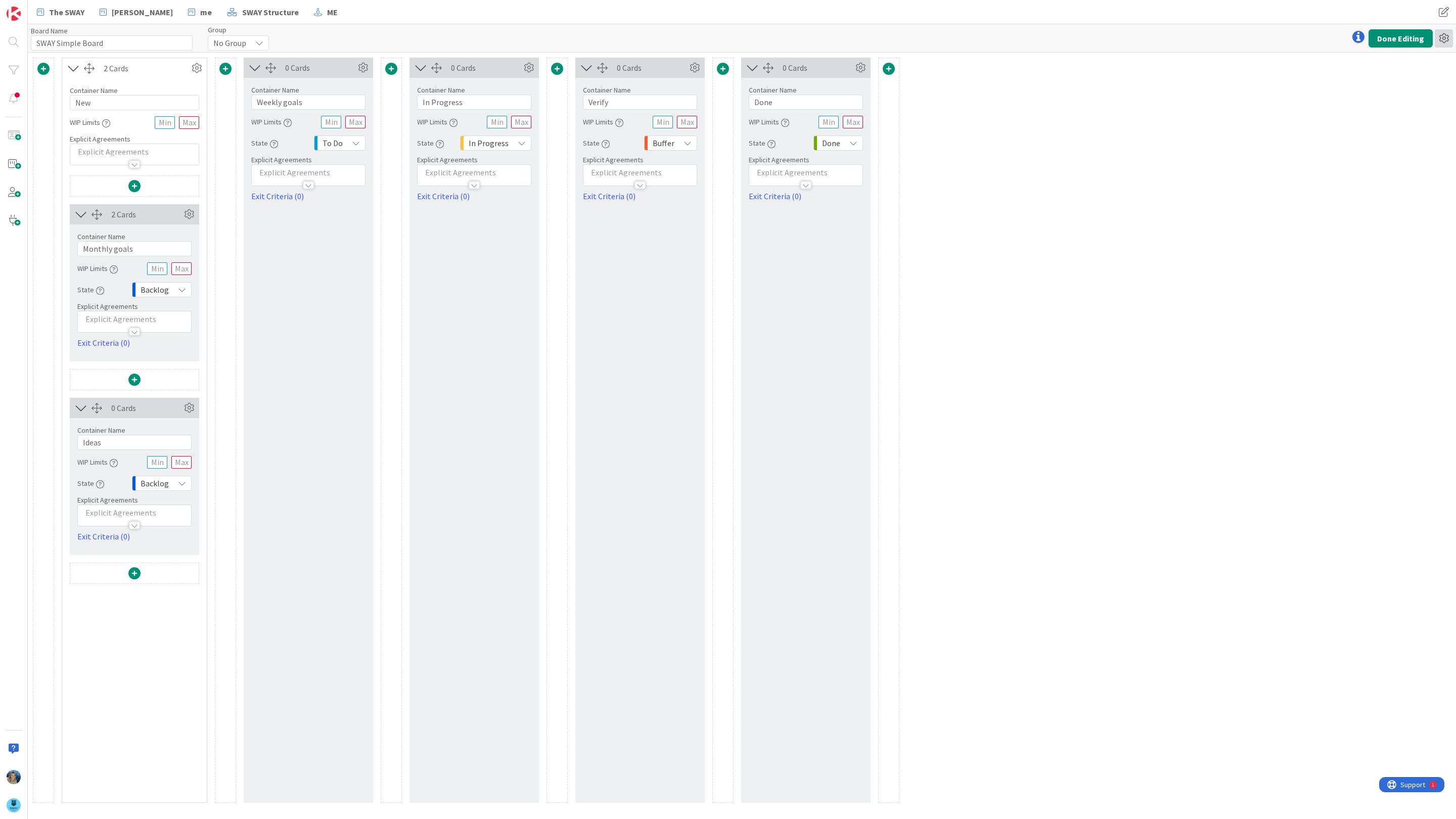
click at [1441, 39] on icon at bounding box center [1443, 38] width 18 height 18
click at [1382, 89] on link "Delete Board" at bounding box center [1389, 90] width 128 height 14
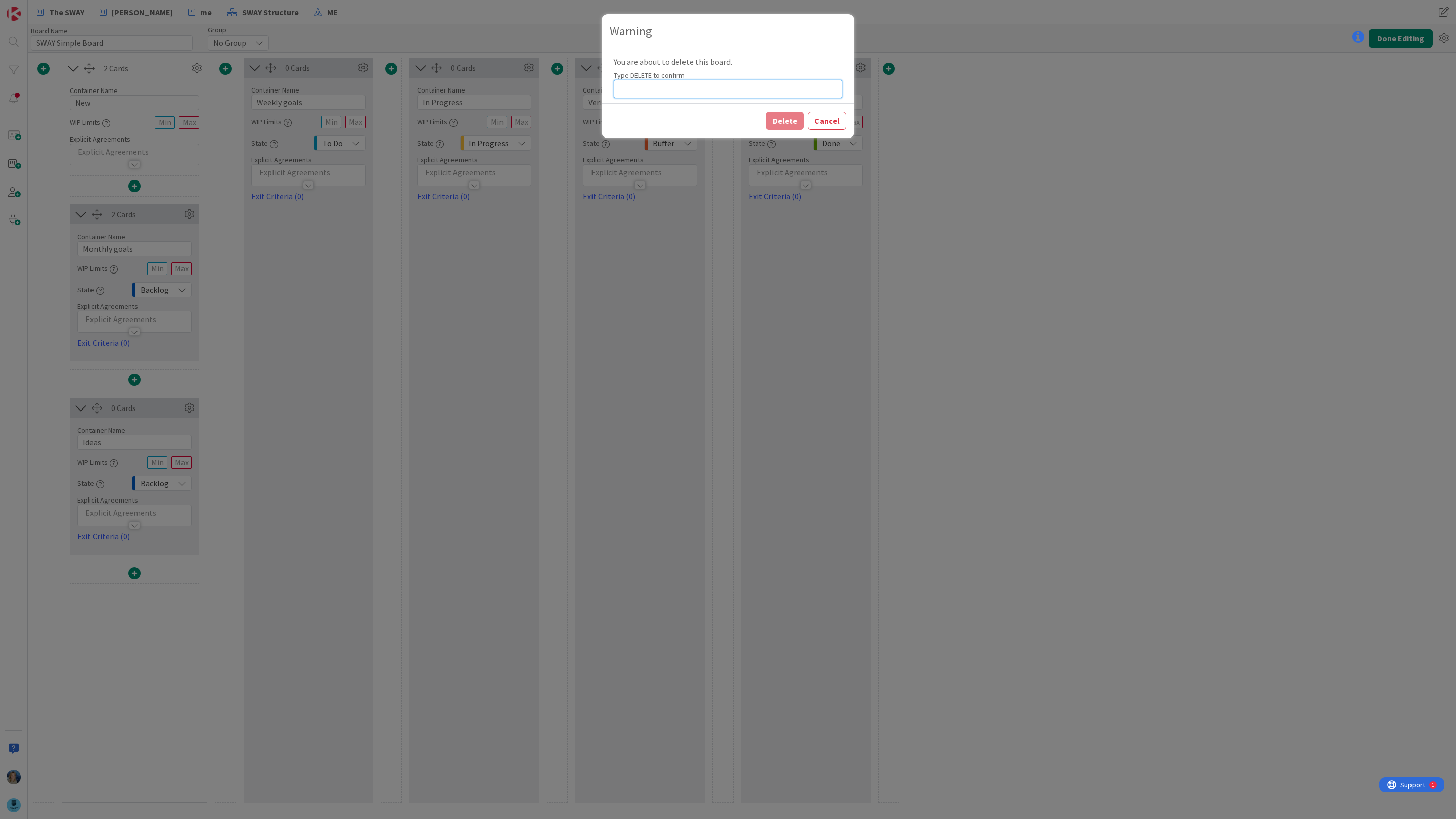
click at [755, 92] on input at bounding box center [728, 89] width 228 height 18
type input "DELETE"
click at [788, 121] on button "Delete" at bounding box center [784, 121] width 38 height 18
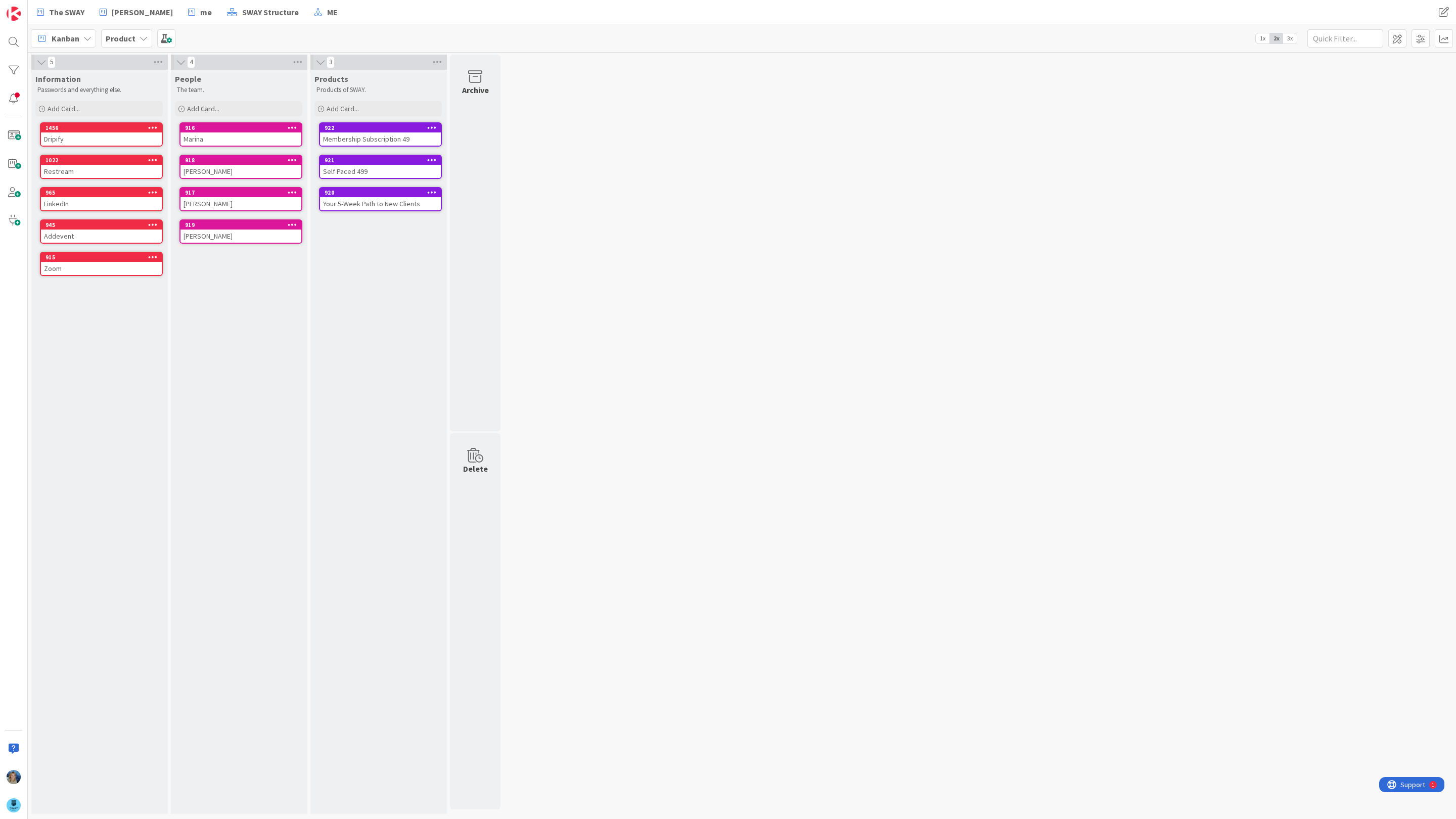
click at [120, 38] on b "Product" at bounding box center [120, 38] width 30 height 10
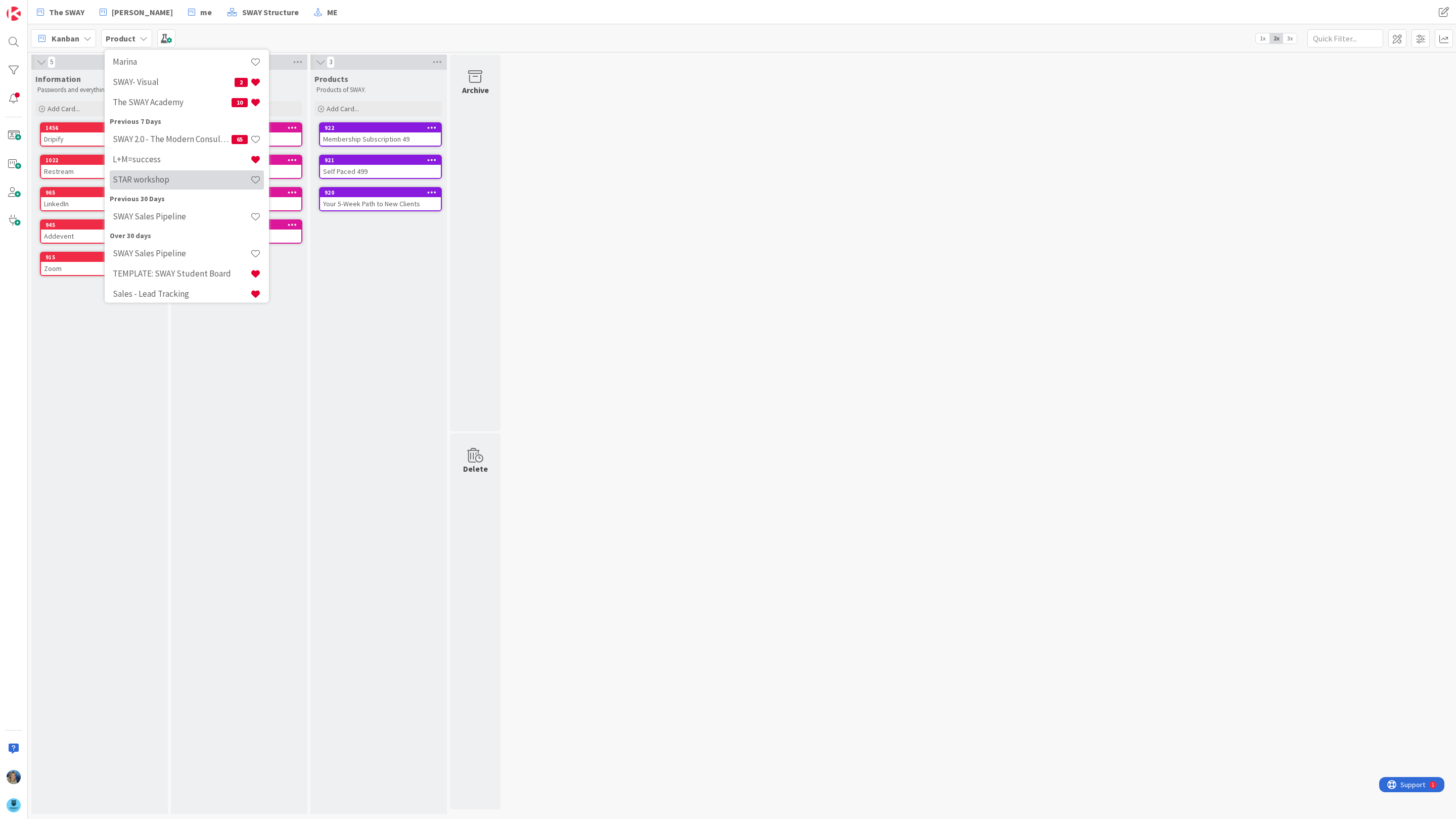
scroll to position [144, 0]
click at [192, 181] on h4 "STAR workshop" at bounding box center [181, 178] width 137 height 10
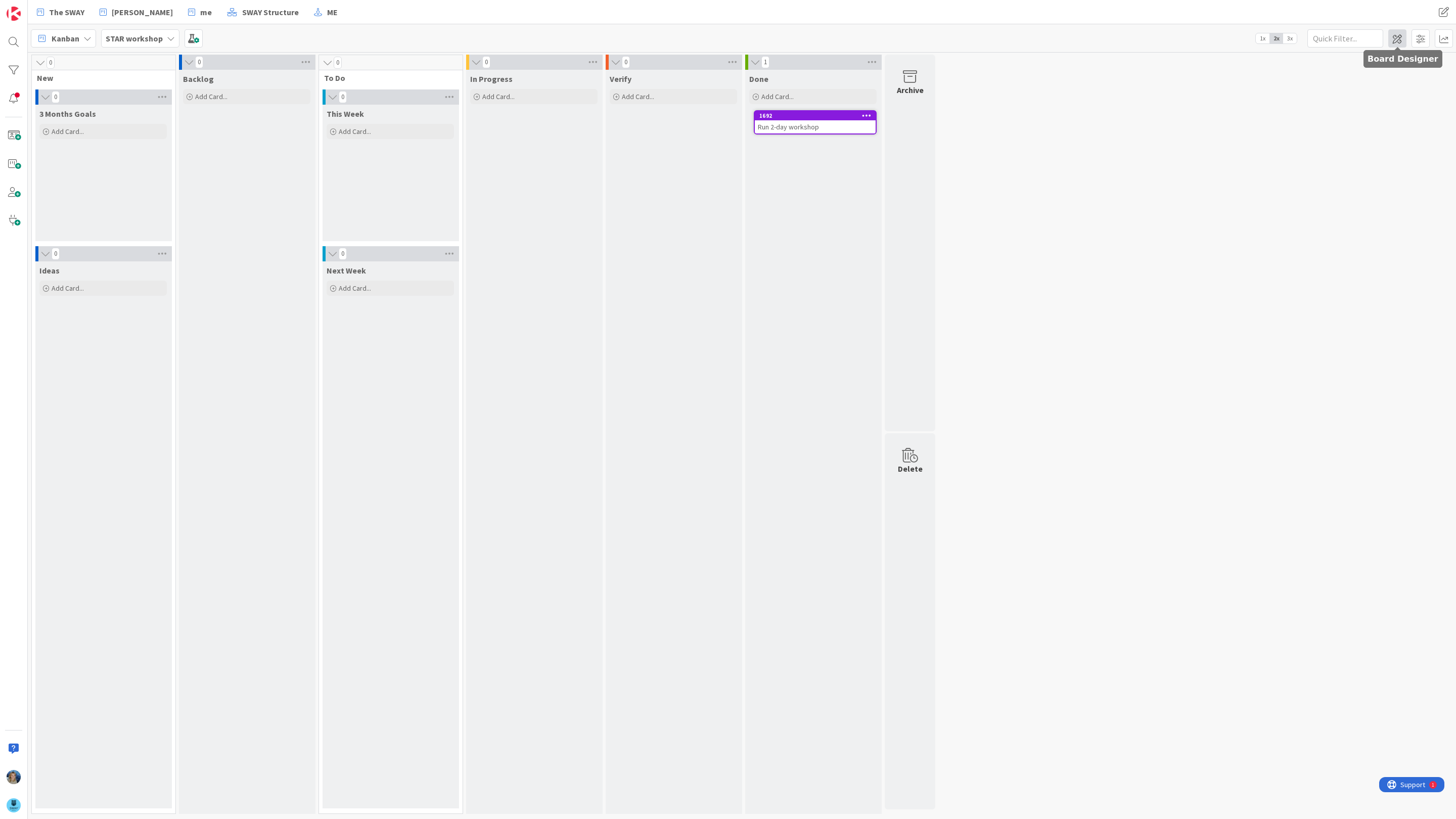
click at [1400, 38] on span at bounding box center [1397, 38] width 18 height 18
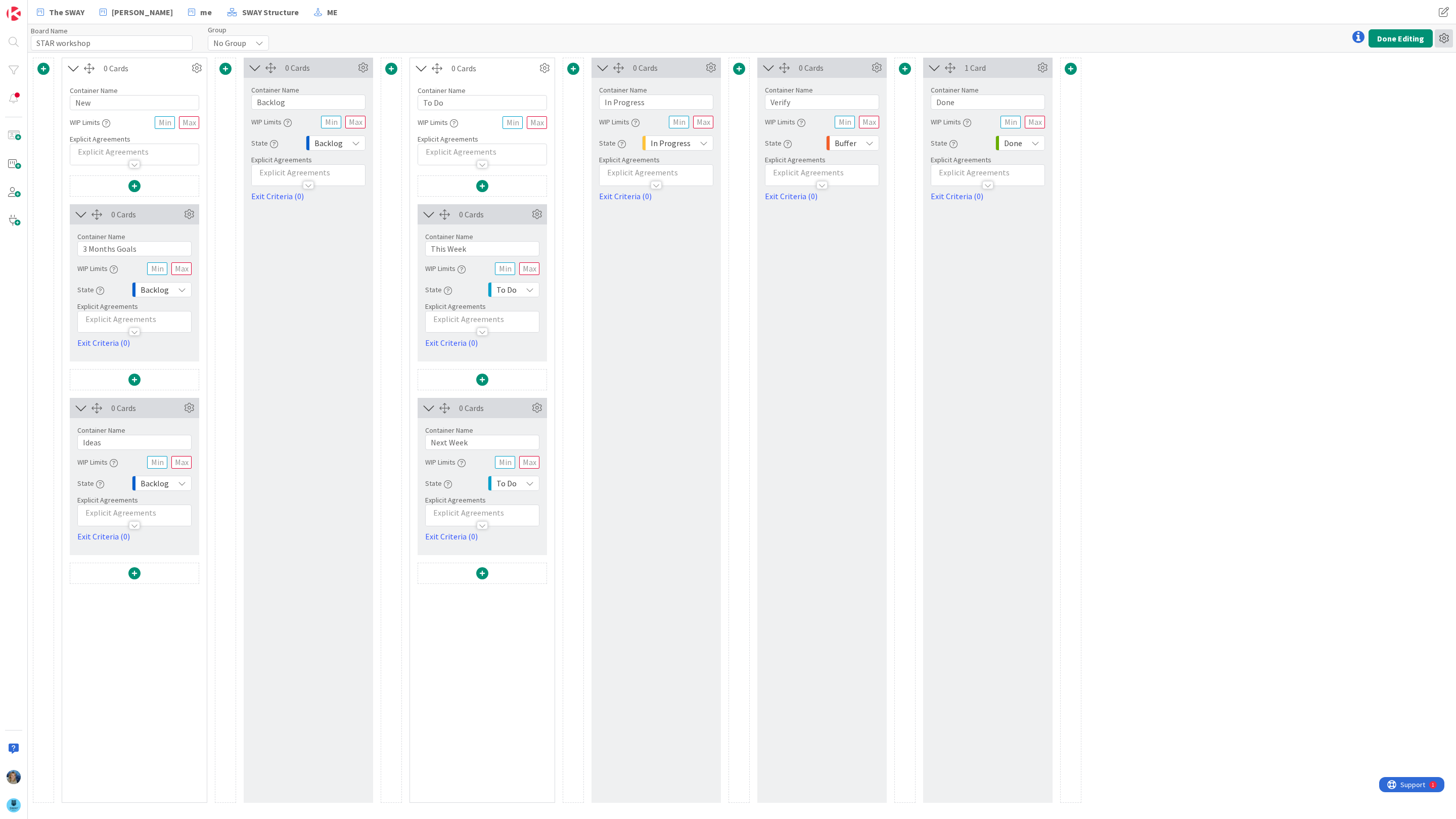
click at [1437, 34] on icon at bounding box center [1443, 38] width 18 height 18
click at [1379, 89] on link "Delete Board" at bounding box center [1389, 90] width 128 height 14
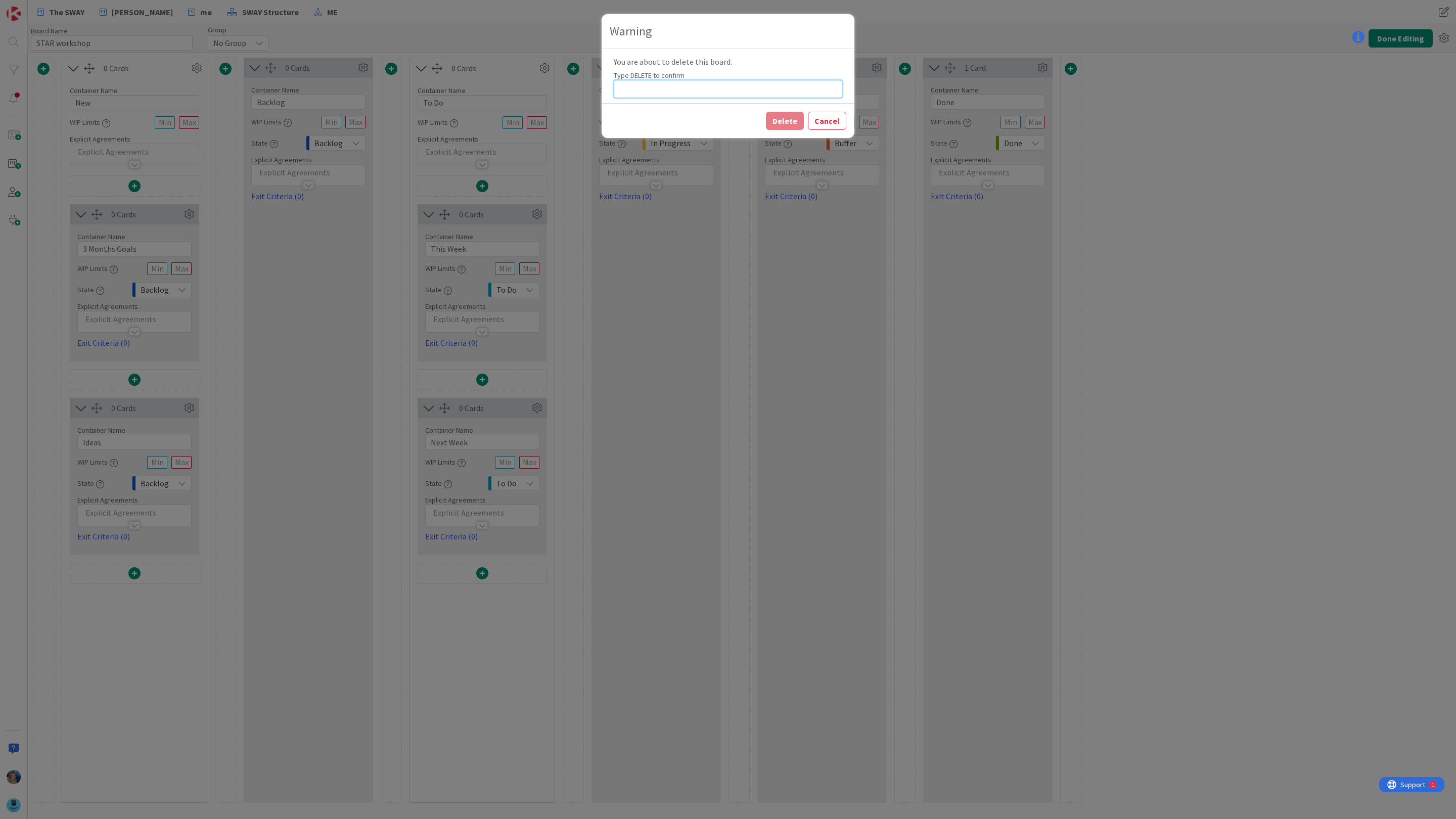
click at [742, 82] on input at bounding box center [728, 89] width 228 height 18
type input "DELETE"
click at [826, 122] on button "Cancel" at bounding box center [827, 121] width 38 height 18
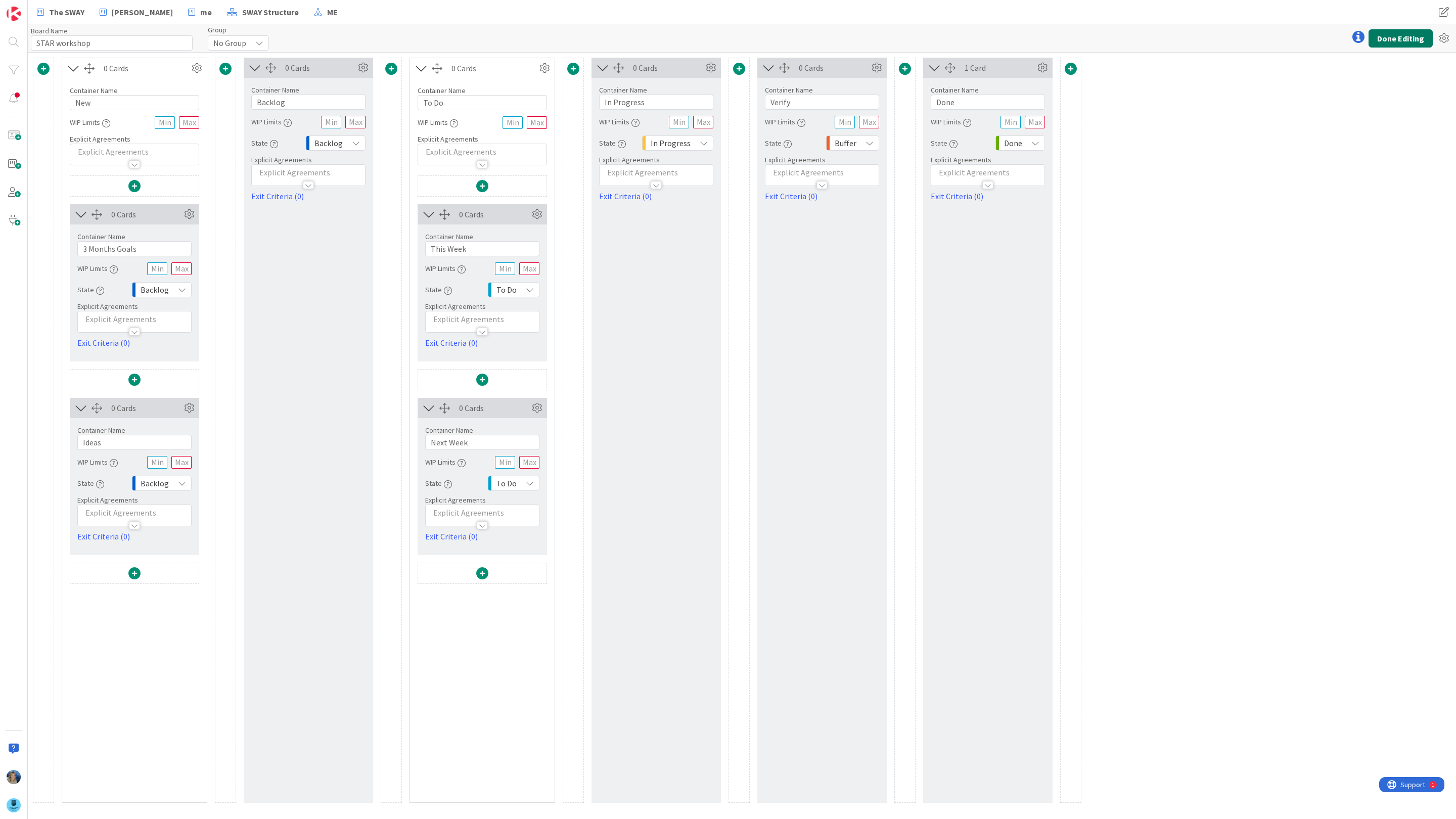
click at [1407, 36] on button "Done Editing" at bounding box center [1400, 38] width 64 height 18
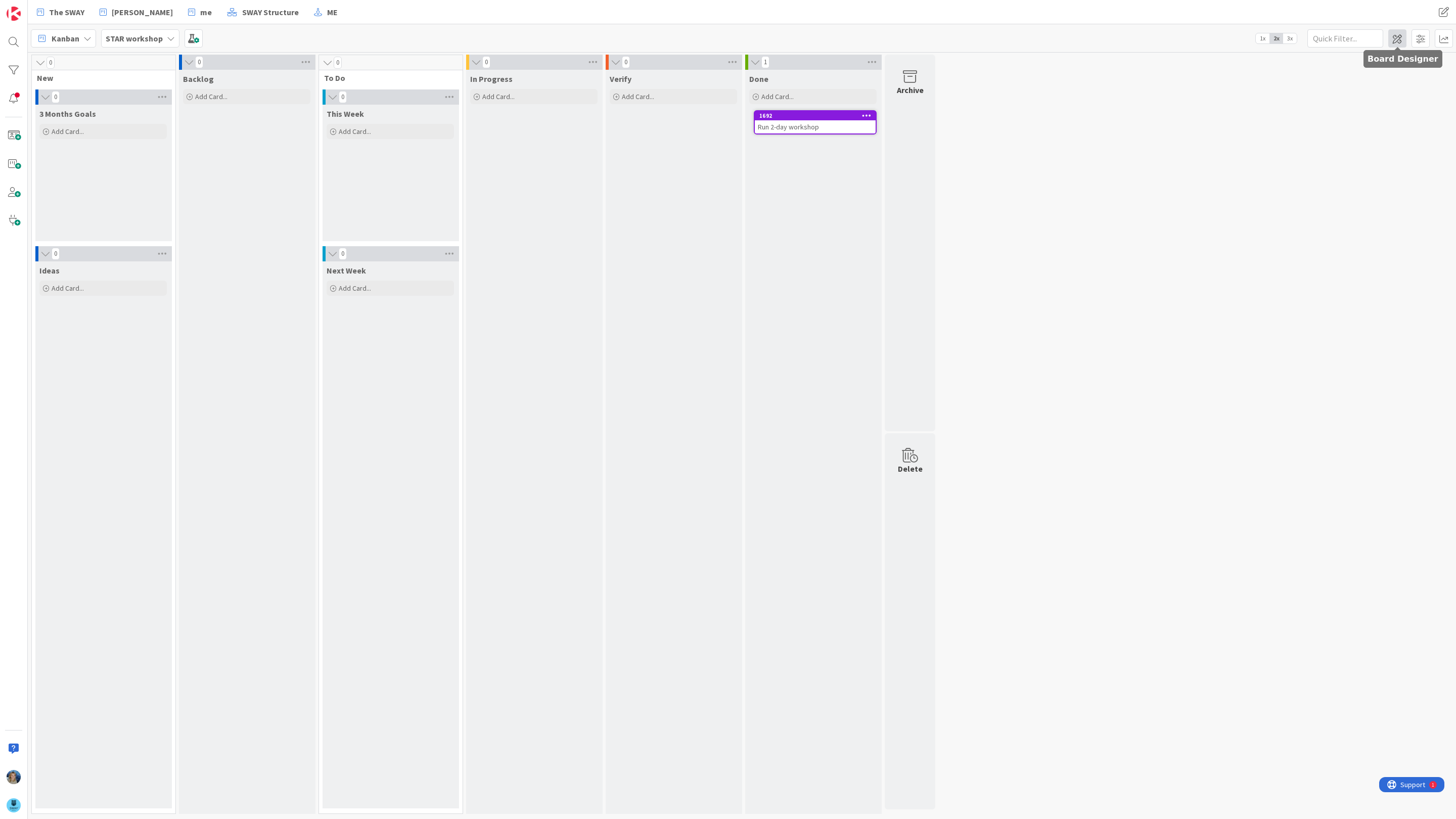
click at [1396, 37] on span at bounding box center [1397, 38] width 18 height 18
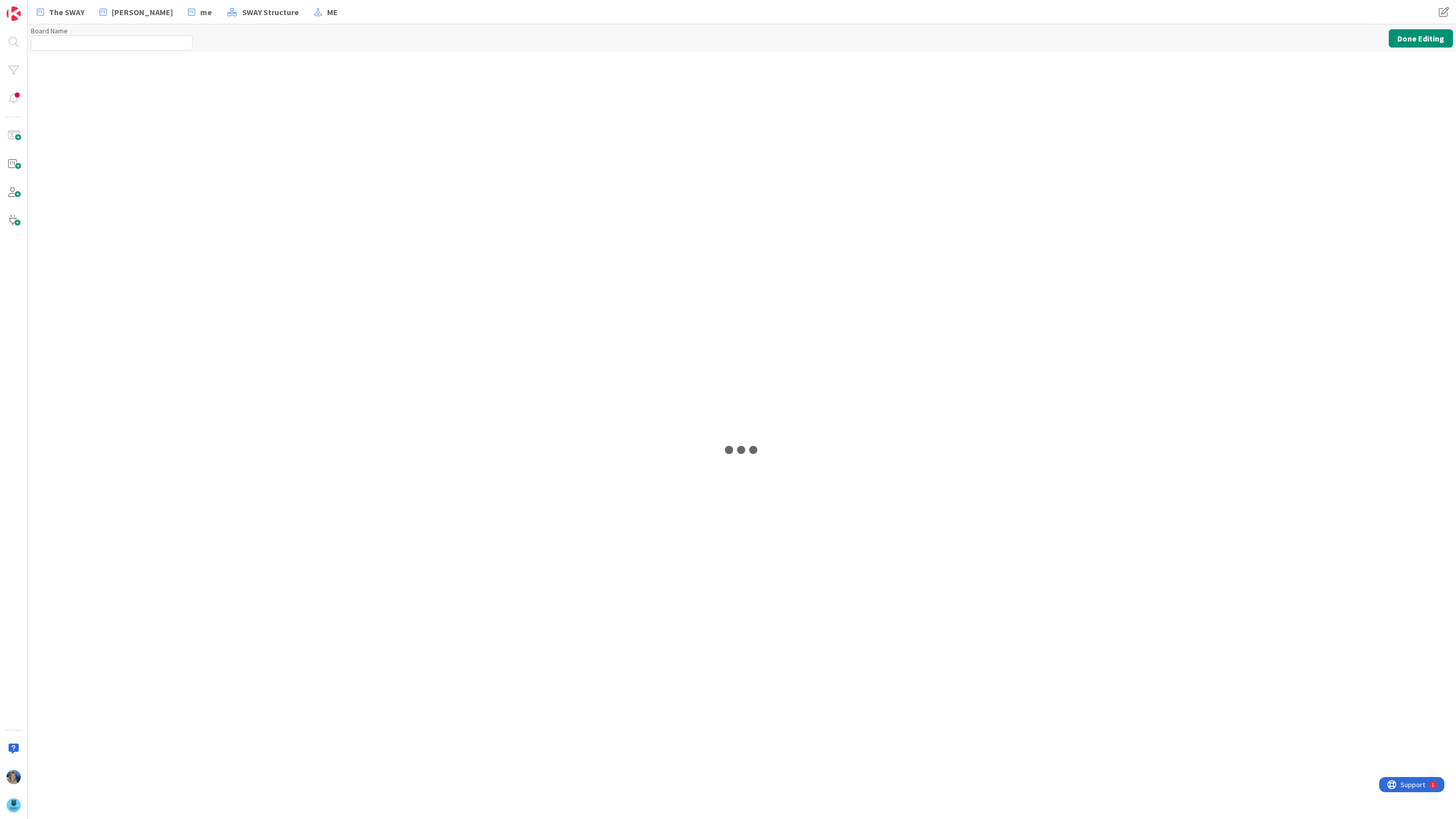
type input "STAR workshop"
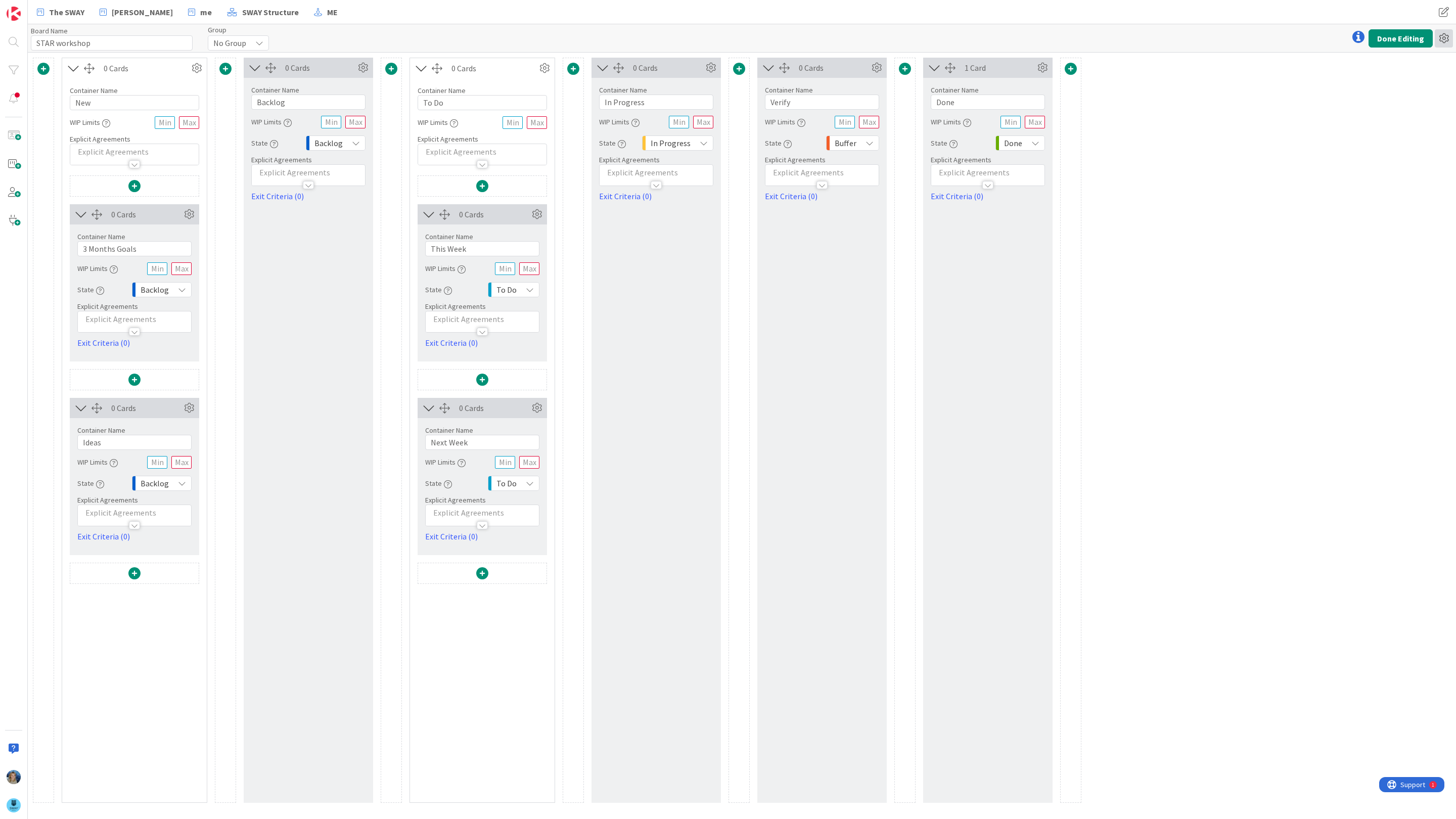
click at [1446, 41] on icon at bounding box center [1443, 38] width 18 height 18
click at [1378, 90] on link "Delete Board" at bounding box center [1389, 90] width 128 height 14
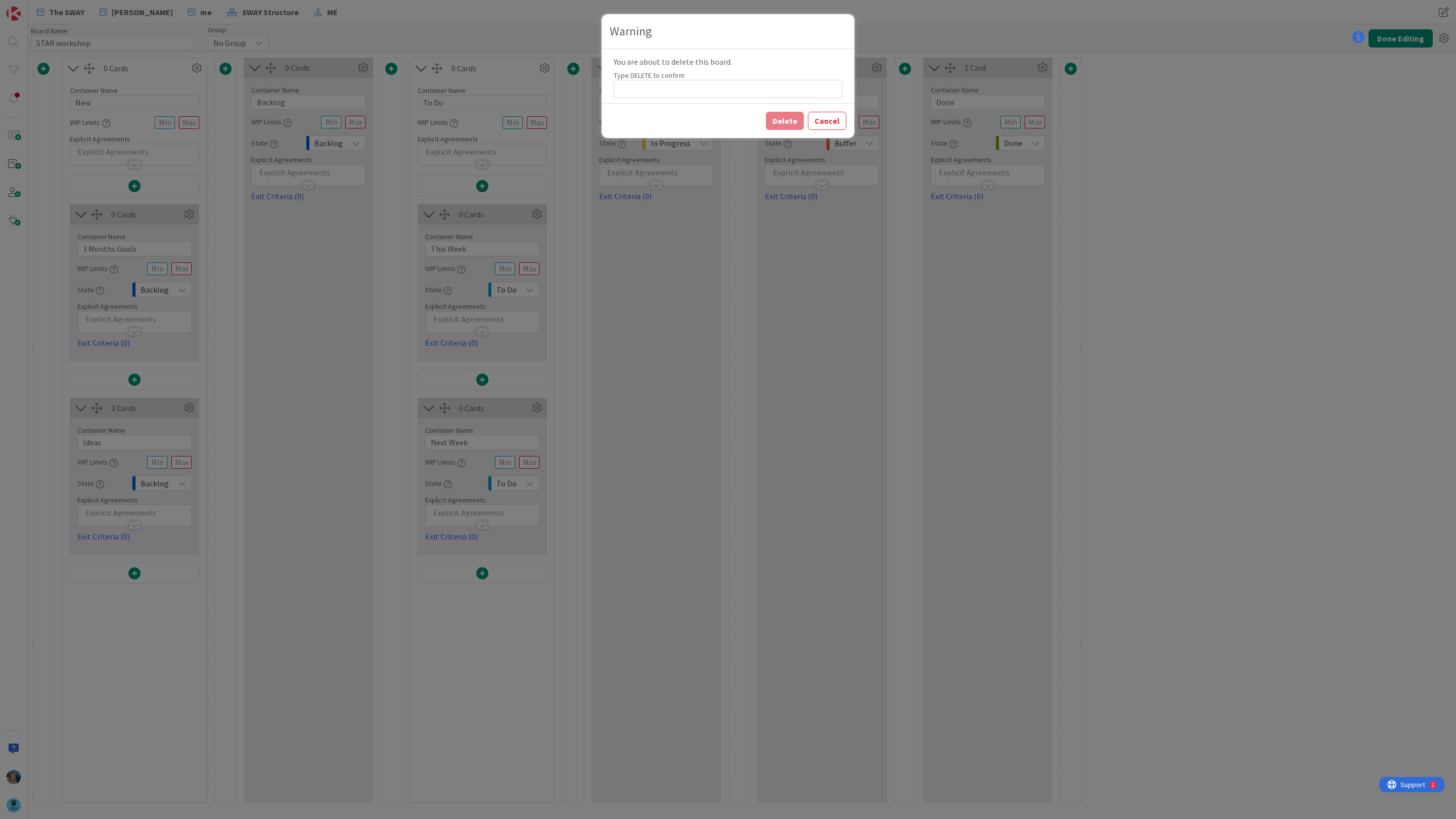
click at [755, 78] on div "Type DELETE to confirm" at bounding box center [728, 75] width 228 height 9
click at [725, 92] on input at bounding box center [728, 89] width 228 height 18
type input "DELETE"
click at [785, 121] on button "Delete" at bounding box center [784, 121] width 38 height 18
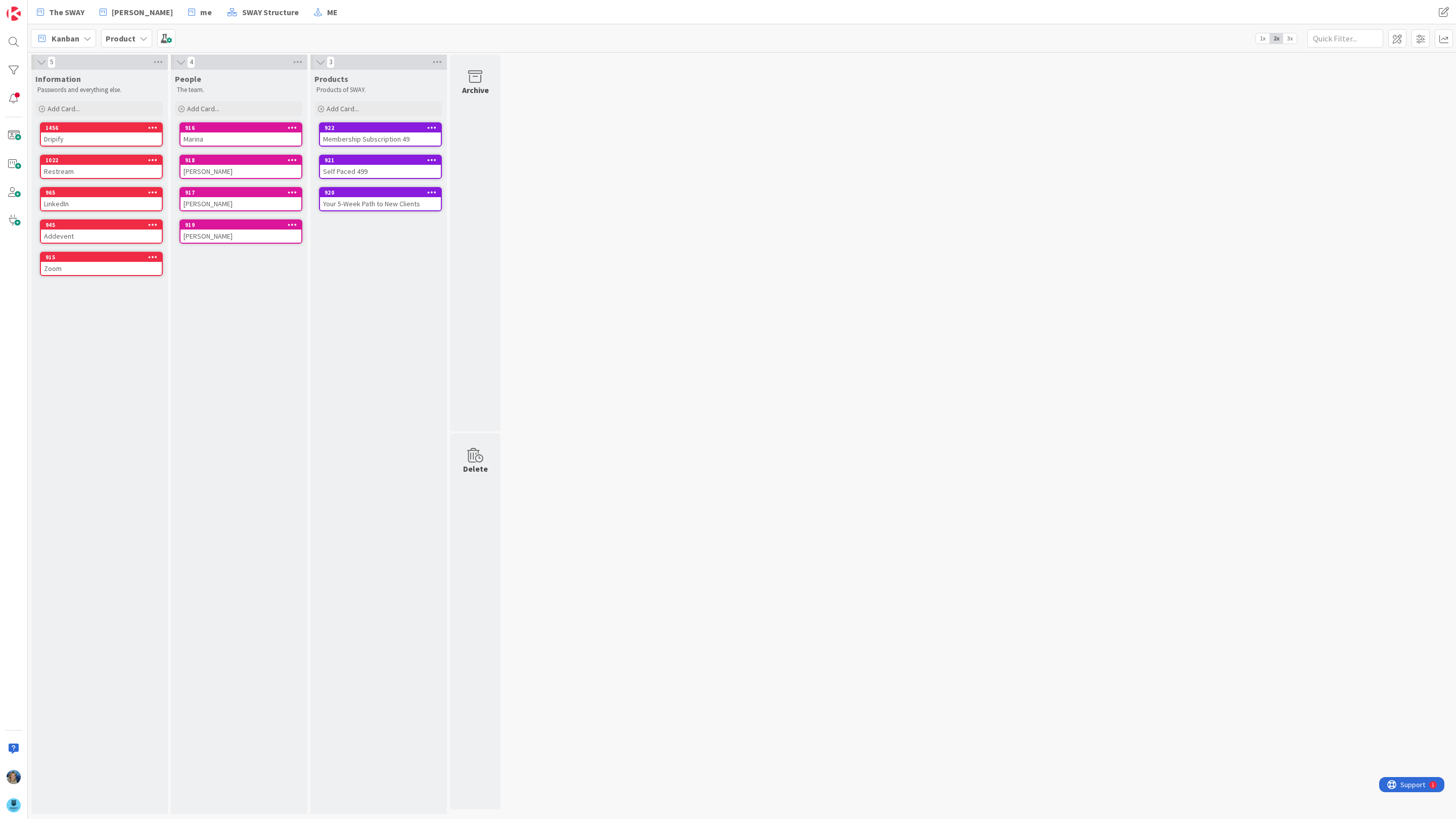
click at [143, 39] on icon at bounding box center [144, 38] width 8 height 8
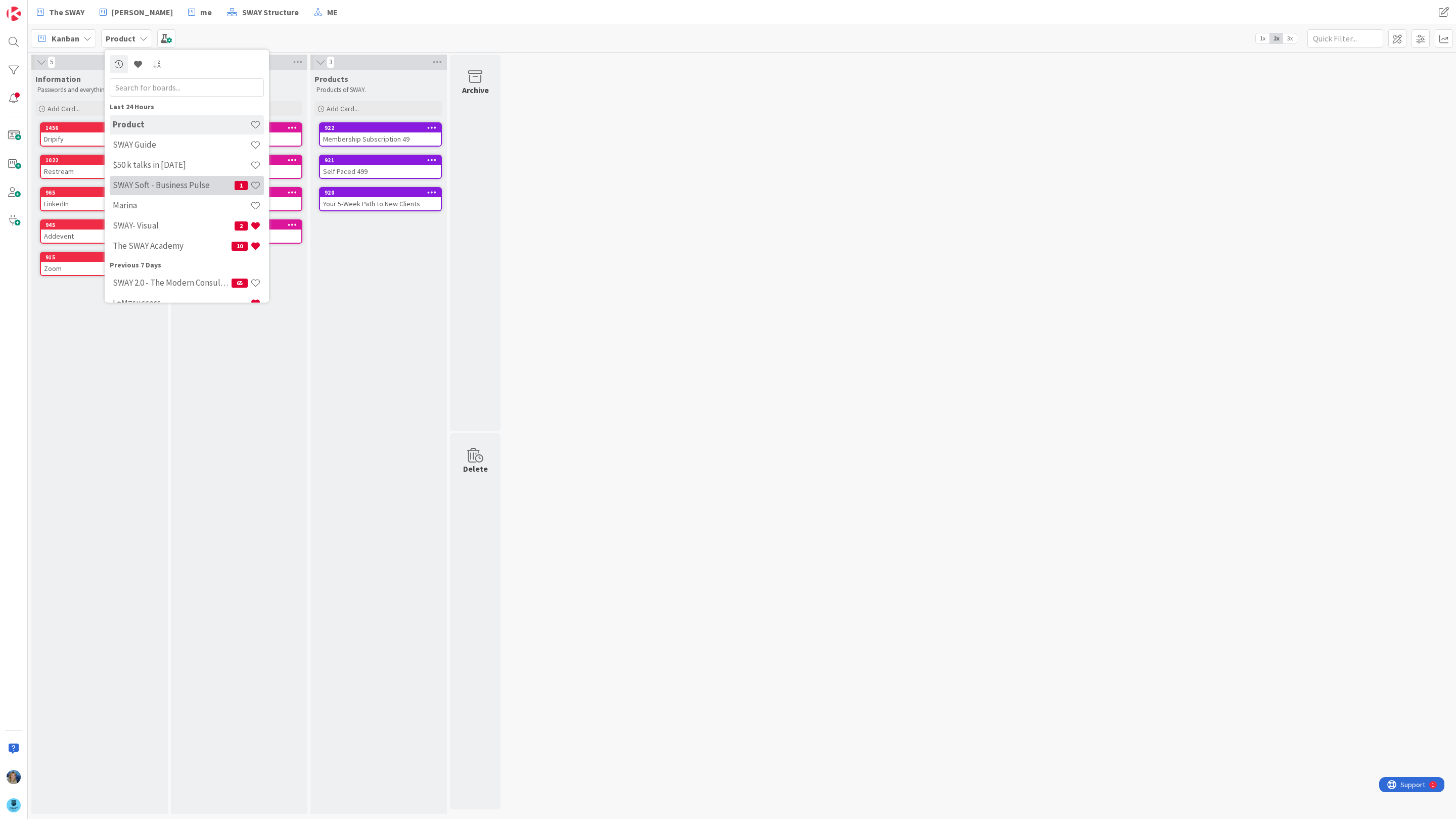
click at [179, 180] on h4 "SWAY Soft - Business Pulse" at bounding box center [173, 184] width 122 height 10
